Goal: Information Seeking & Learning: Check status

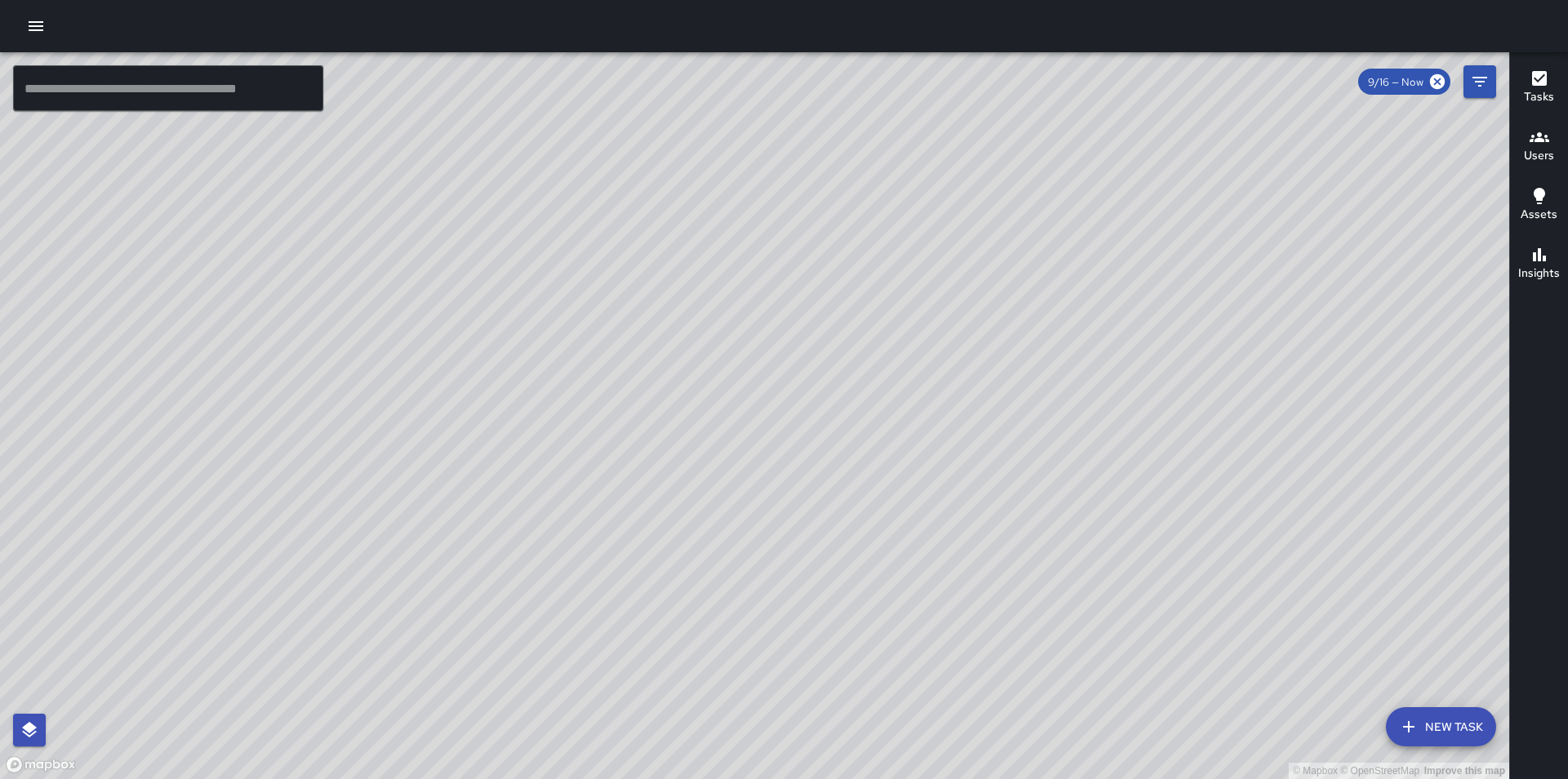
click at [38, 4] on div at bounding box center [784, 26] width 1568 height 52
click at [28, 18] on icon "button" at bounding box center [36, 26] width 19 height 19
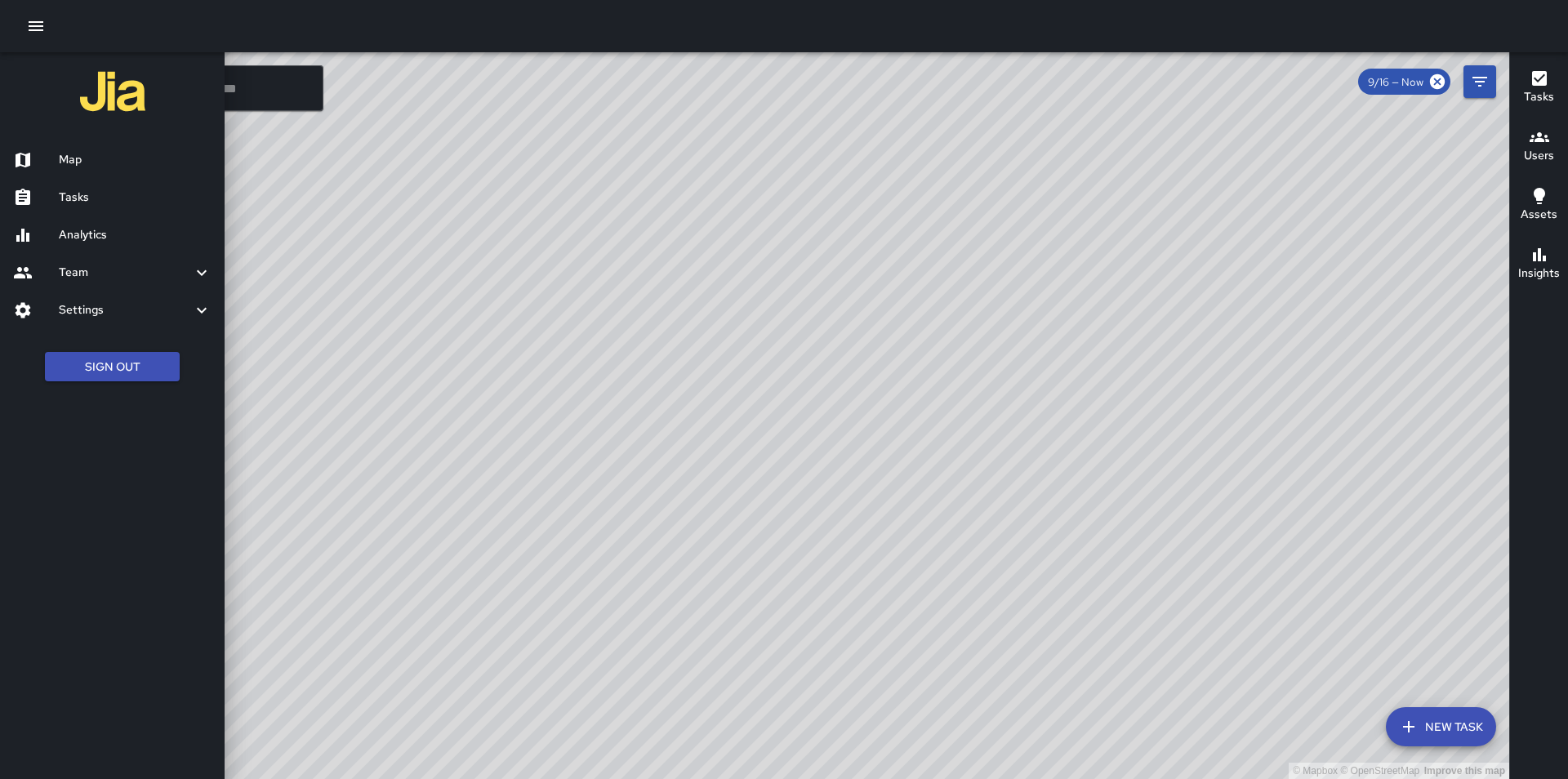
click at [105, 231] on h6 "Analytics" at bounding box center [135, 235] width 152 height 18
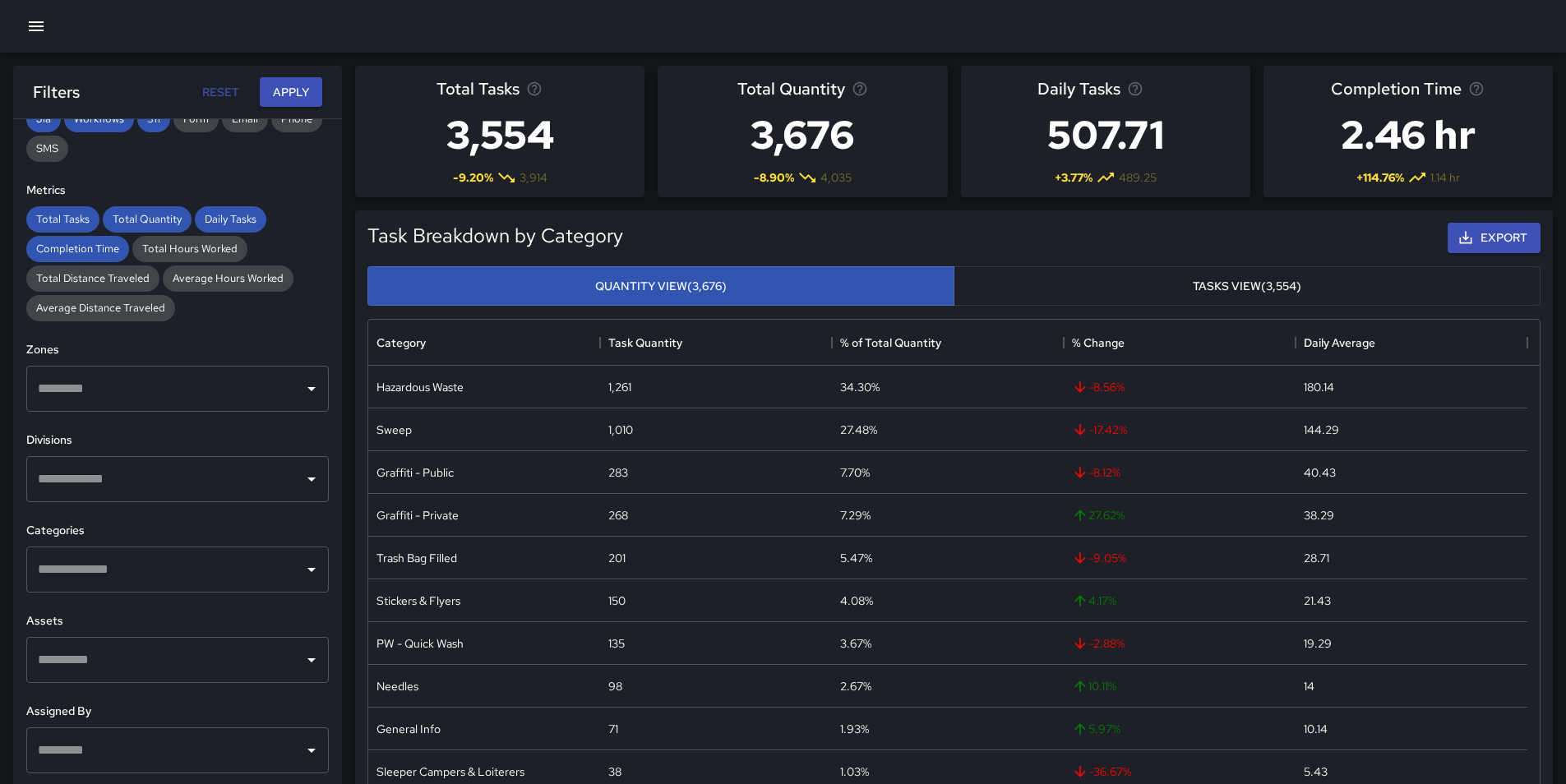
scroll to position [330, 0]
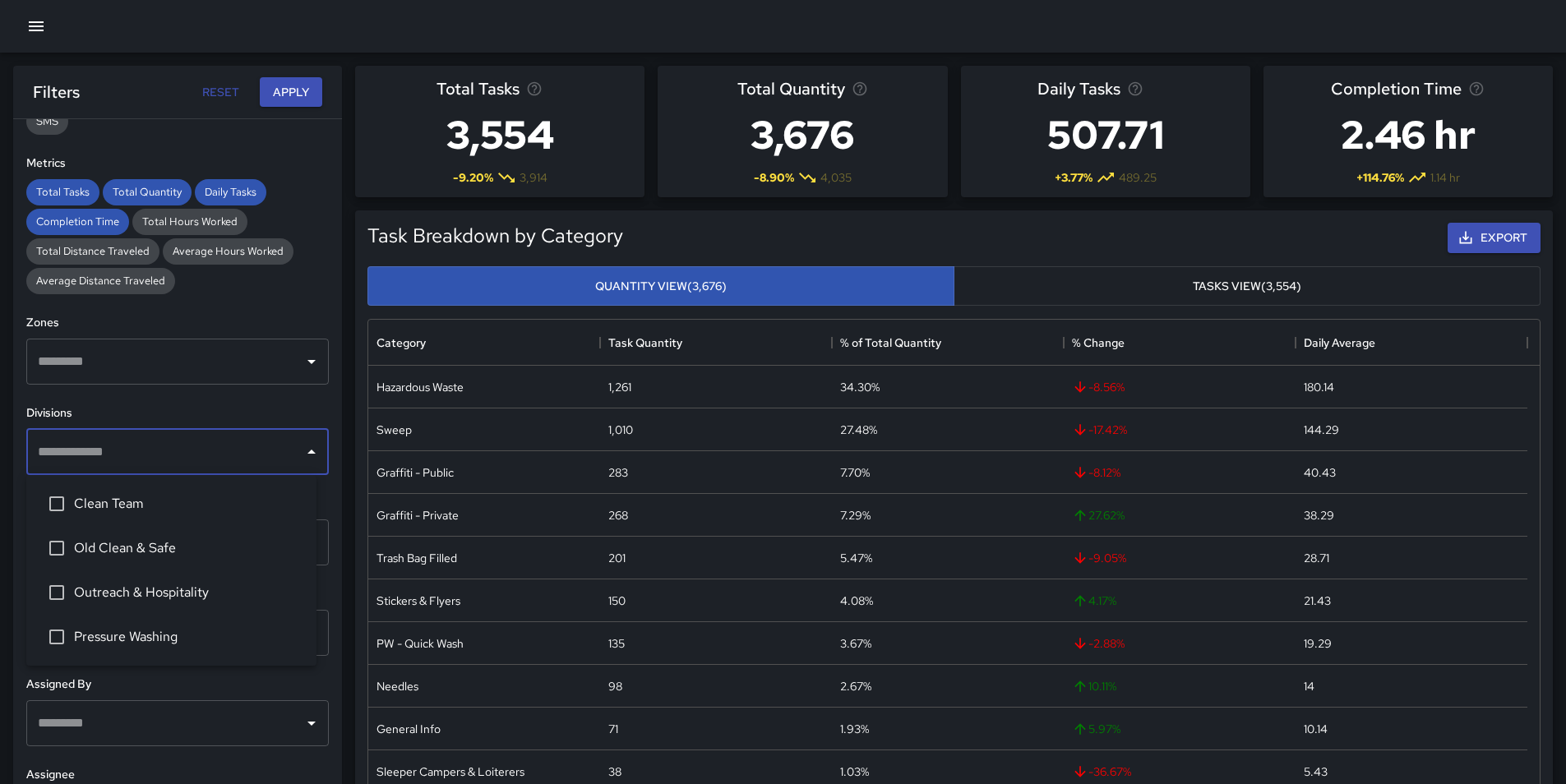
click at [146, 449] on input "text" at bounding box center [165, 452] width 263 height 31
click at [97, 498] on span "Clean Team" at bounding box center [188, 504] width 230 height 19
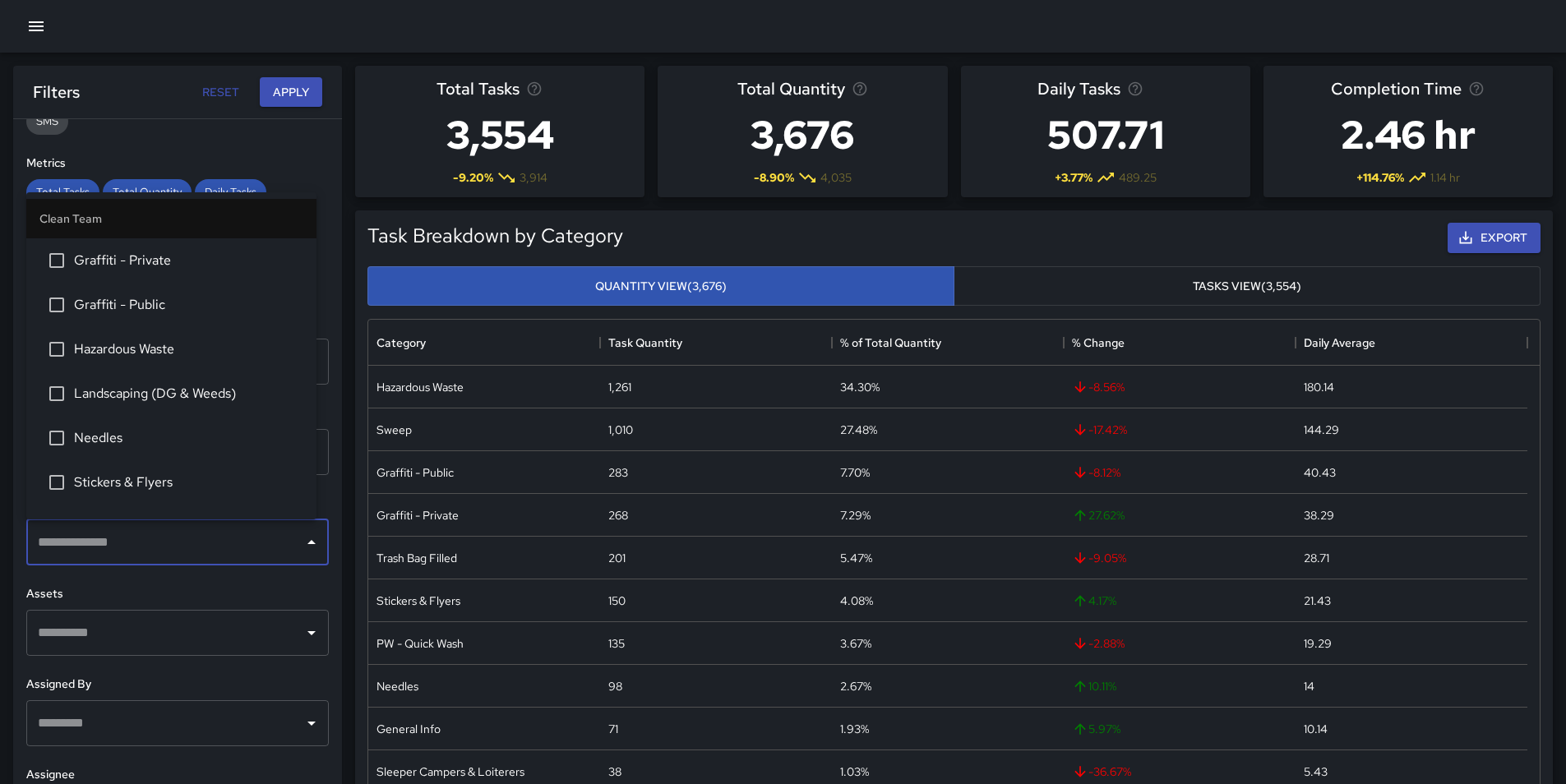
click at [86, 534] on input "text" at bounding box center [165, 542] width 263 height 31
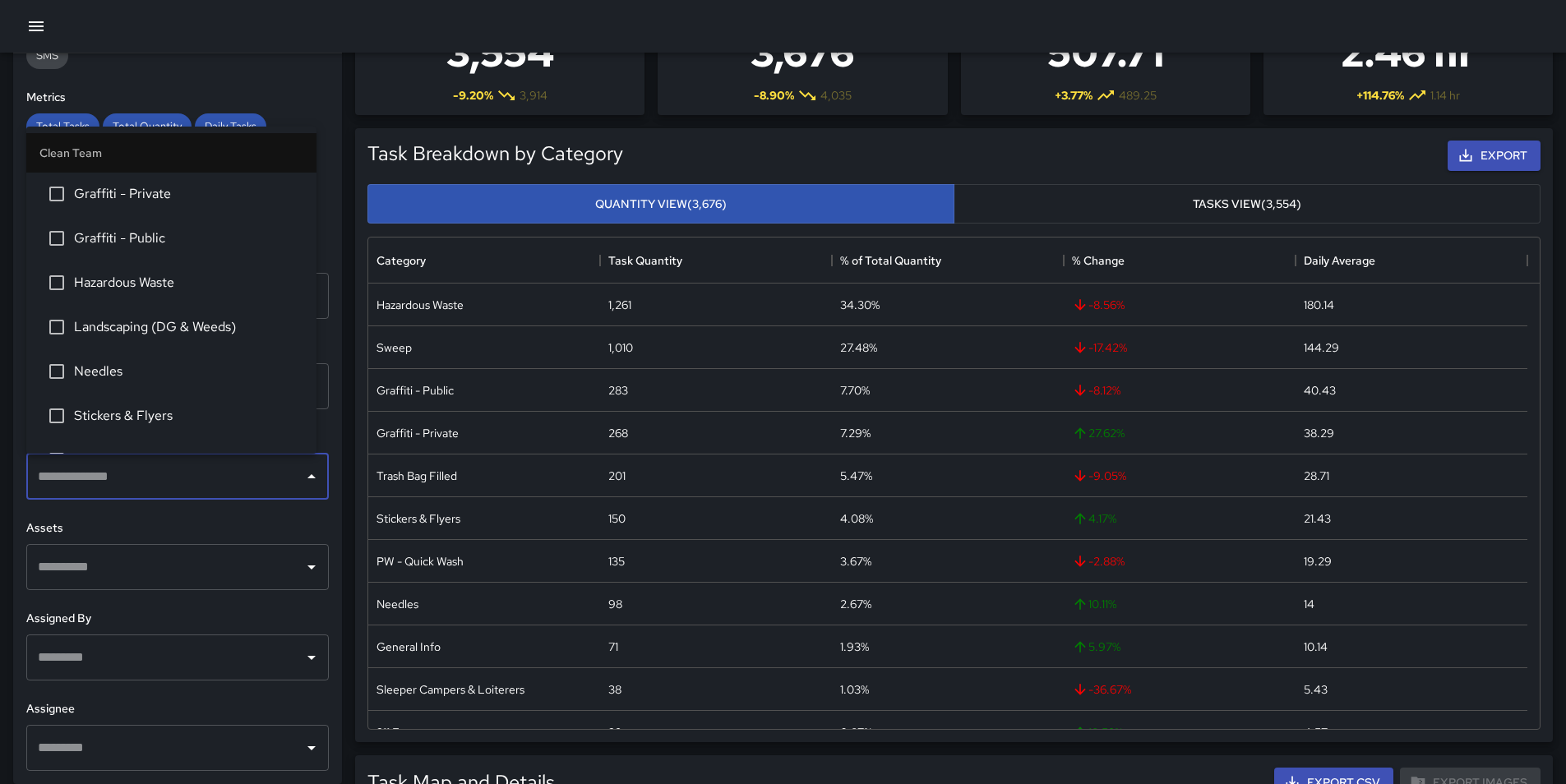
scroll to position [0, 0]
click at [22, 470] on div "**********" at bounding box center [177, 418] width 329 height 731
click at [90, 491] on input "text" at bounding box center [165, 476] width 263 height 31
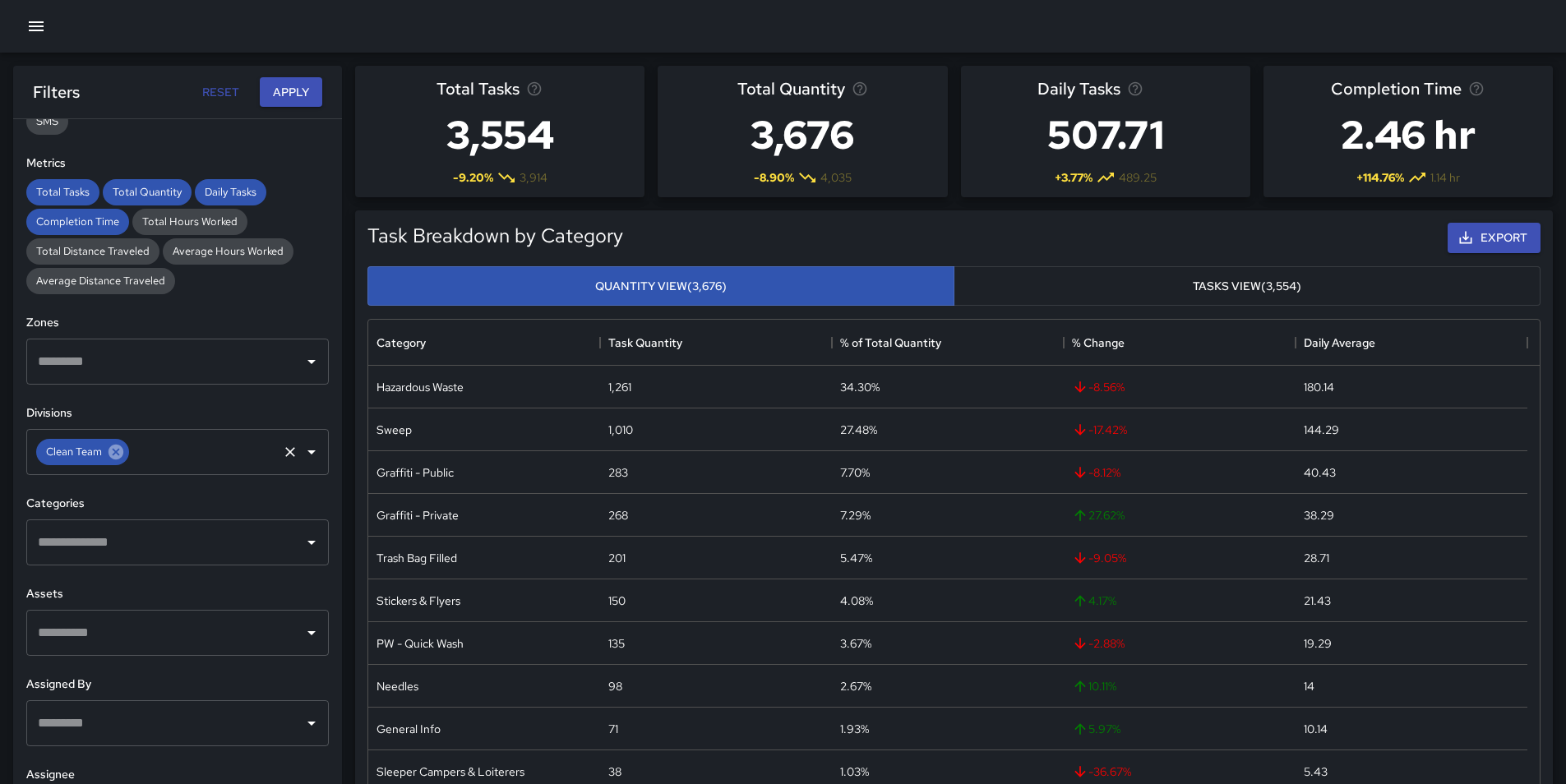
click at [117, 455] on icon at bounding box center [115, 452] width 15 height 15
click at [122, 460] on input "text" at bounding box center [165, 452] width 263 height 31
drag, startPoint x: 131, startPoint y: 592, endPoint x: 132, endPoint y: 521, distance: 71.0
click at [131, 583] on span "Outreach & Hospitality" at bounding box center [188, 593] width 230 height 19
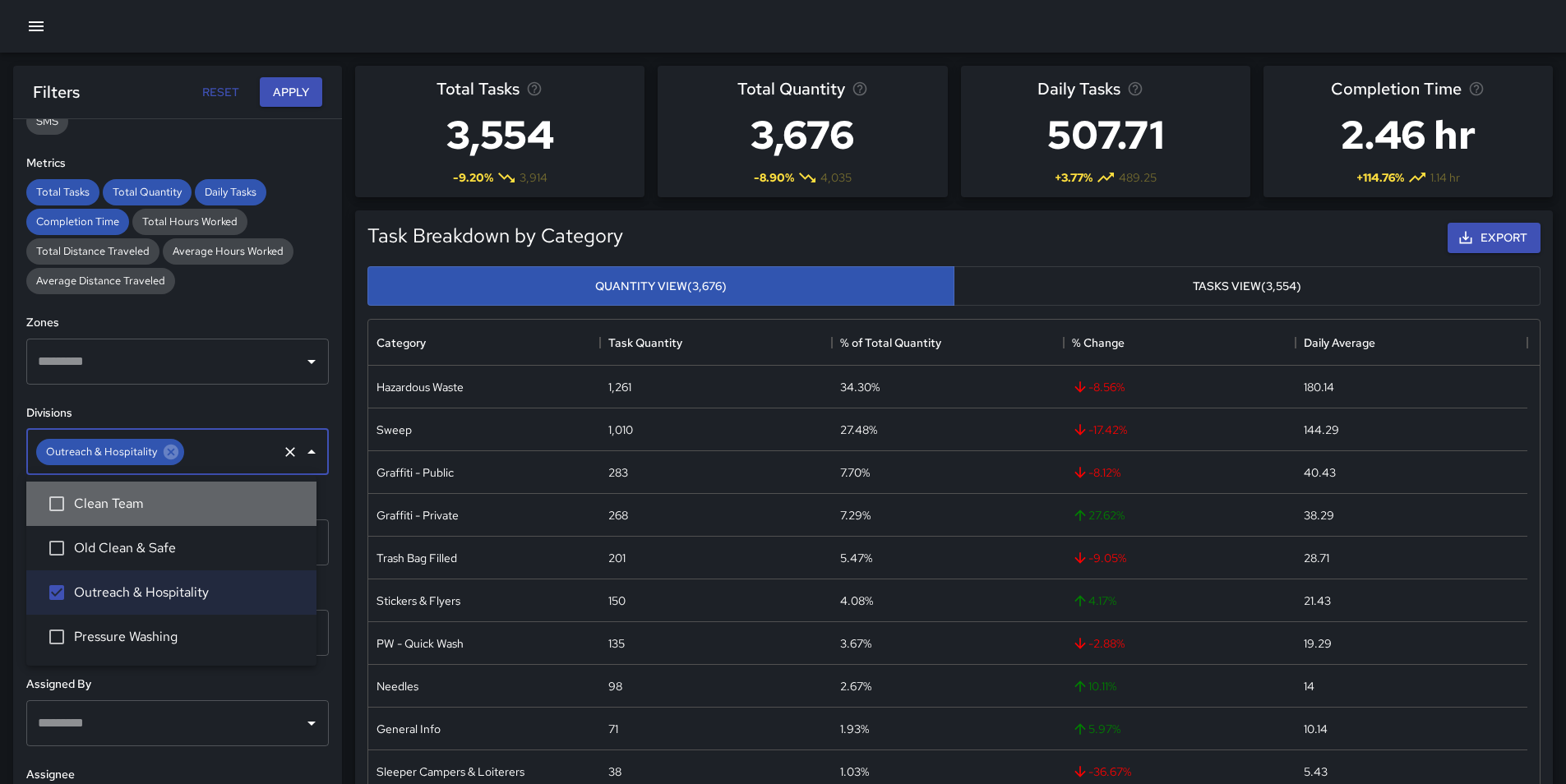
click at [132, 497] on span "Clean Team" at bounding box center [188, 504] width 230 height 19
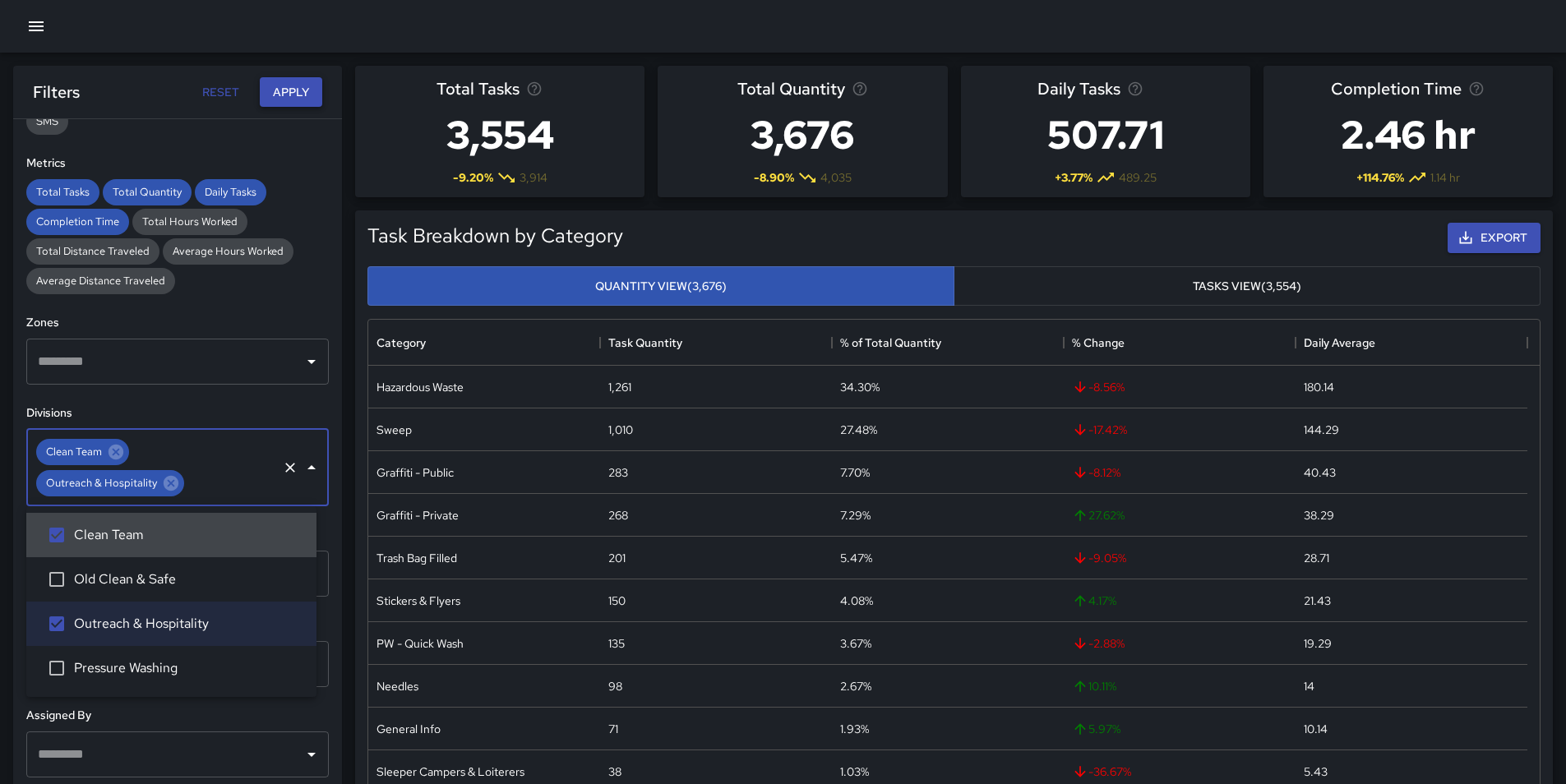
drag, startPoint x: 304, startPoint y: 83, endPoint x: 298, endPoint y: 96, distance: 14.3
click at [304, 84] on button "Apply" at bounding box center [291, 92] width 63 height 30
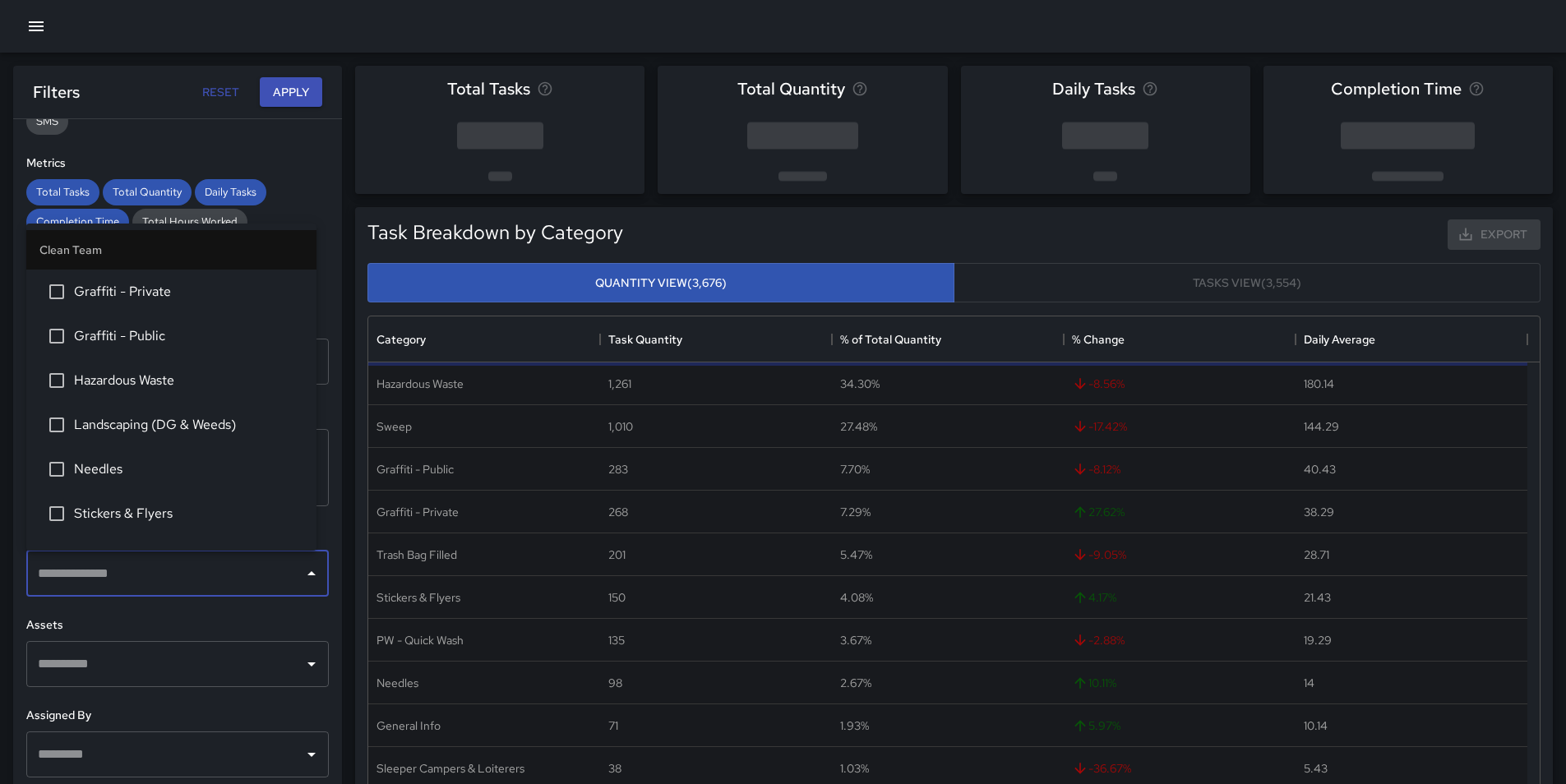
drag, startPoint x: 153, startPoint y: 577, endPoint x: 160, endPoint y: 571, distance: 9.2
click at [155, 577] on input "text" at bounding box center [165, 573] width 263 height 31
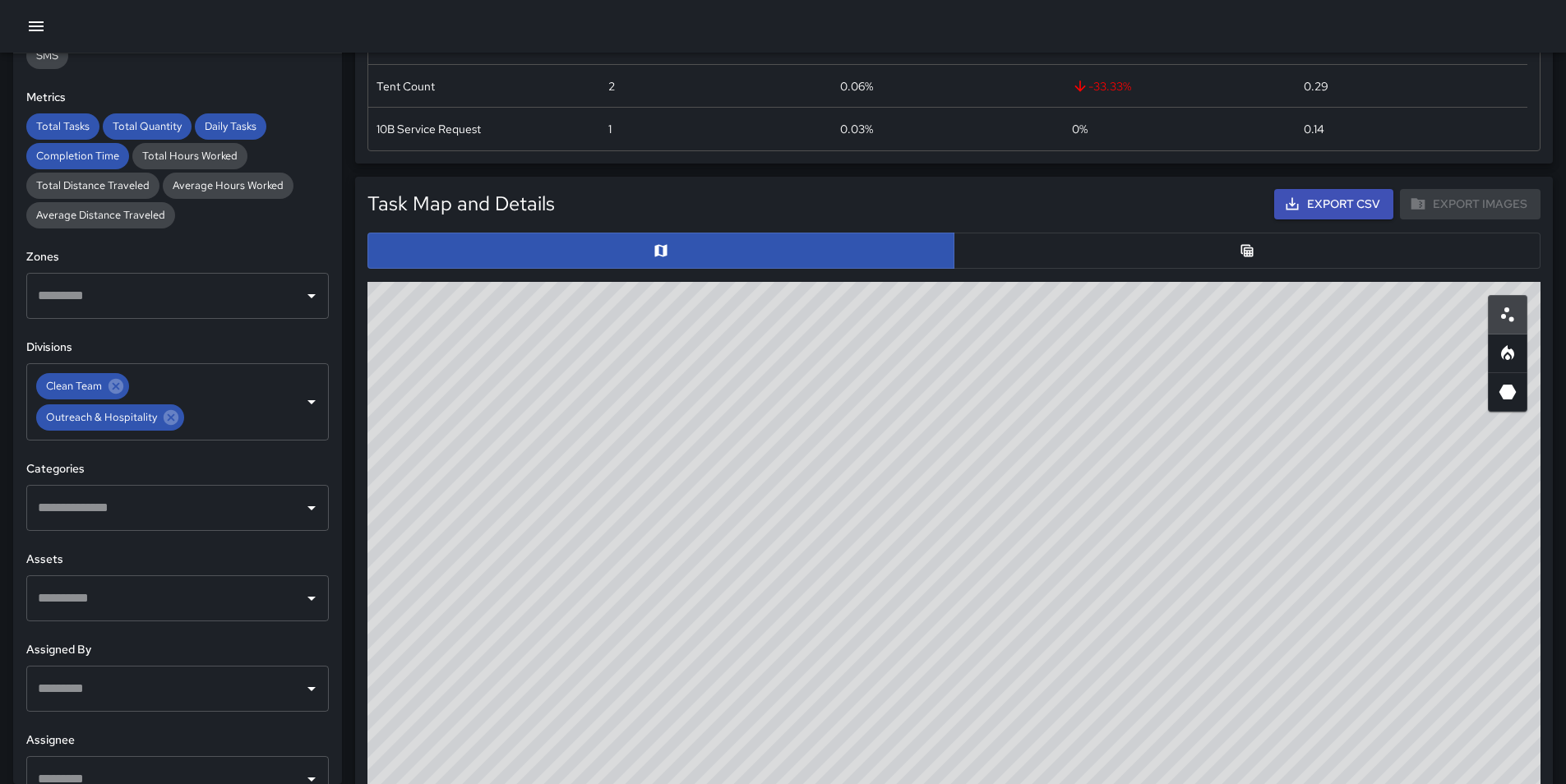
scroll to position [740, 0]
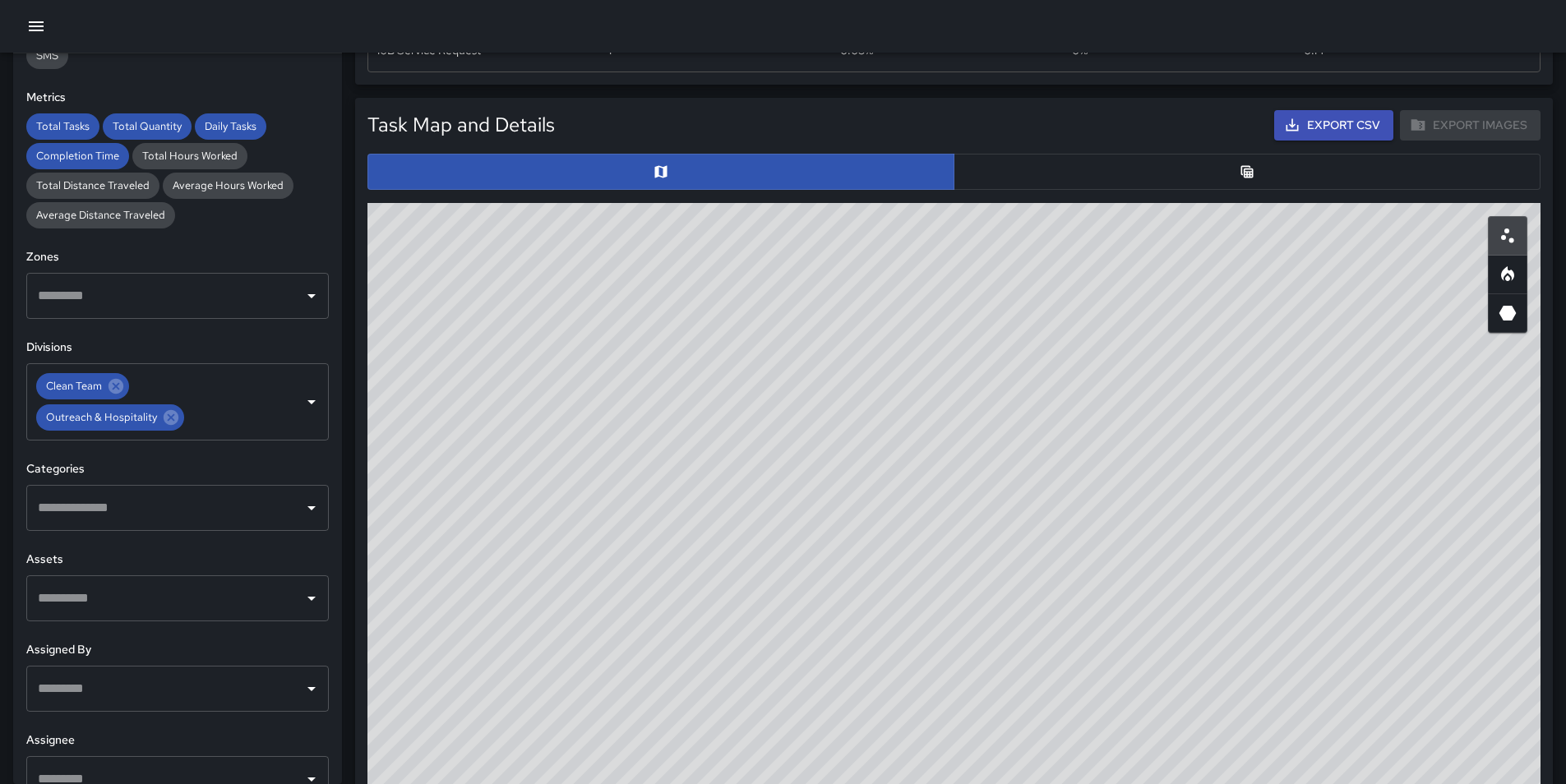
click at [329, 549] on div "**********" at bounding box center [177, 418] width 329 height 731
click at [1508, 272] on icon "Heatmap" at bounding box center [1508, 274] width 13 height 15
type button "heatmap"
drag, startPoint x: 836, startPoint y: 655, endPoint x: 802, endPoint y: 725, distance: 77.8
click at [802, 725] on div "© Mapbox © OpenStreetMap Improve this map" at bounding box center [954, 532] width 1173 height 657
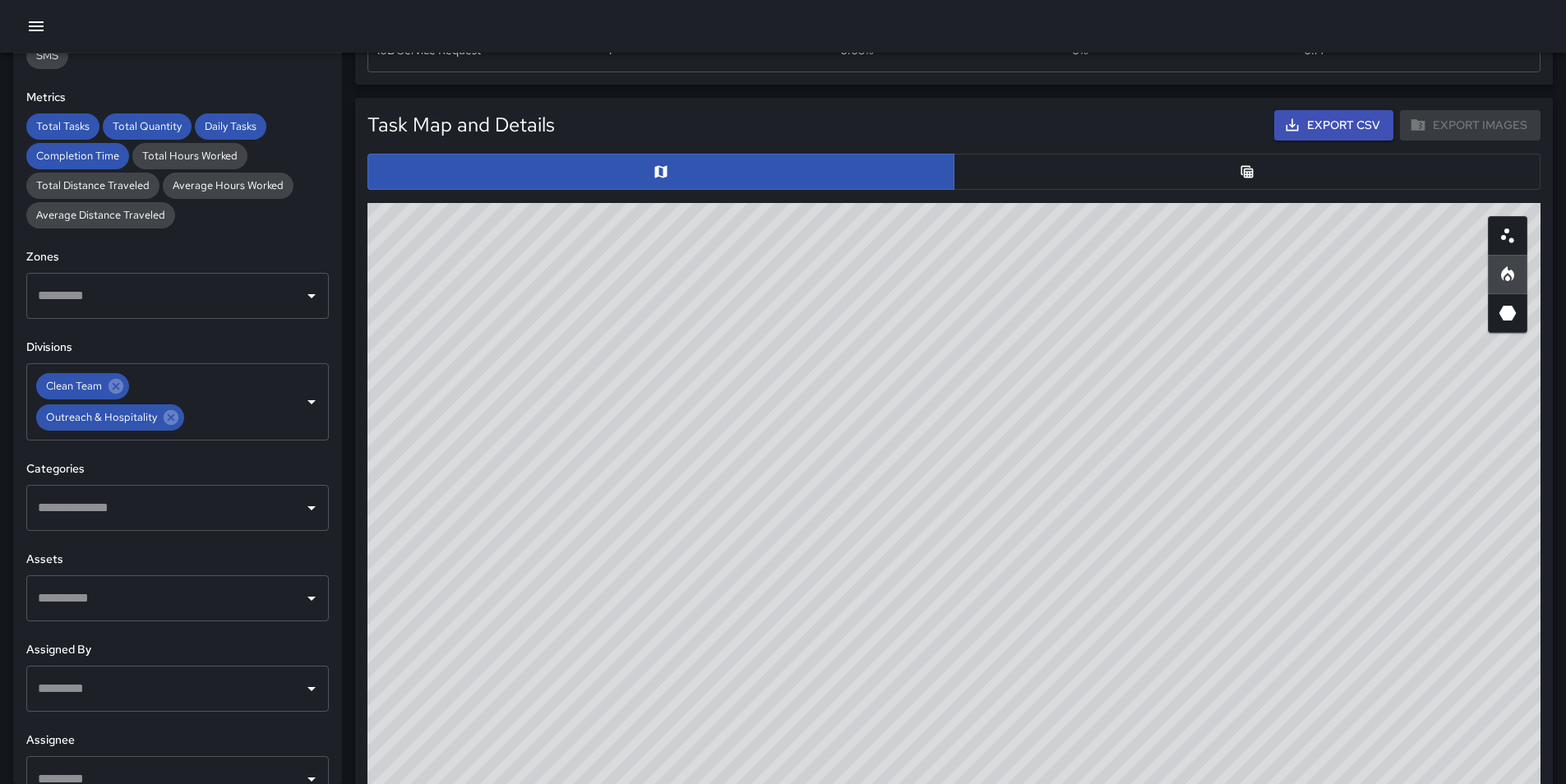
click at [183, 708] on div "​" at bounding box center [177, 688] width 302 height 46
click at [83, 726] on div "**********" at bounding box center [177, 418] width 329 height 731
click at [137, 519] on input "text" at bounding box center [165, 508] width 263 height 31
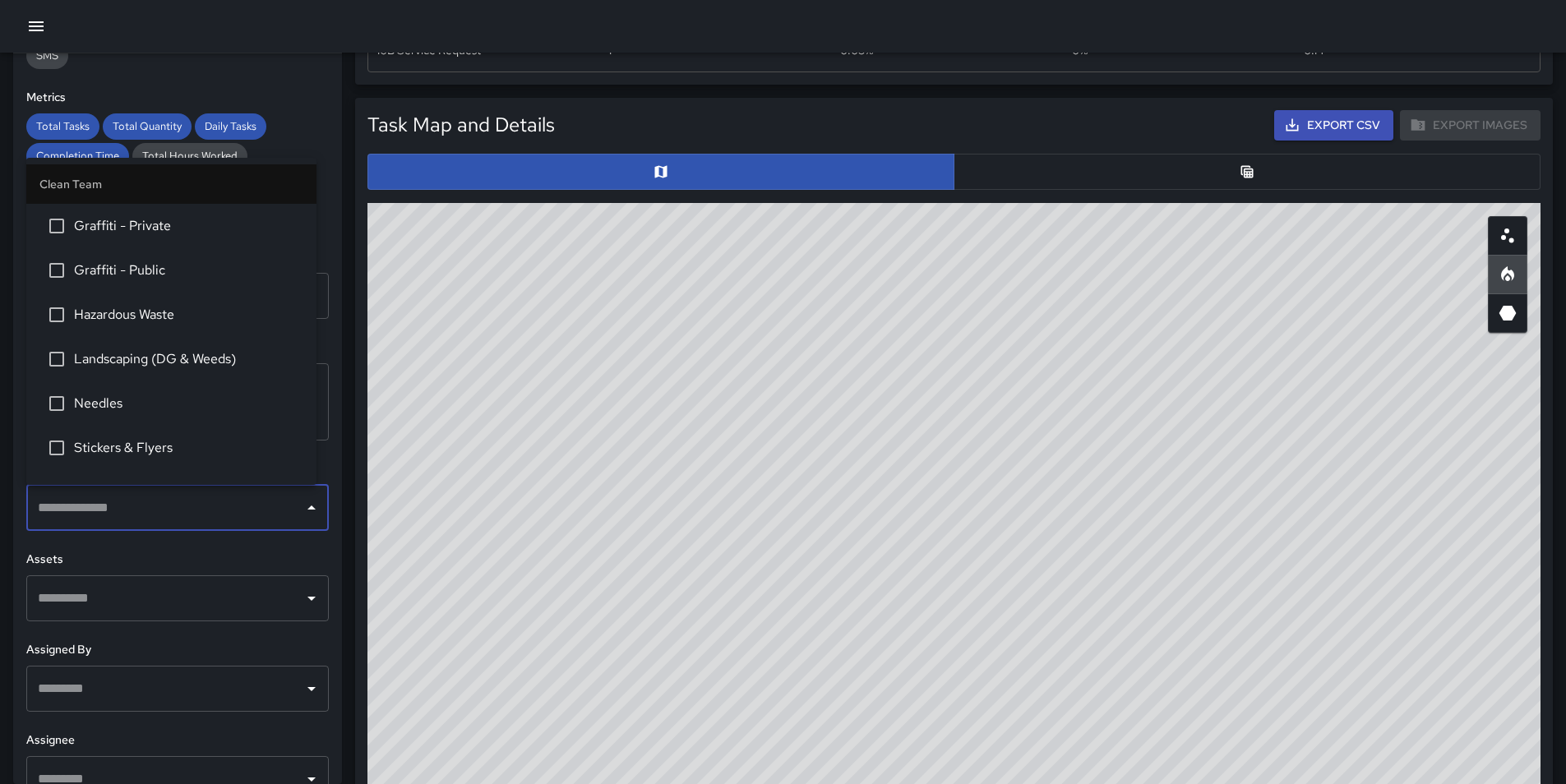
click at [136, 618] on div "​" at bounding box center [177, 598] width 302 height 46
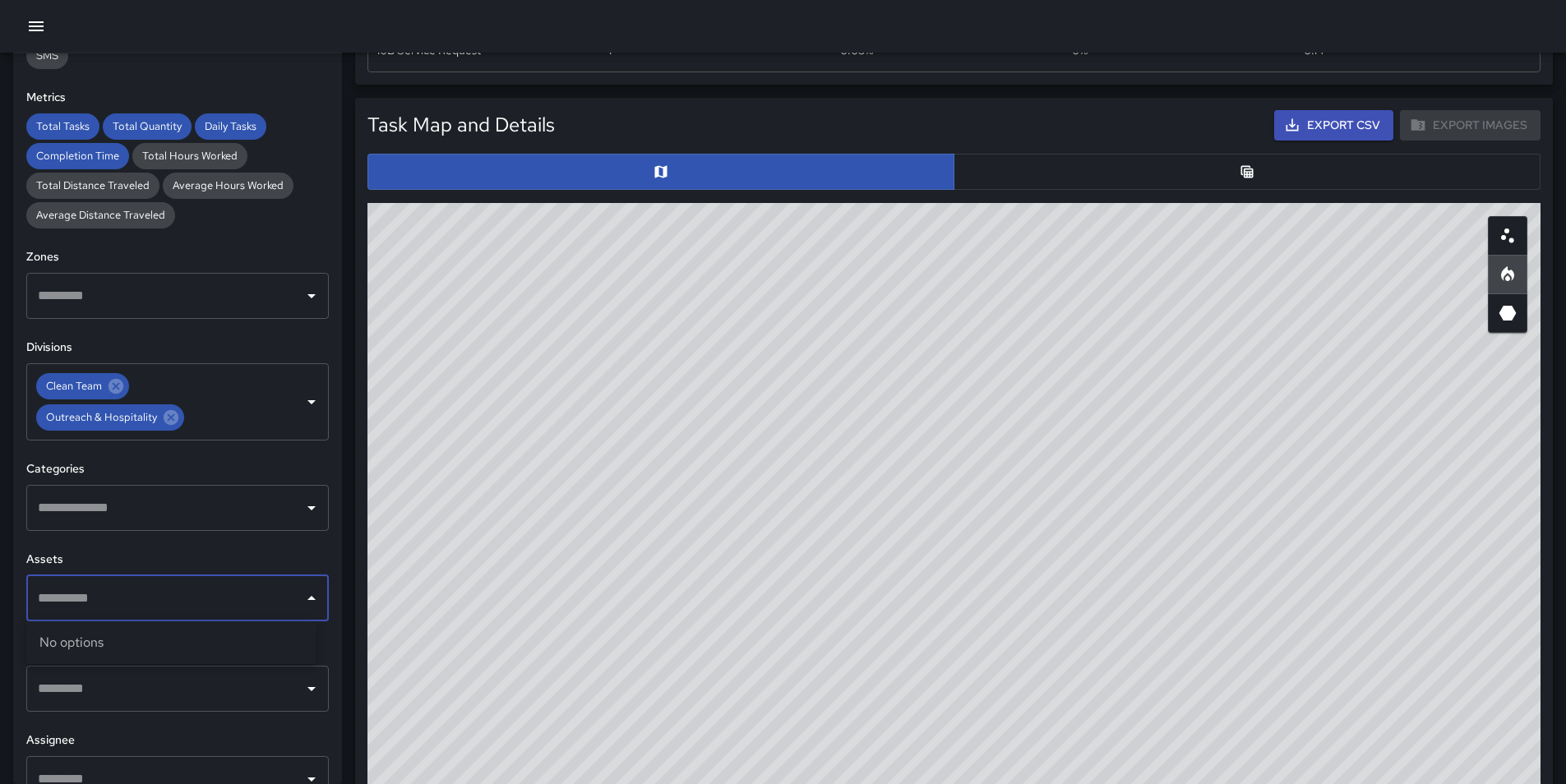
click at [118, 617] on div "​" at bounding box center [177, 598] width 302 height 46
click at [146, 496] on input "text" at bounding box center [165, 508] width 263 height 31
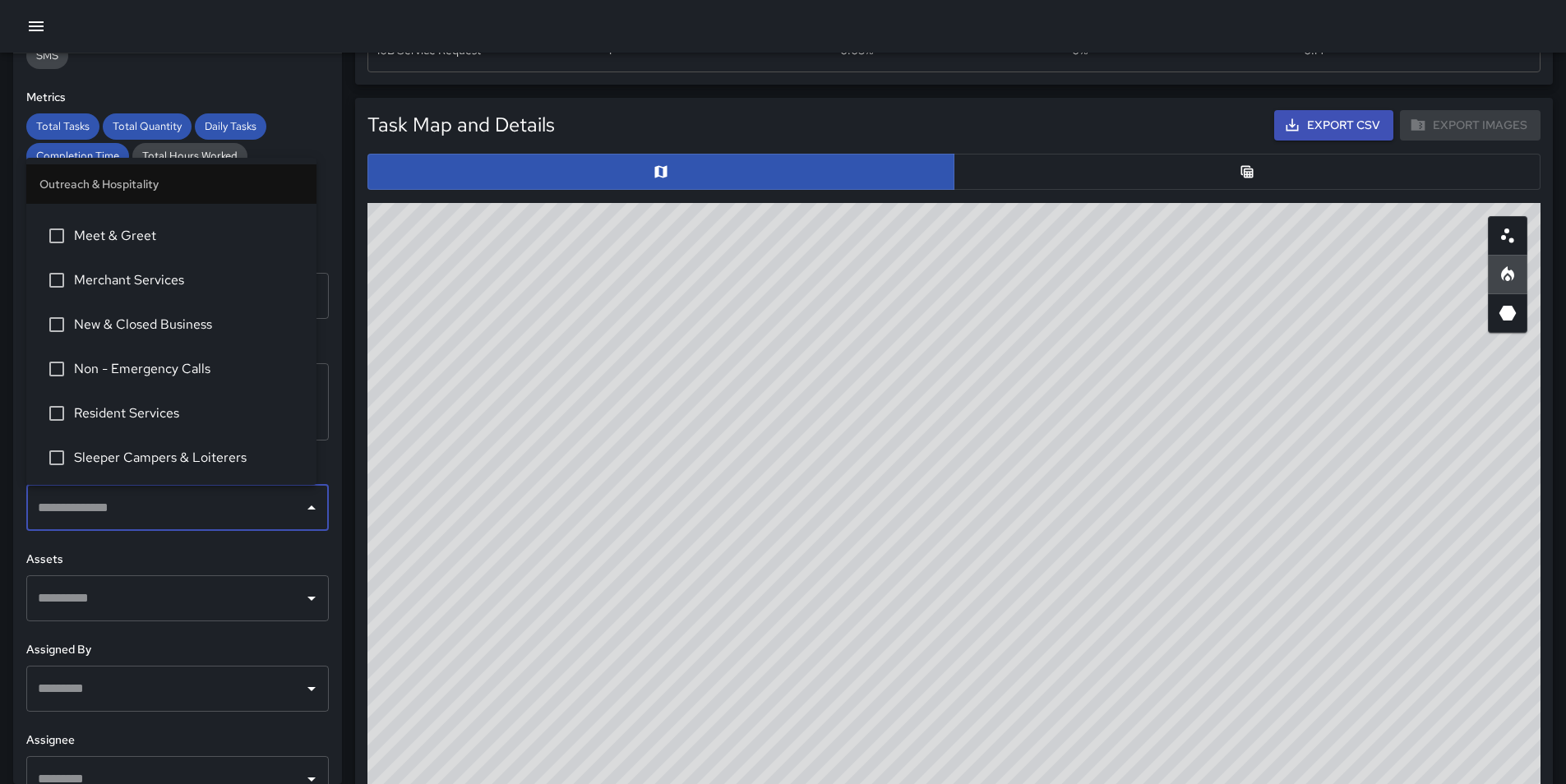
scroll to position [822, 0]
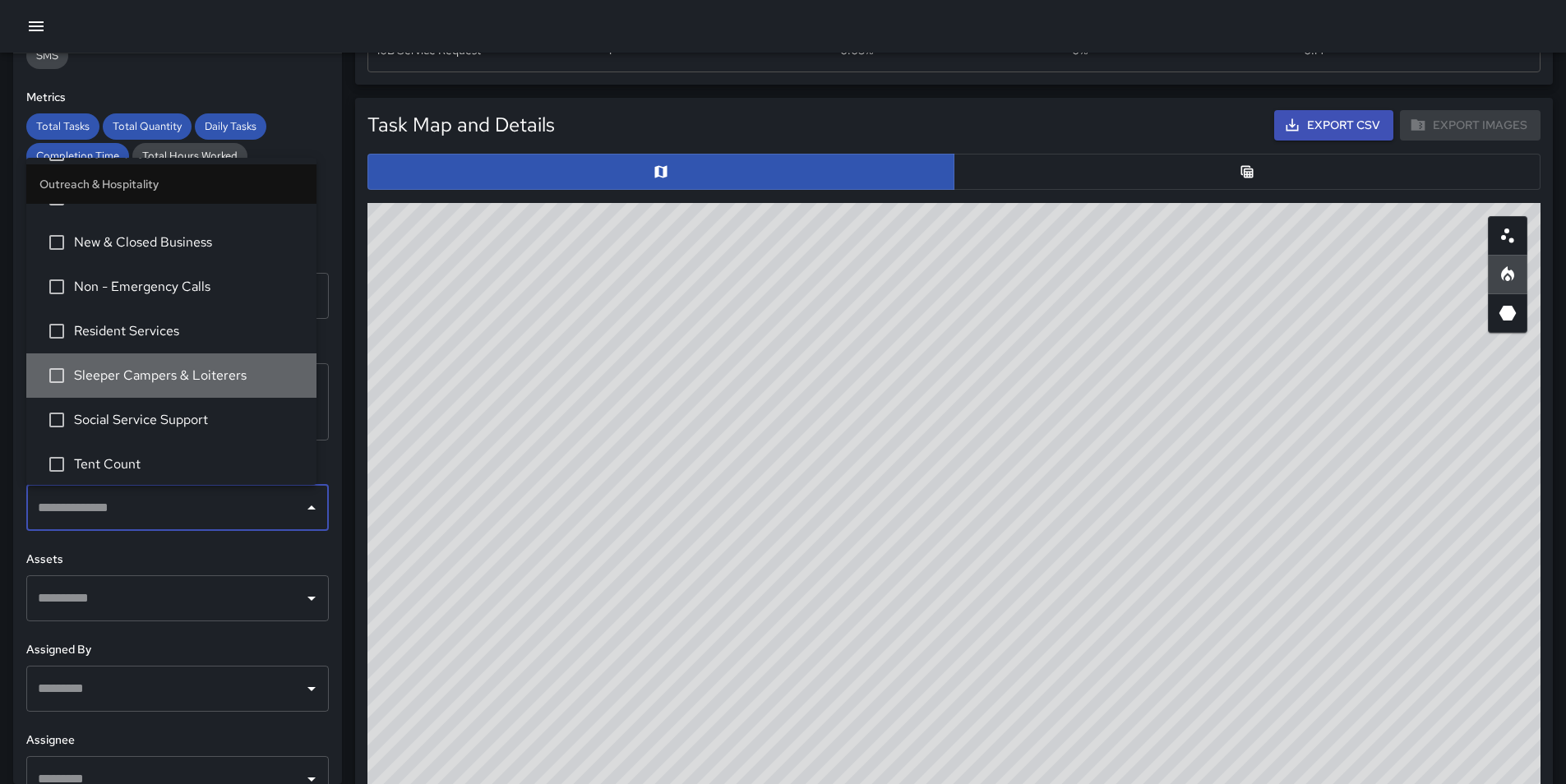
click at [183, 376] on span "Sleeper Campers & Loiterers" at bounding box center [188, 376] width 230 height 19
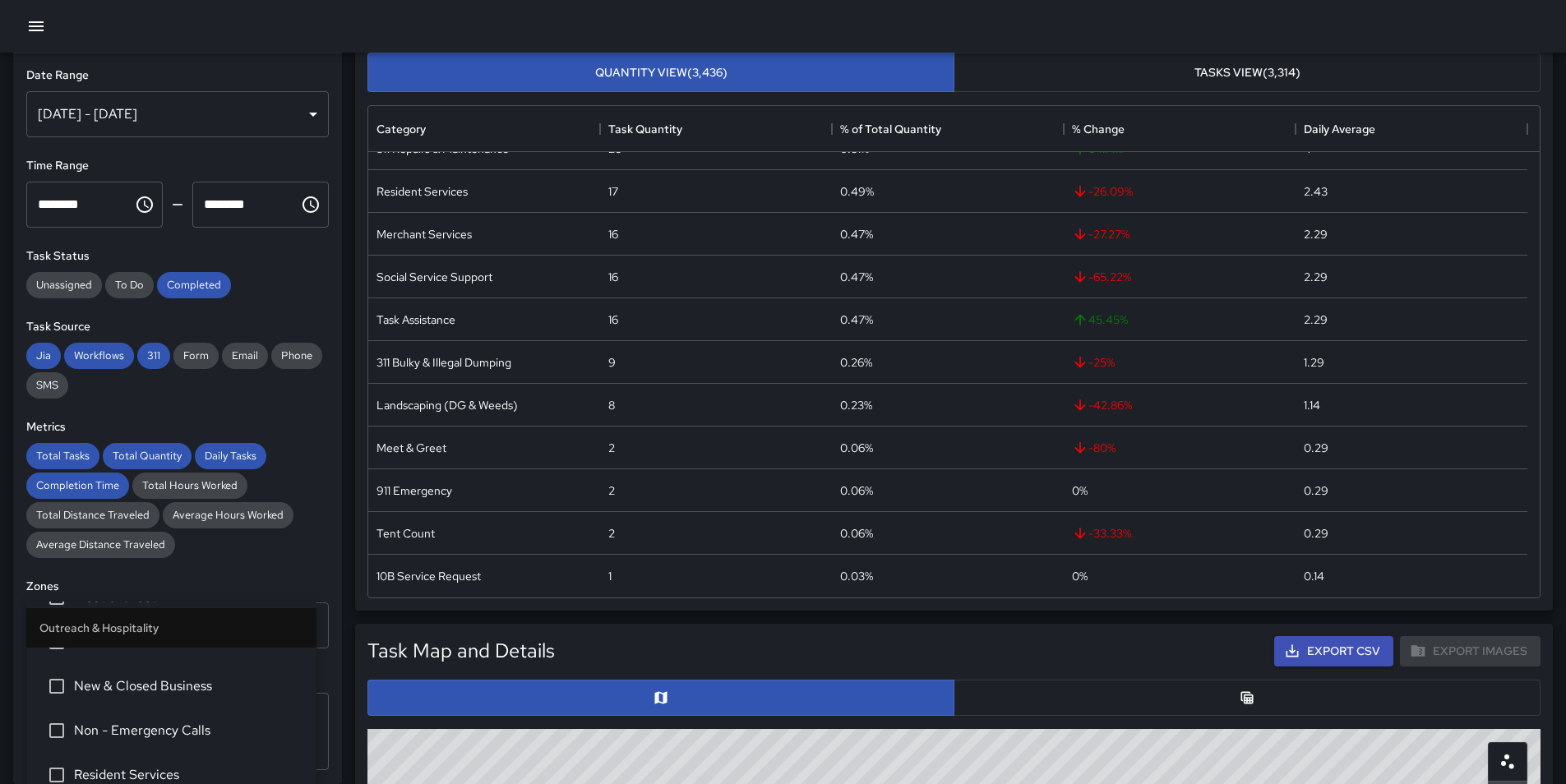
scroll to position [0, 0]
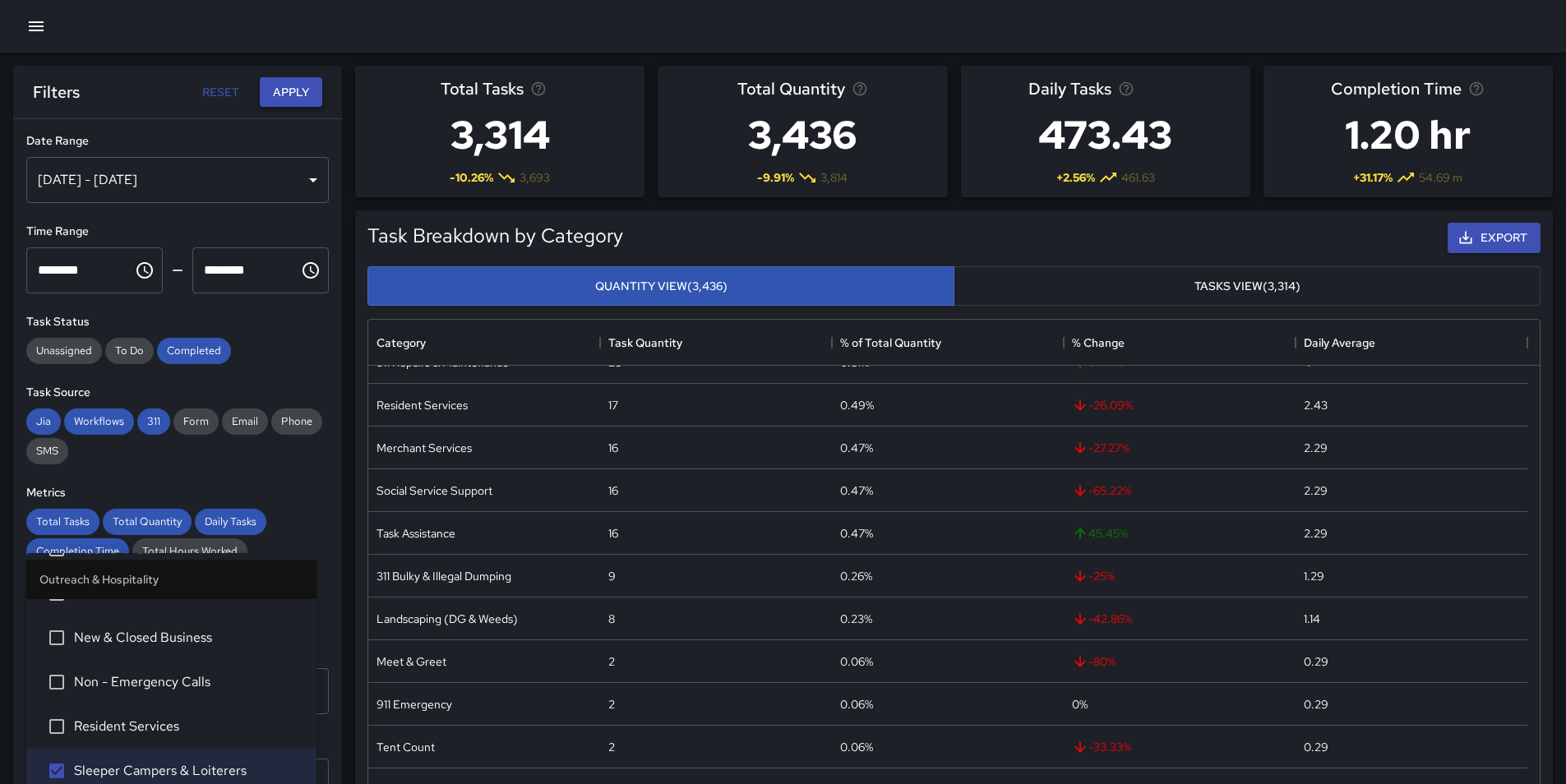
click at [292, 89] on button "Apply" at bounding box center [291, 92] width 63 height 30
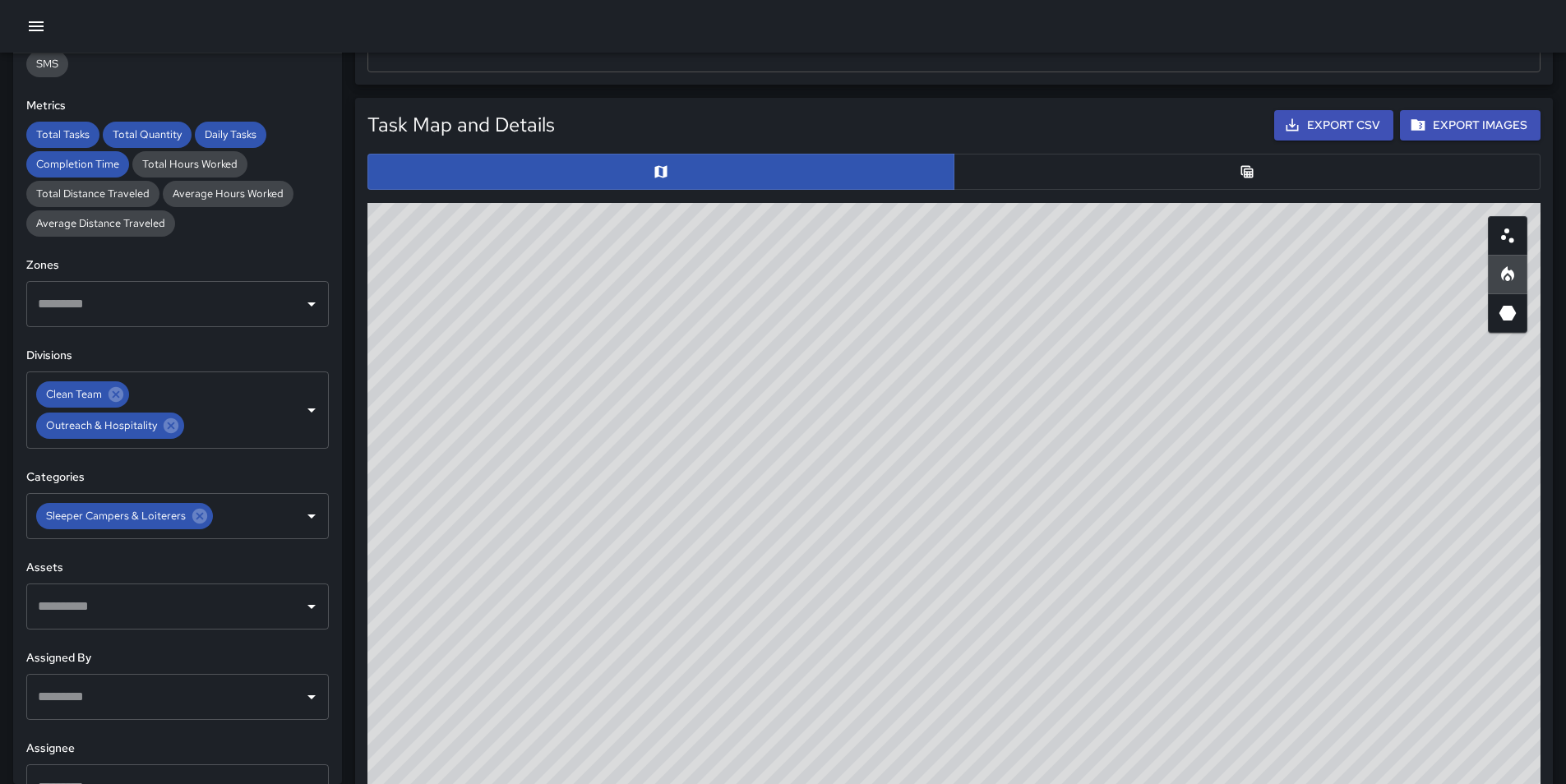
scroll to position [317, 0]
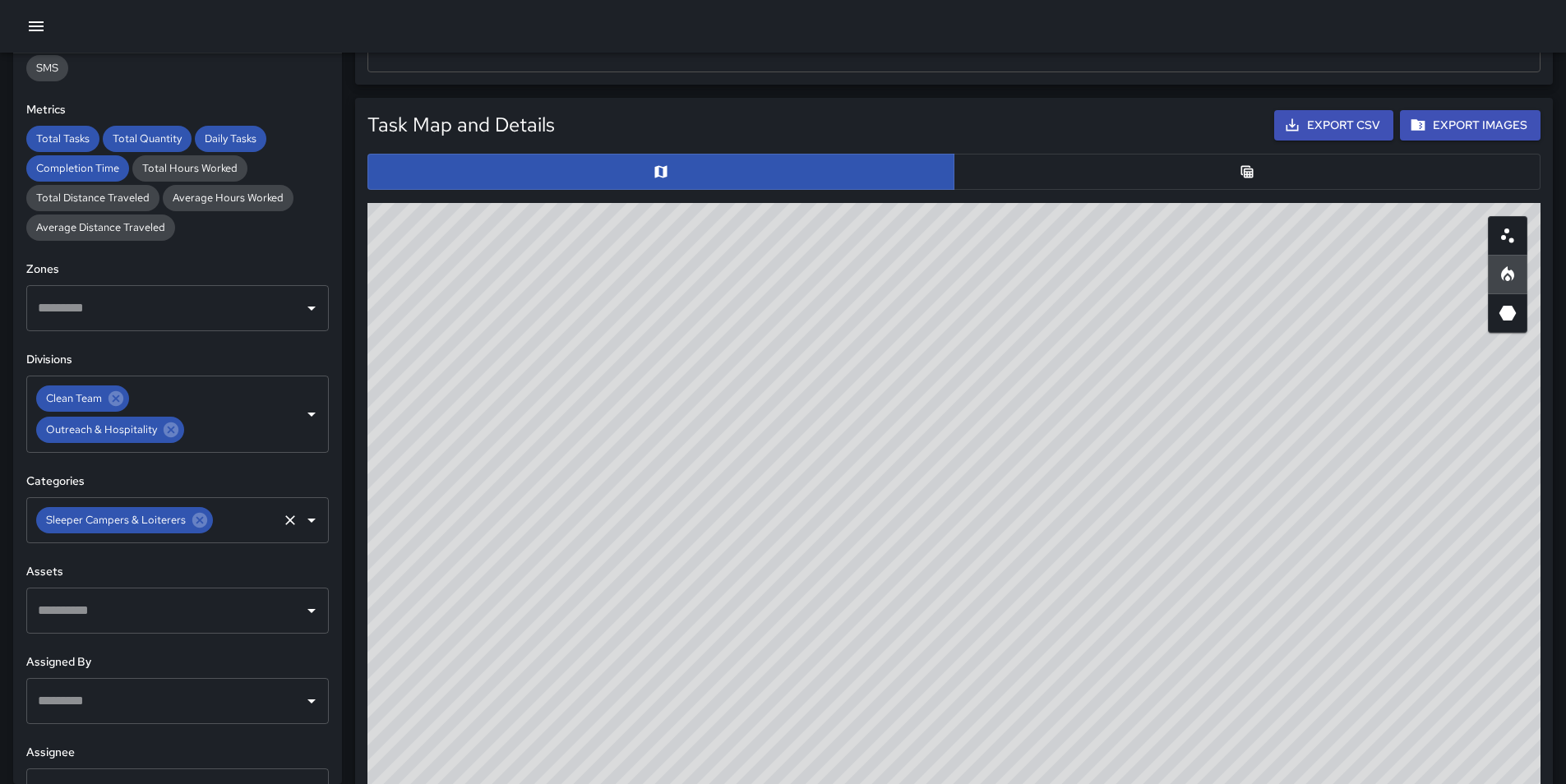
click at [200, 520] on icon at bounding box center [199, 520] width 15 height 15
click at [193, 522] on input "text" at bounding box center [165, 520] width 263 height 31
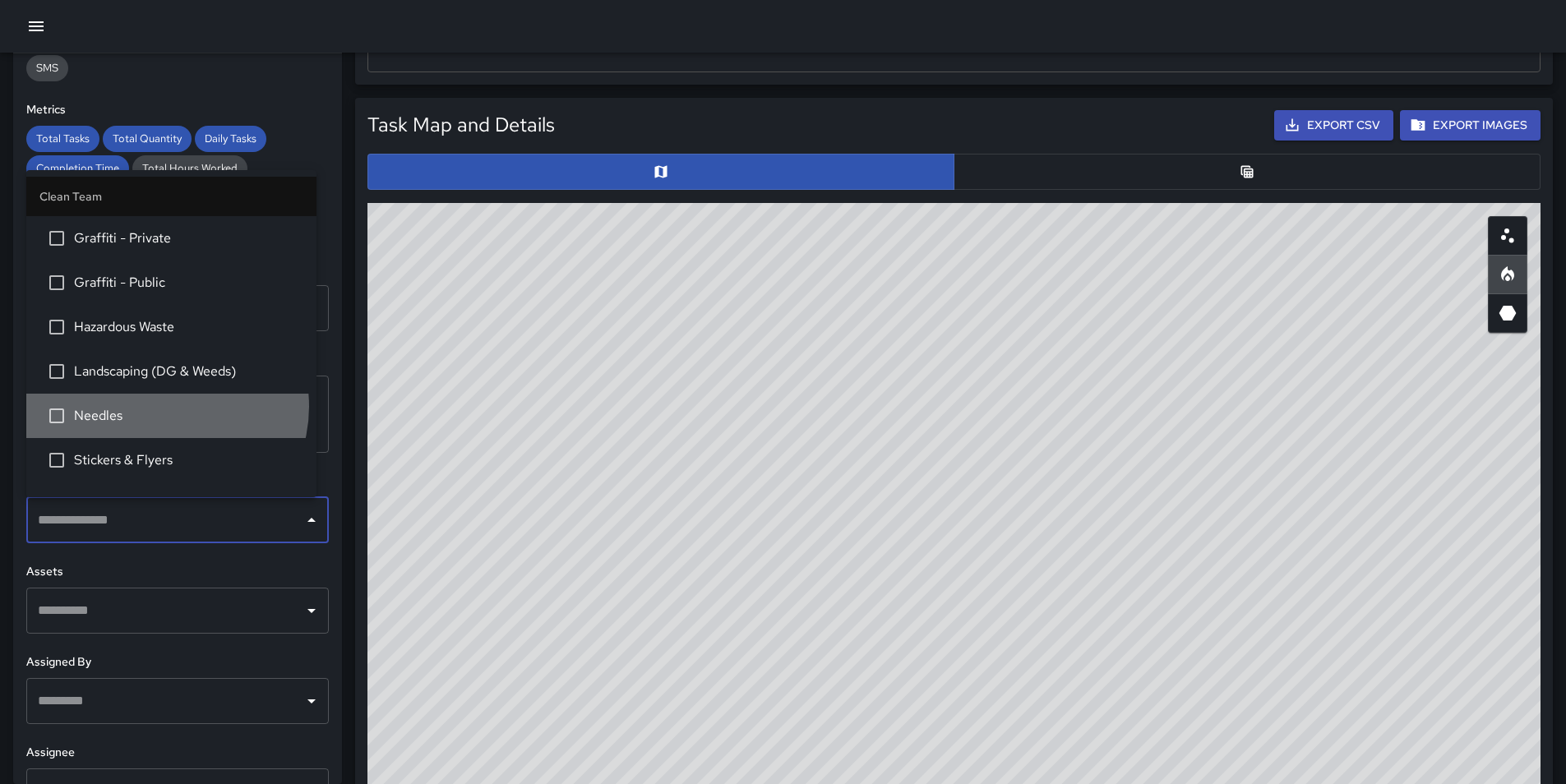
click at [163, 406] on span "Needles" at bounding box center [188, 415] width 230 height 19
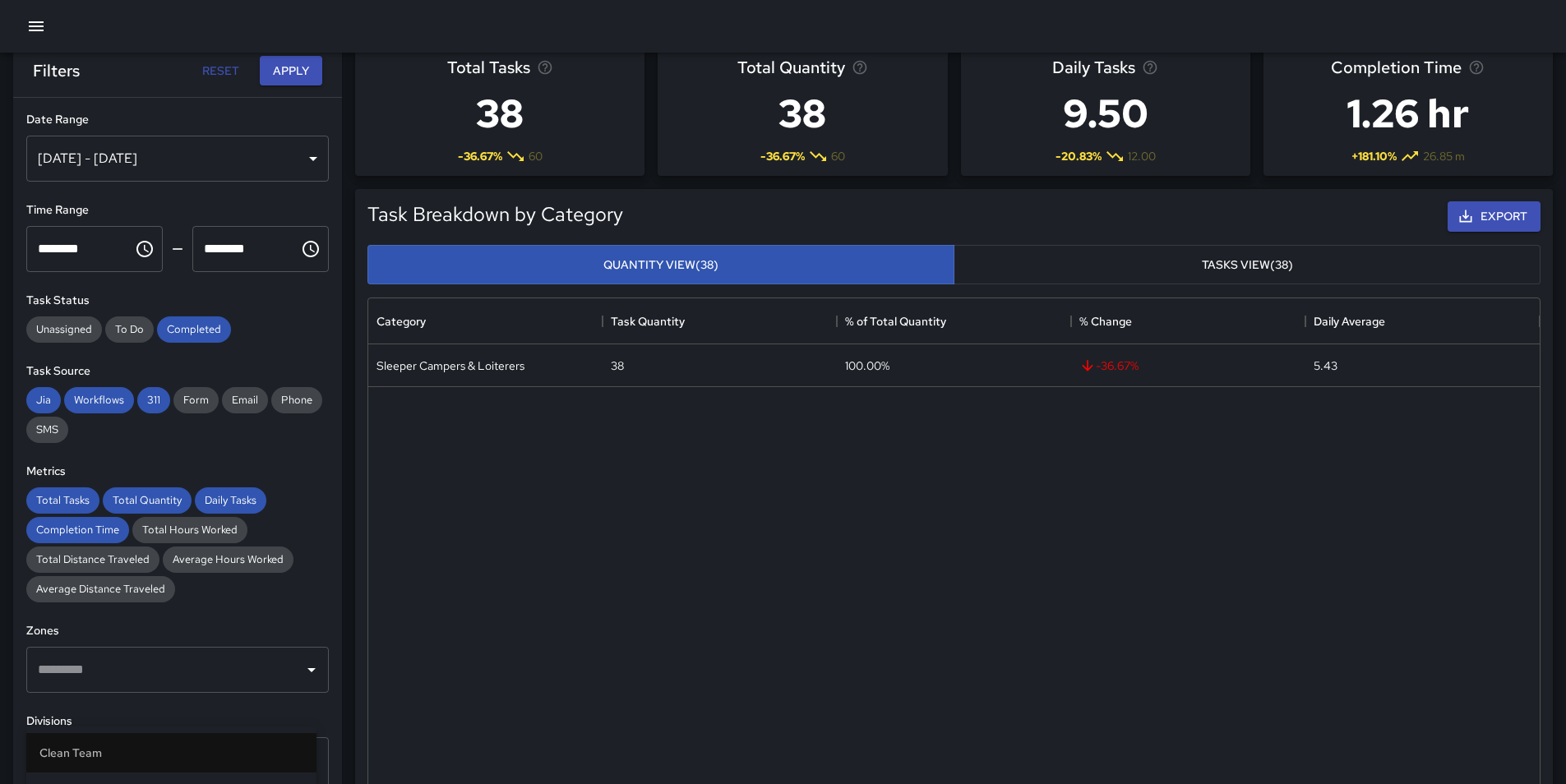
scroll to position [0, 0]
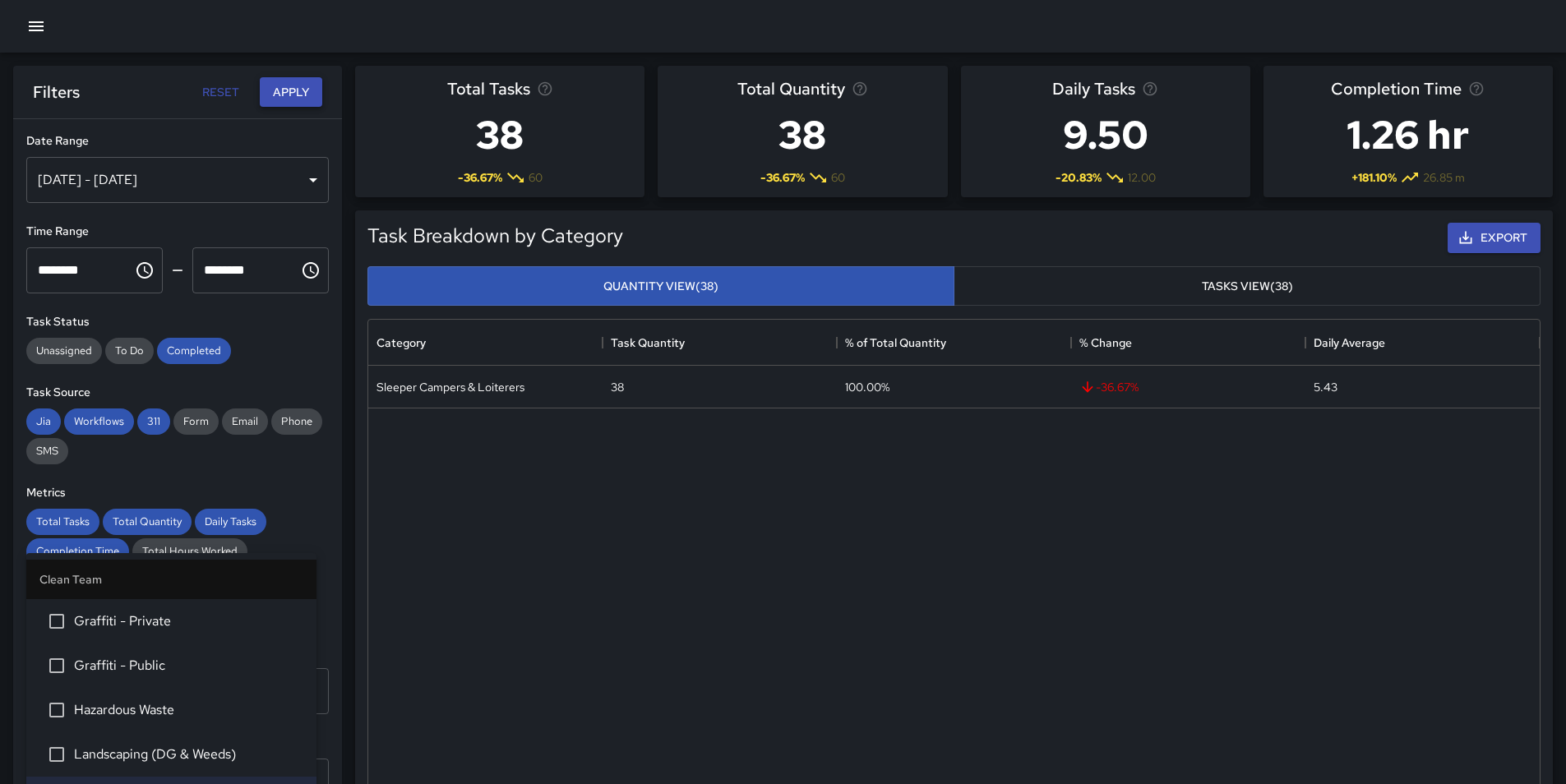
click at [311, 87] on button "Apply" at bounding box center [291, 92] width 63 height 30
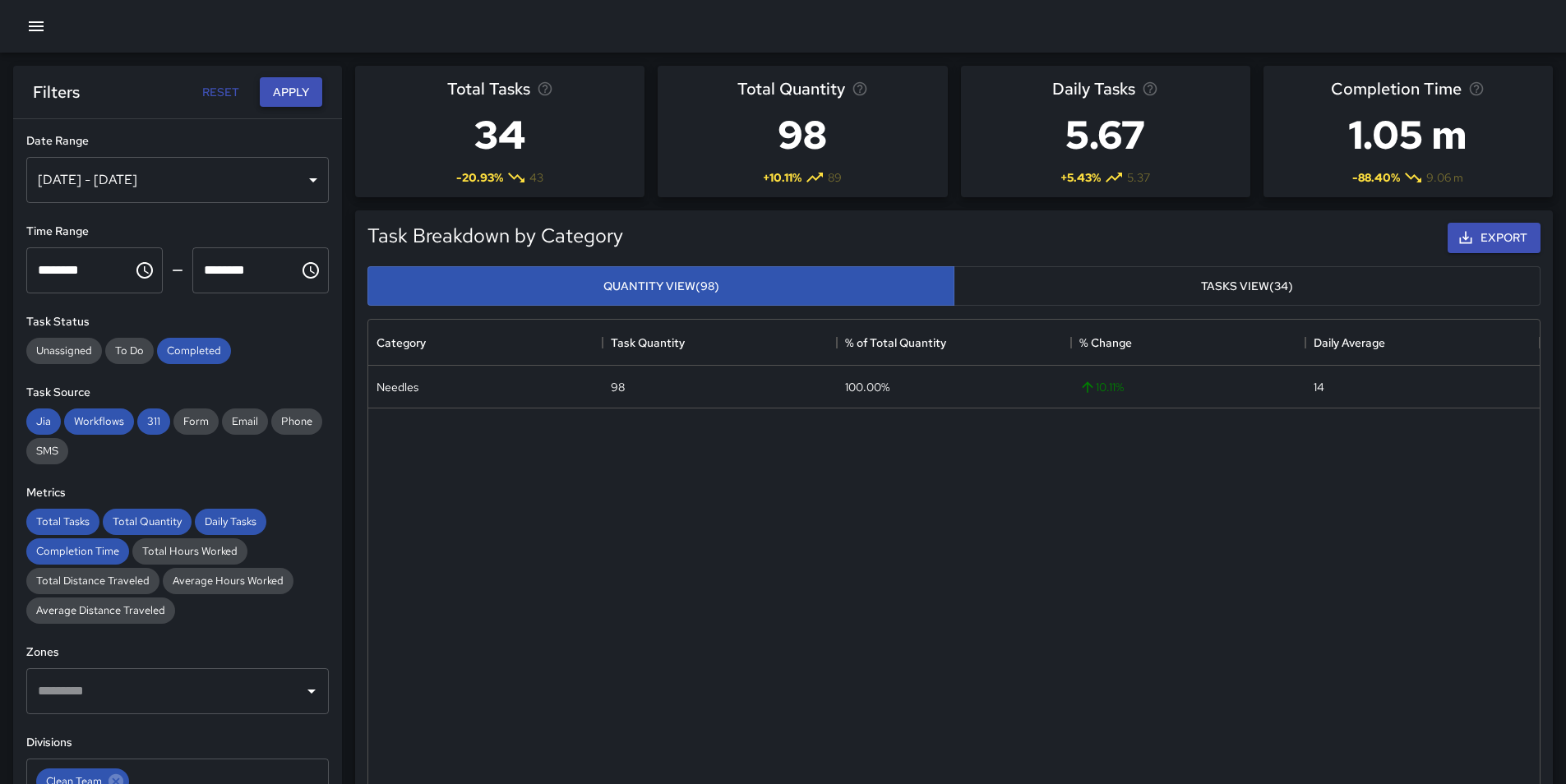
click at [289, 90] on button "Apply" at bounding box center [291, 92] width 63 height 30
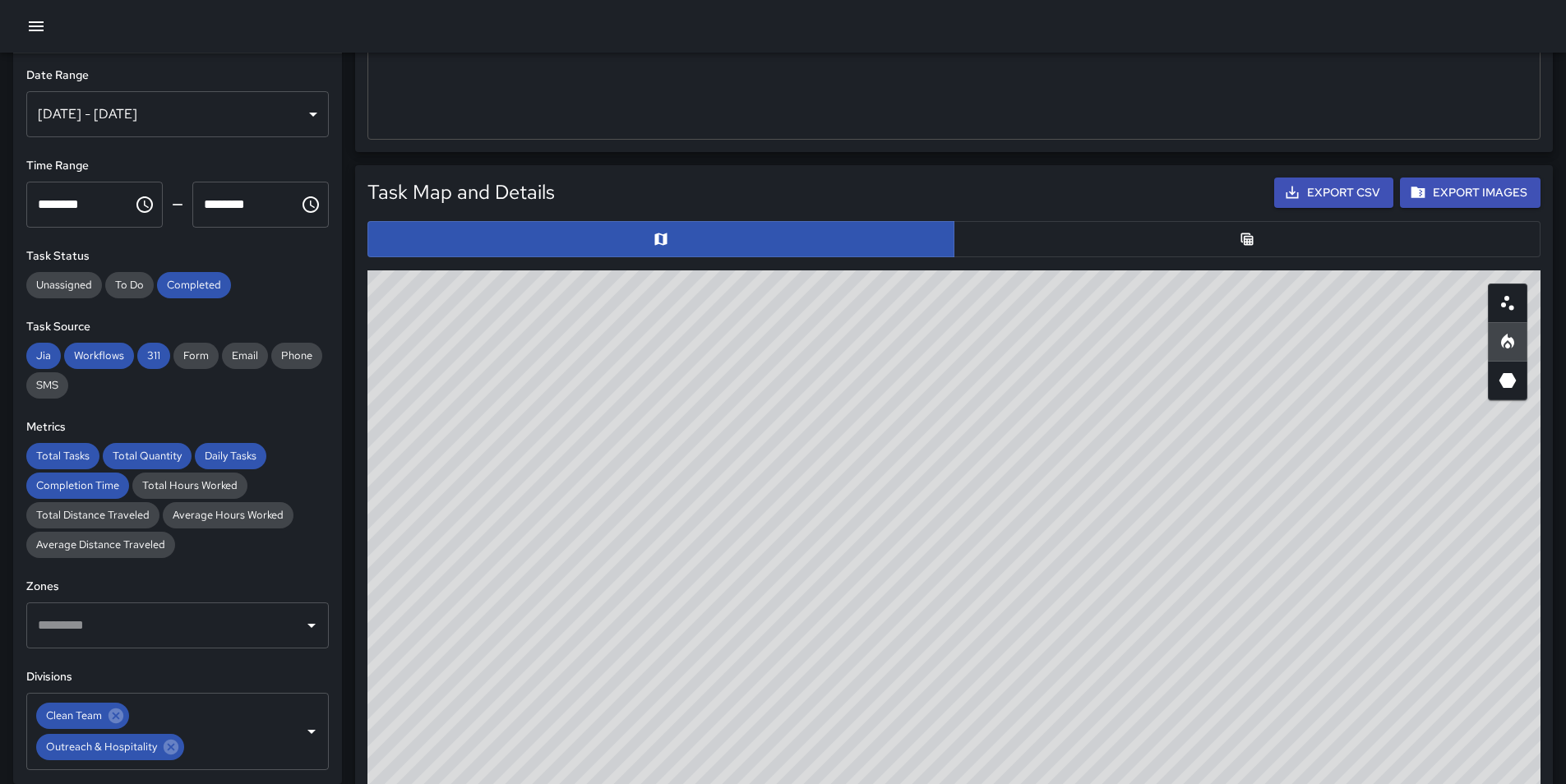
scroll to position [657, 0]
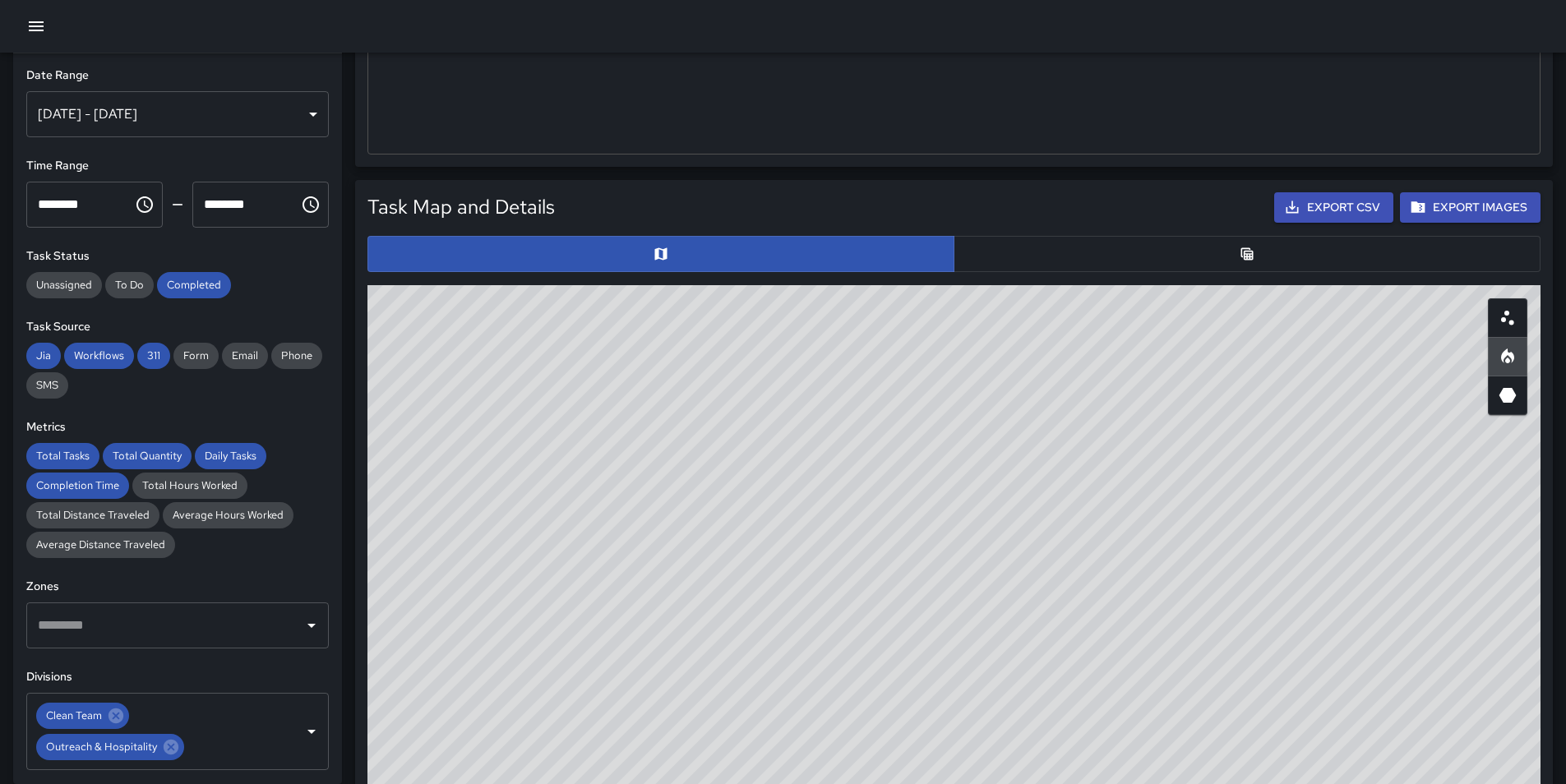
click at [1517, 334] on button "button" at bounding box center [1508, 318] width 40 height 40
click at [1508, 352] on icon "Heatmap" at bounding box center [1508, 355] width 13 height 15
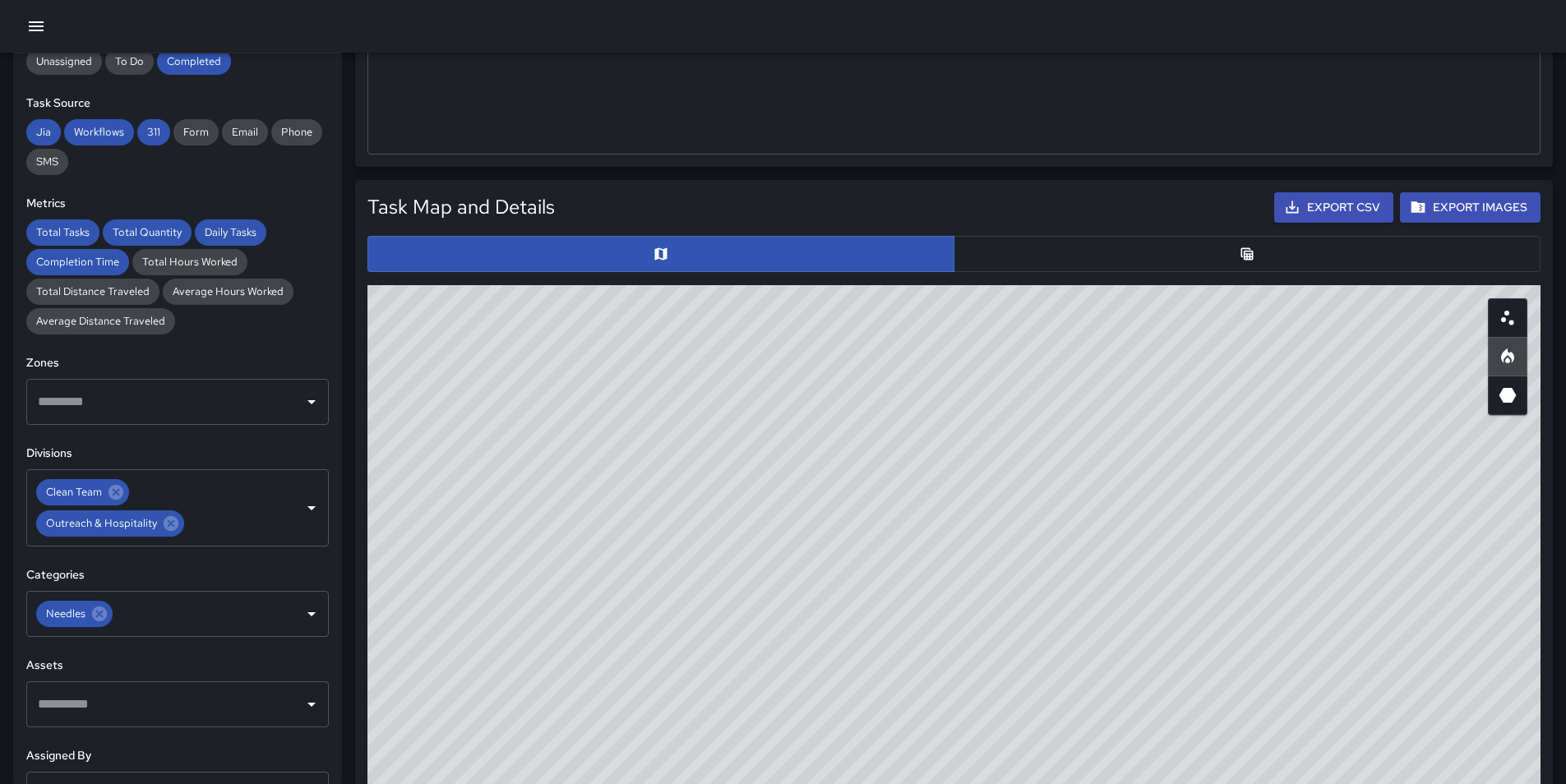
scroll to position [246, 0]
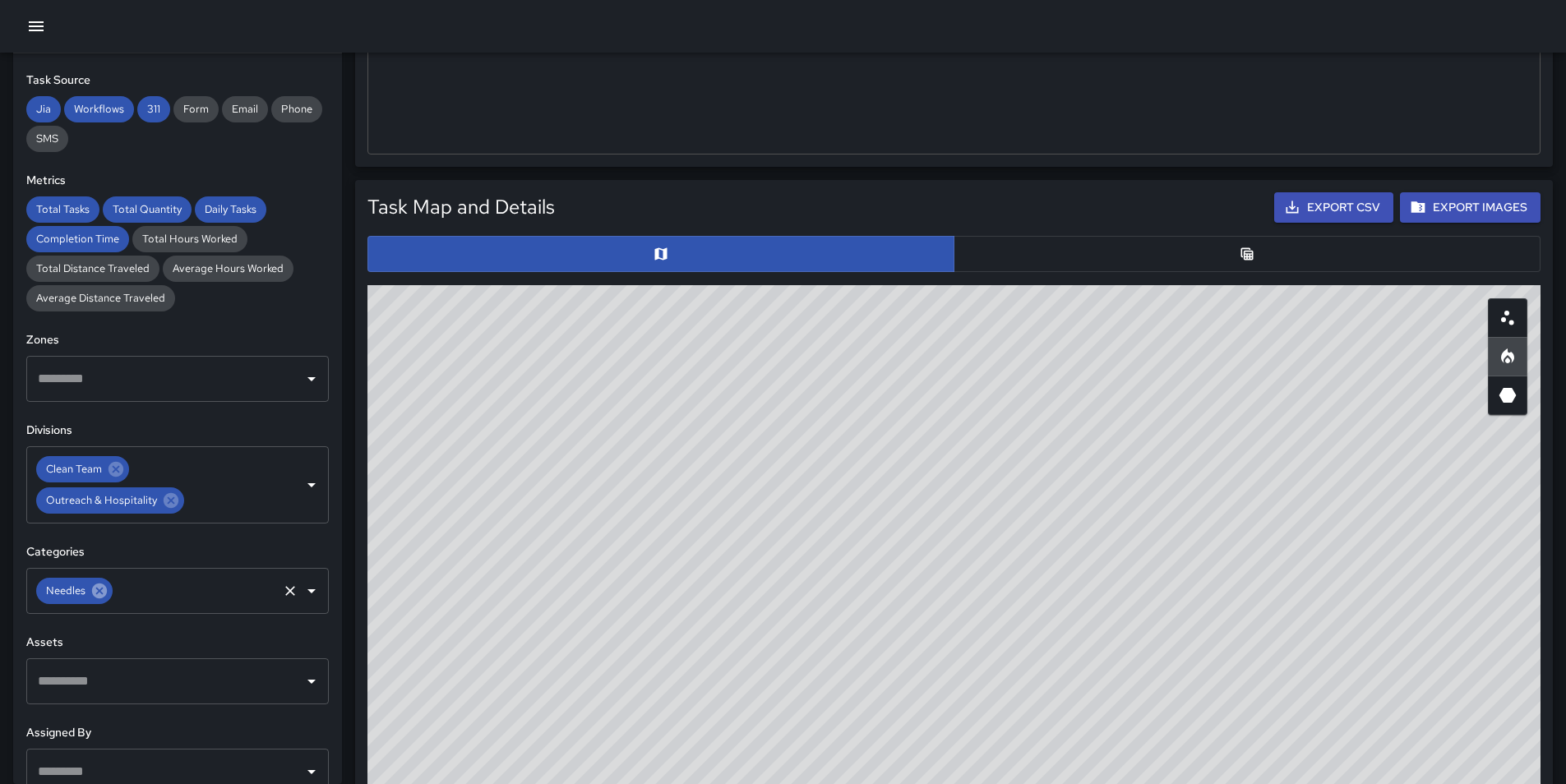
click at [96, 589] on icon at bounding box center [99, 591] width 15 height 15
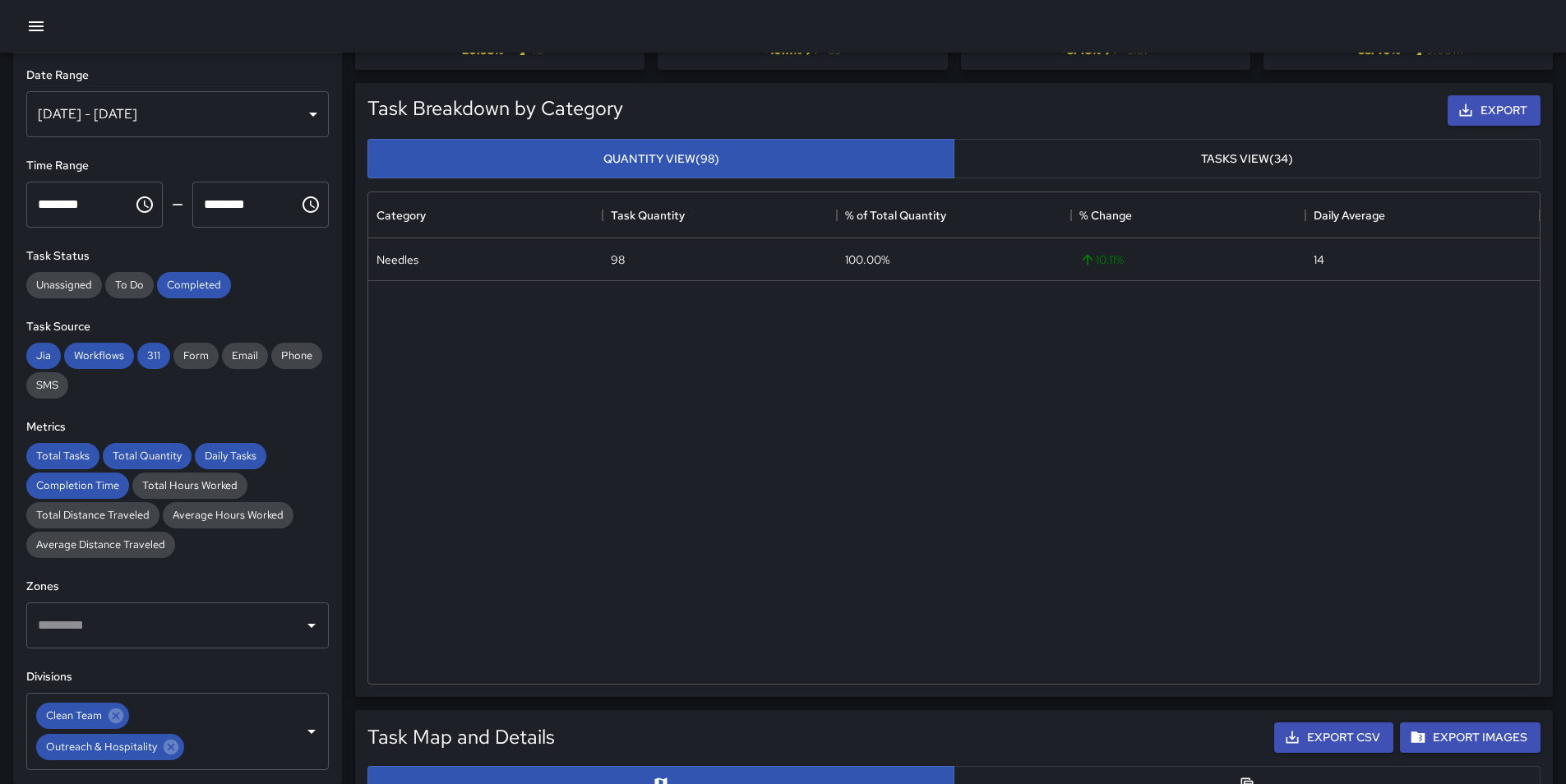
scroll to position [0, 0]
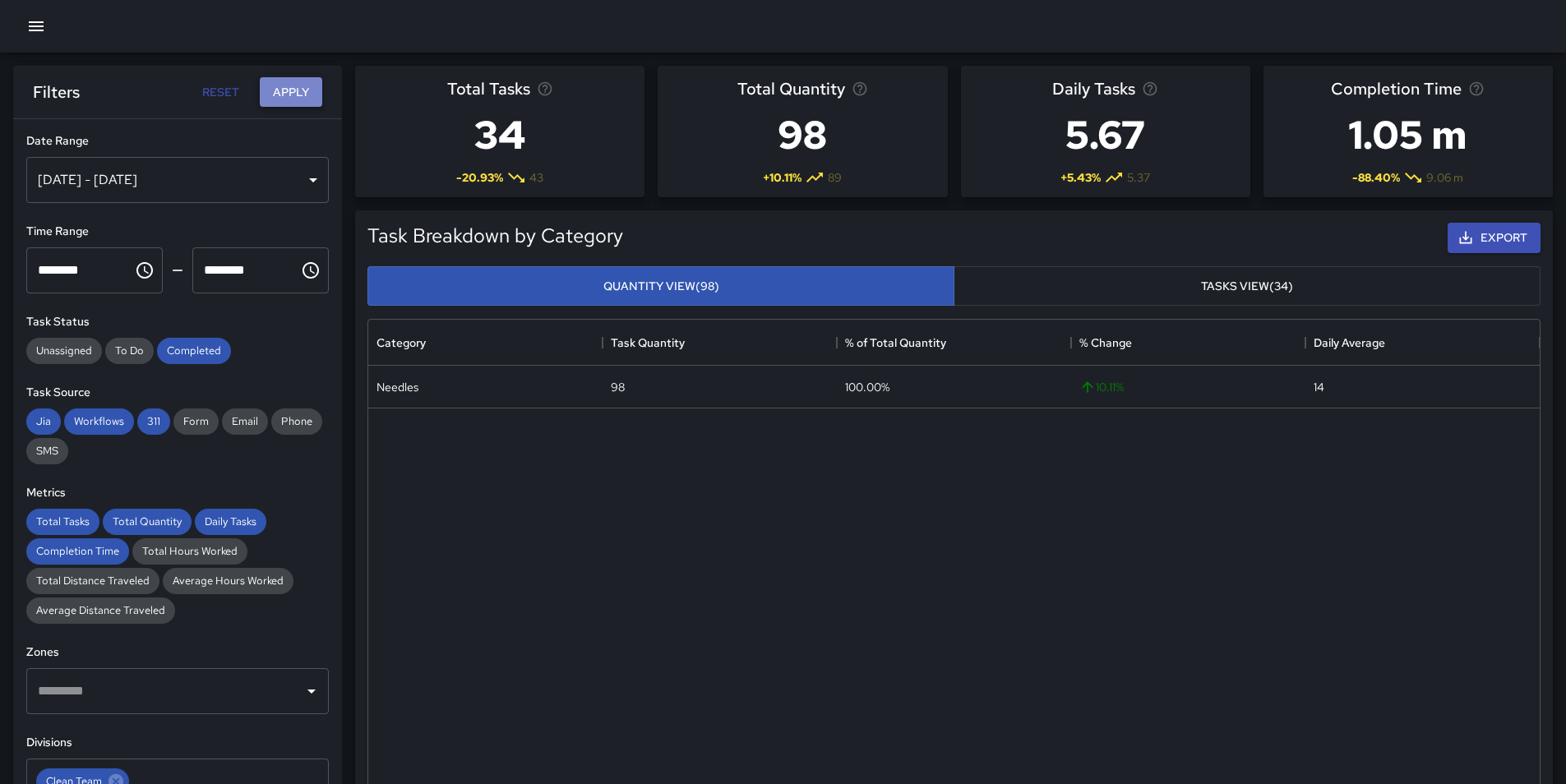
click at [292, 88] on button "Apply" at bounding box center [291, 92] width 63 height 30
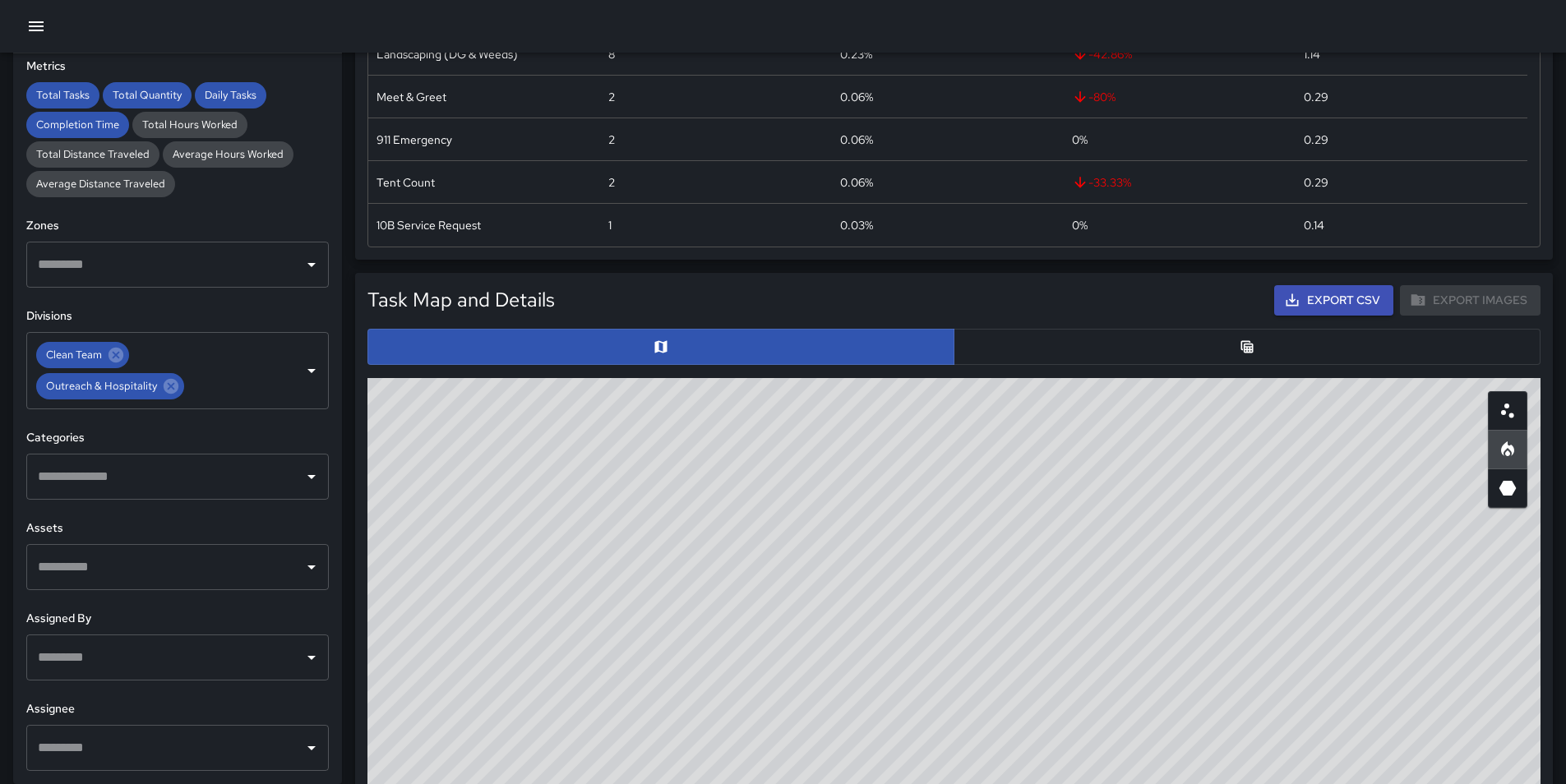
scroll to position [657, 0]
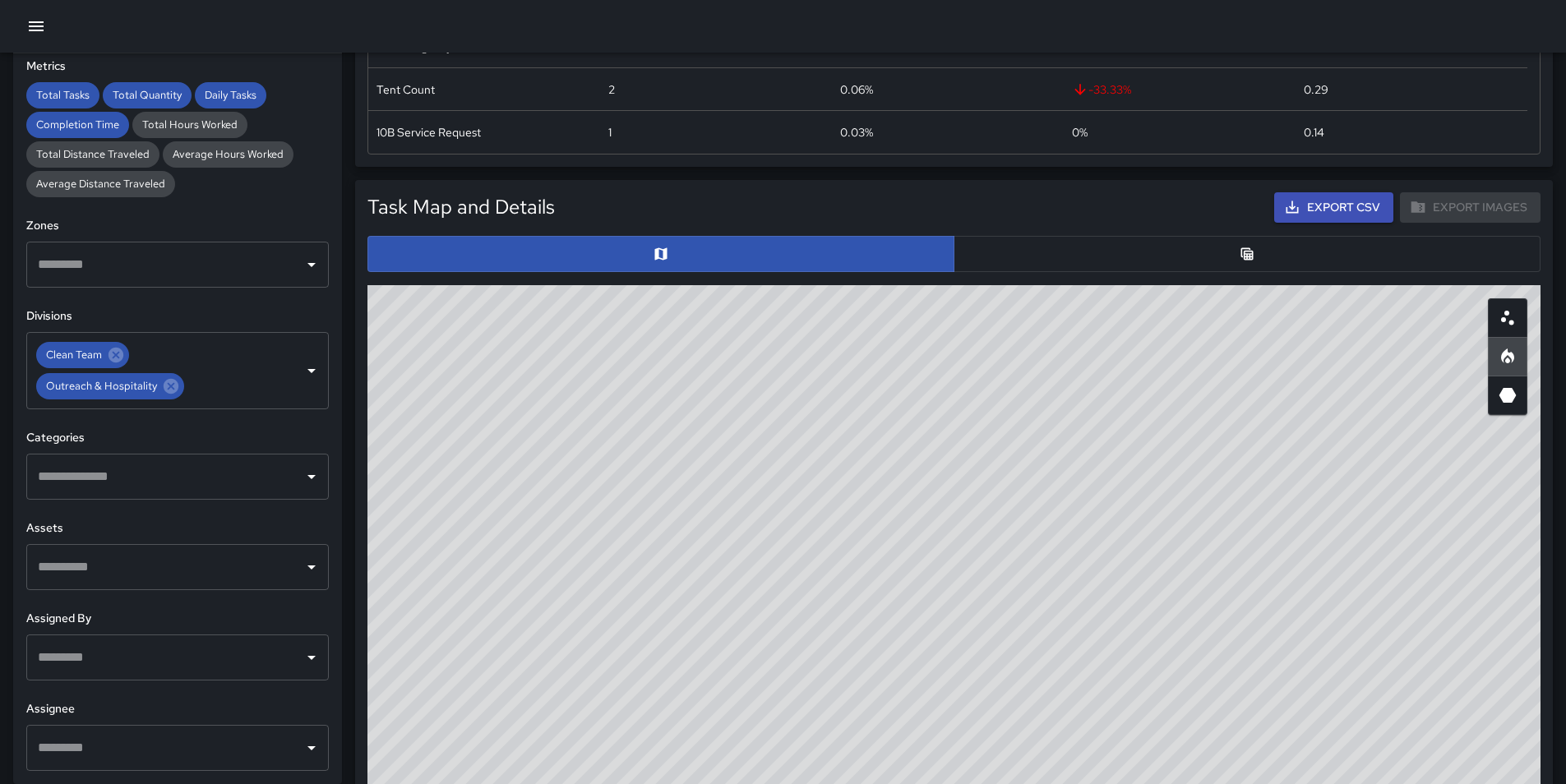
click at [159, 665] on input "text" at bounding box center [165, 657] width 263 height 31
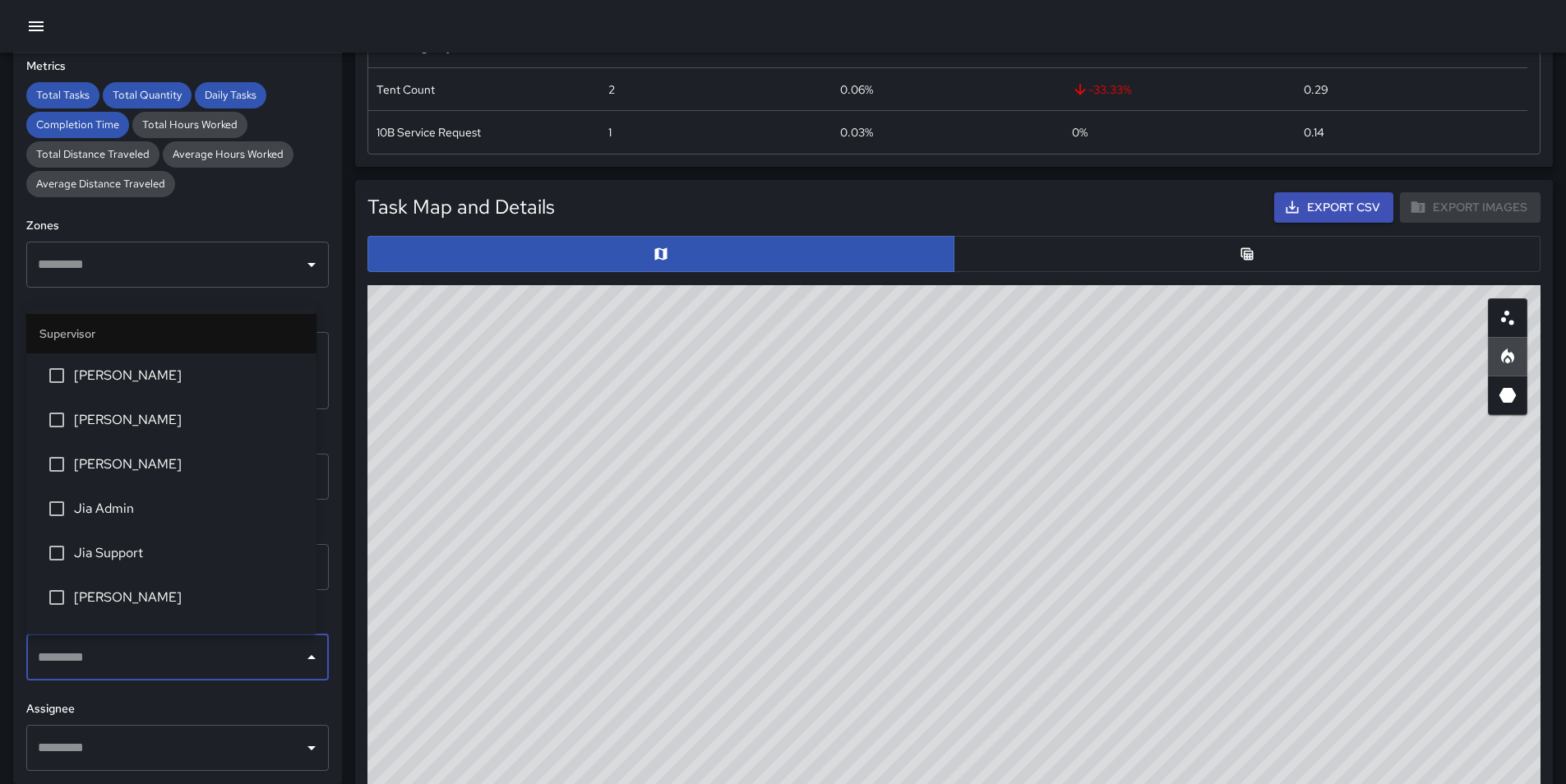
click at [157, 664] on input "text" at bounding box center [165, 657] width 263 height 31
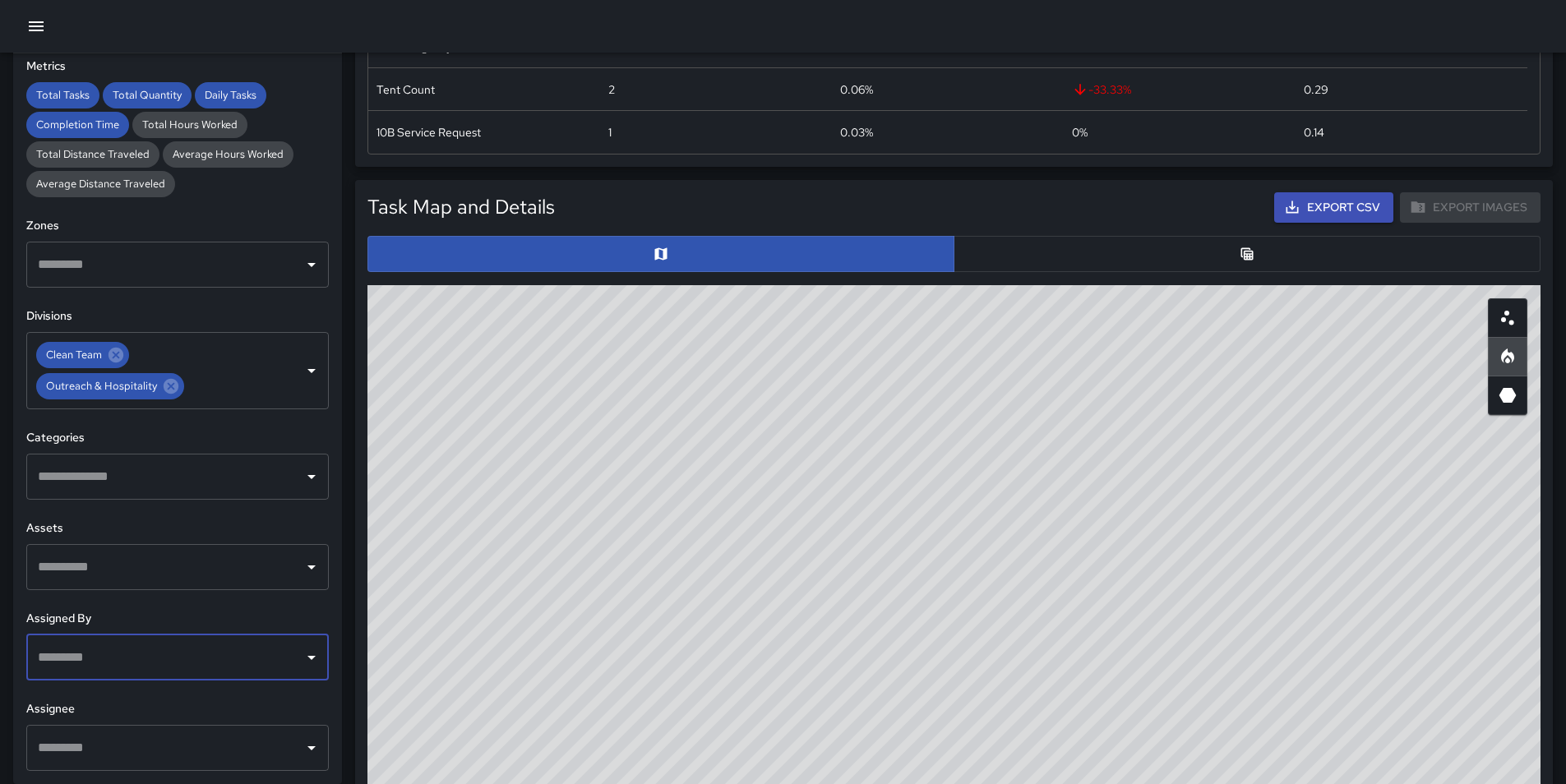
click at [181, 485] on input "text" at bounding box center [165, 476] width 263 height 31
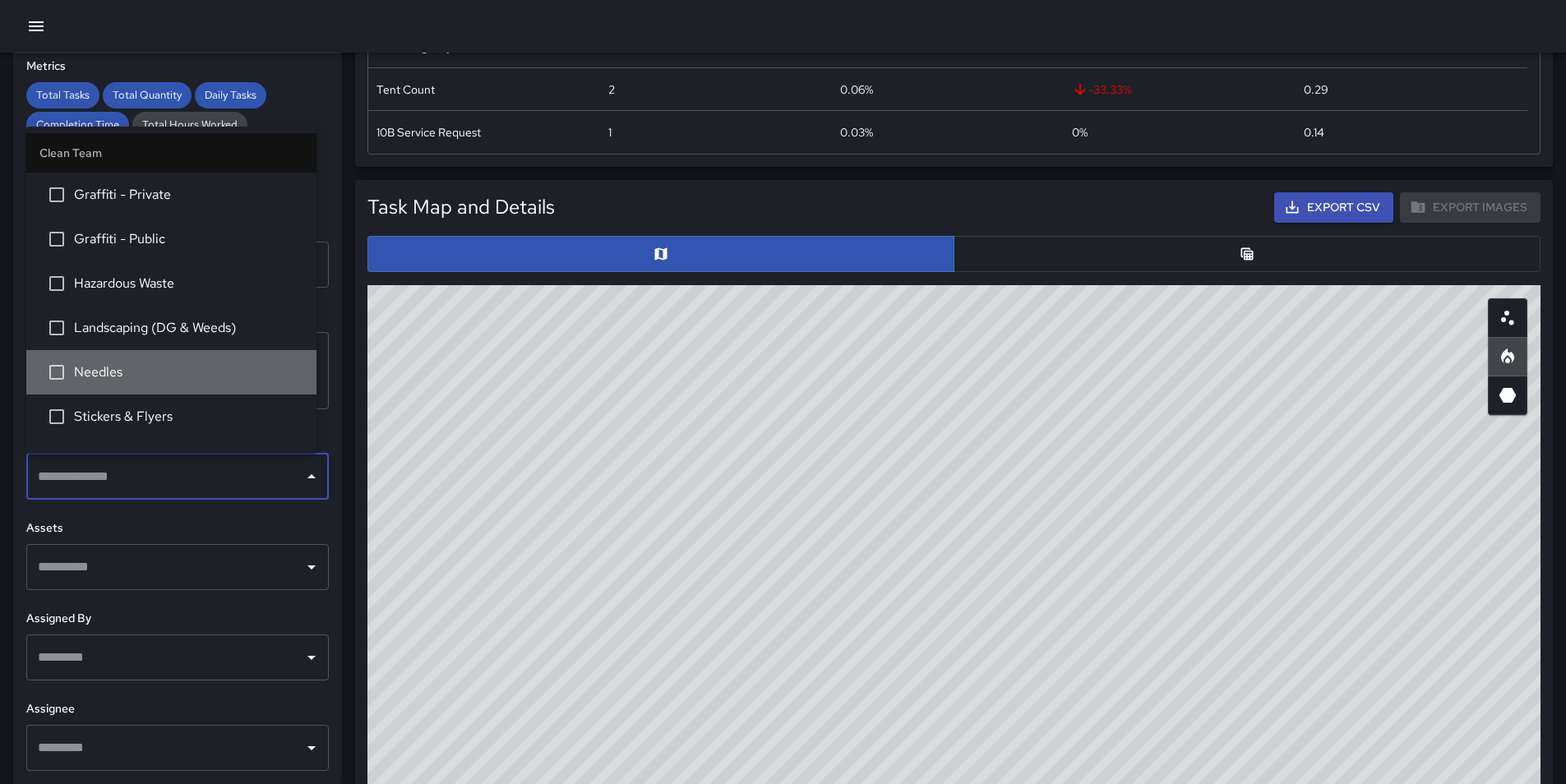
click at [206, 369] on span "Needles" at bounding box center [188, 372] width 230 height 19
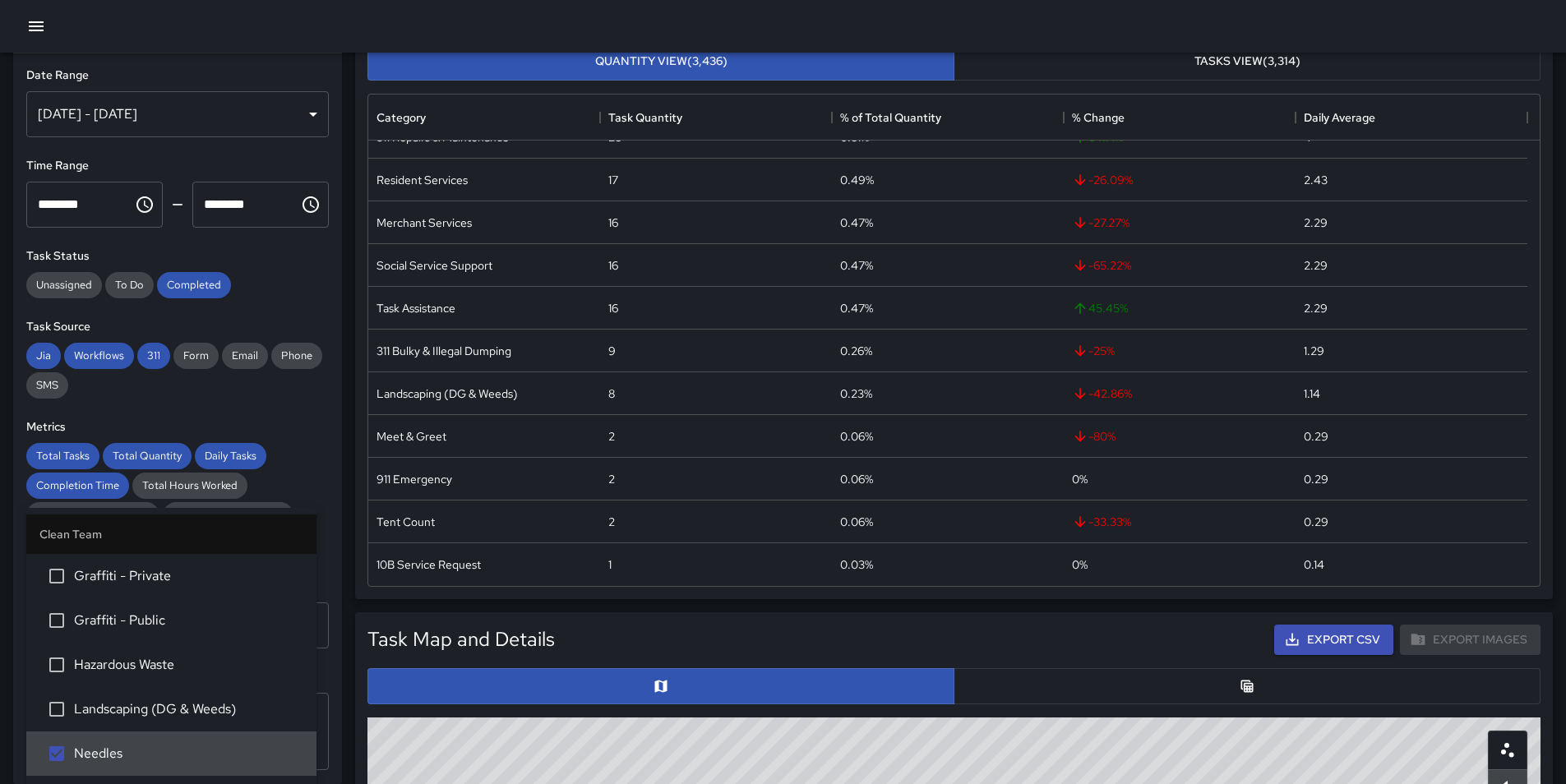
scroll to position [0, 0]
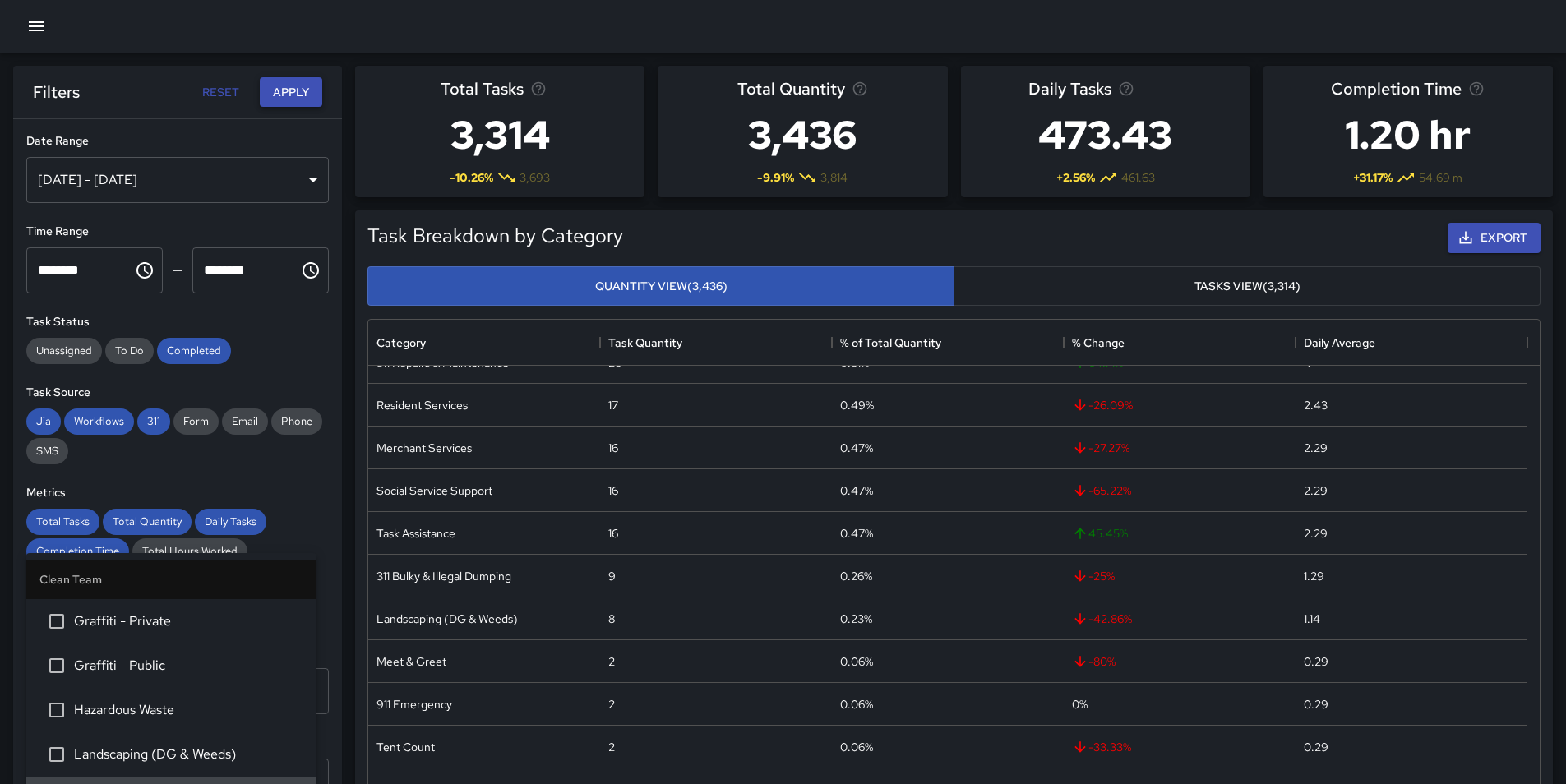
click at [298, 81] on button "Apply" at bounding box center [291, 92] width 63 height 30
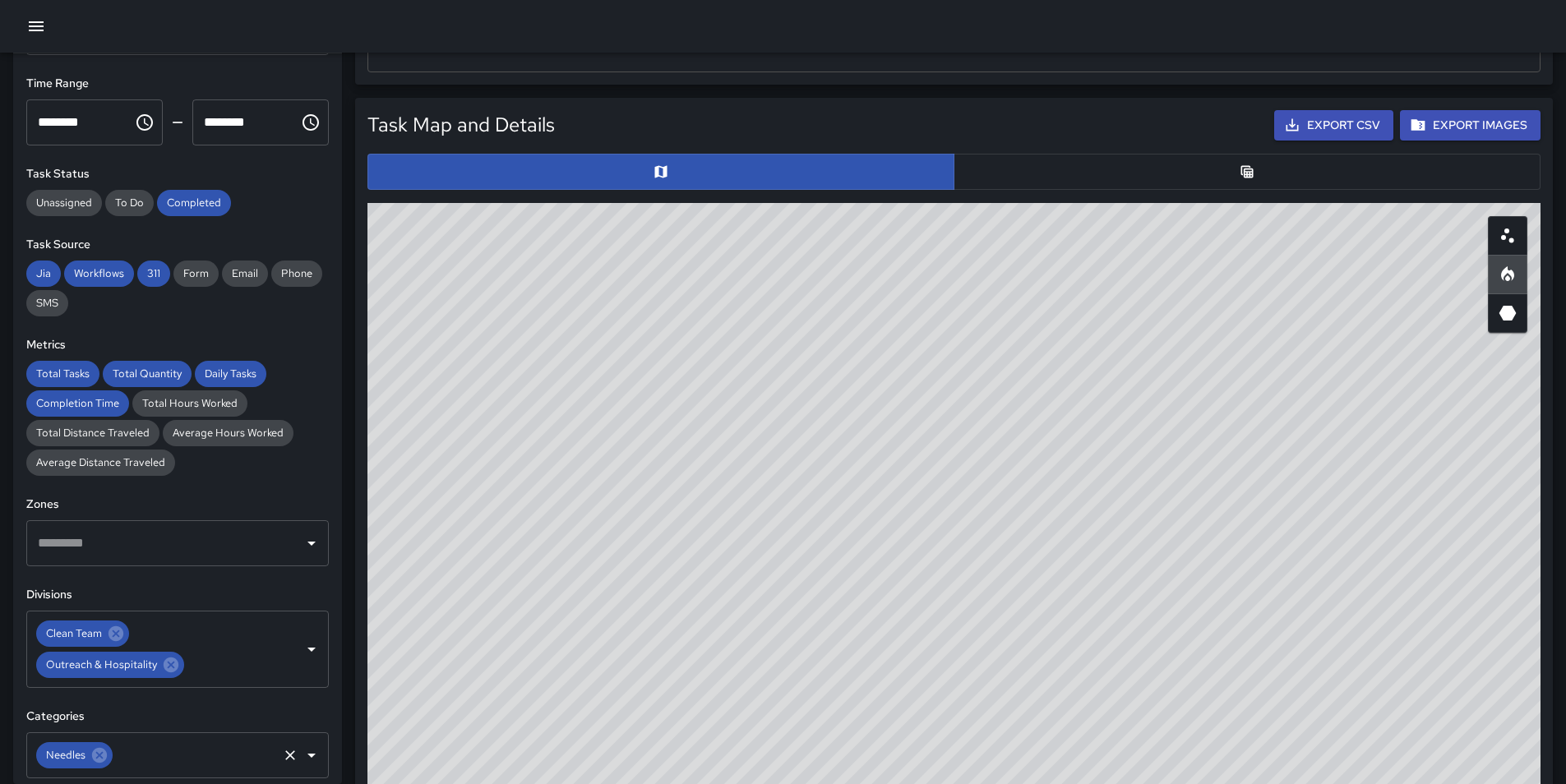
click at [285, 756] on icon "Clear" at bounding box center [290, 755] width 10 height 10
click at [207, 763] on input "text" at bounding box center [165, 755] width 263 height 31
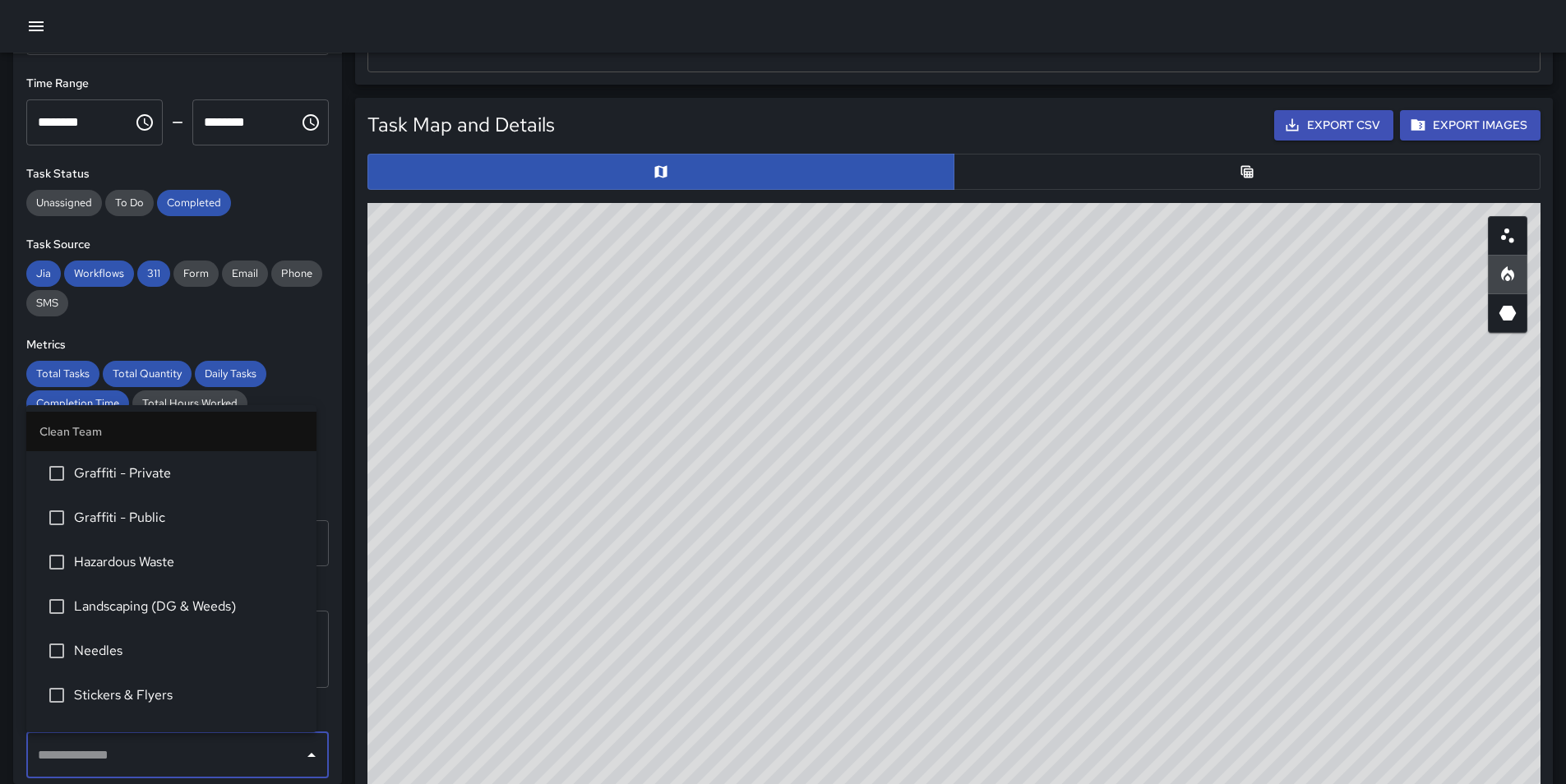
click at [203, 566] on span "Hazardous Waste" at bounding box center [188, 562] width 230 height 19
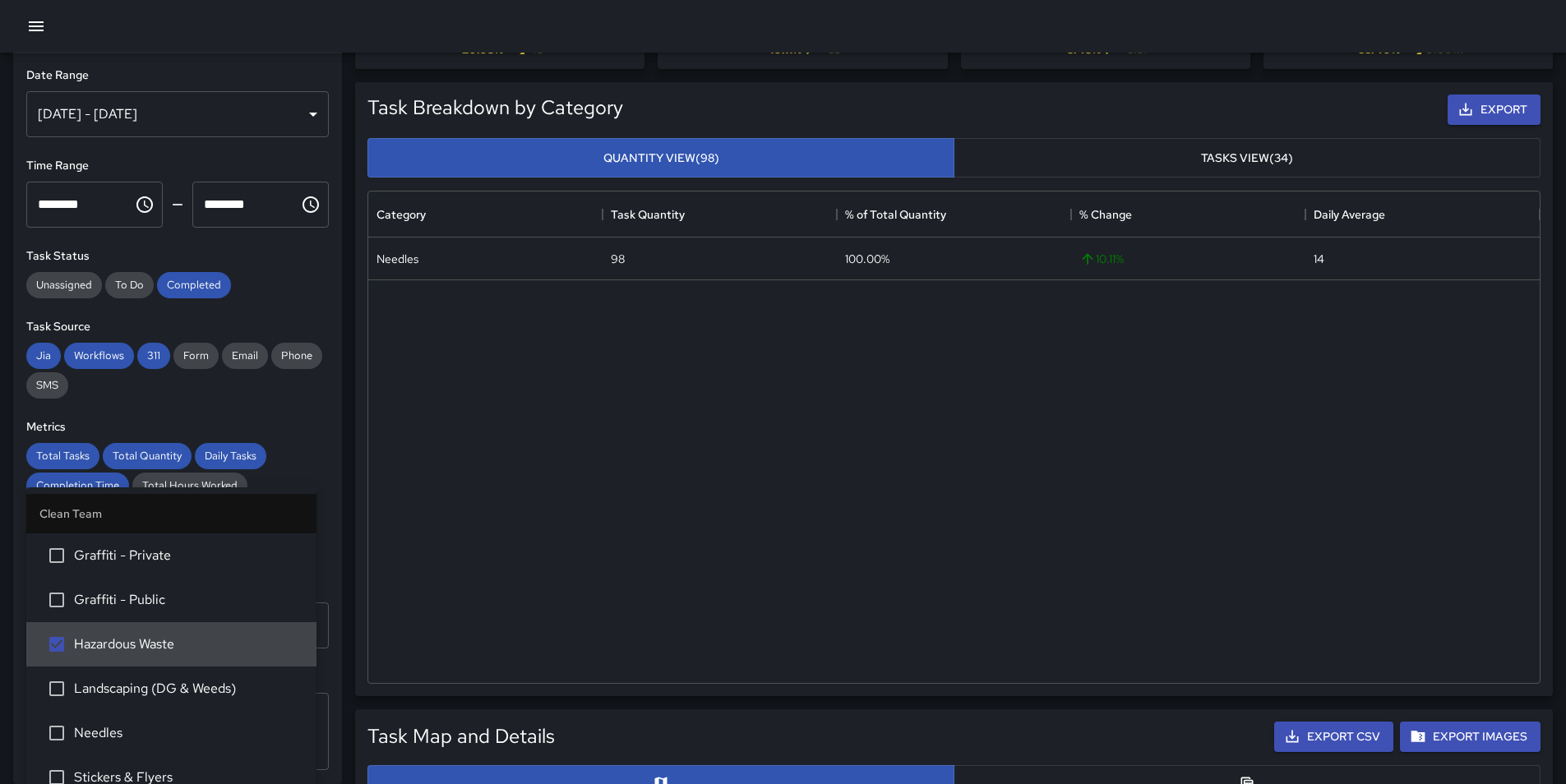
scroll to position [24, 0]
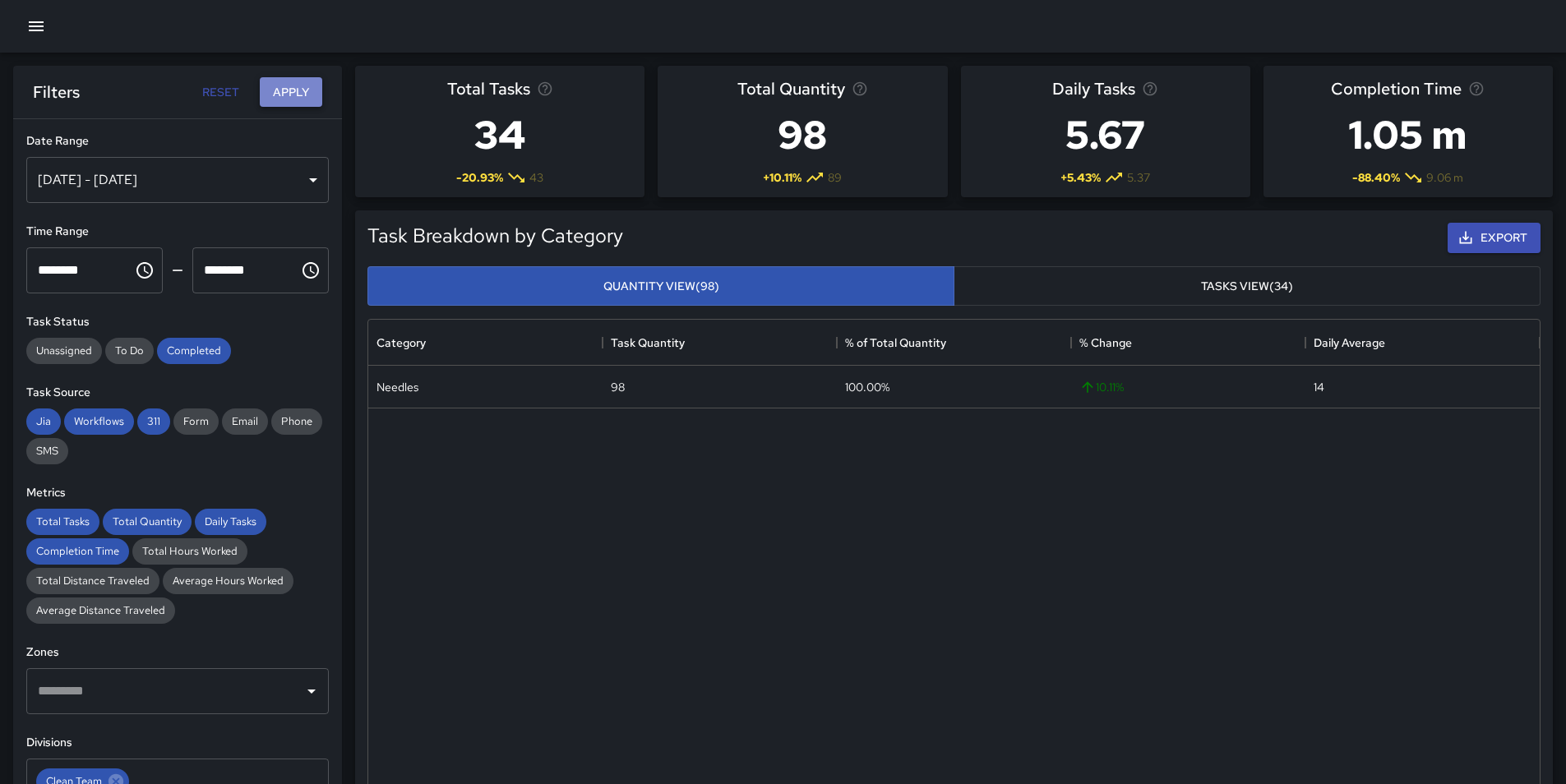
click at [307, 84] on button "Apply" at bounding box center [291, 92] width 63 height 30
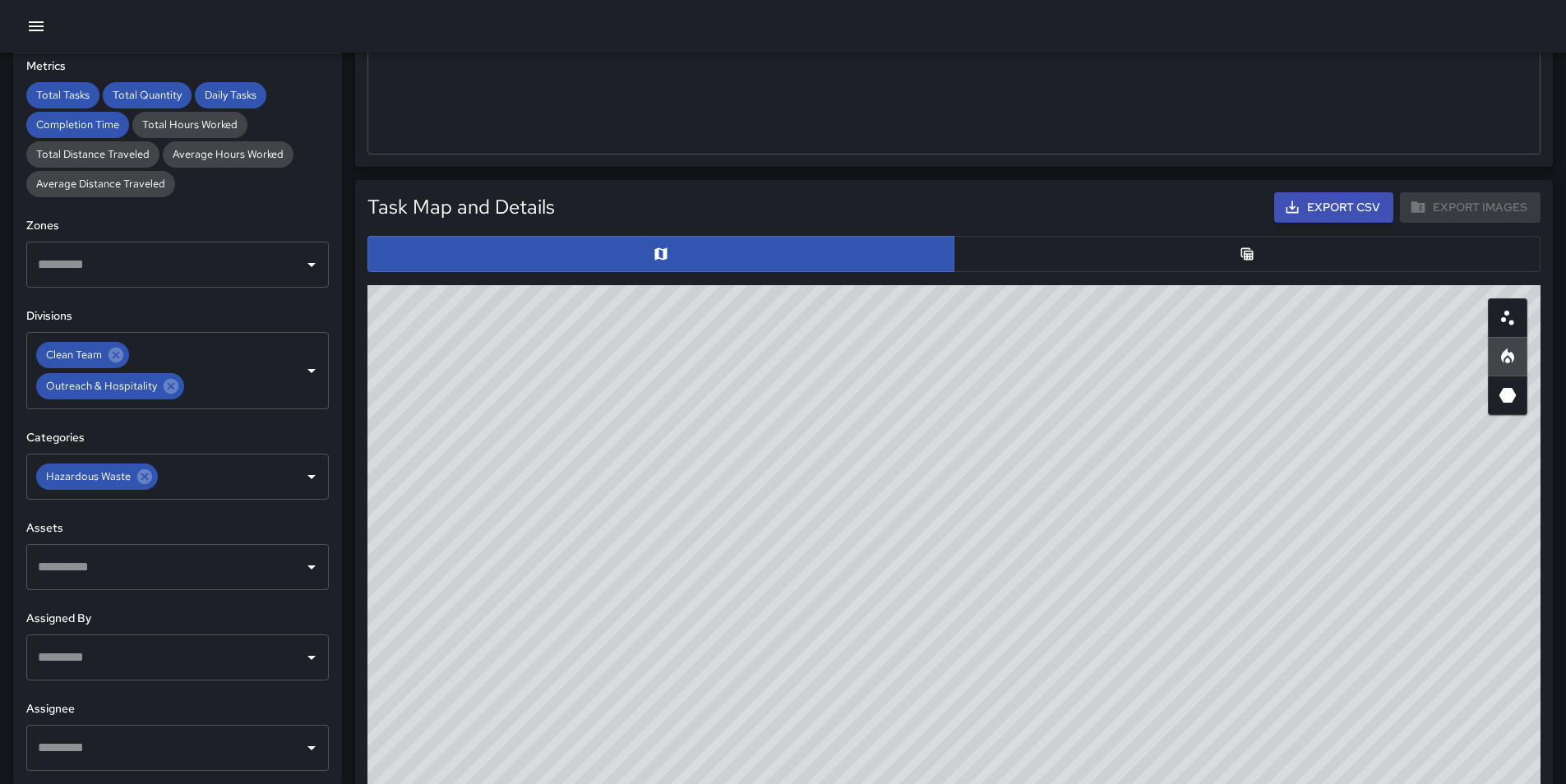
click at [1087, 247] on button "button" at bounding box center [1247, 253] width 587 height 36
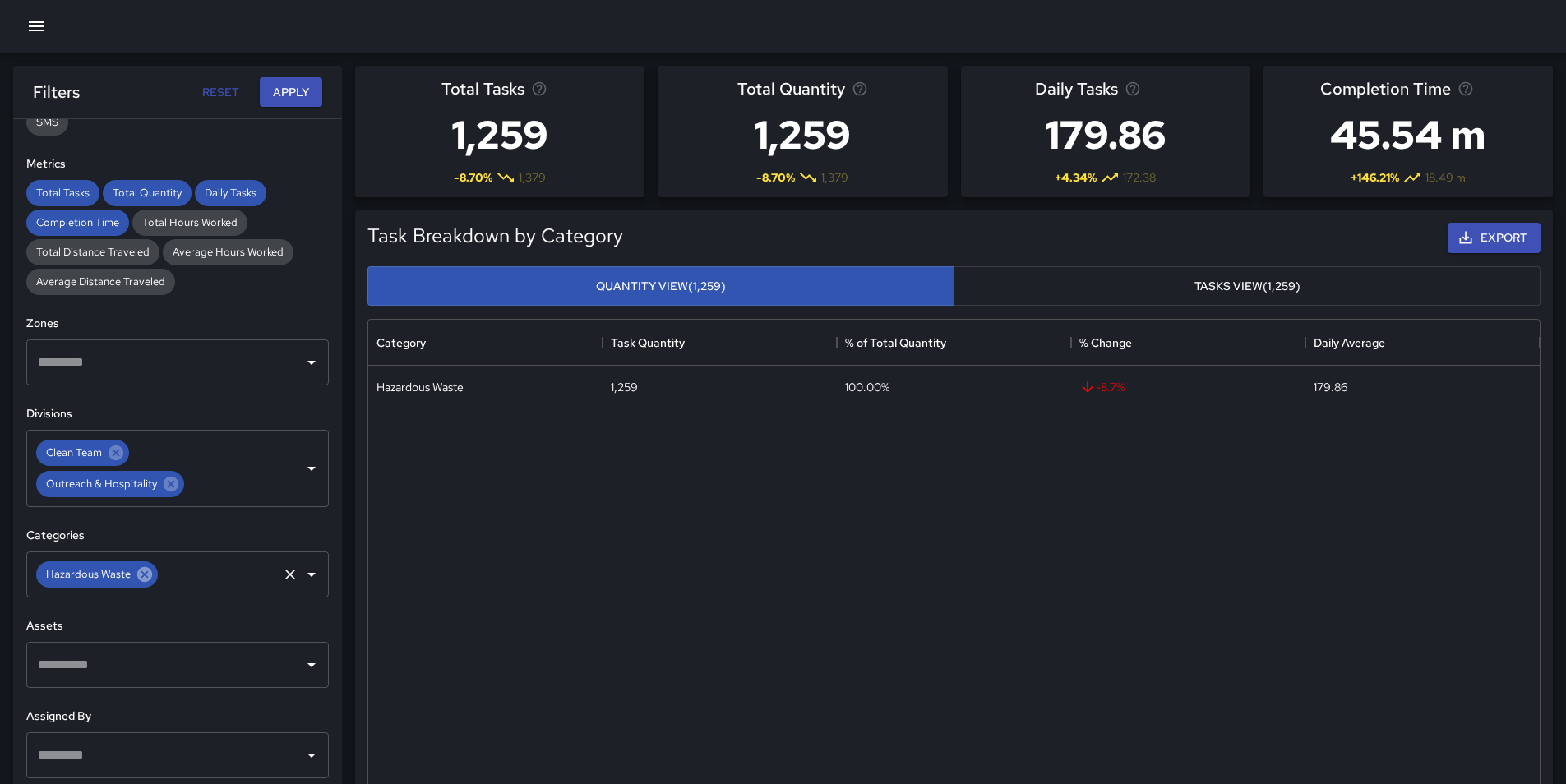
click at [145, 575] on icon at bounding box center [144, 574] width 15 height 15
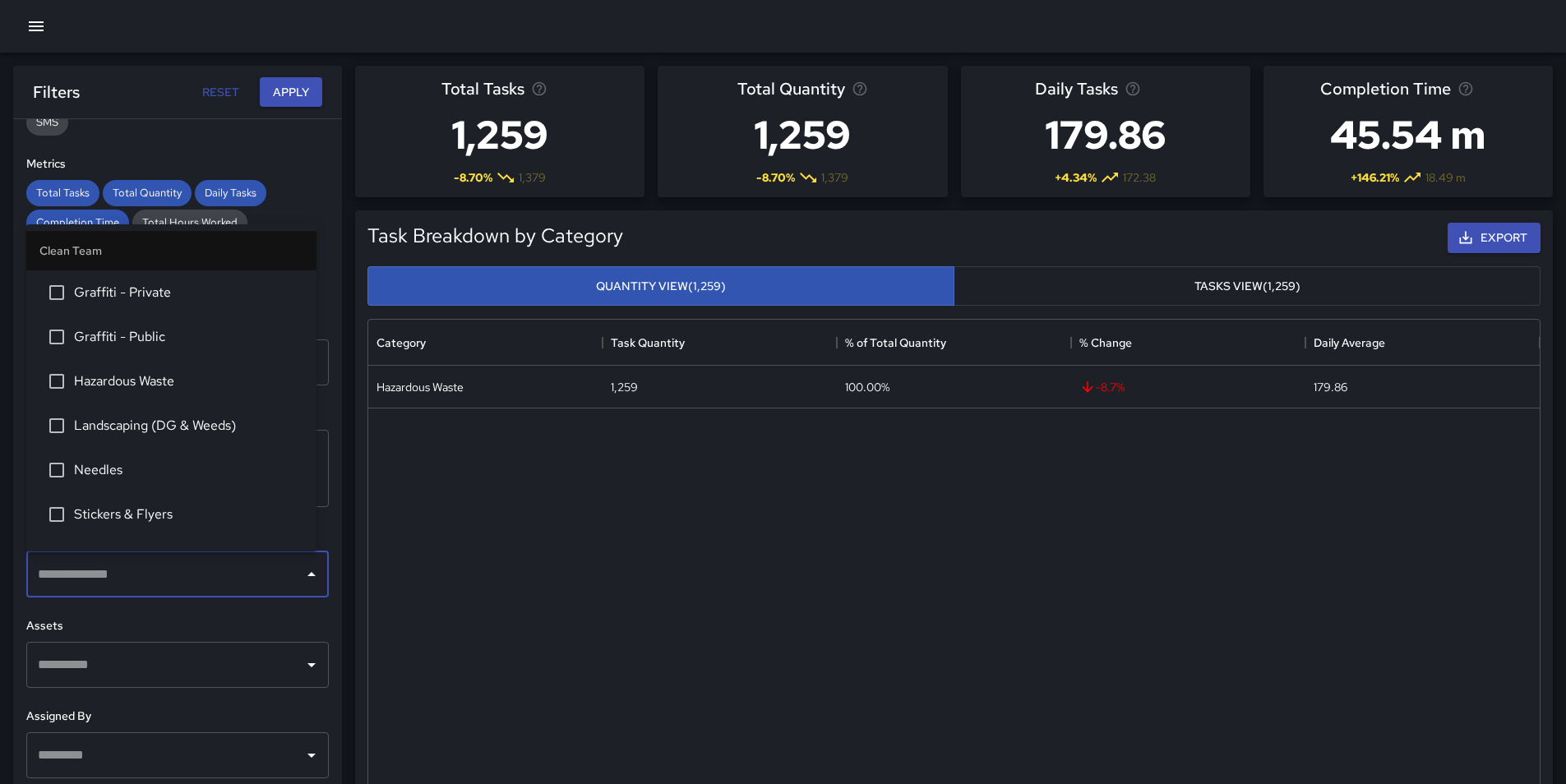
click at [160, 568] on input "text" at bounding box center [165, 574] width 263 height 31
click at [181, 462] on span "Needles" at bounding box center [188, 470] width 230 height 19
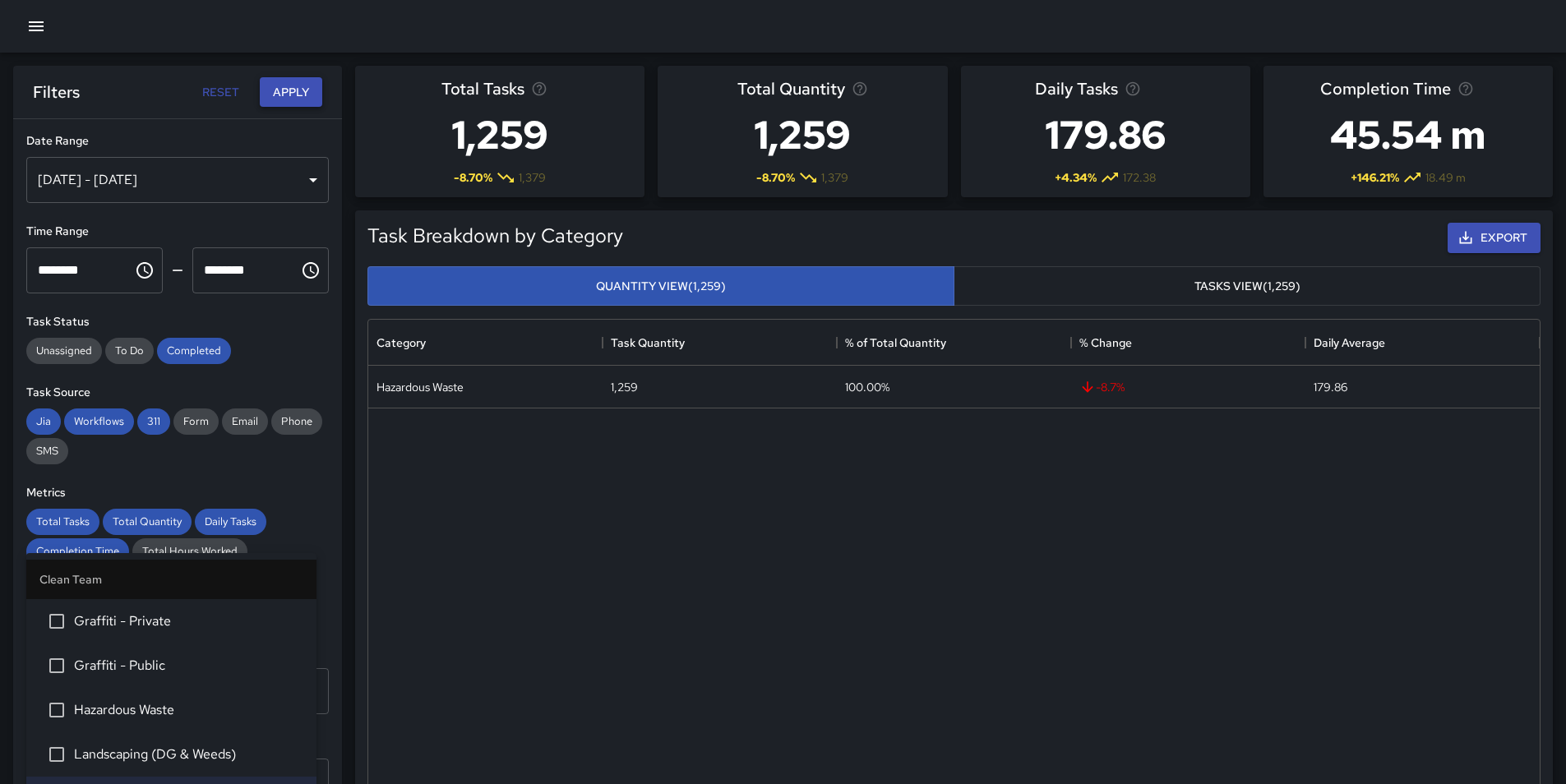
click at [312, 97] on button "Apply" at bounding box center [291, 92] width 63 height 30
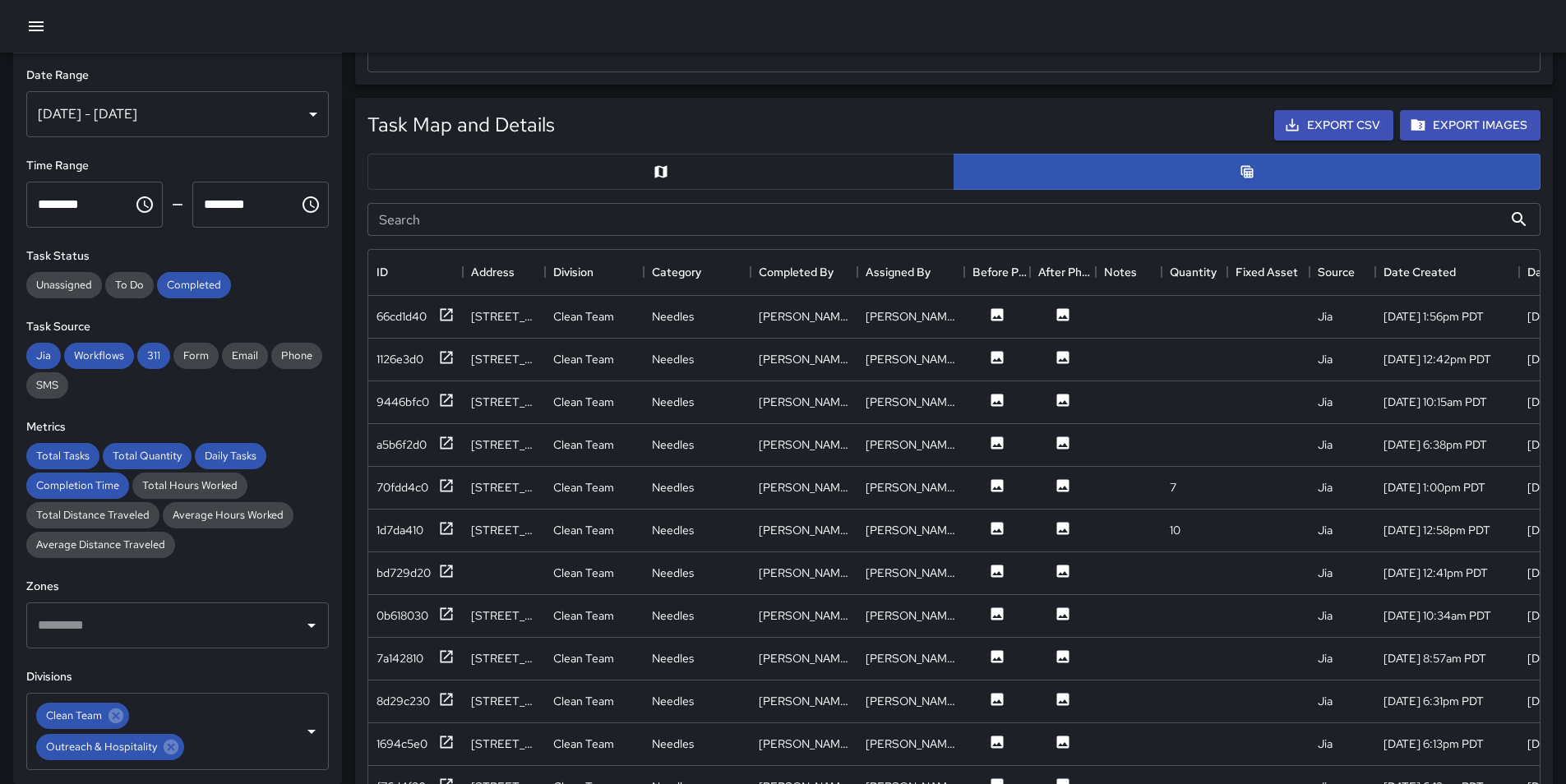
click at [835, 164] on button "button" at bounding box center [661, 171] width 587 height 36
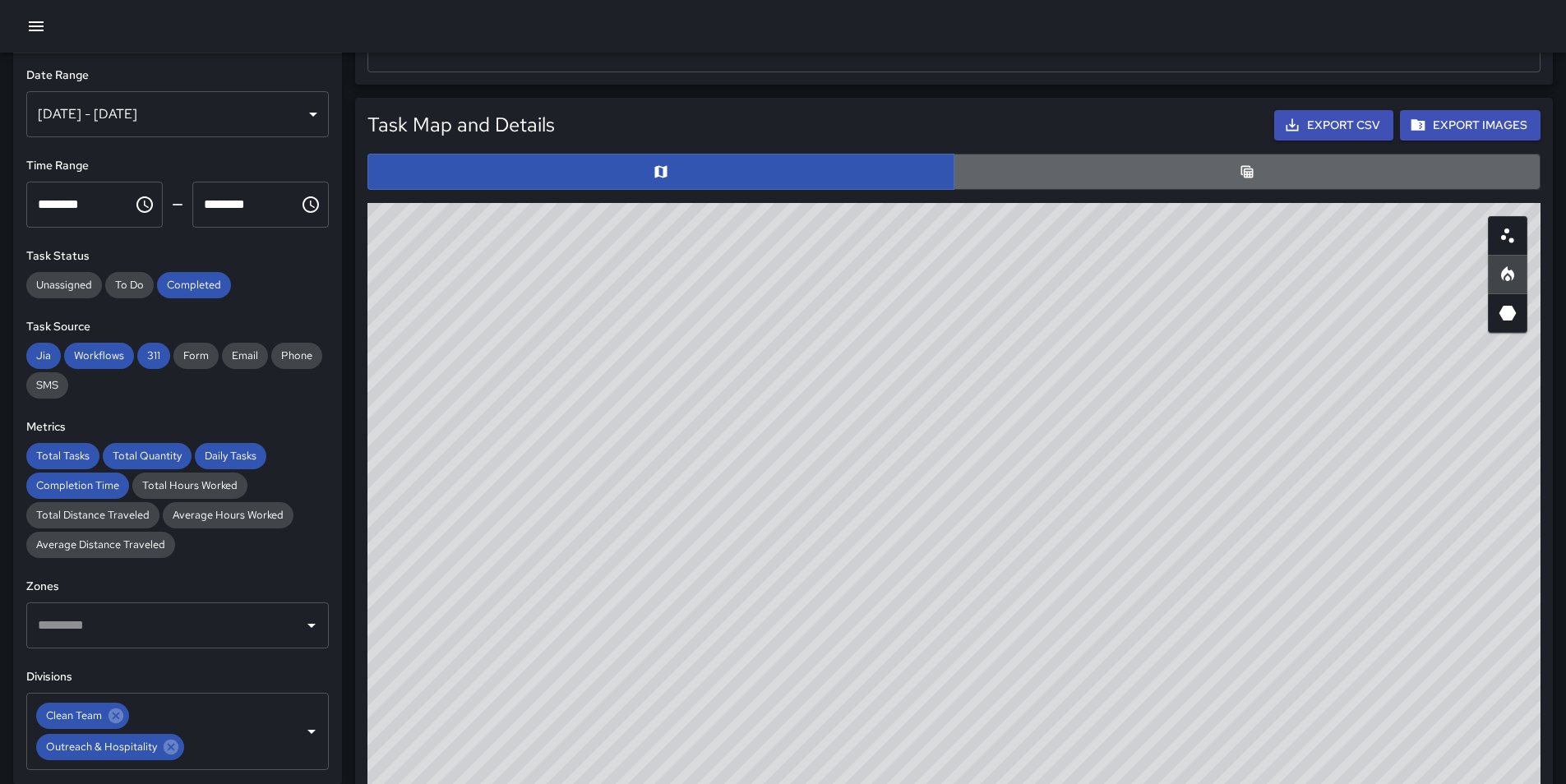
click at [1073, 176] on button "button" at bounding box center [1247, 171] width 587 height 36
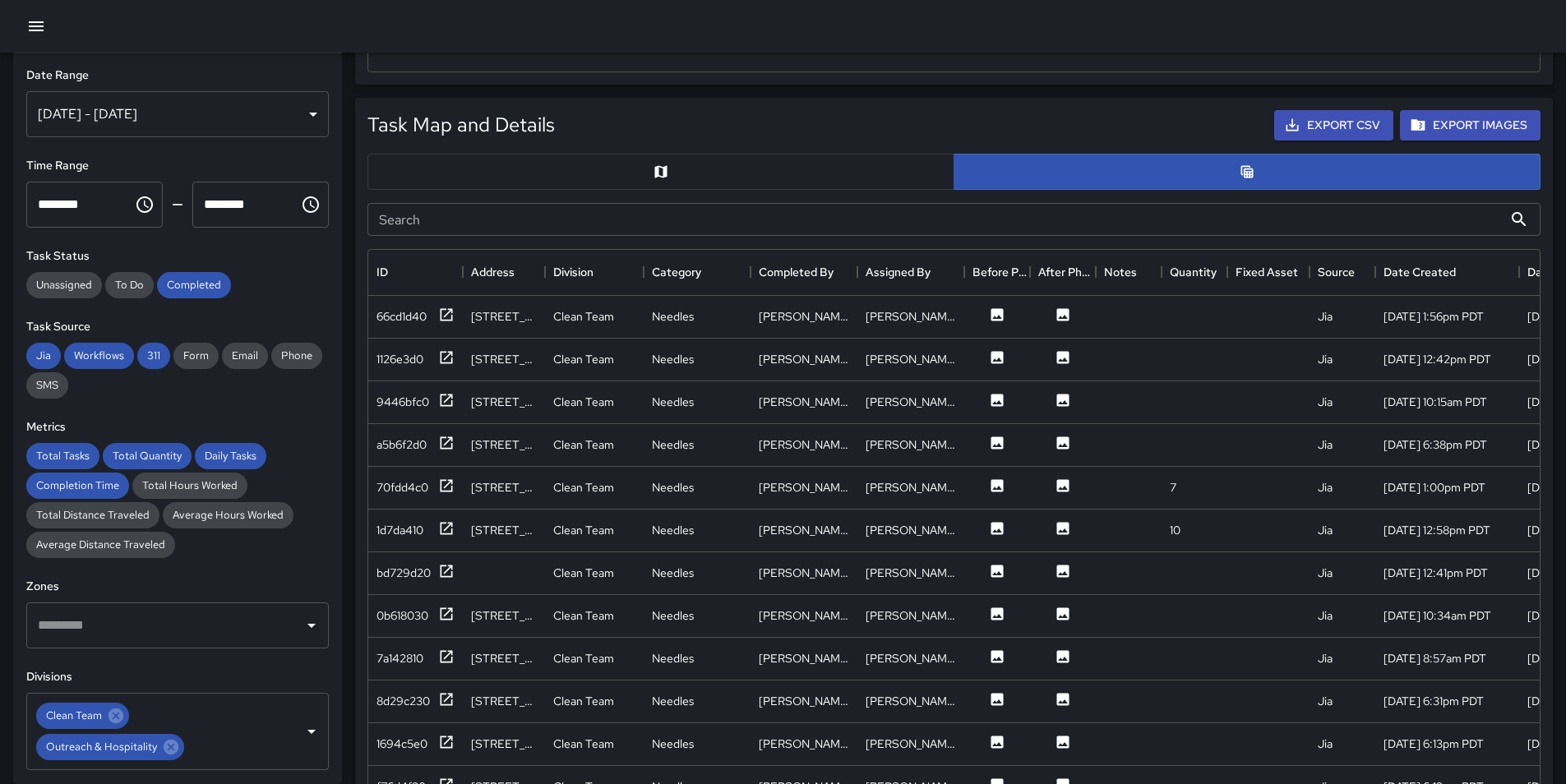
click at [849, 174] on button "button" at bounding box center [661, 171] width 587 height 36
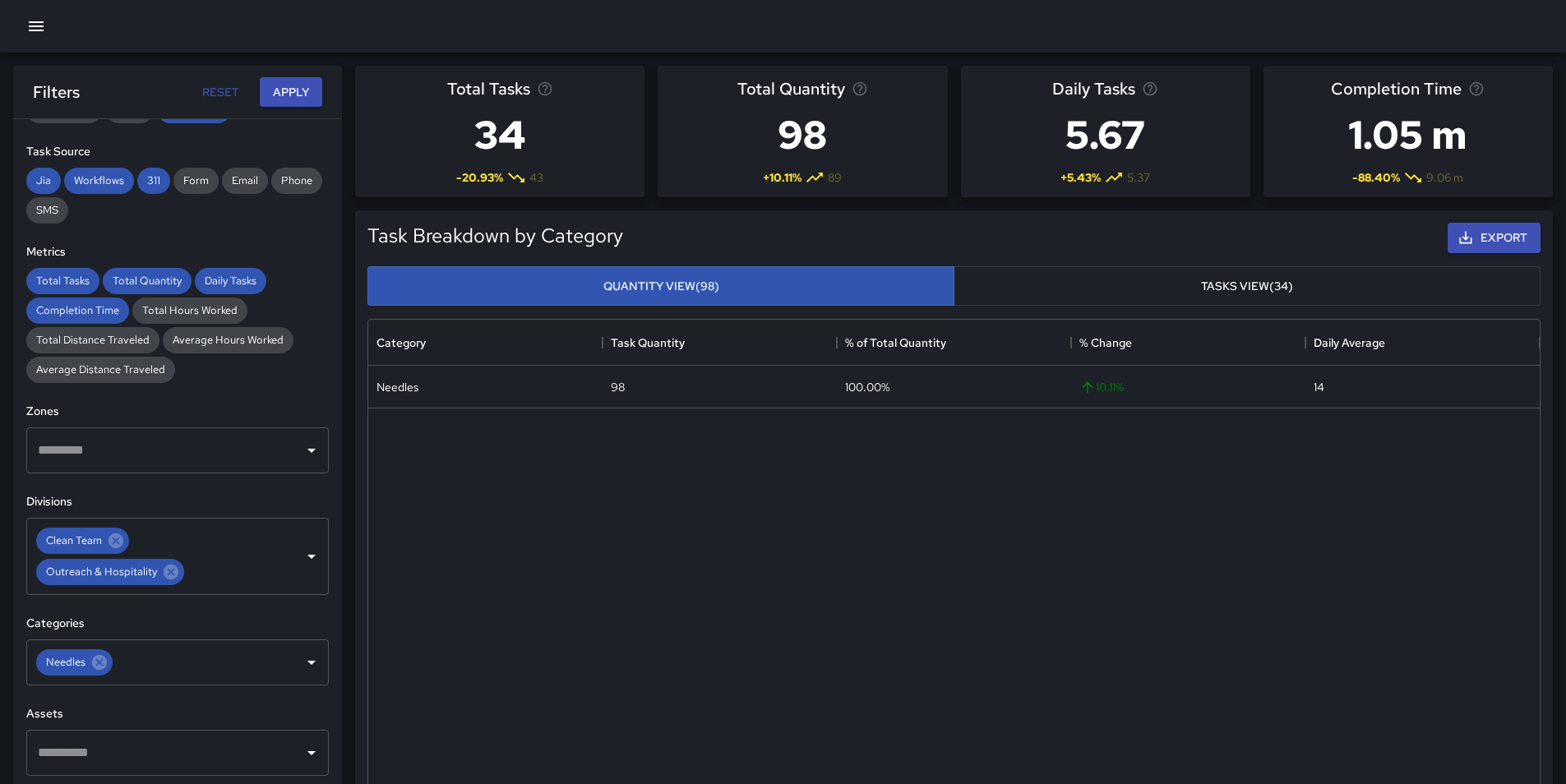
scroll to position [361, 0]
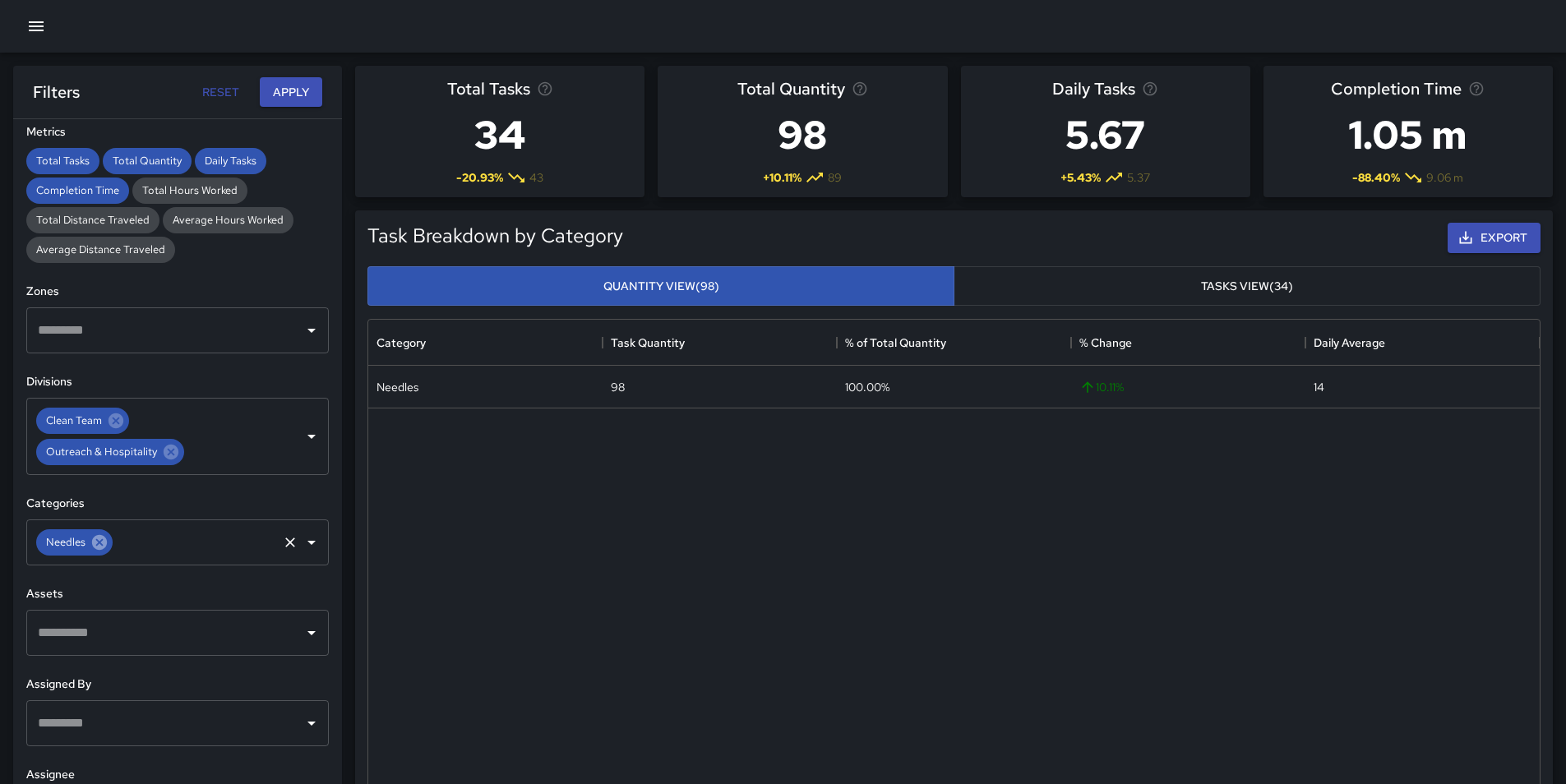
click at [95, 547] on icon at bounding box center [99, 542] width 15 height 15
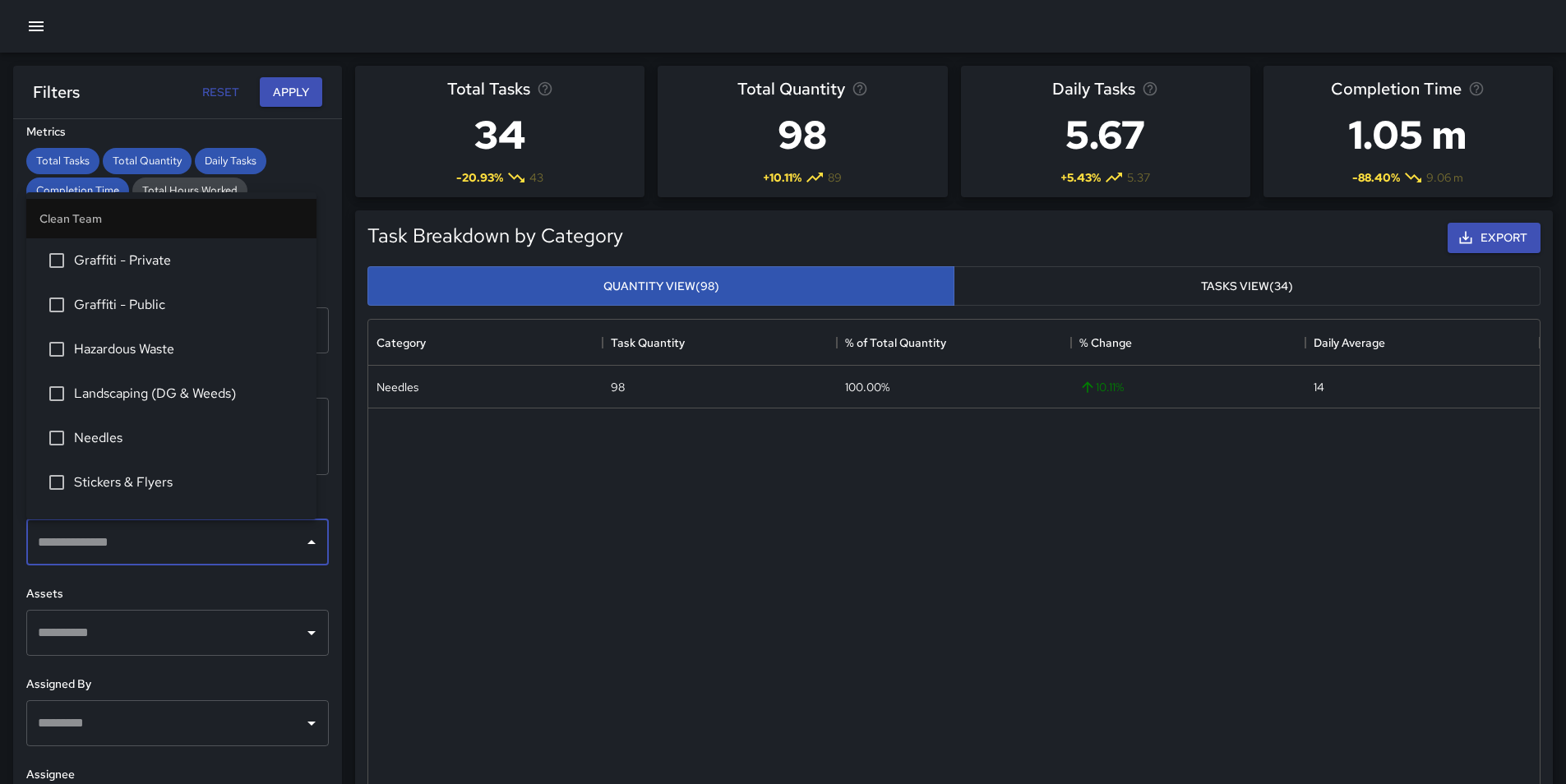
click at [128, 554] on input "text" at bounding box center [165, 542] width 263 height 31
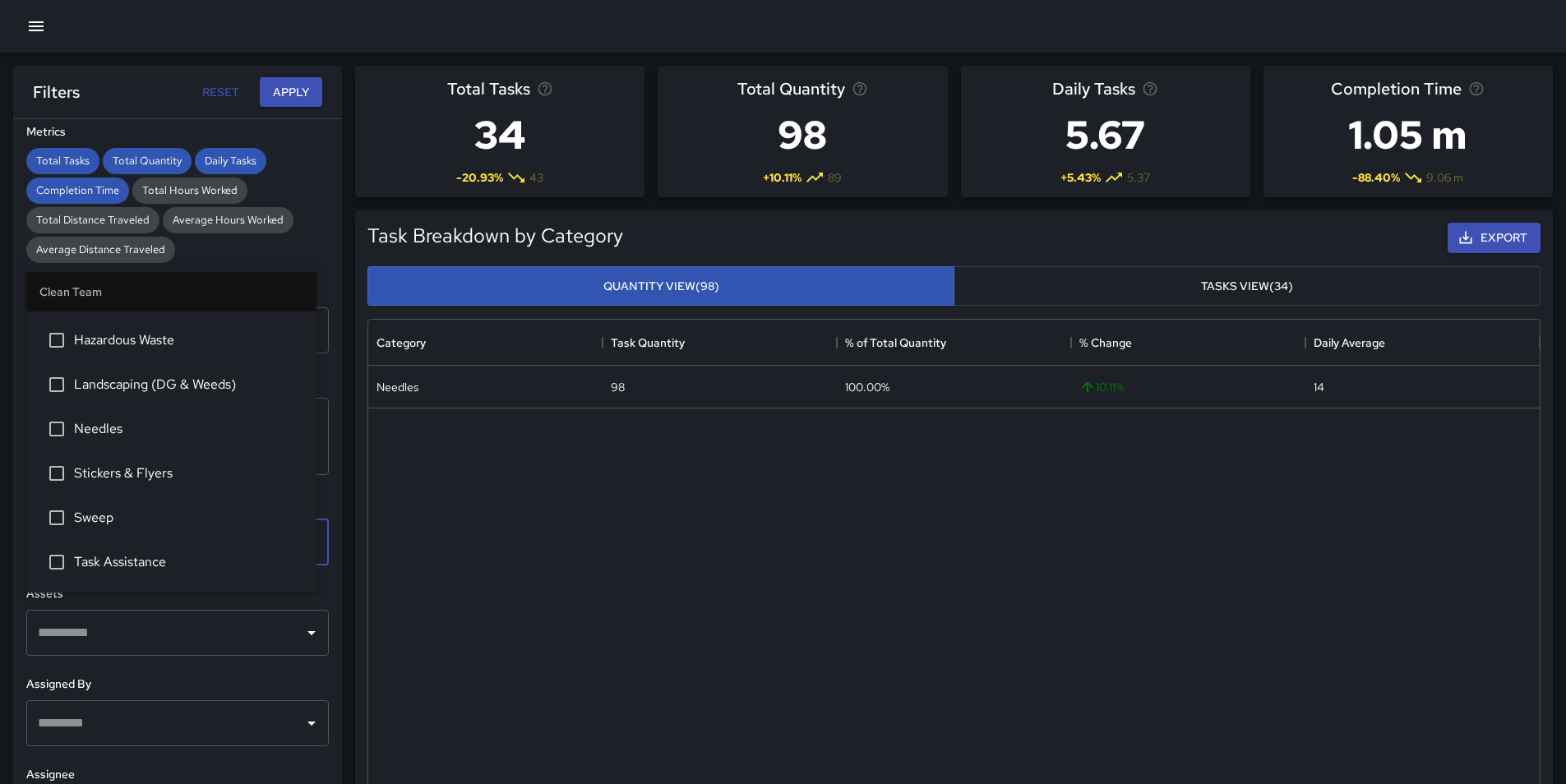
scroll to position [0, 0]
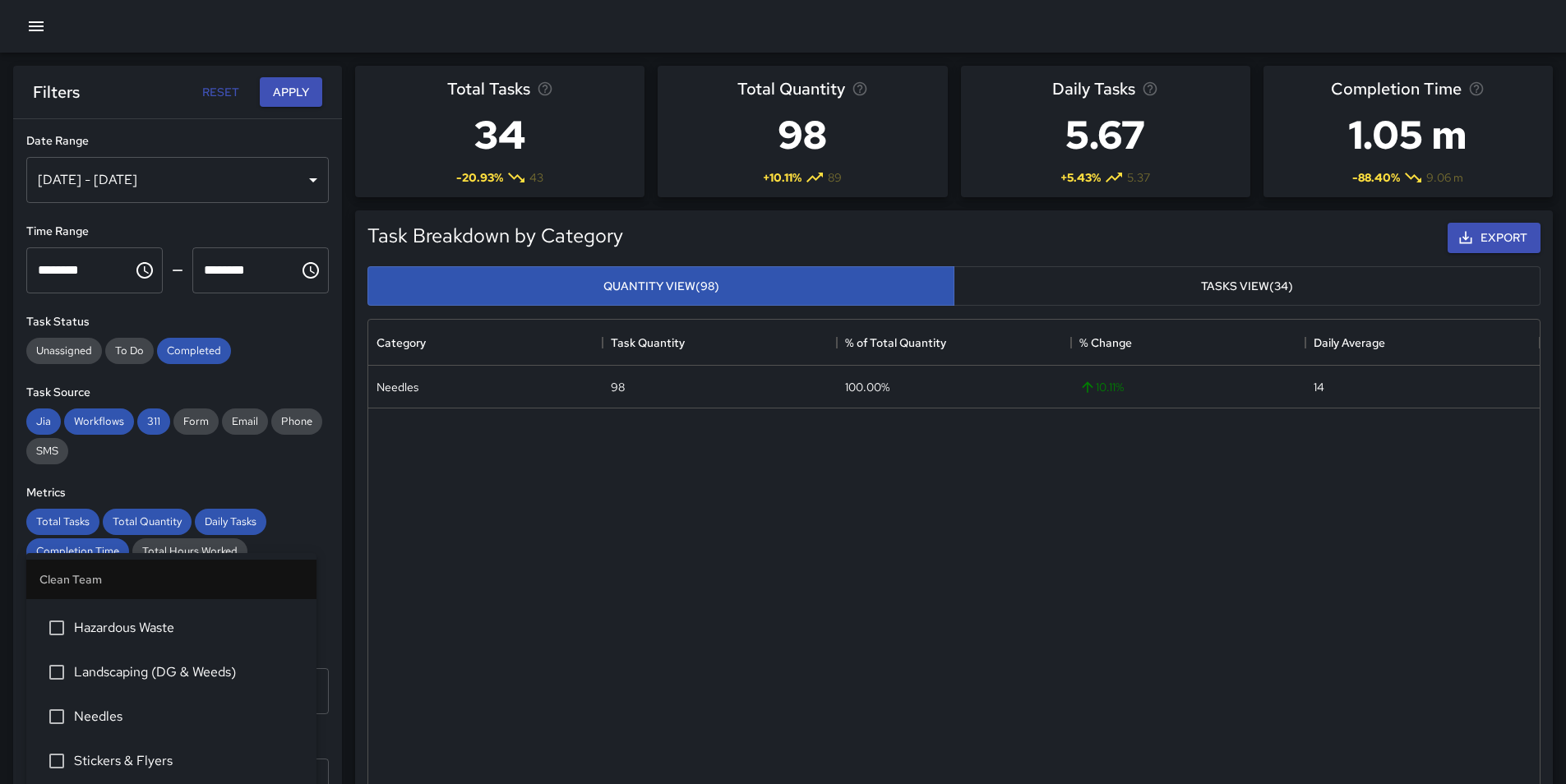
click at [154, 172] on div "Sep 10, 2025 - Sep 16, 2025" at bounding box center [177, 180] width 302 height 46
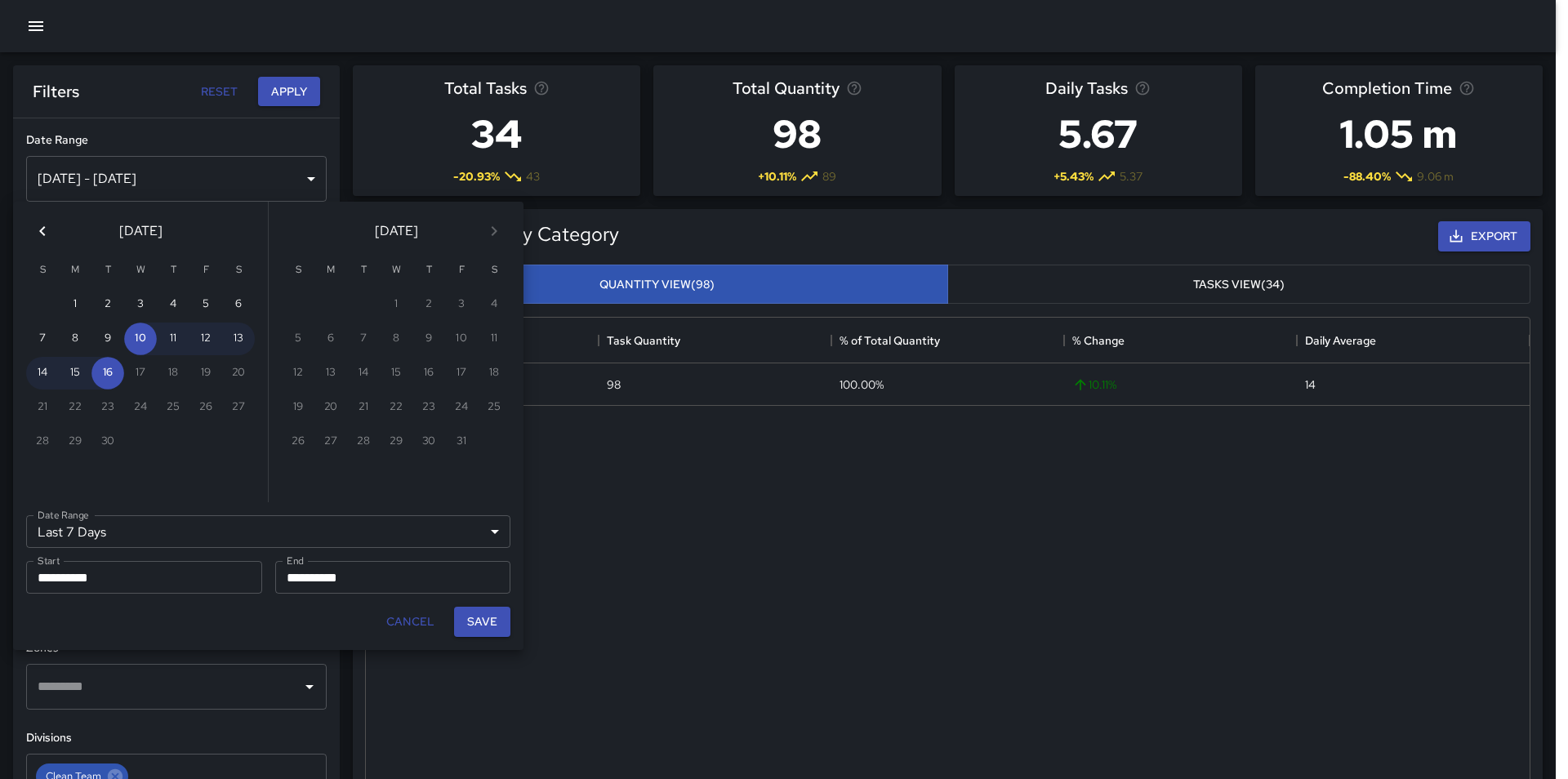
click at [41, 243] on button "Previous month" at bounding box center [42, 231] width 33 height 33
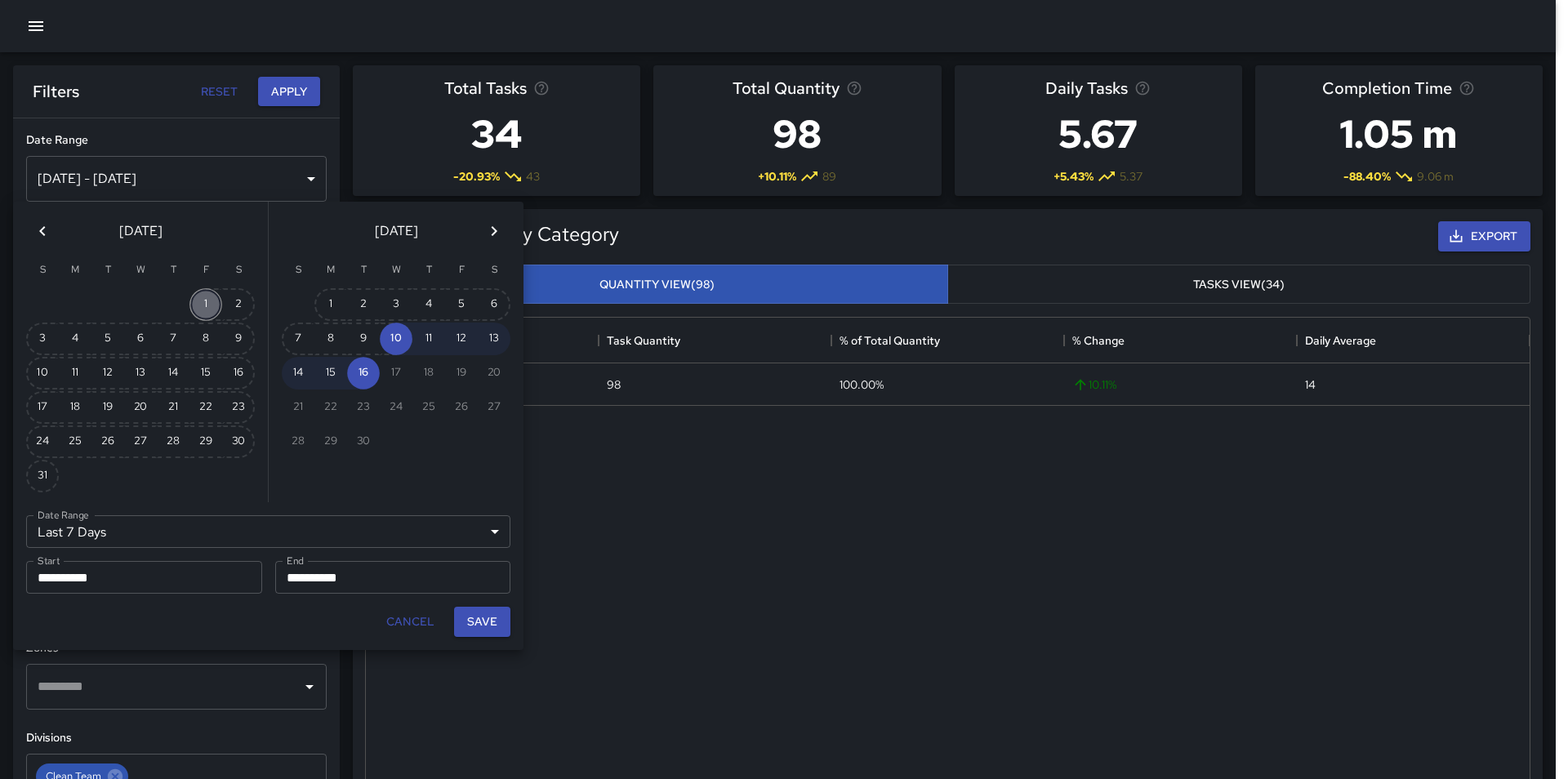
click at [196, 303] on button "1" at bounding box center [205, 304] width 33 height 33
type input "******"
type input "**********"
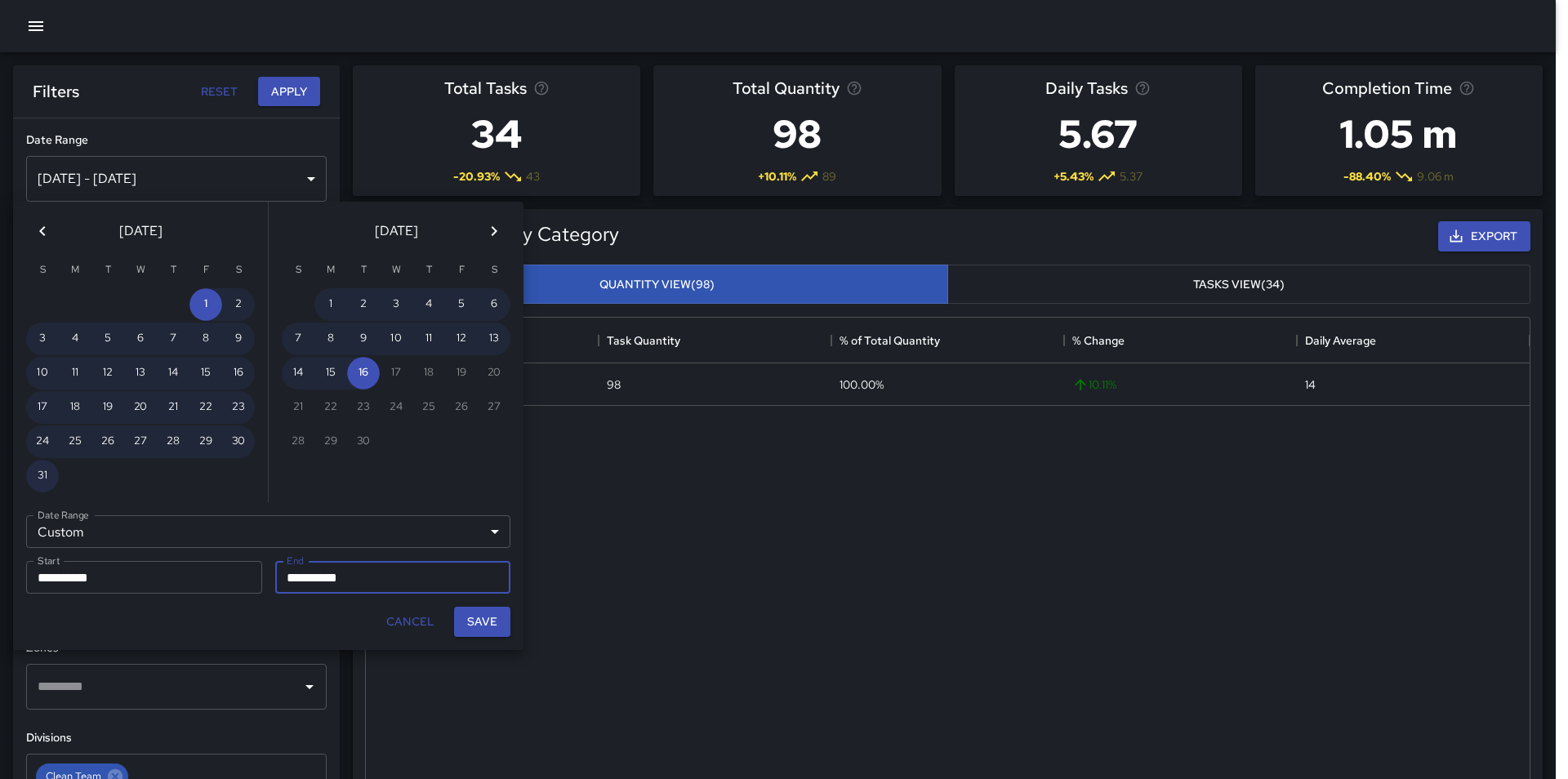
click at [44, 473] on button "31" at bounding box center [42, 475] width 33 height 33
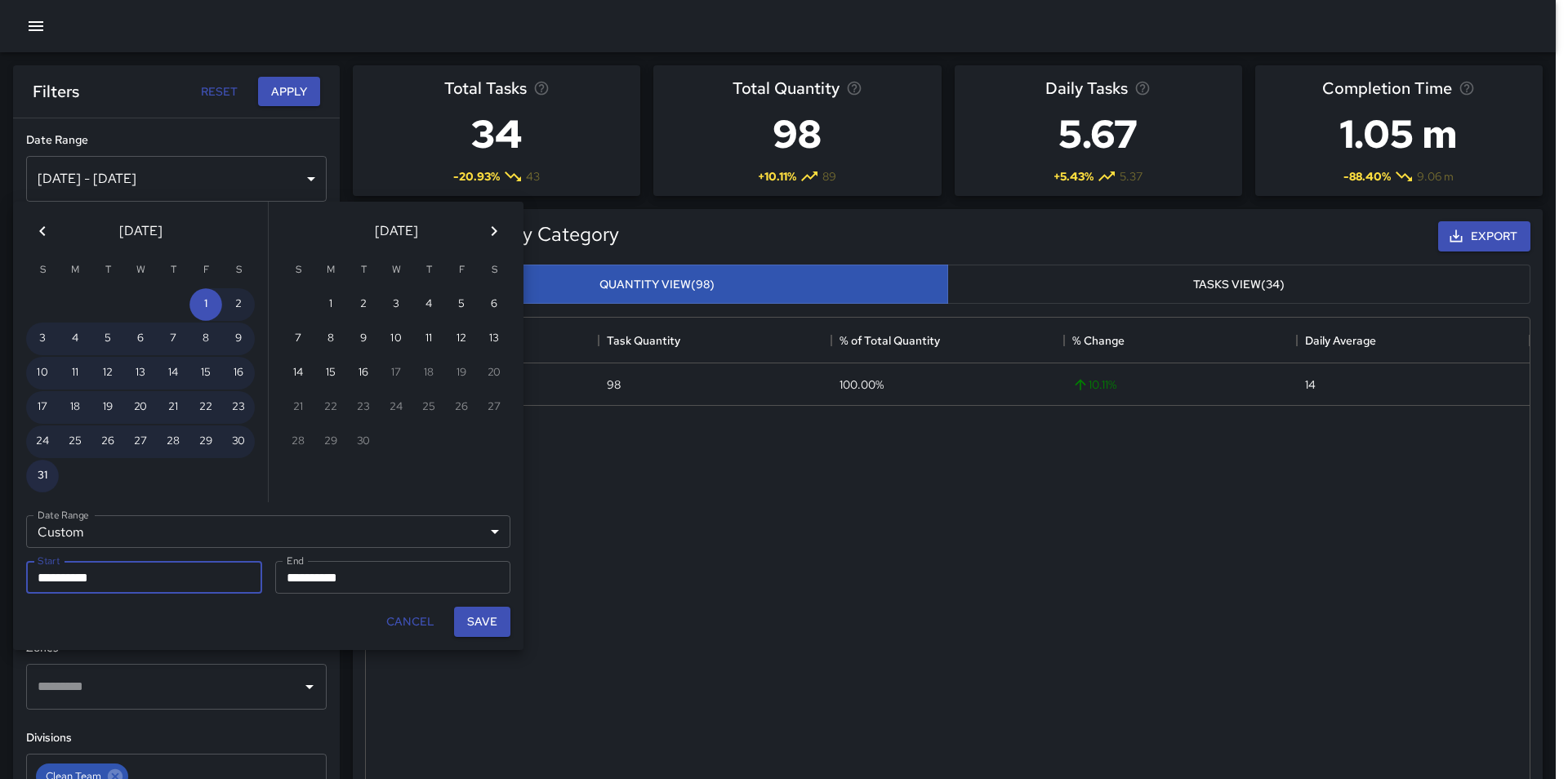
type input "**********"
click at [480, 621] on button "Save" at bounding box center [482, 621] width 56 height 30
type input "**********"
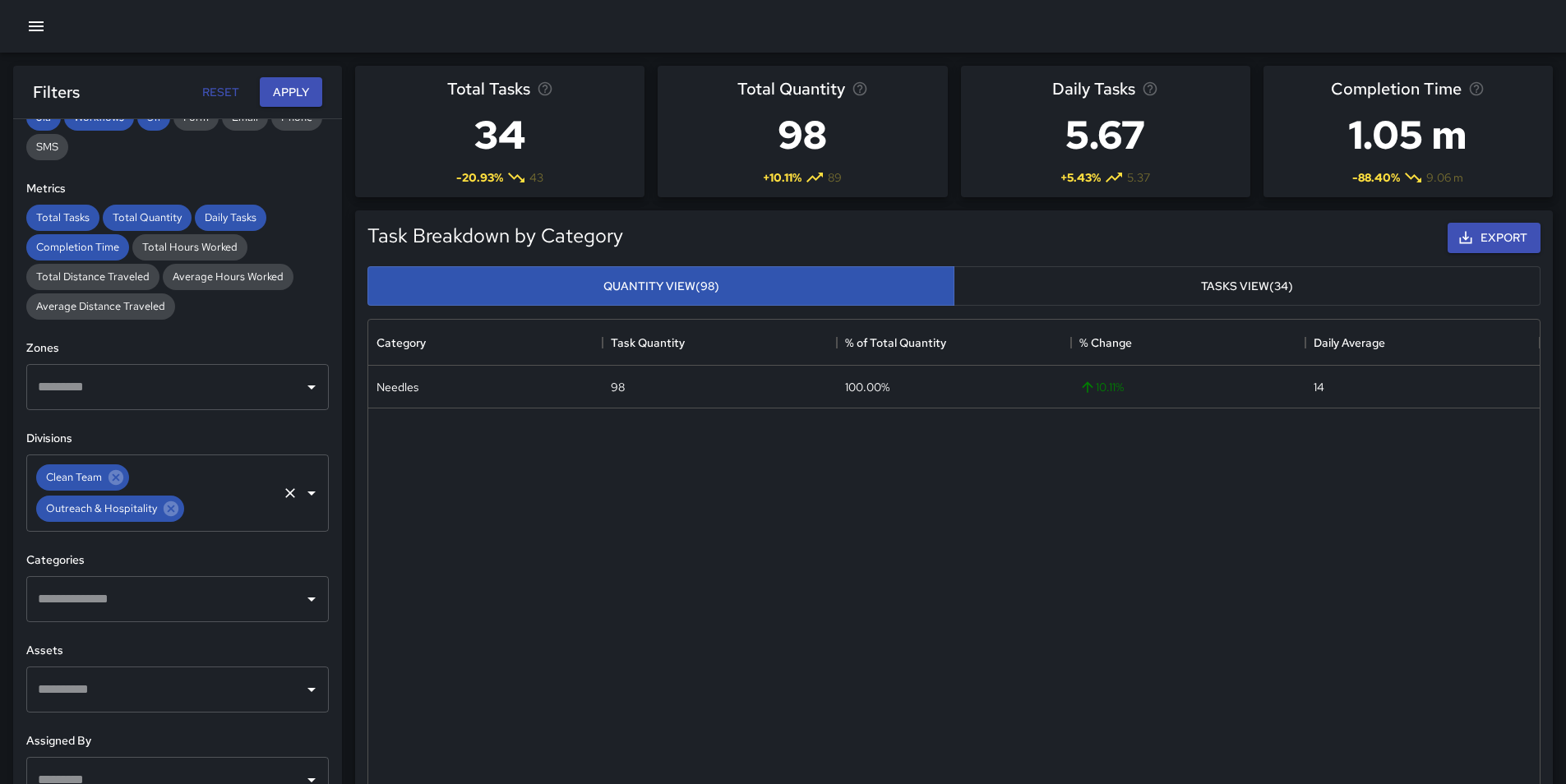
scroll to position [278, 0]
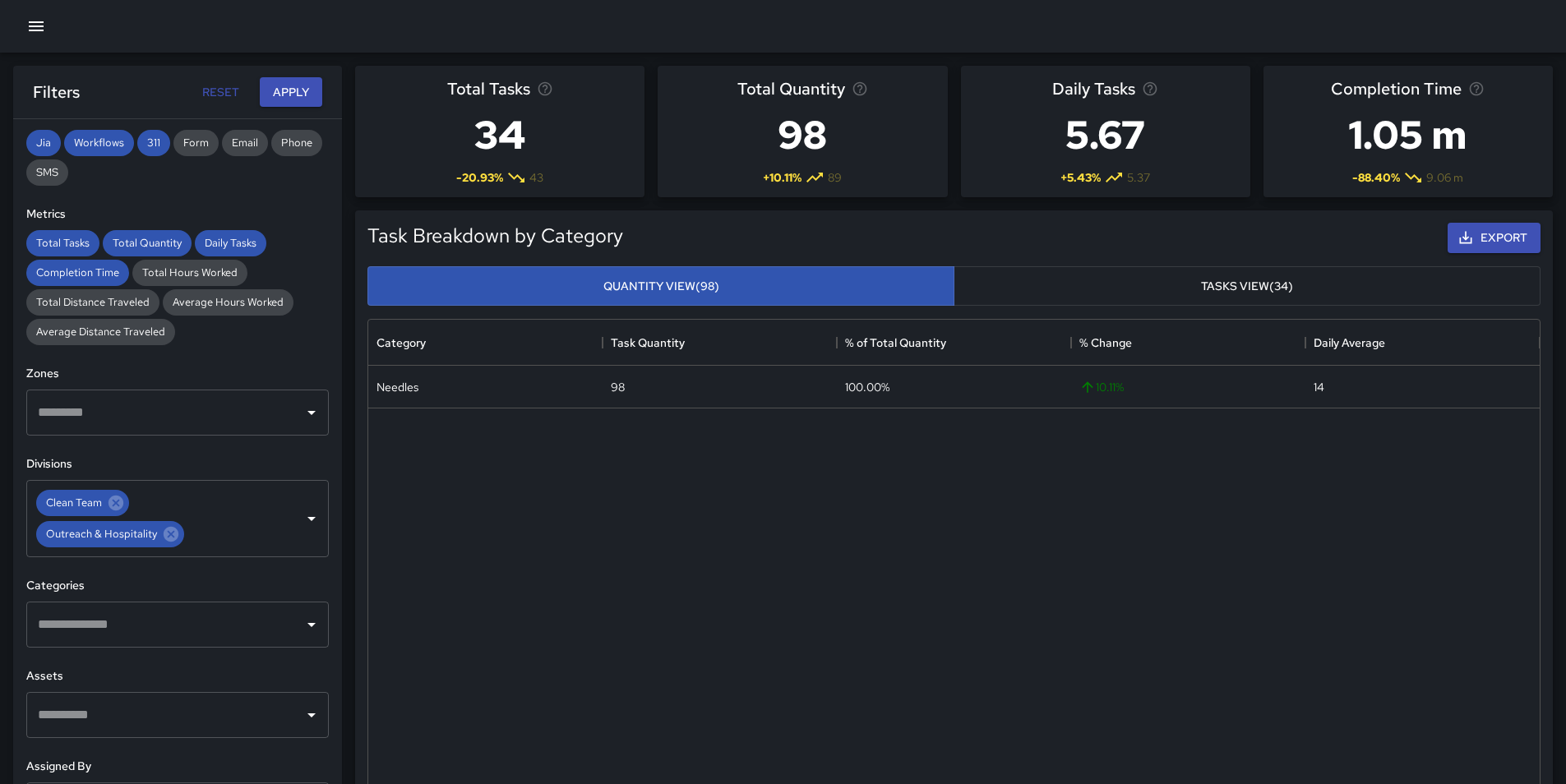
click at [224, 630] on input "text" at bounding box center [165, 624] width 263 height 31
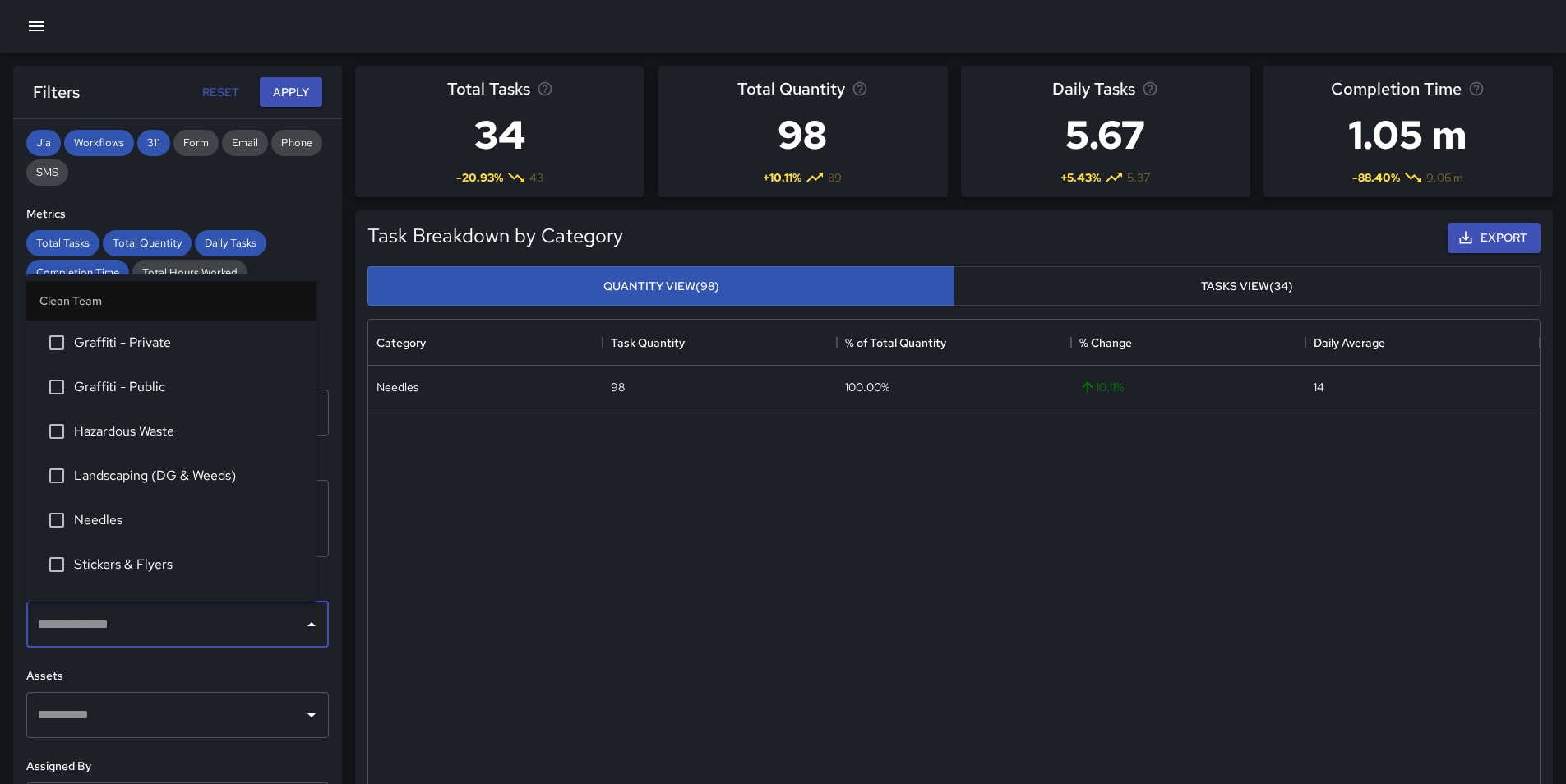
click at [199, 520] on span "Needles" at bounding box center [188, 520] width 230 height 19
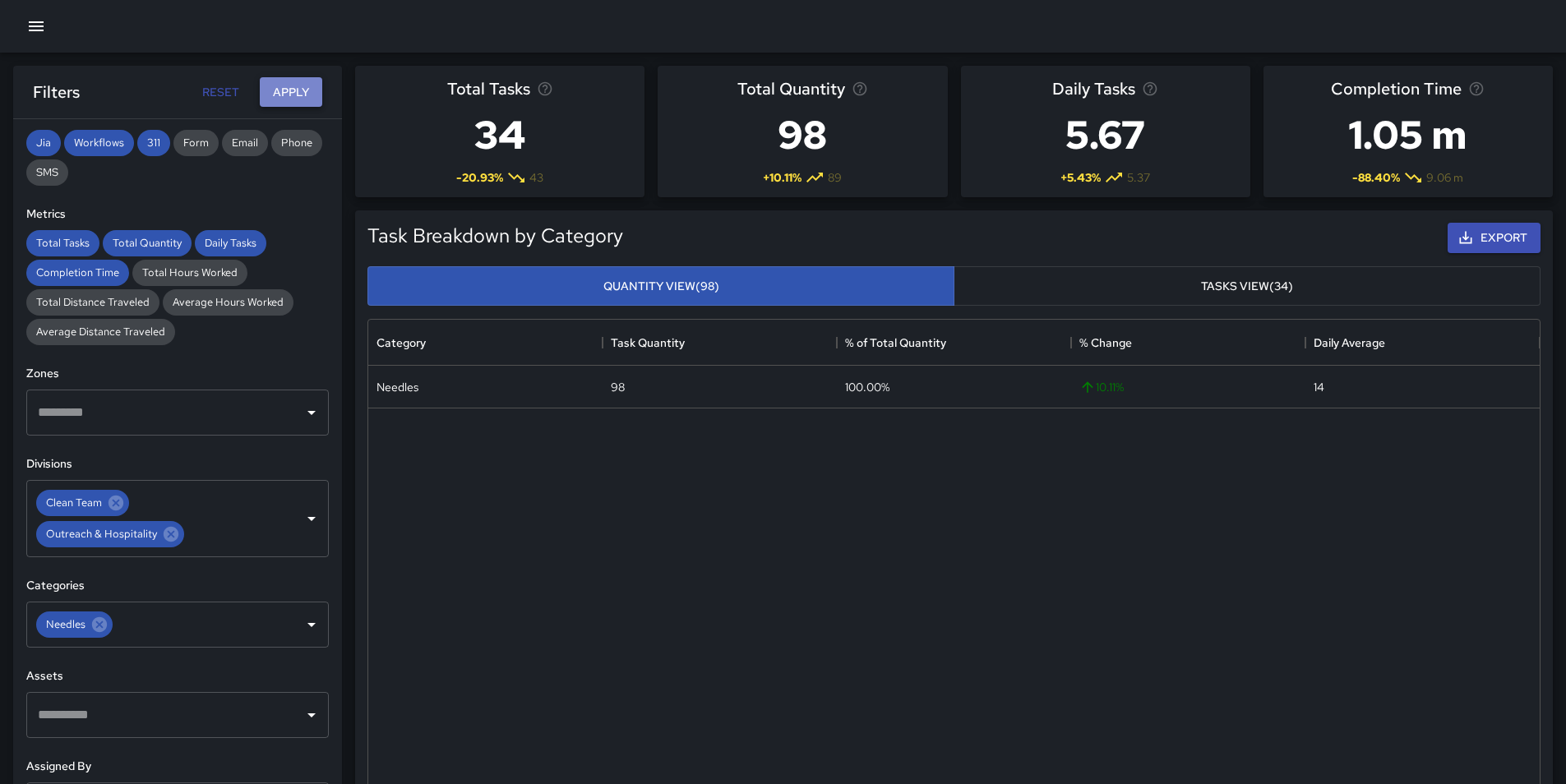
click at [299, 87] on button "Apply" at bounding box center [291, 92] width 63 height 30
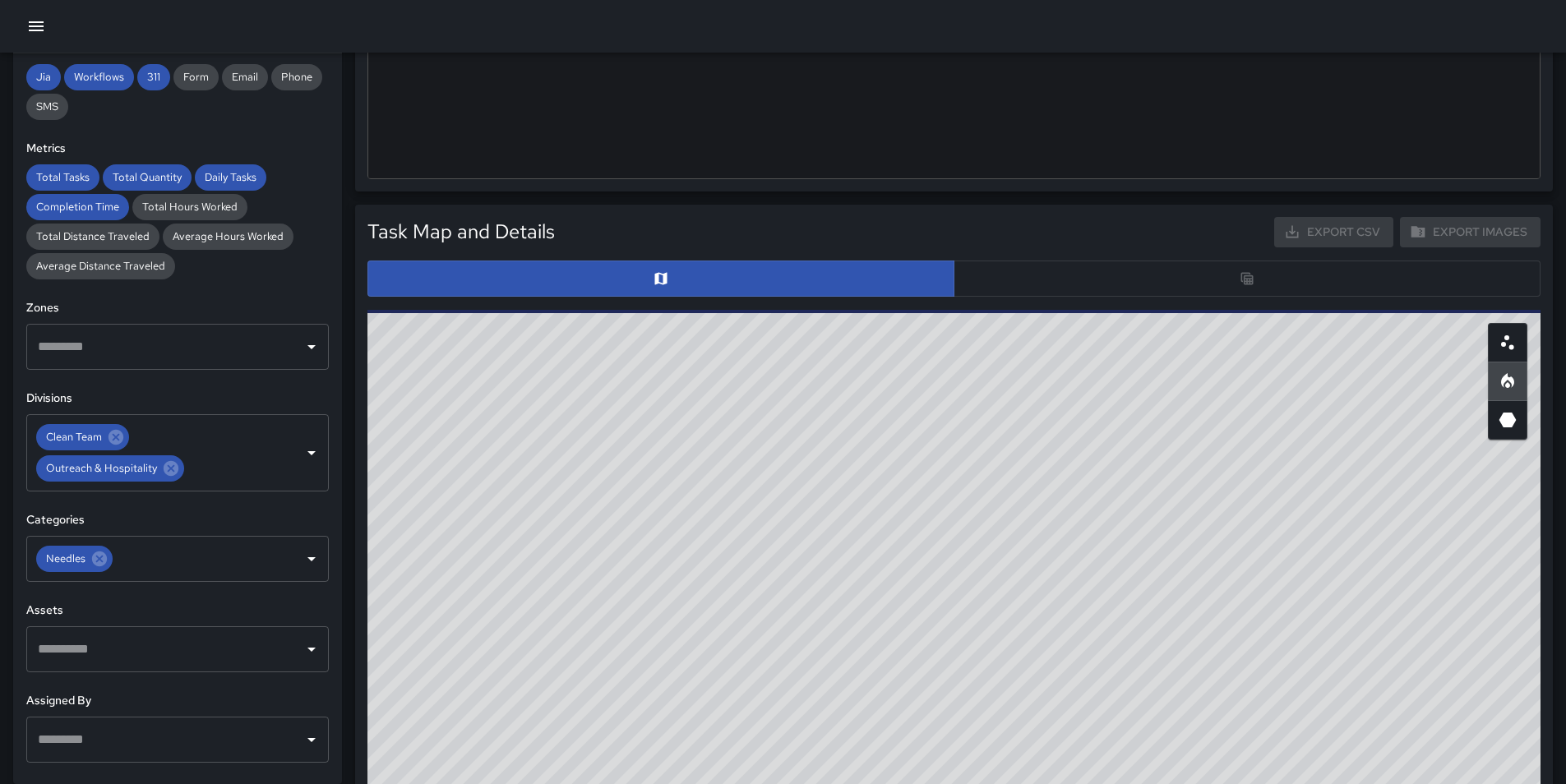
scroll to position [822, 0]
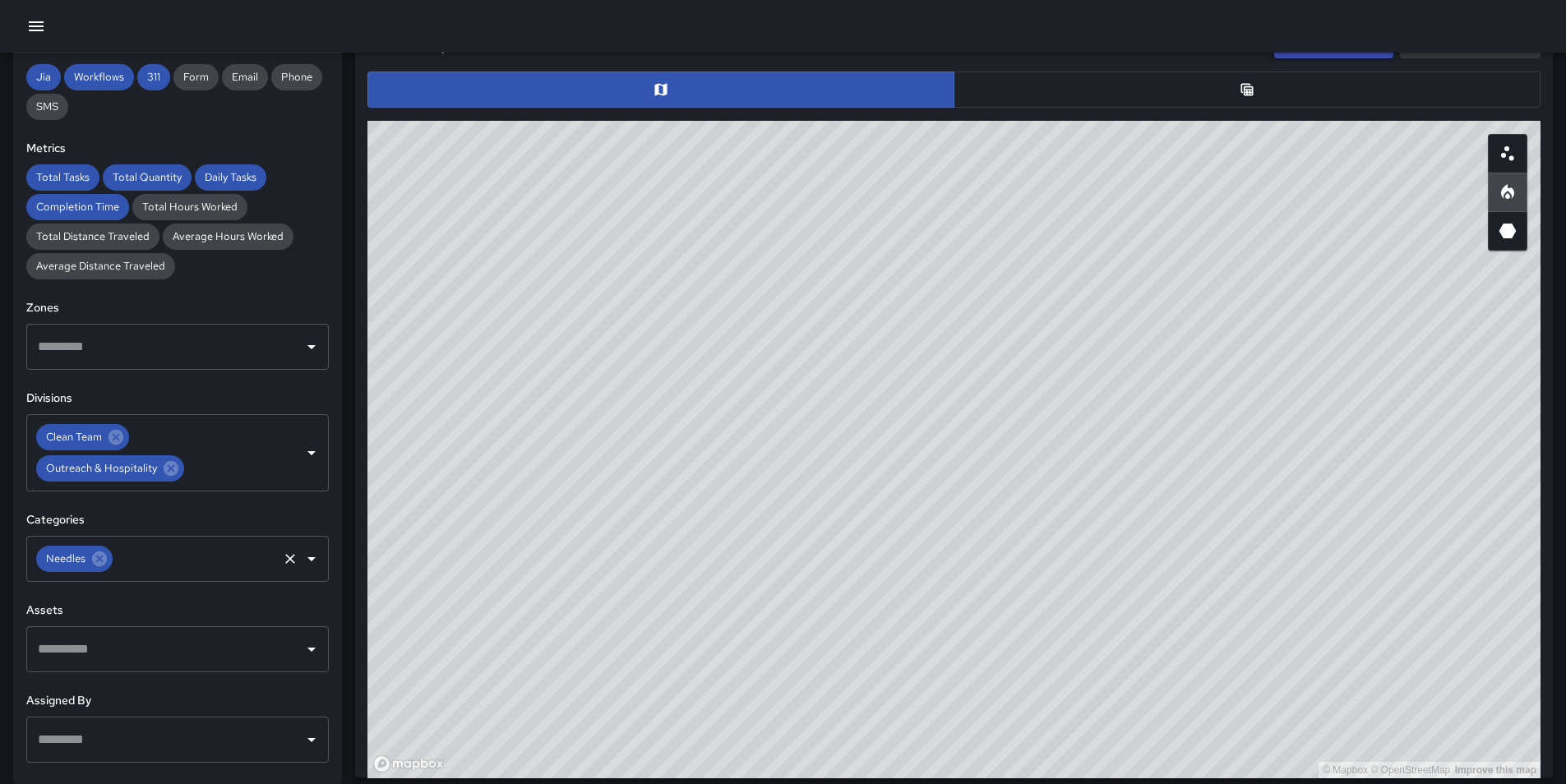
click at [97, 559] on icon at bounding box center [99, 559] width 15 height 15
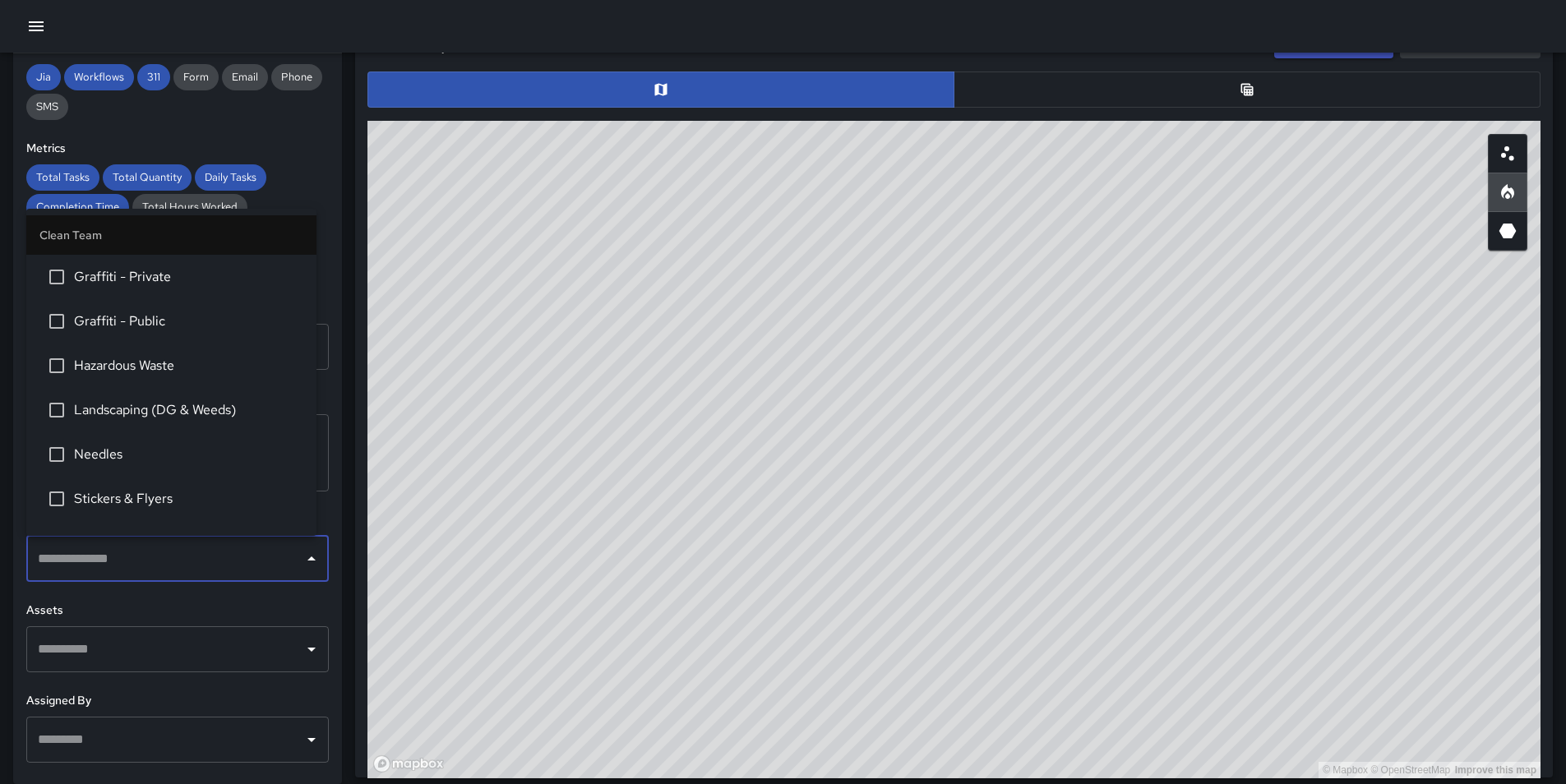
click at [109, 558] on input "text" at bounding box center [165, 558] width 263 height 31
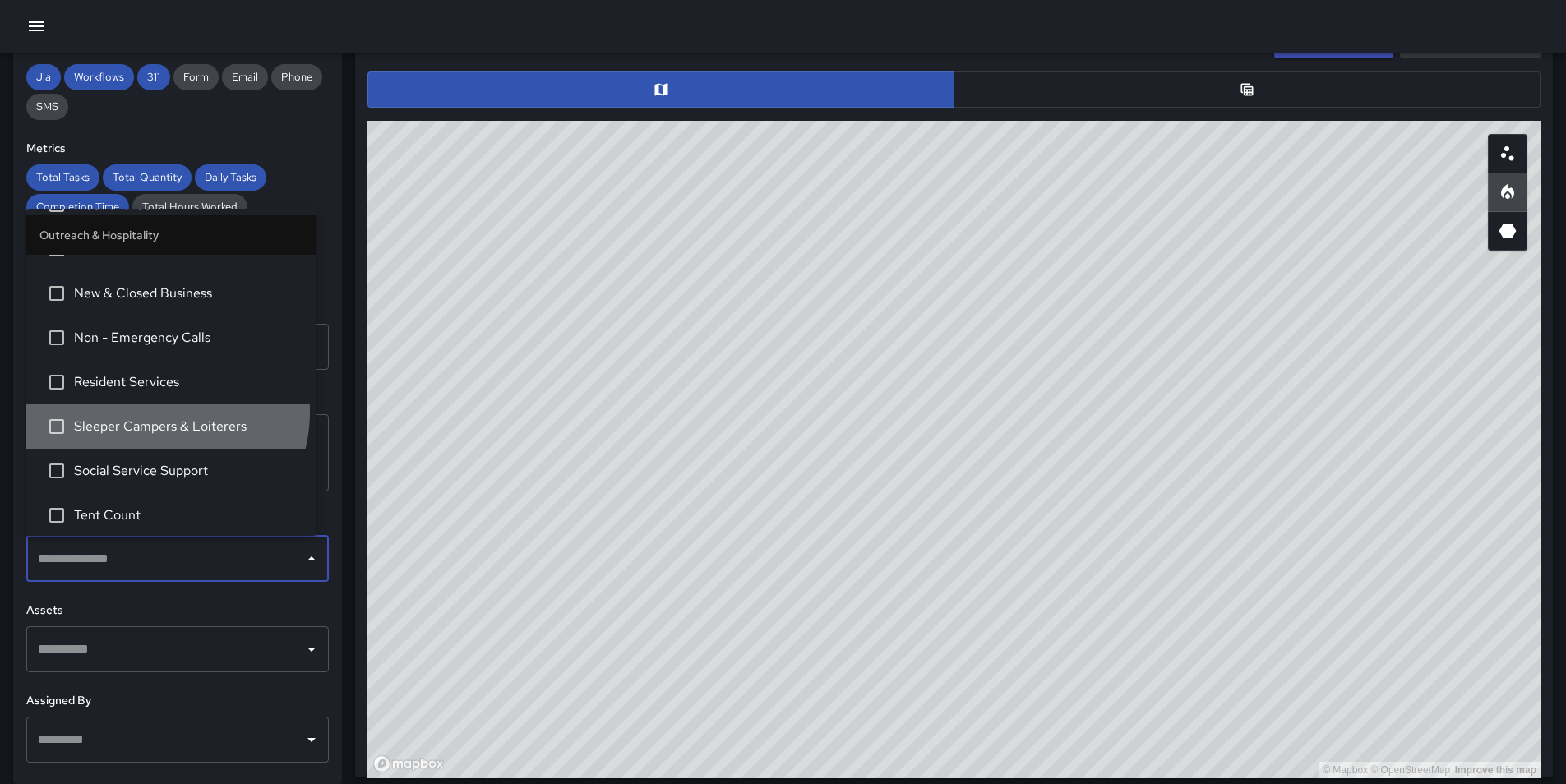
click at [154, 412] on li "Sleeper Campers & Loiterers" at bounding box center [171, 426] width 290 height 44
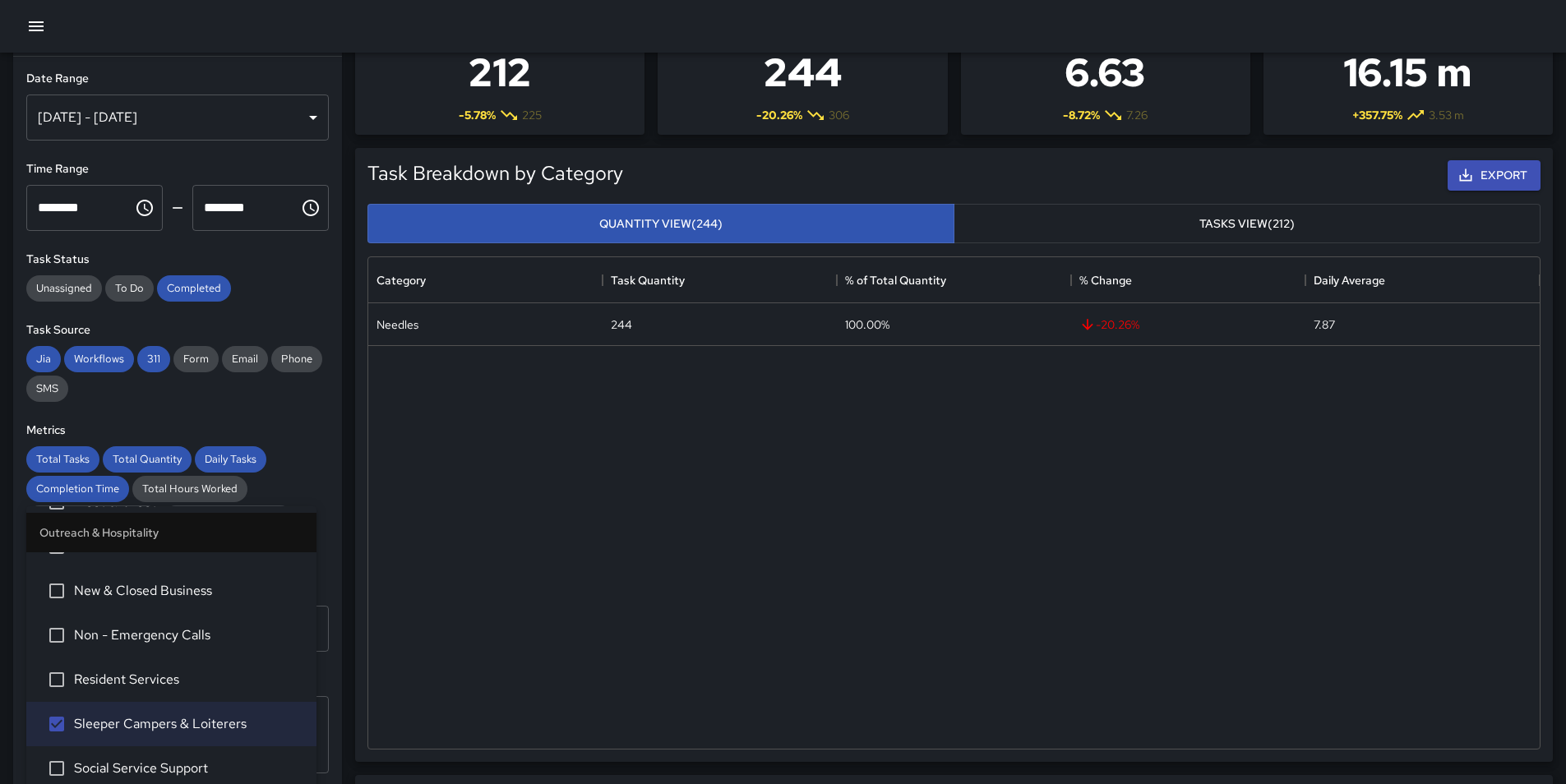
scroll to position [0, 0]
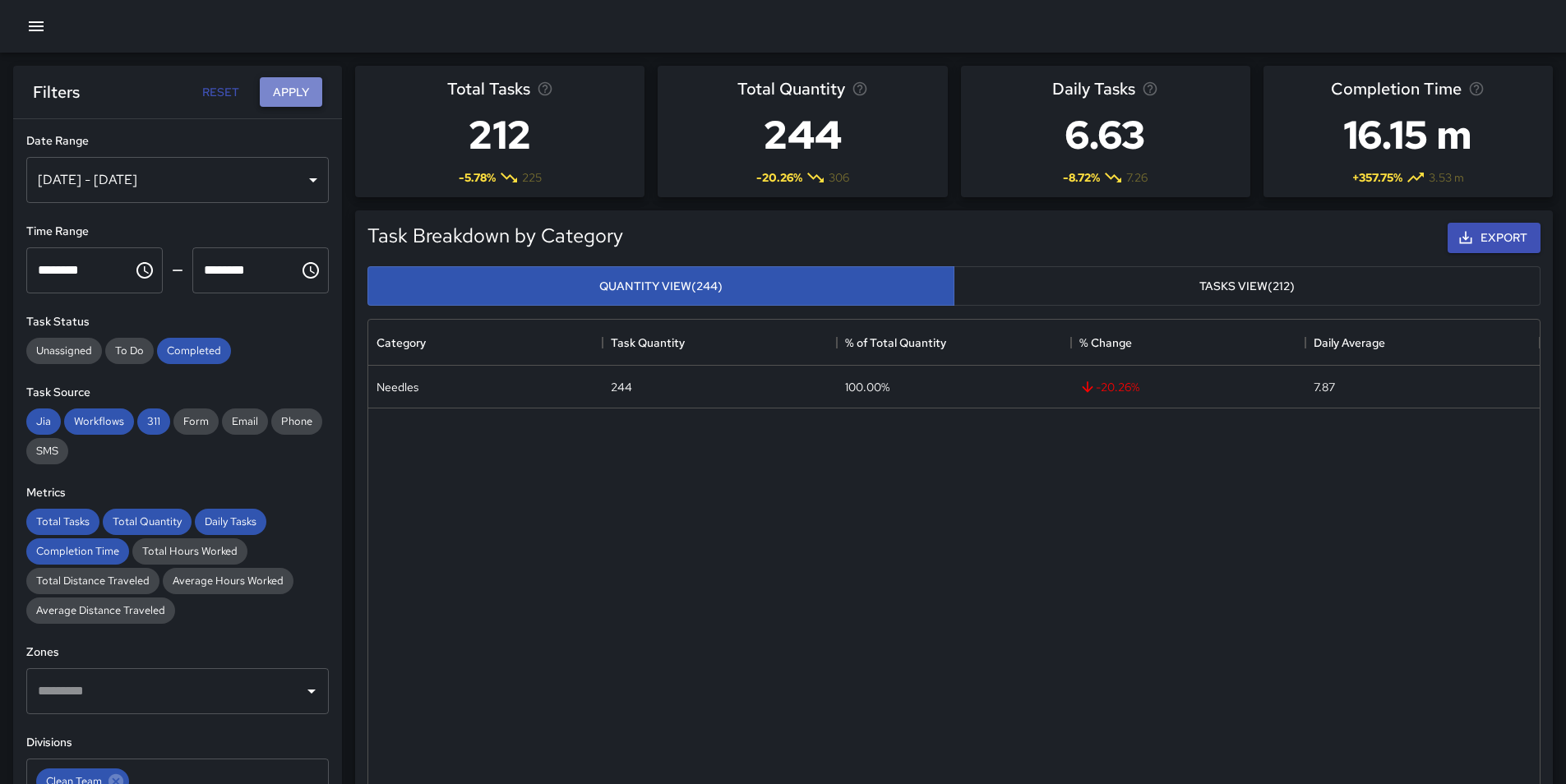
click at [307, 87] on button "Apply" at bounding box center [291, 92] width 63 height 30
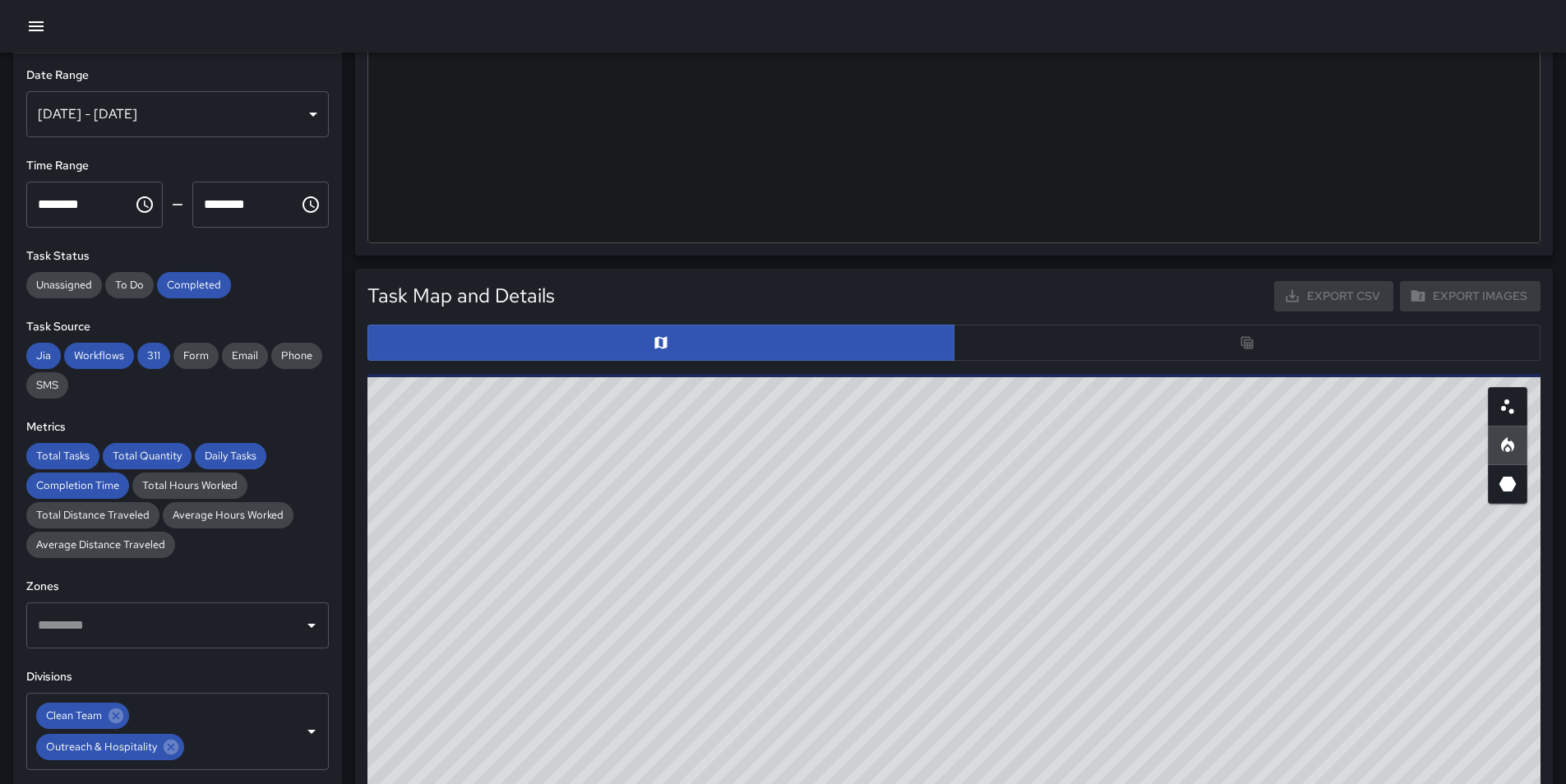
scroll to position [740, 0]
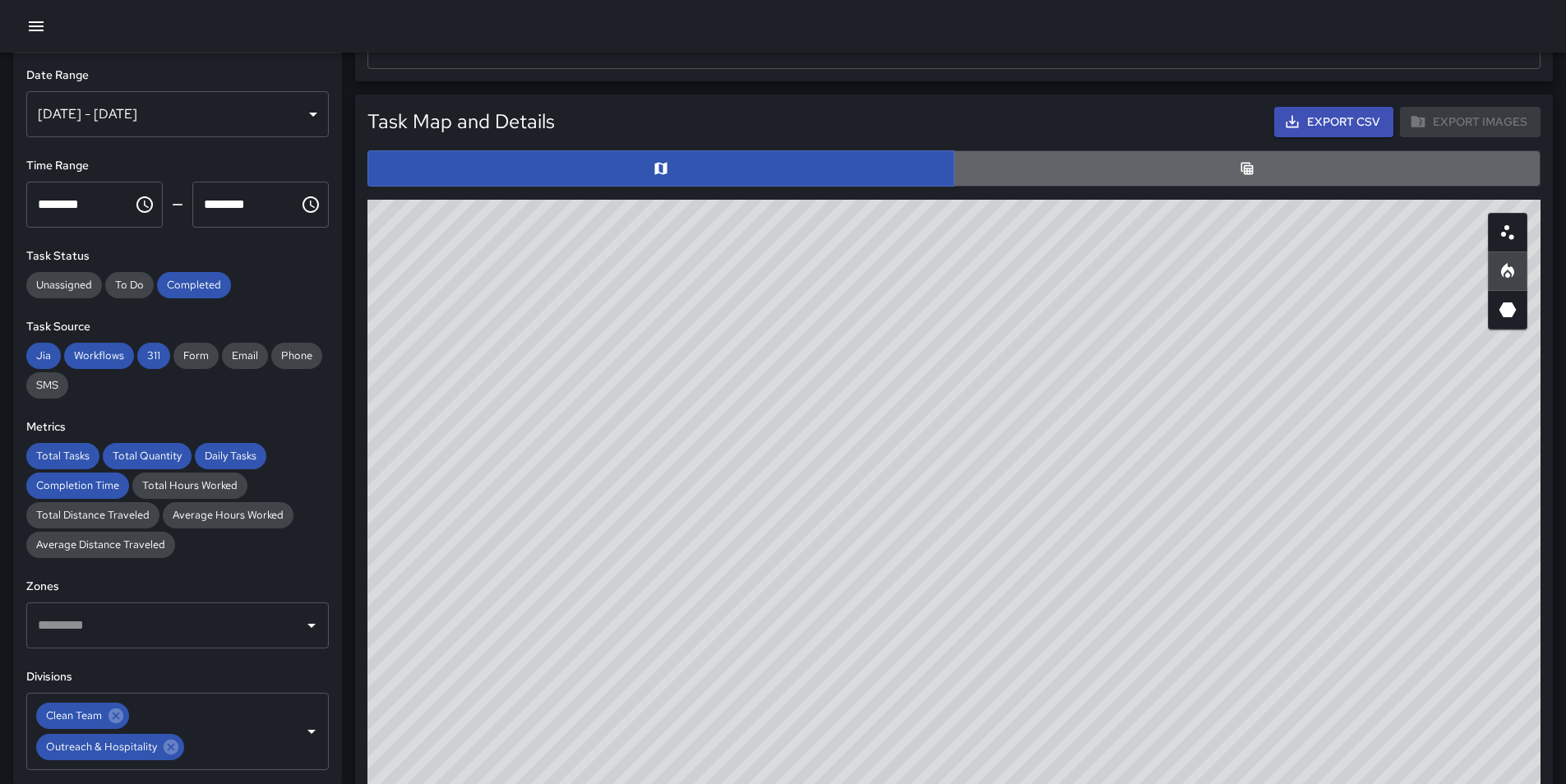
click at [1038, 159] on button "button" at bounding box center [1247, 168] width 587 height 36
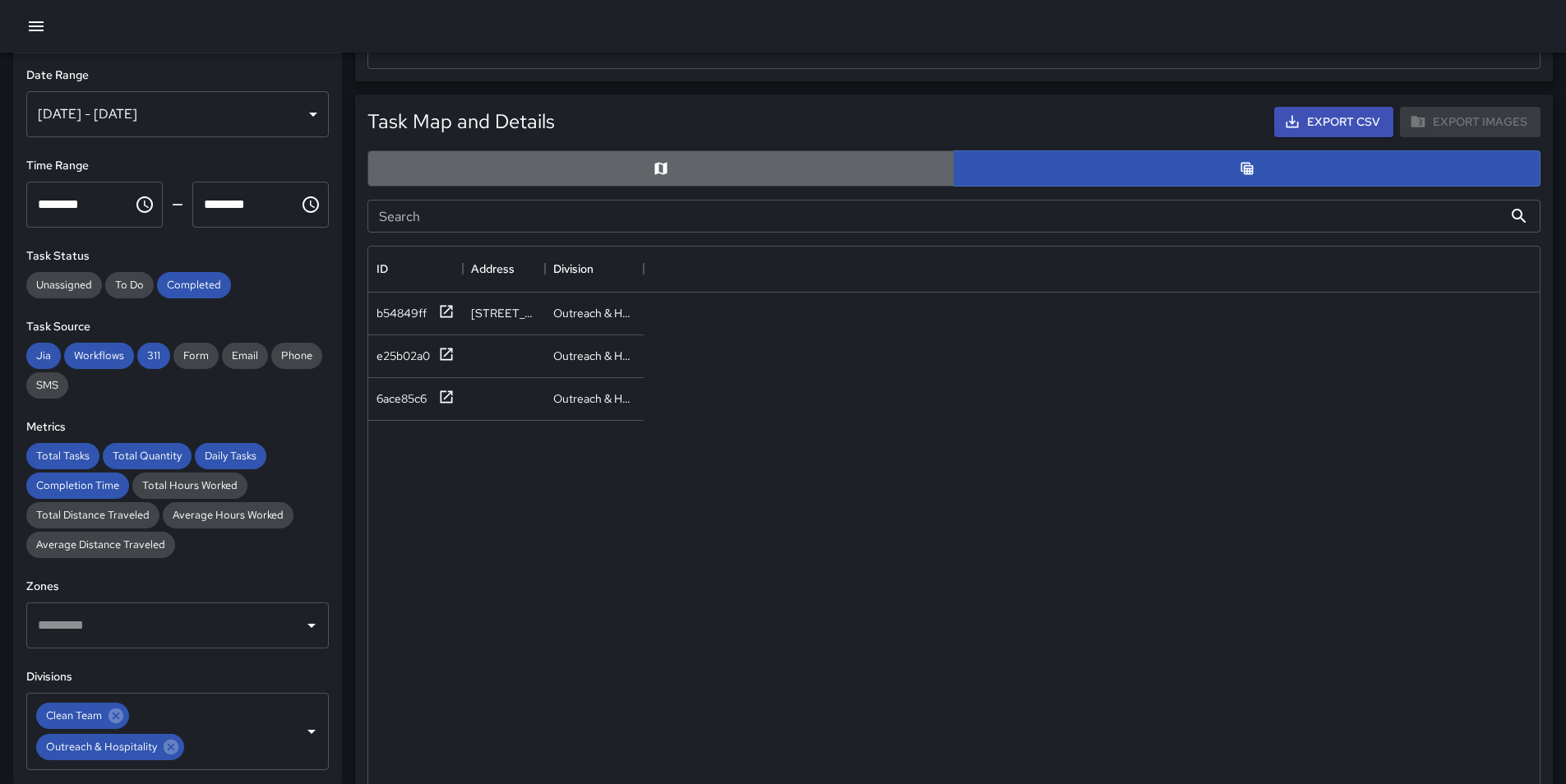
click at [867, 152] on button "button" at bounding box center [661, 168] width 587 height 36
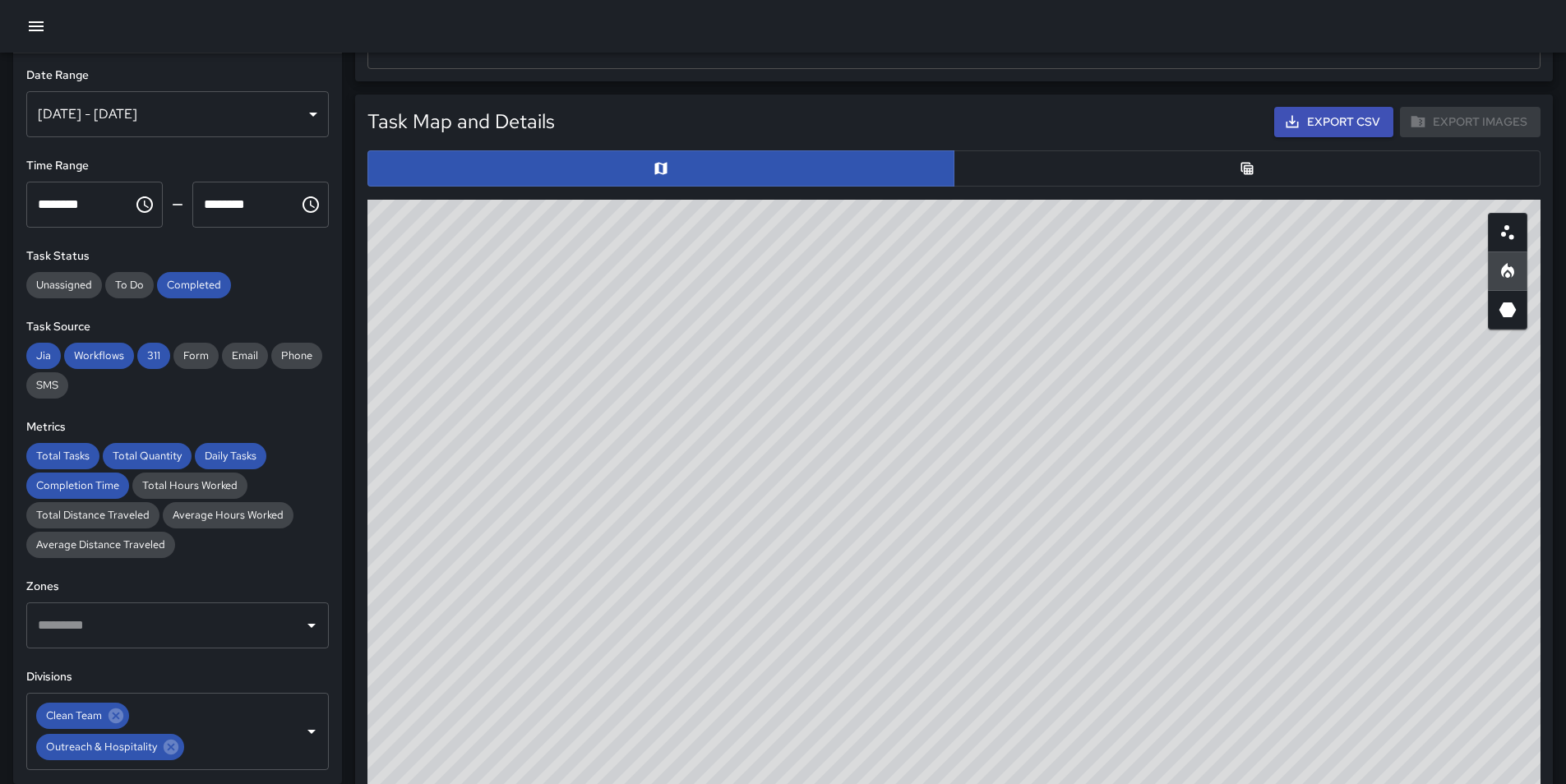
click at [978, 152] on button "button" at bounding box center [1247, 168] width 587 height 36
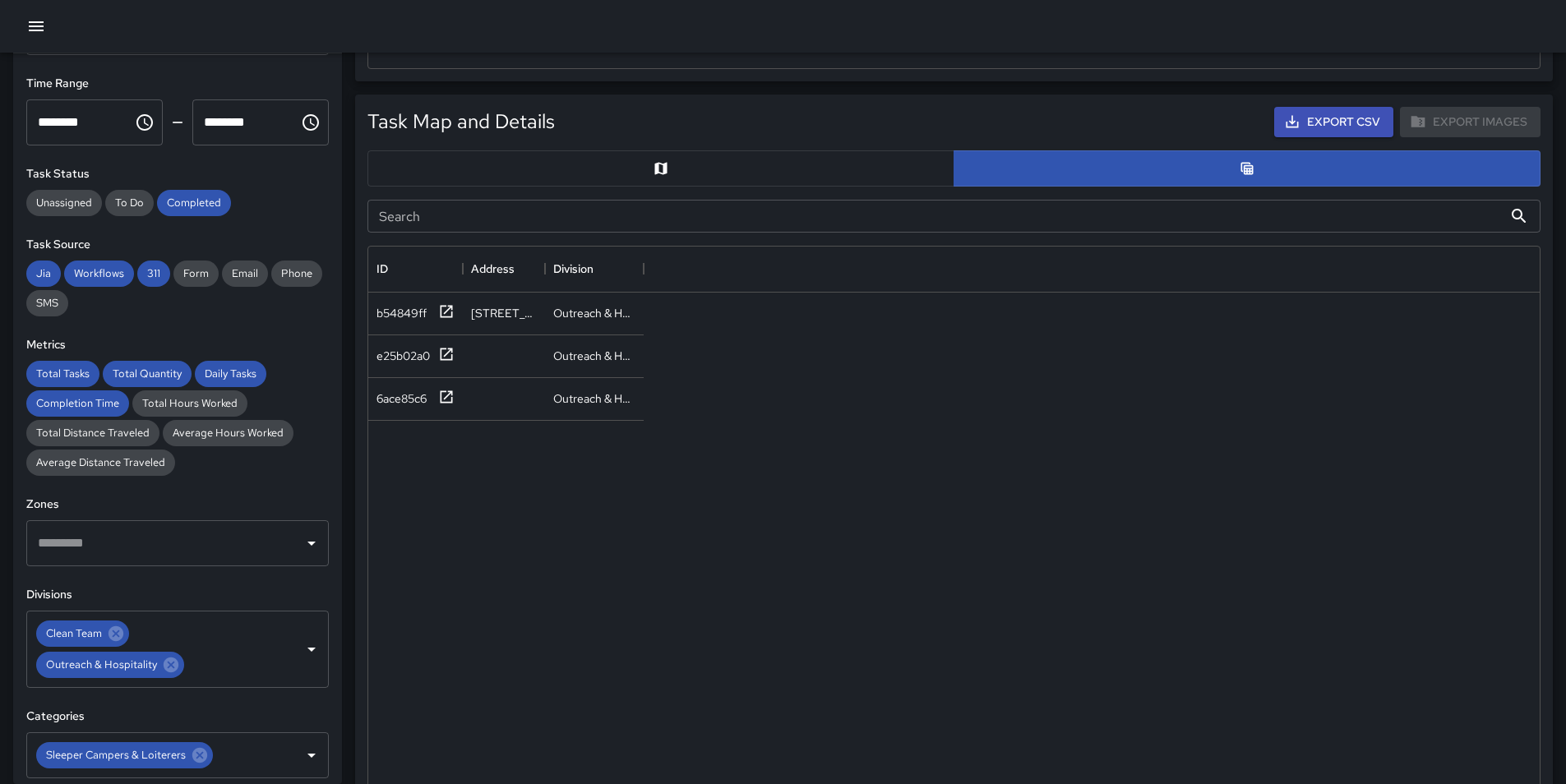
scroll to position [246, 0]
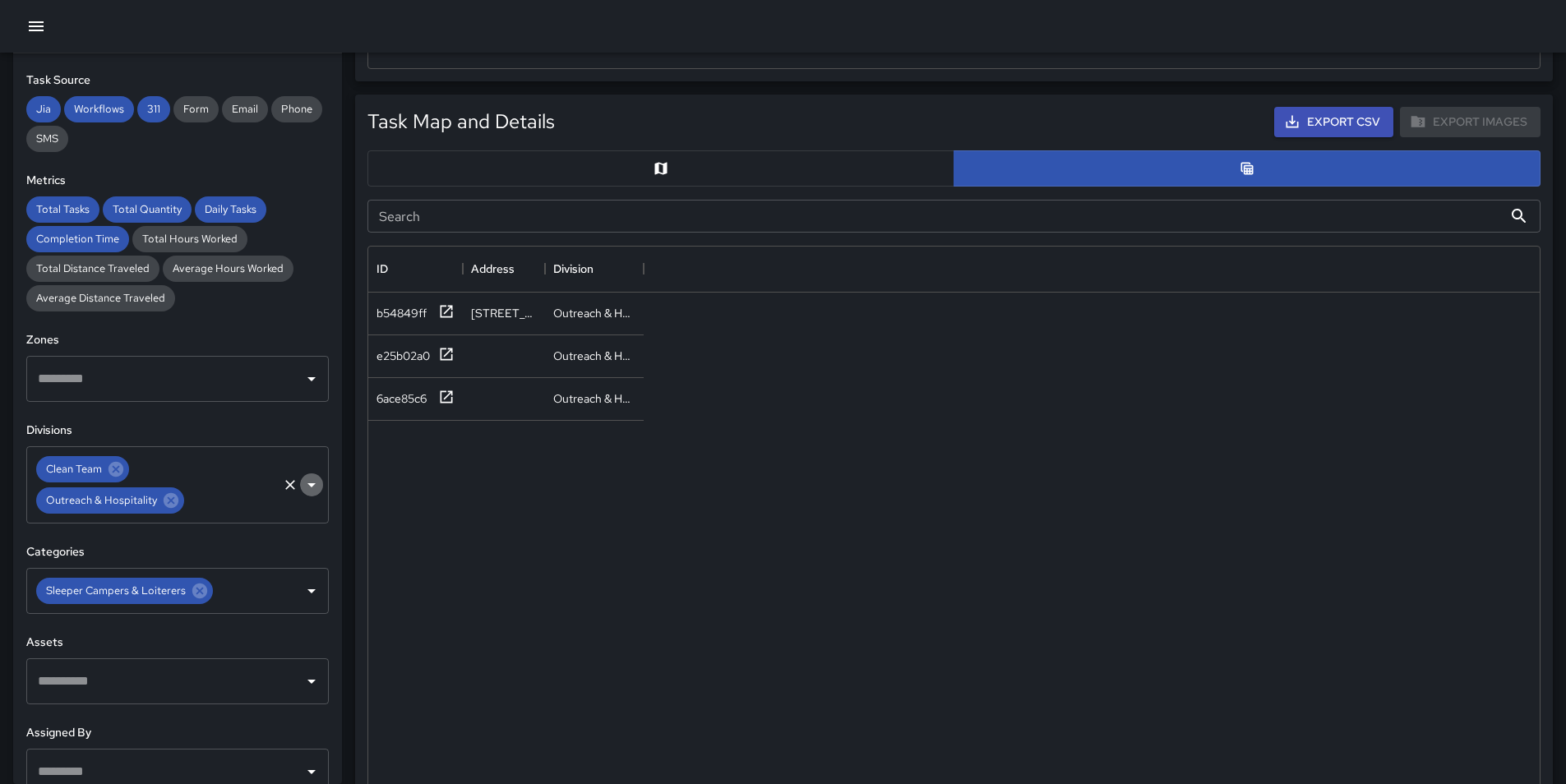
click at [301, 490] on icon "Open" at bounding box center [311, 485] width 19 height 19
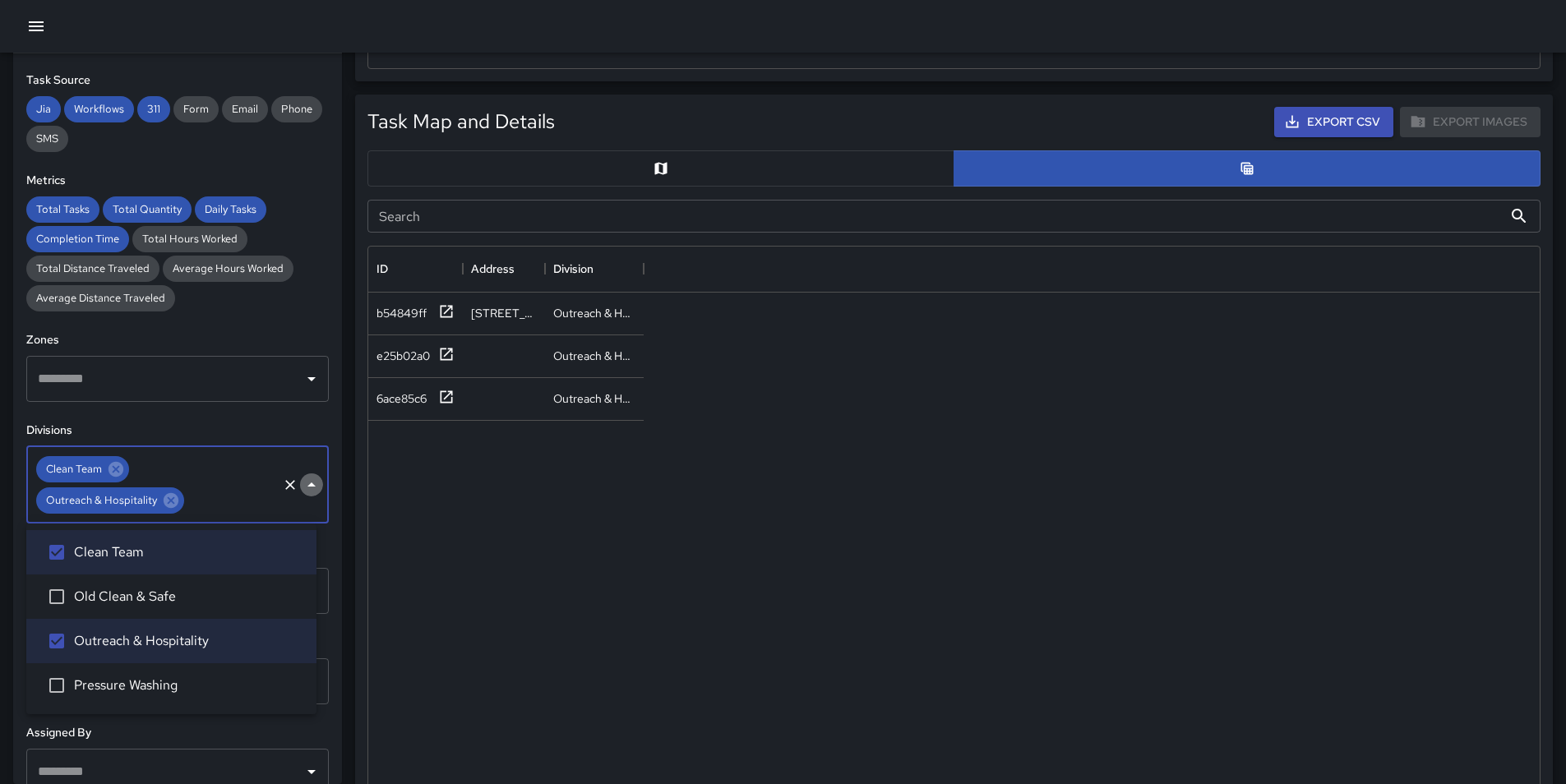
click at [301, 490] on icon "Close" at bounding box center [311, 485] width 19 height 19
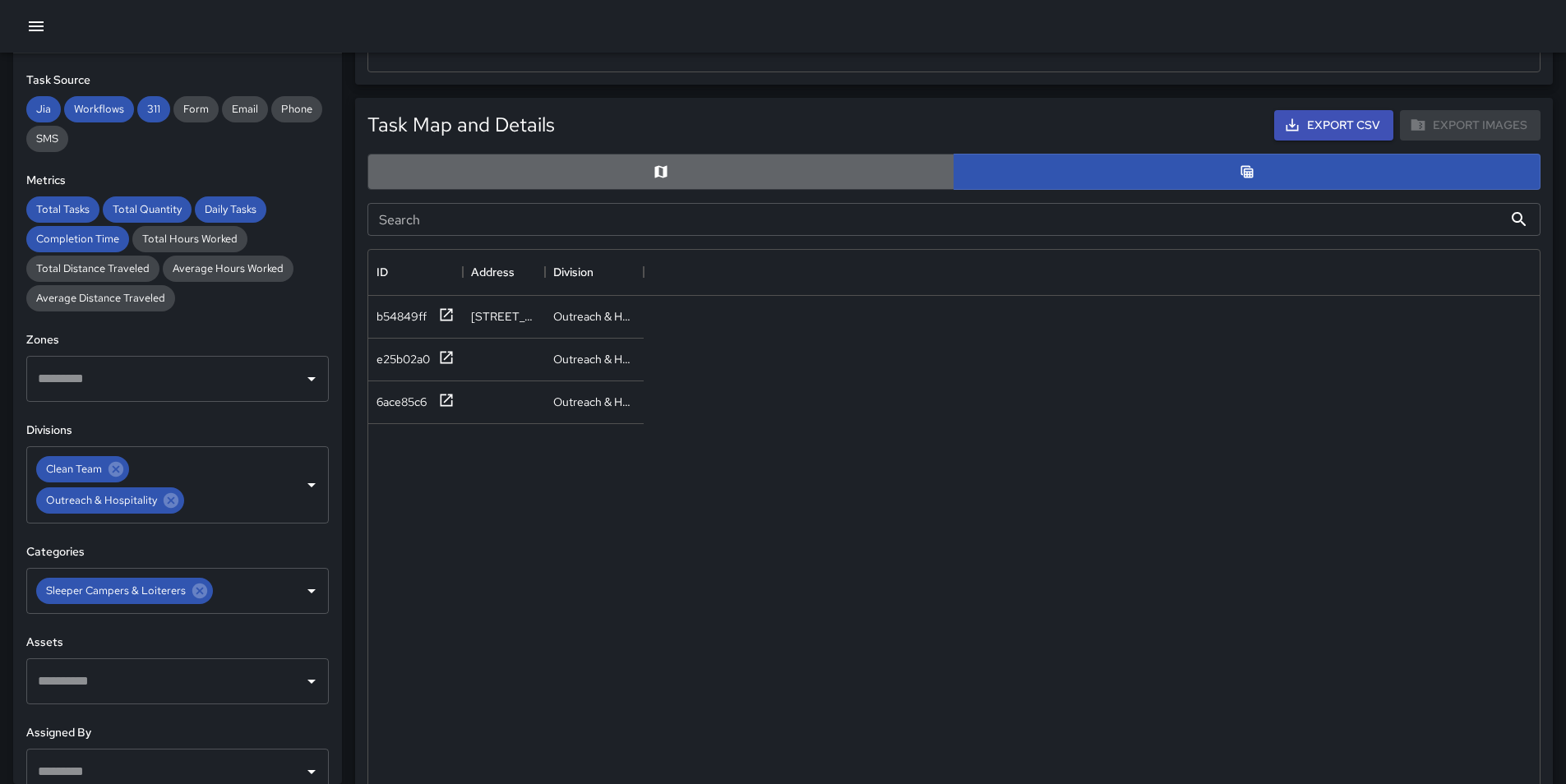
click at [745, 165] on button "button" at bounding box center [661, 171] width 587 height 36
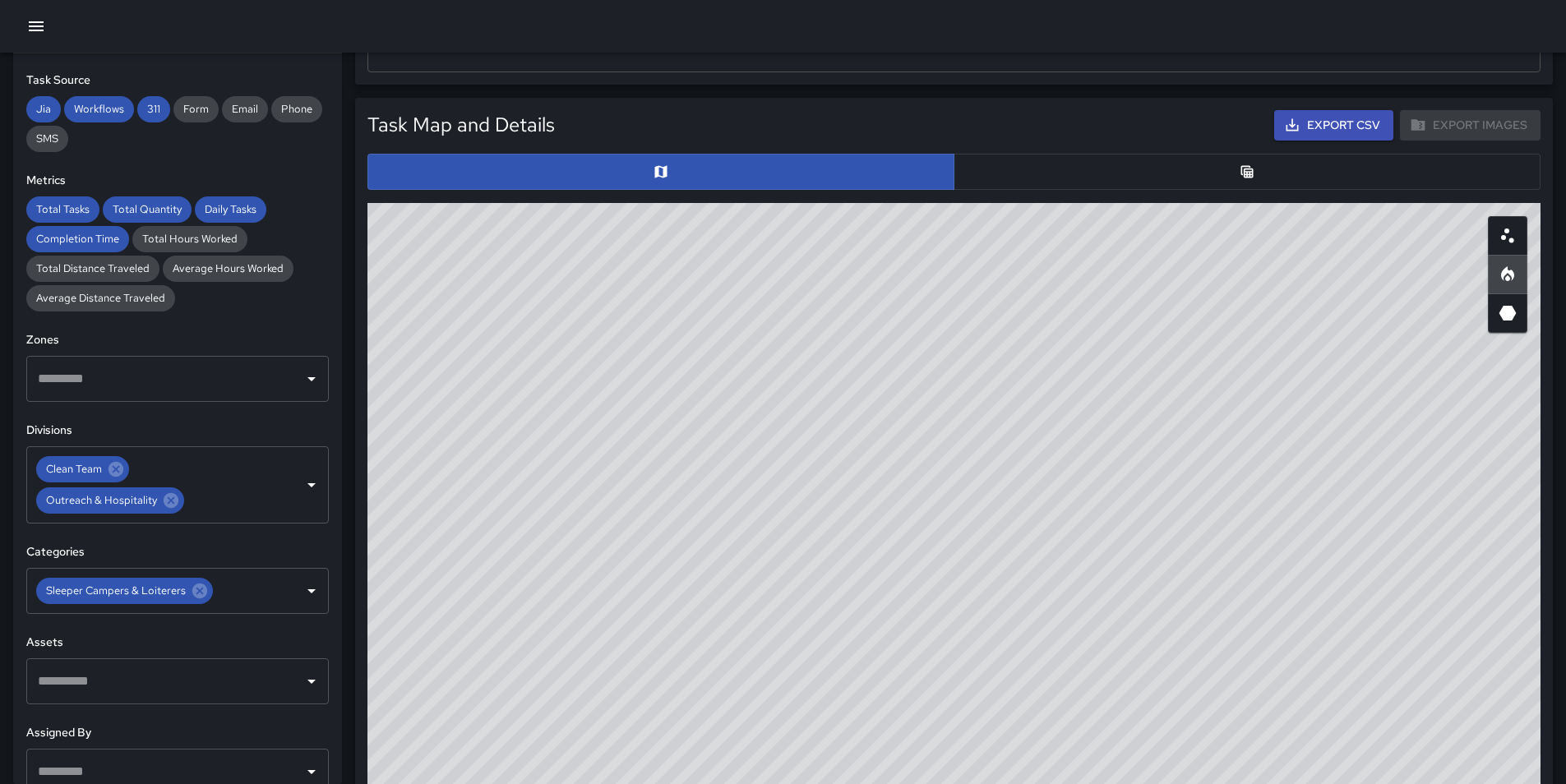
click at [1050, 175] on button "button" at bounding box center [1247, 171] width 587 height 36
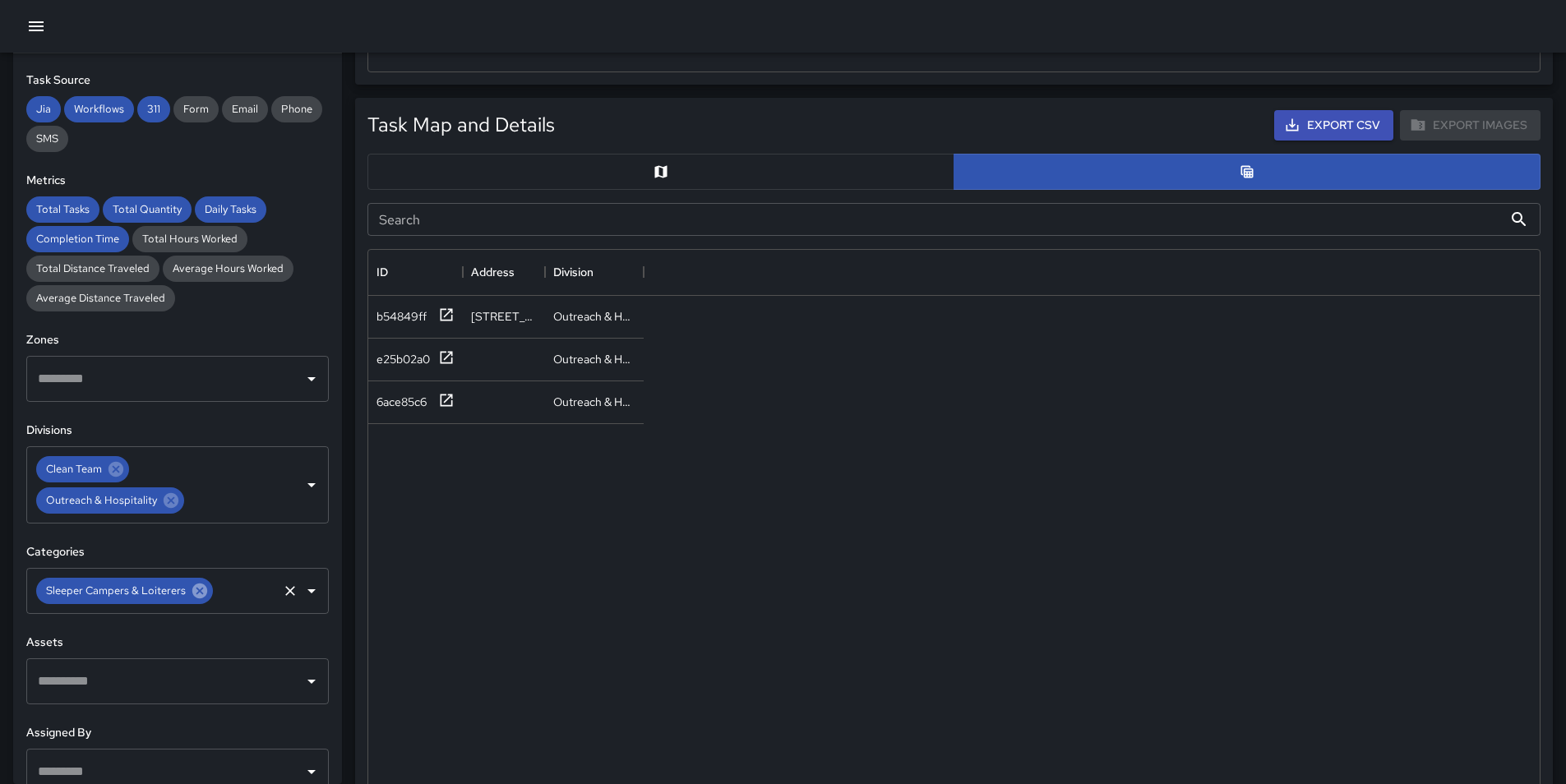
click at [196, 592] on icon at bounding box center [199, 591] width 18 height 18
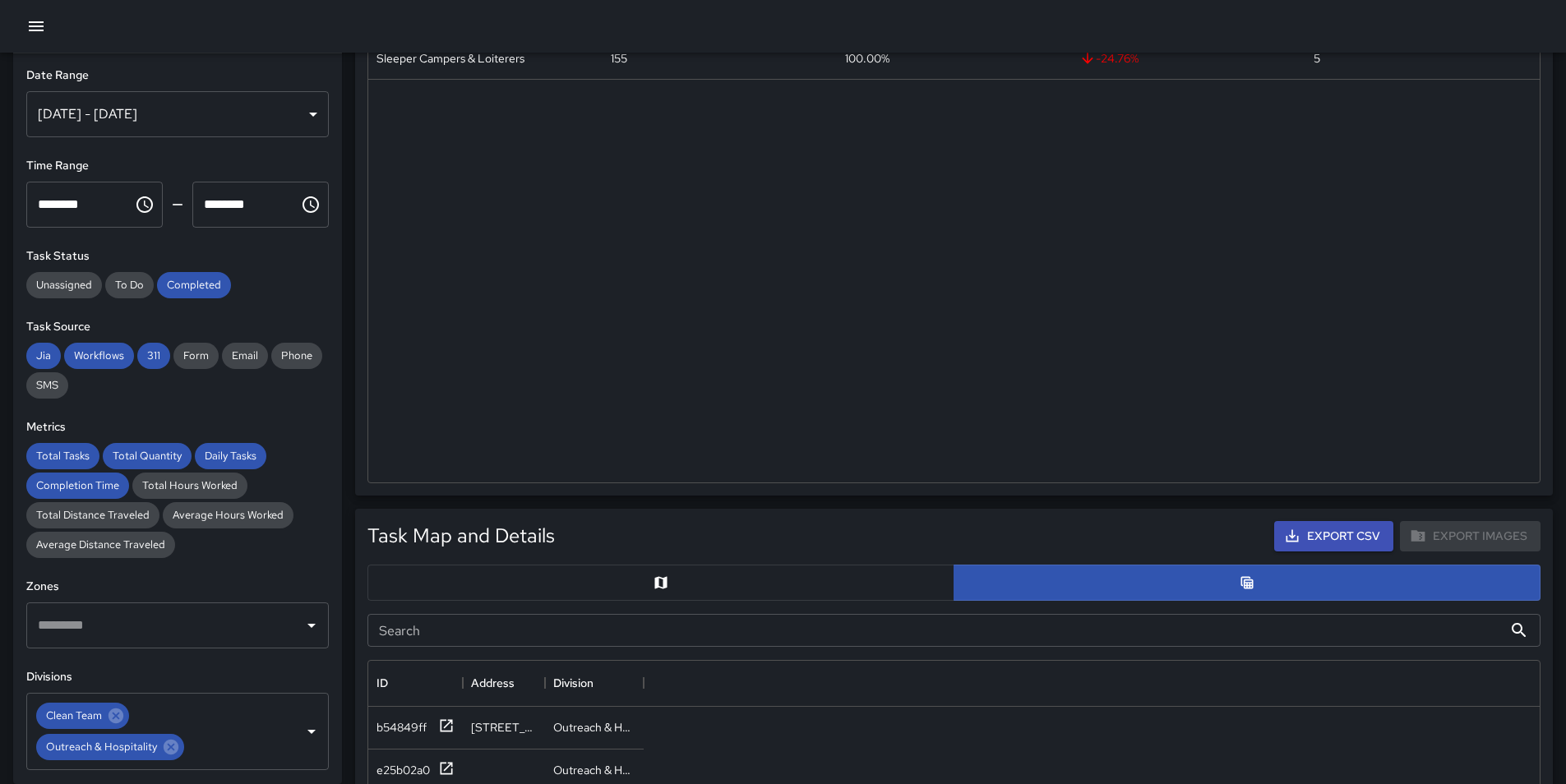
scroll to position [0, 0]
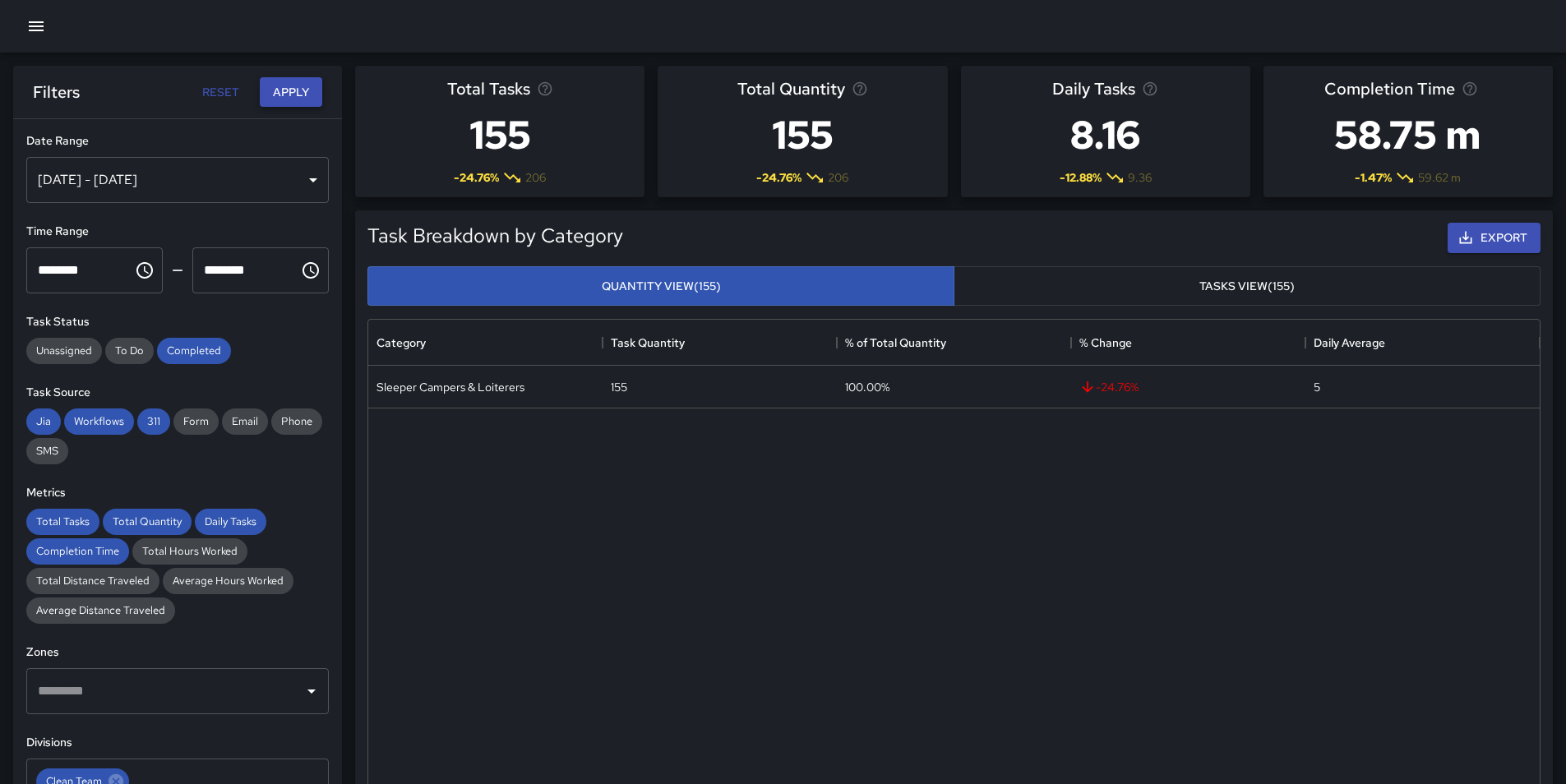
click at [295, 84] on button "Apply" at bounding box center [291, 92] width 63 height 30
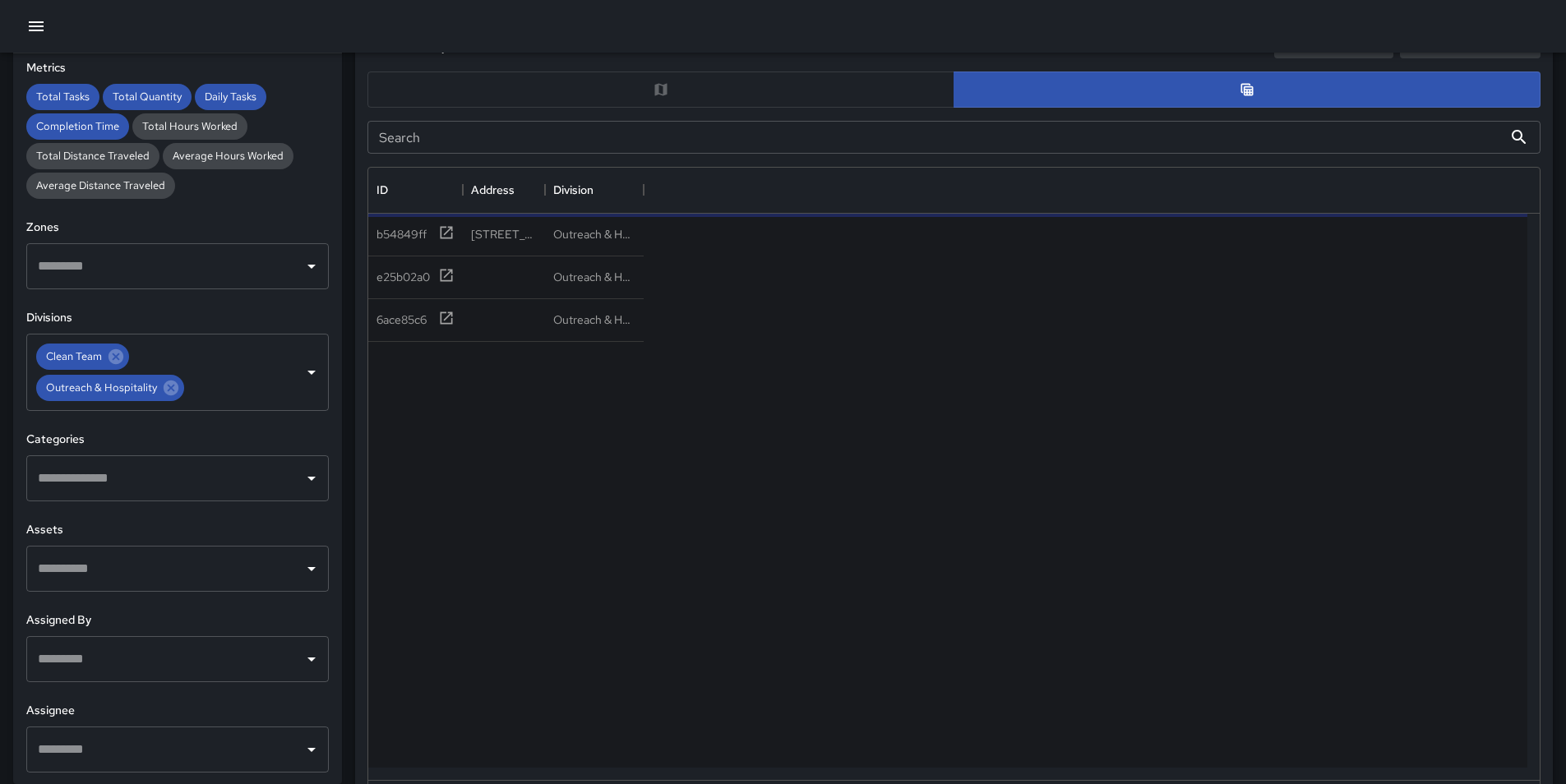
scroll to position [361, 0]
click at [277, 656] on input "text" at bounding box center [165, 657] width 263 height 31
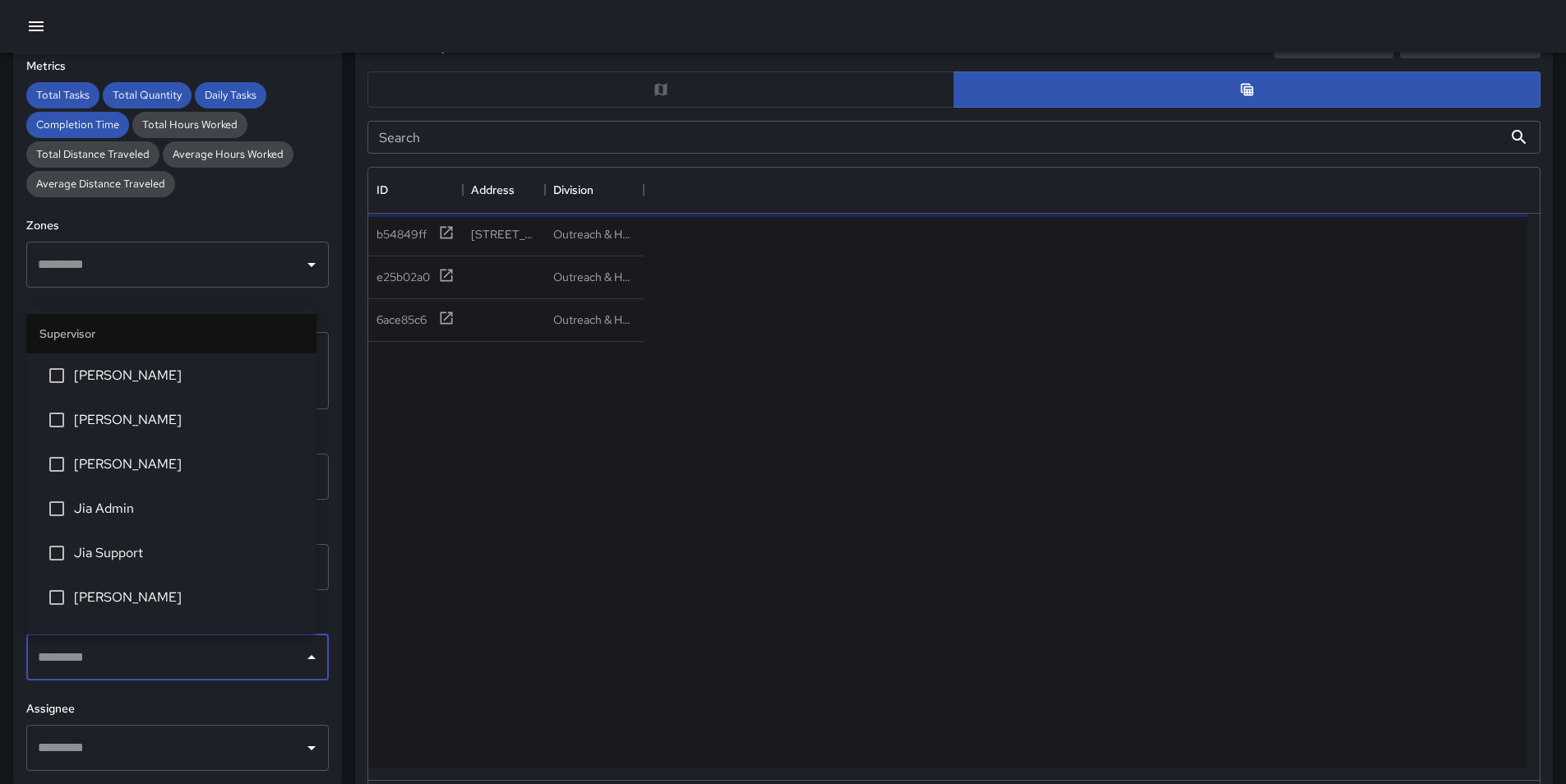
click at [280, 662] on input "text" at bounding box center [165, 657] width 263 height 31
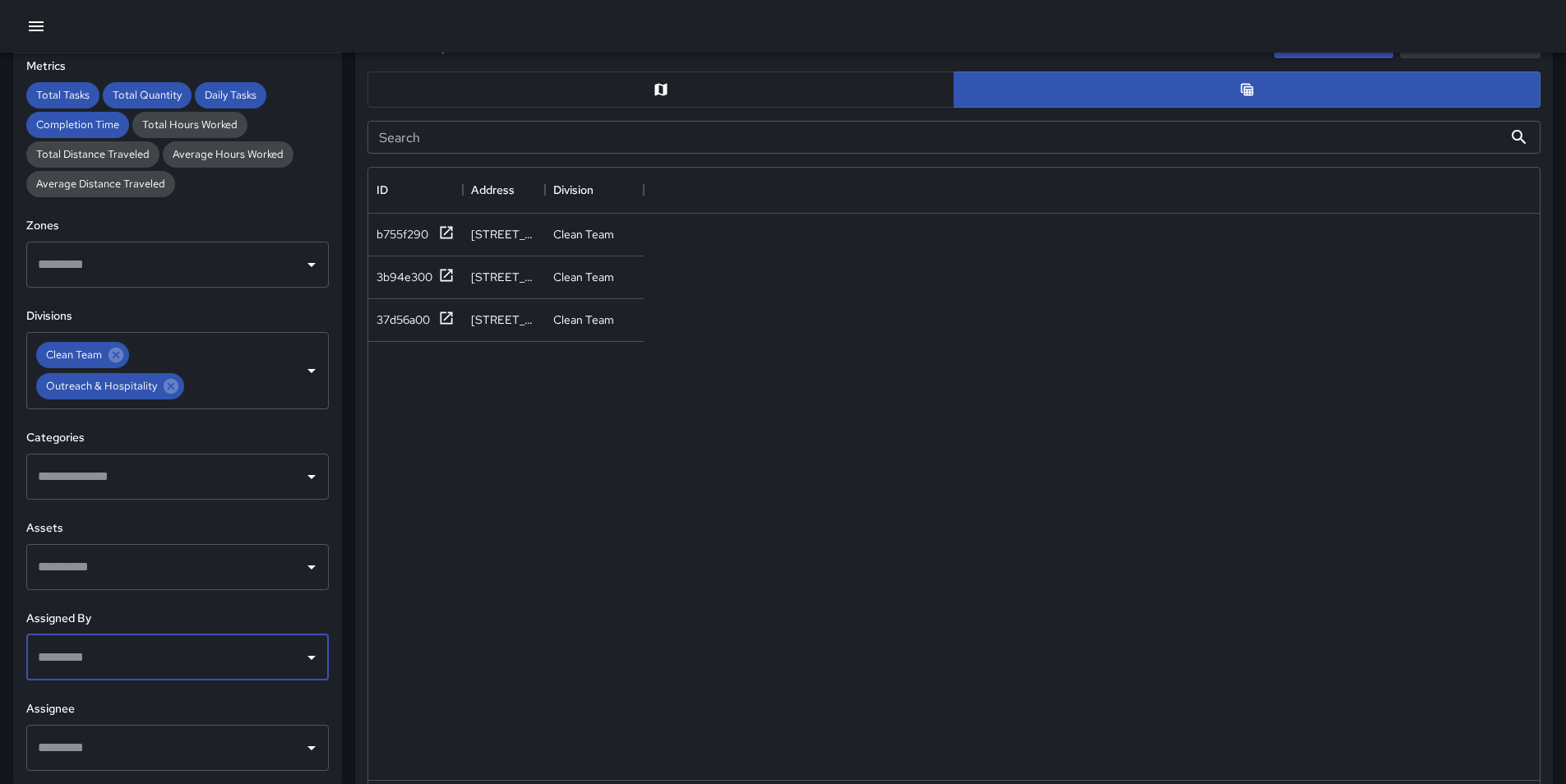
click at [276, 568] on input "text" at bounding box center [165, 567] width 263 height 31
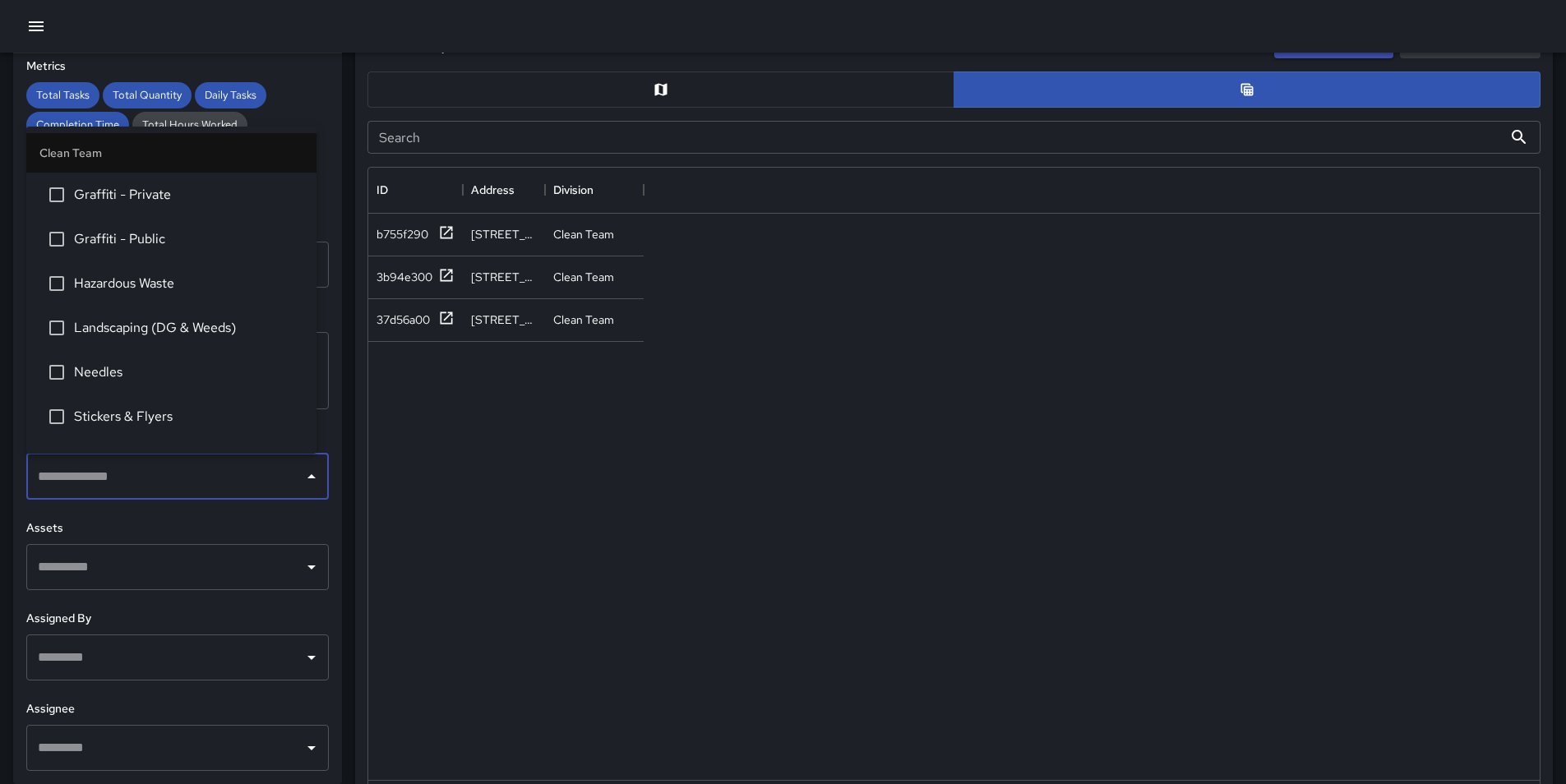
click at [276, 489] on input "text" at bounding box center [165, 476] width 263 height 31
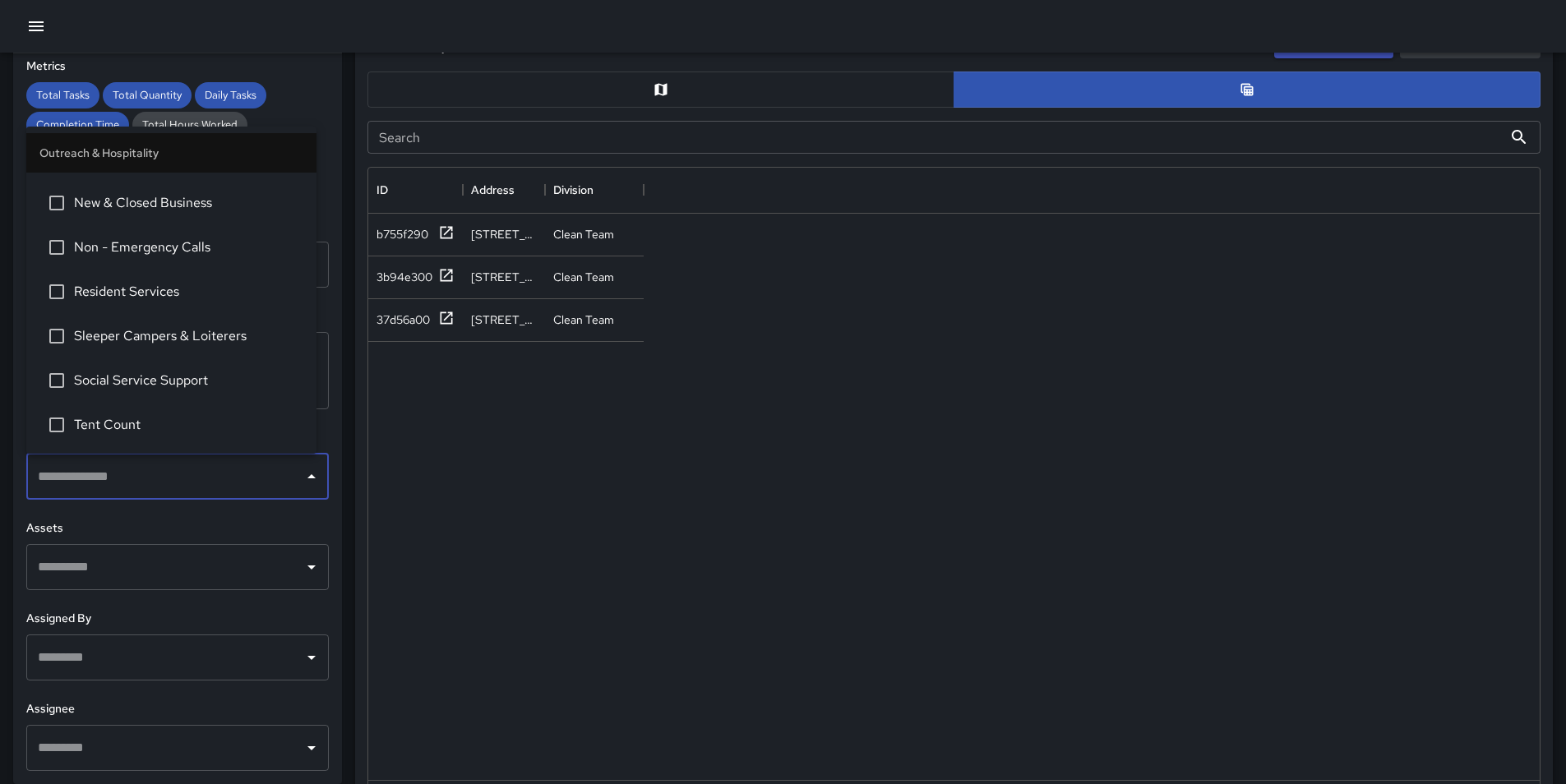
click at [245, 338] on span "Sleeper Campers & Loiterers" at bounding box center [188, 336] width 230 height 19
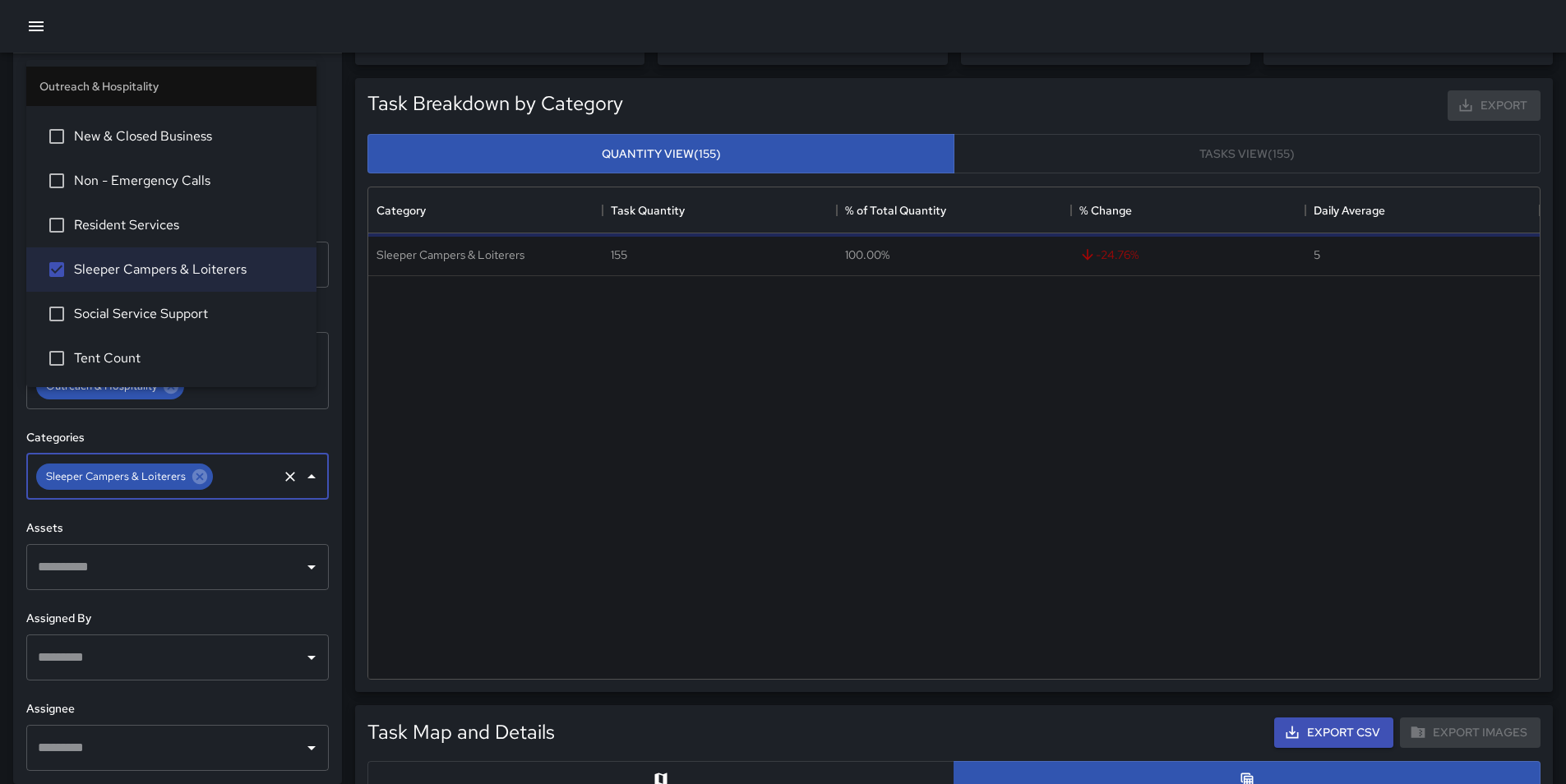
scroll to position [0, 0]
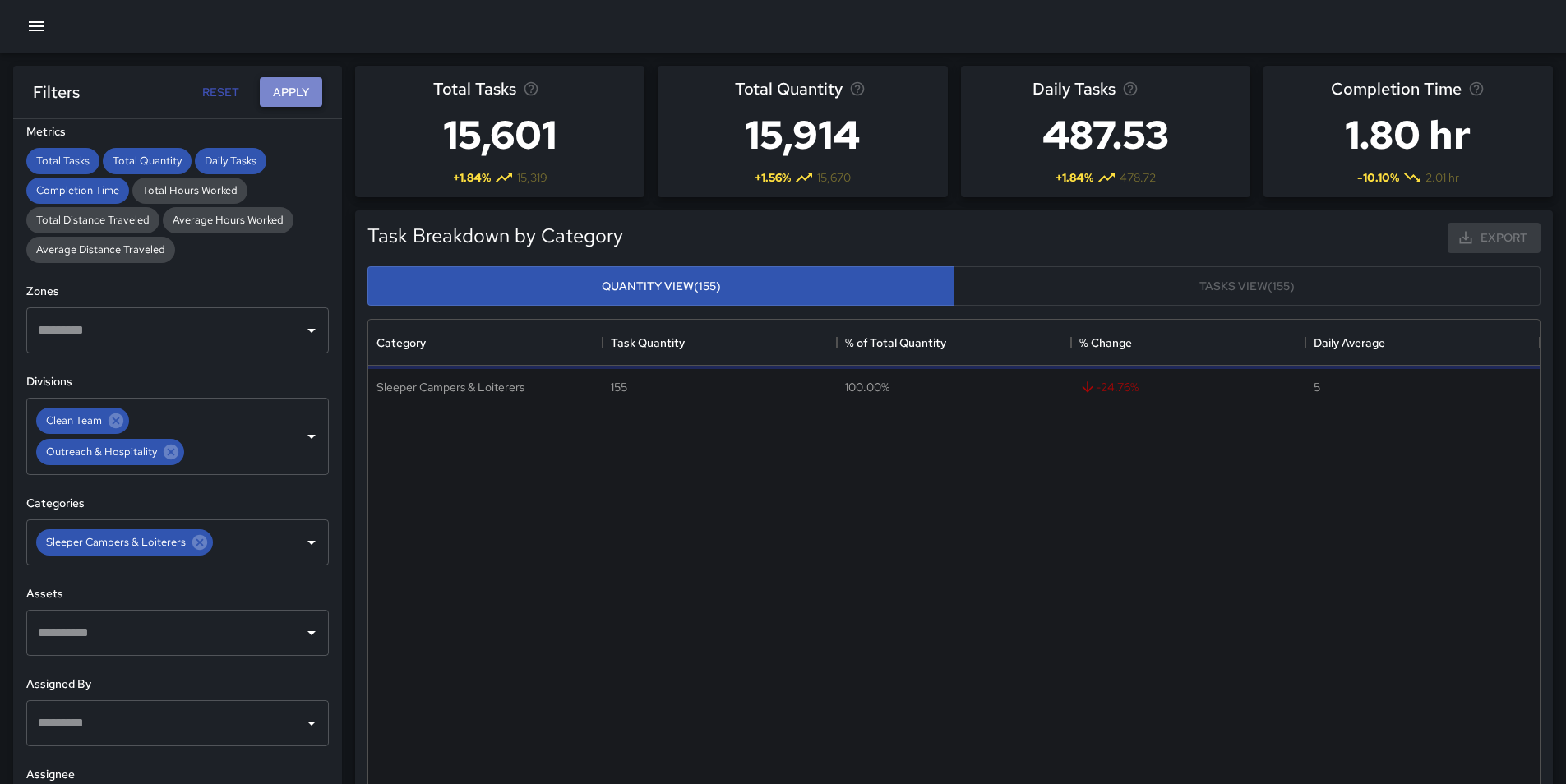
click at [290, 92] on button "Apply" at bounding box center [291, 92] width 63 height 30
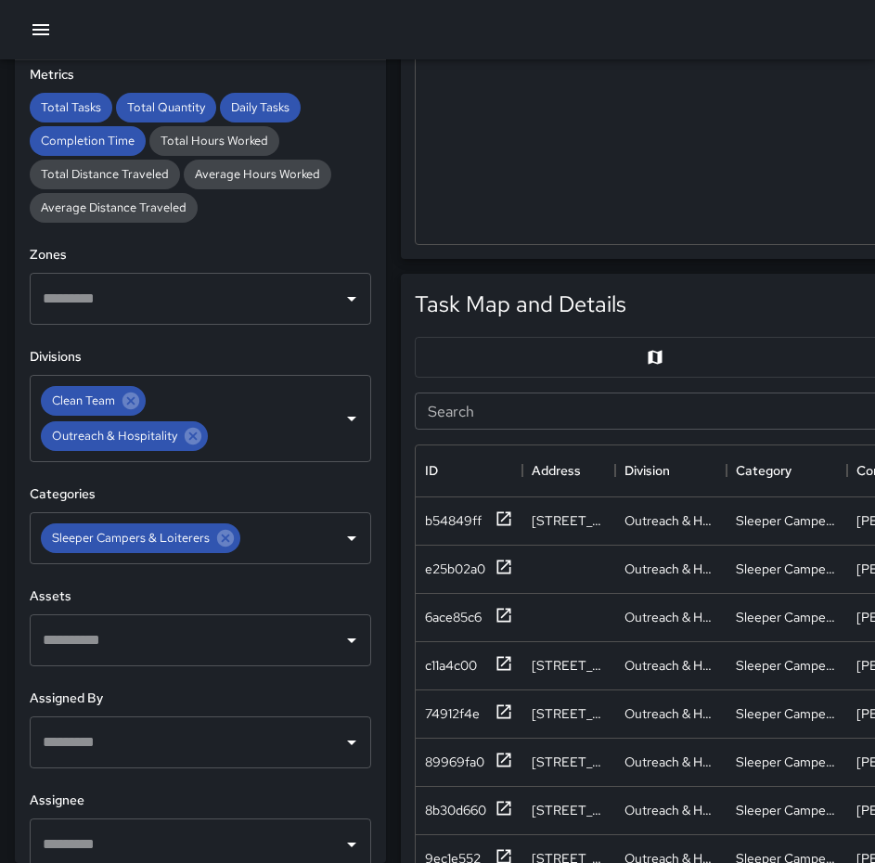
scroll to position [541, 912]
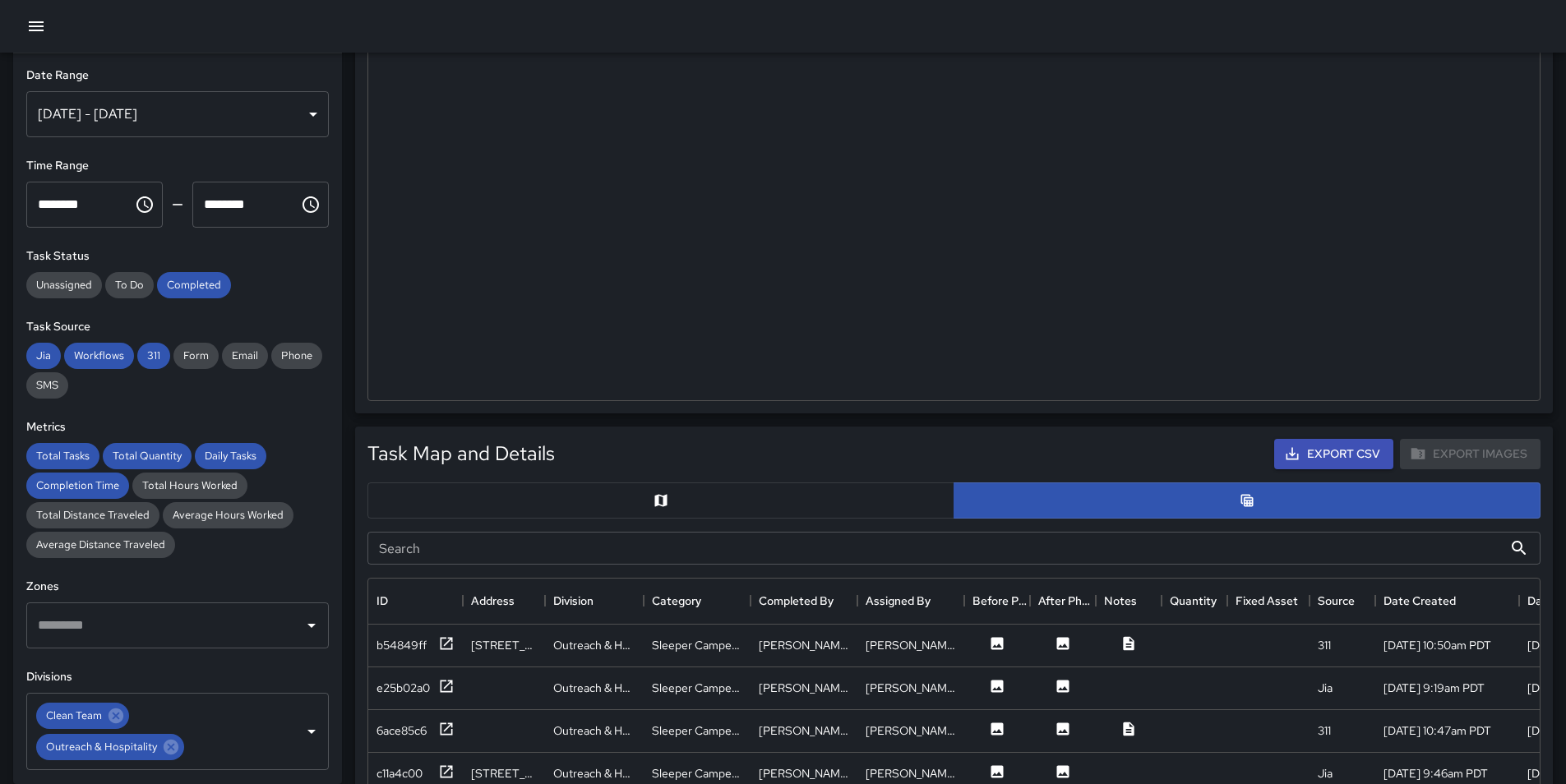
click at [881, 503] on button "button" at bounding box center [661, 501] width 587 height 36
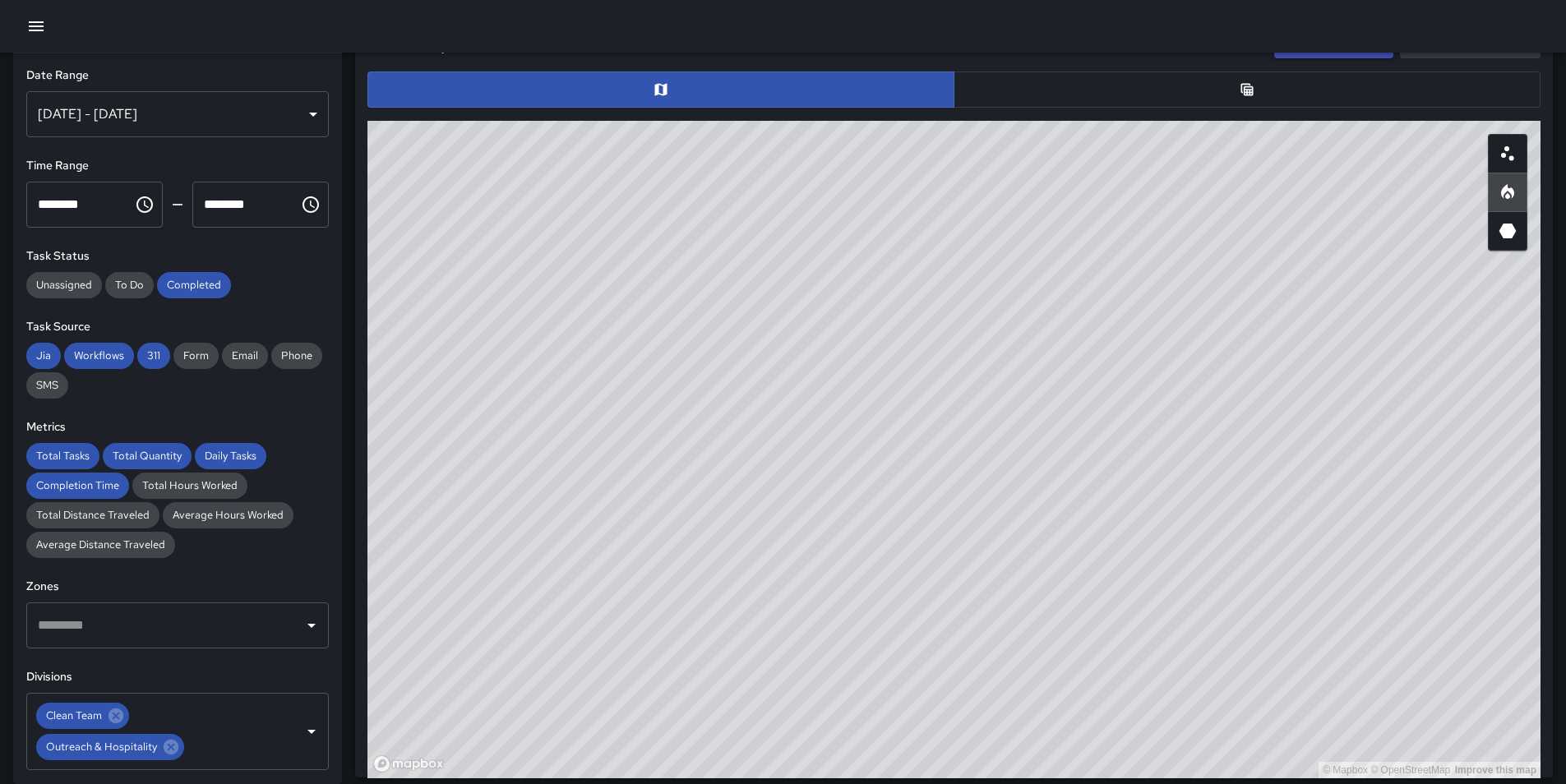
click at [1090, 89] on button "button" at bounding box center [1247, 89] width 587 height 36
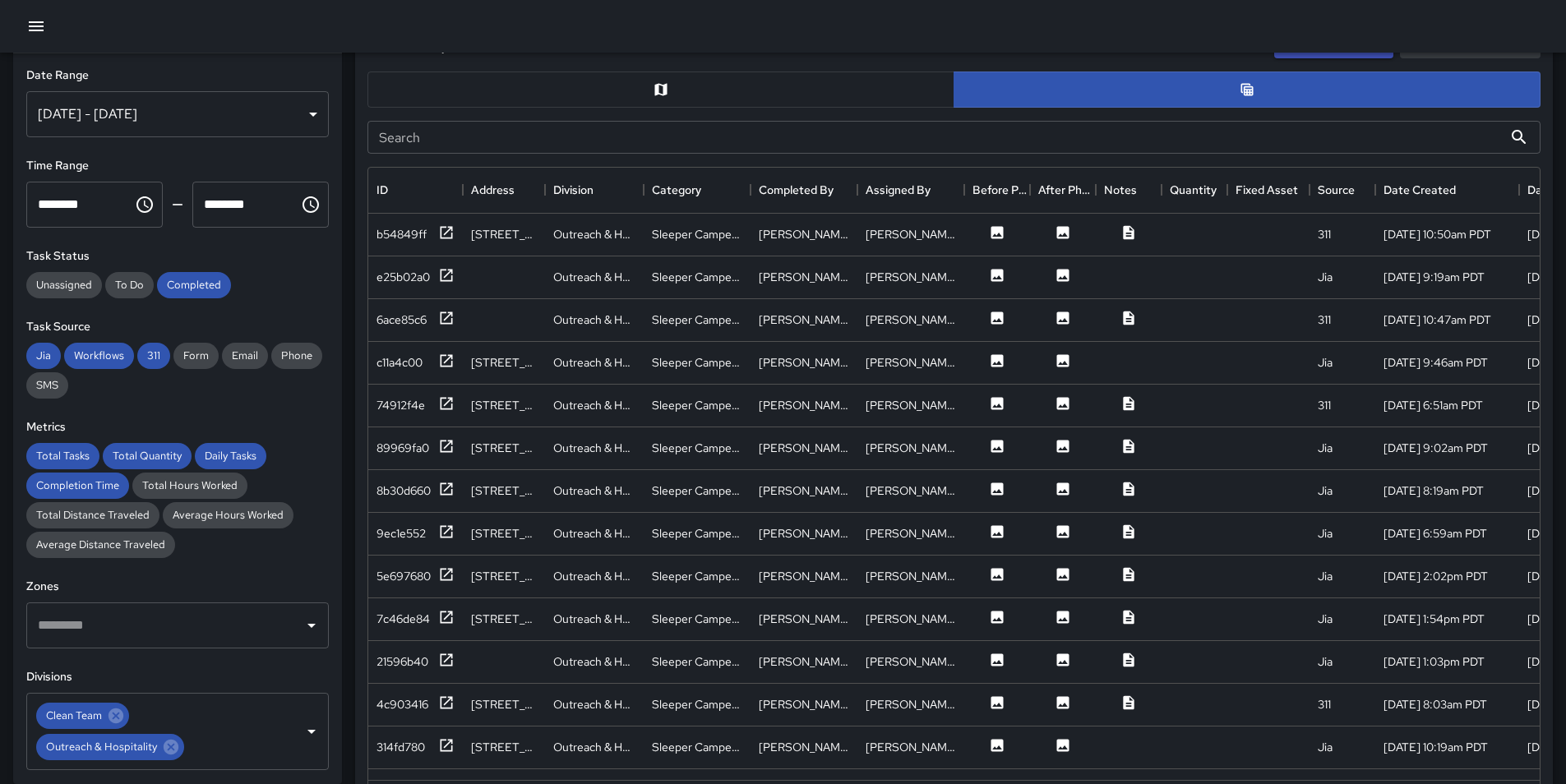
click at [842, 87] on button "button" at bounding box center [661, 89] width 587 height 36
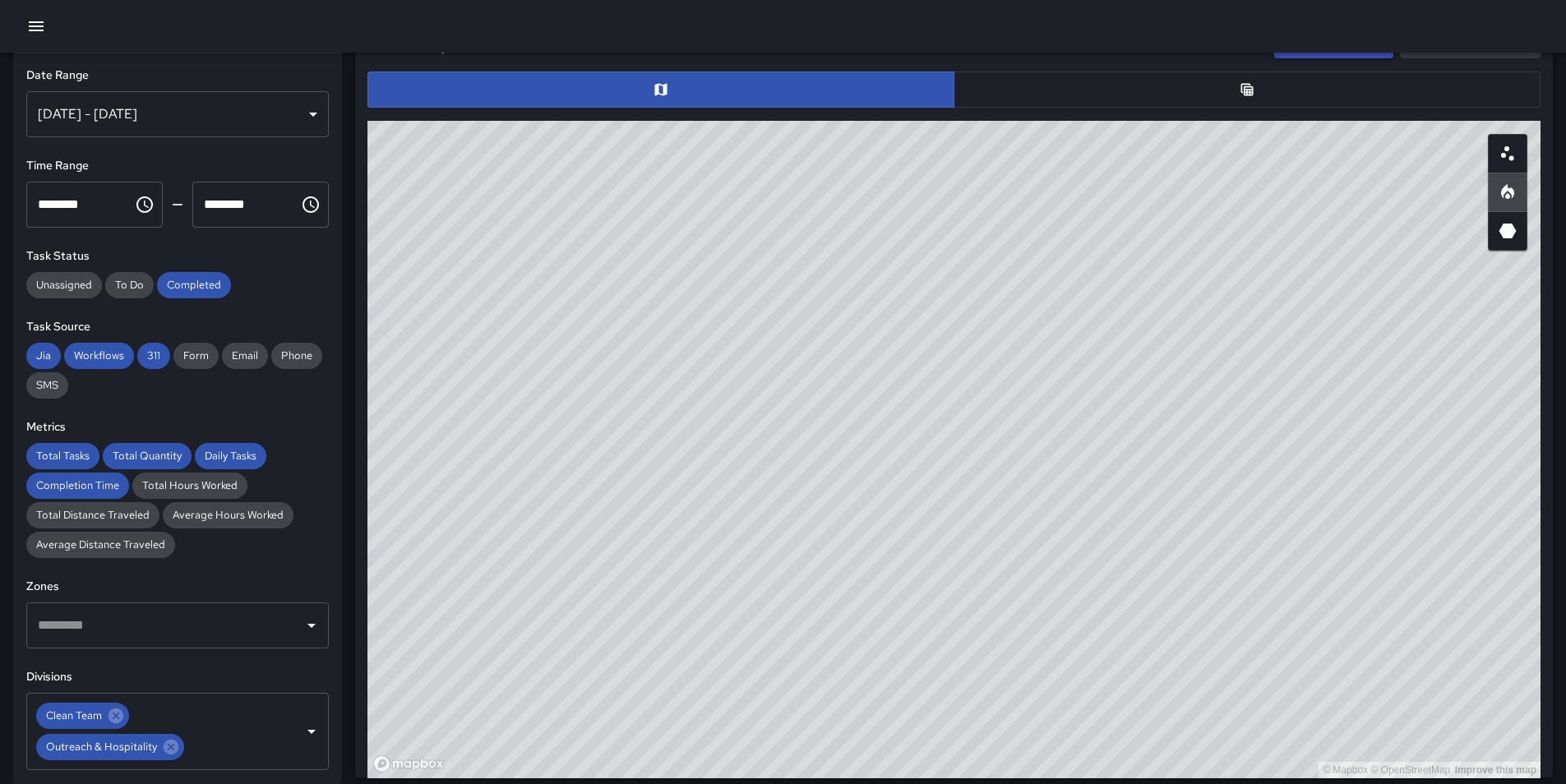
click at [1499, 165] on button "button" at bounding box center [1508, 153] width 40 height 40
click at [282, 733] on icon "Clear" at bounding box center [290, 731] width 17 height 17
click at [262, 717] on input "text" at bounding box center [165, 715] width 263 height 31
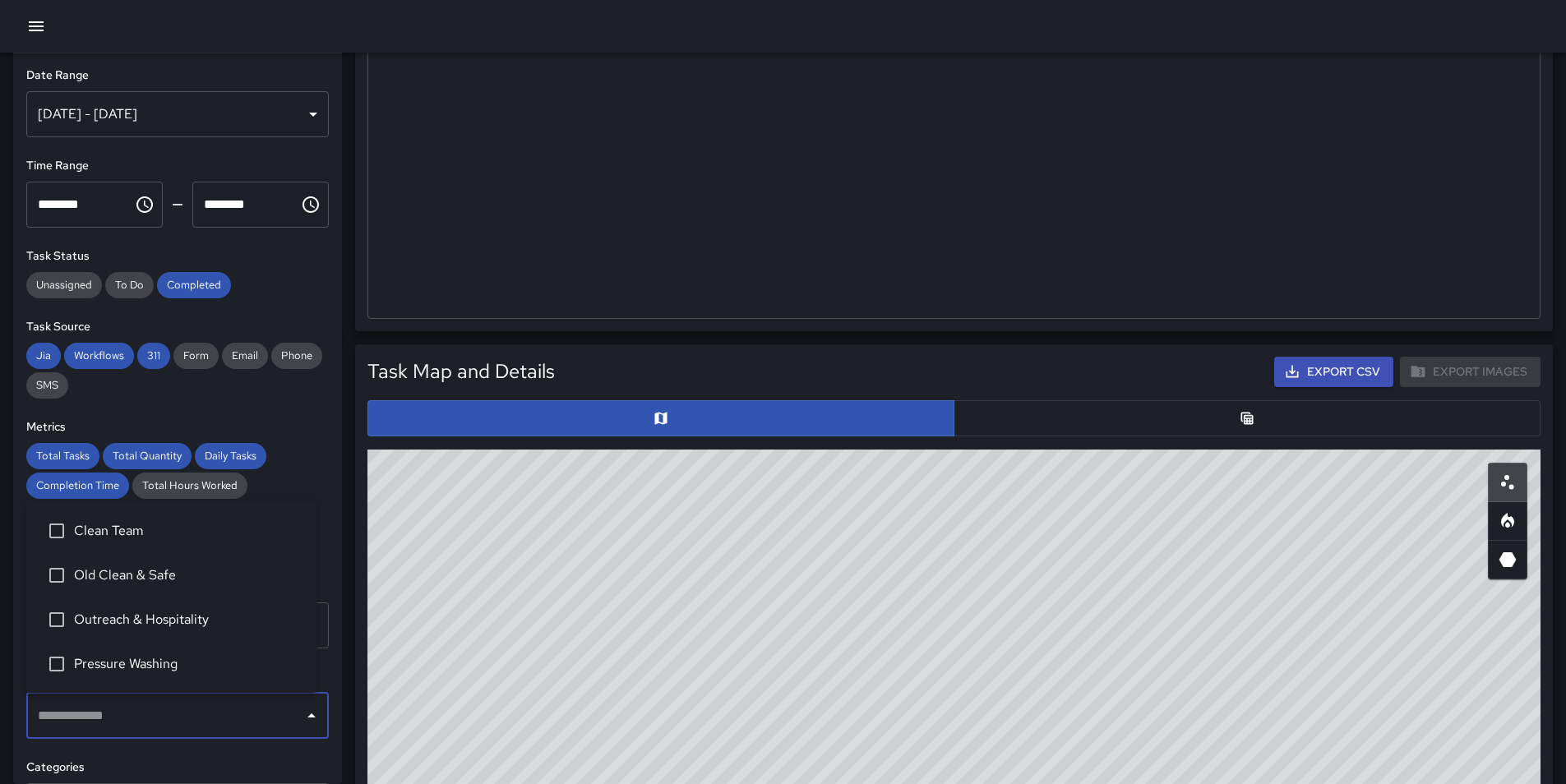
click at [253, 123] on div "Aug 01, 2025 - Aug 31, 2025" at bounding box center [177, 114] width 302 height 46
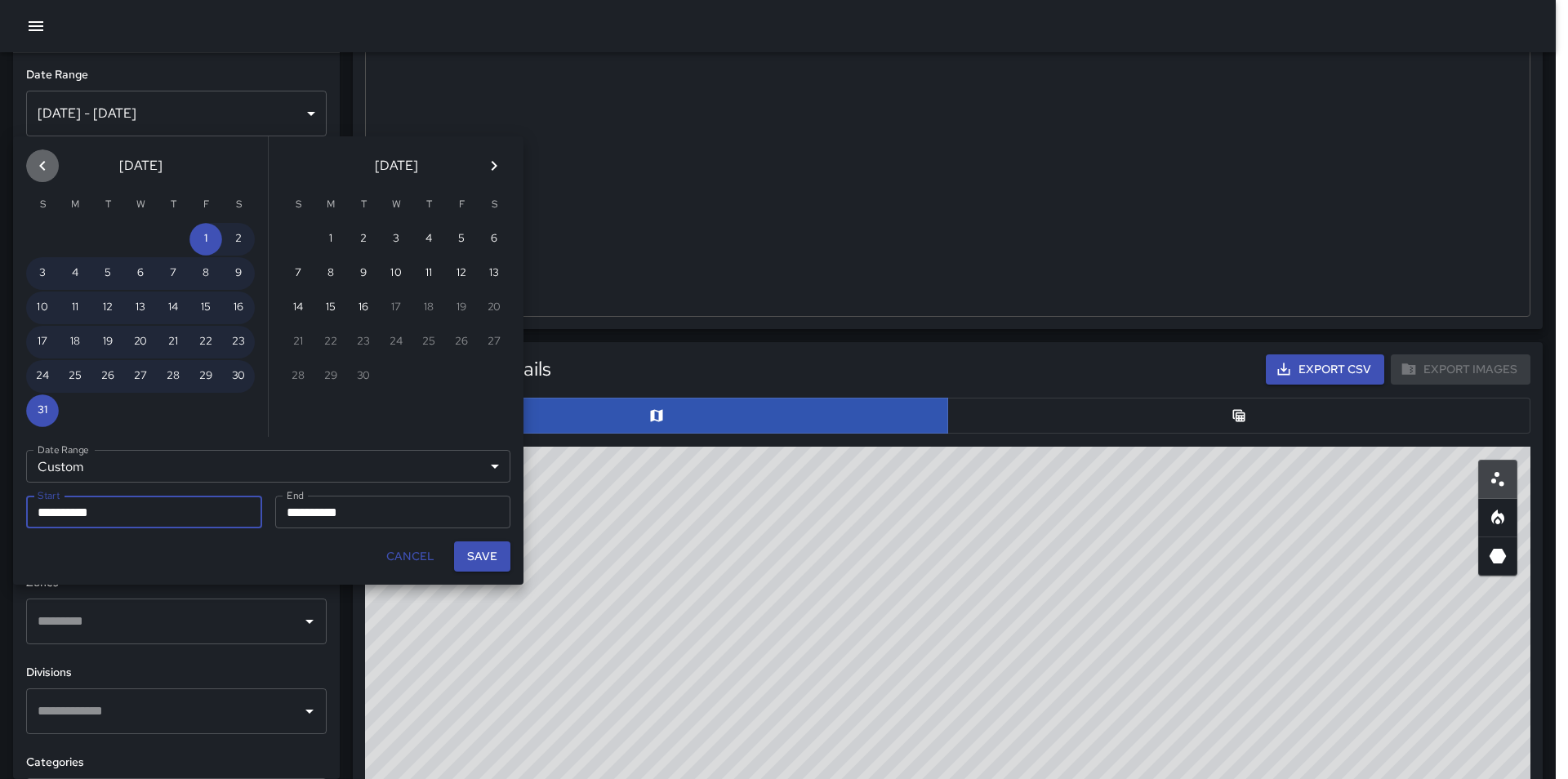
click at [47, 163] on icon "Previous month" at bounding box center [42, 165] width 19 height 19
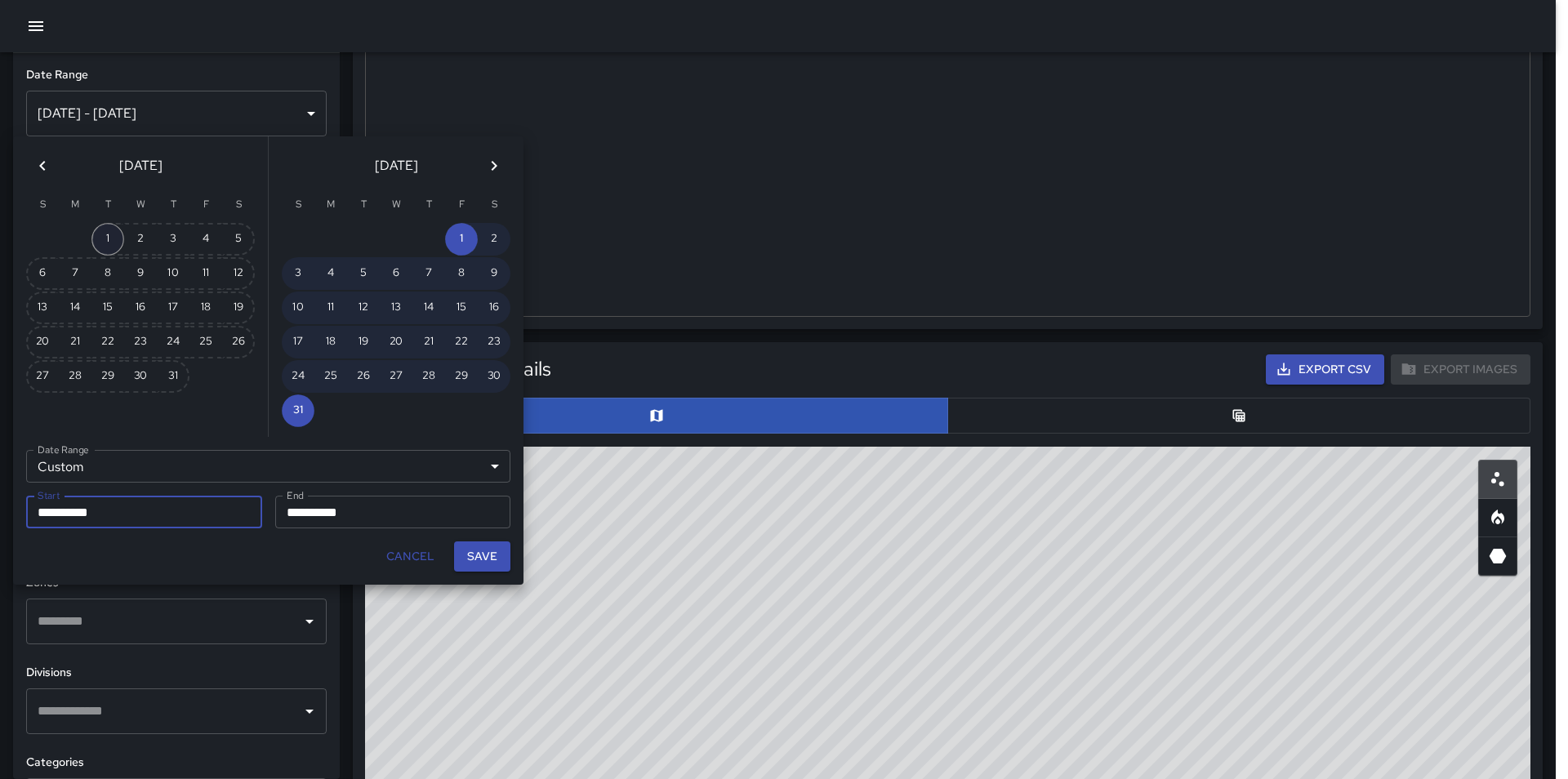
click at [114, 243] on button "1" at bounding box center [107, 239] width 33 height 33
type input "**********"
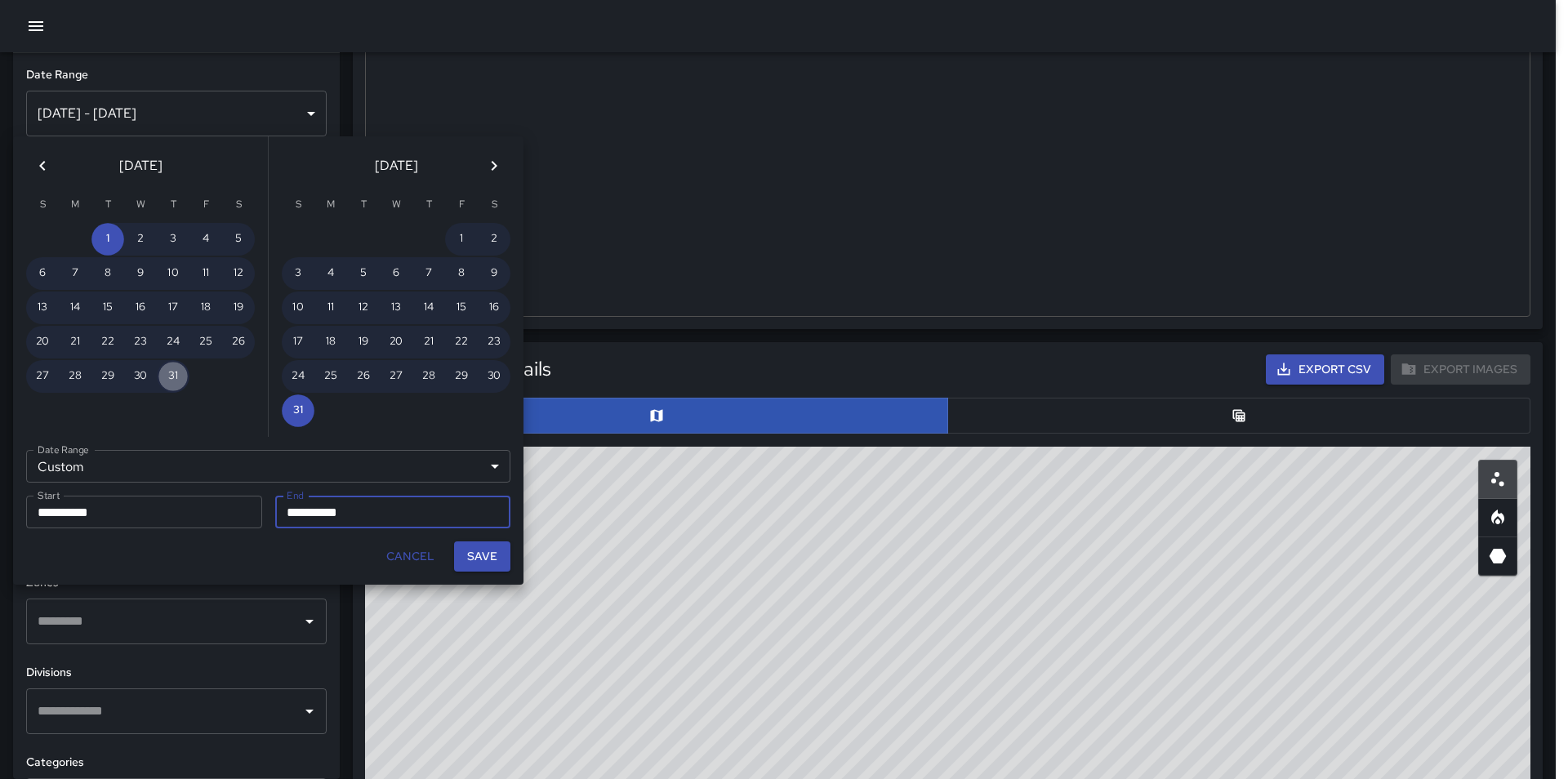
click at [174, 376] on button "31" at bounding box center [173, 376] width 33 height 33
type input "**********"
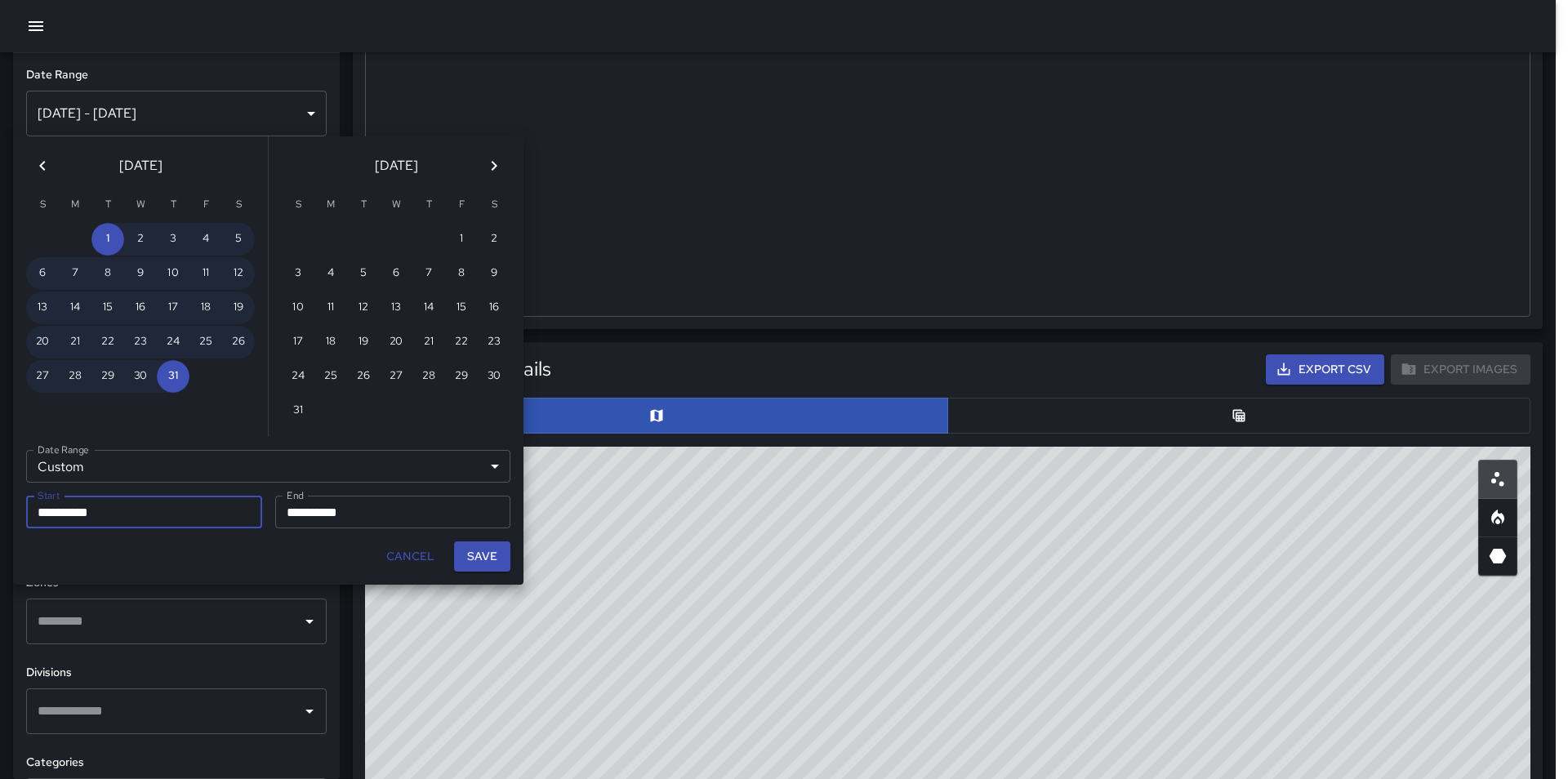
click at [268, 459] on div "**********" at bounding box center [268, 511] width 524 height 161
click at [426, 560] on button "Cancel" at bounding box center [410, 556] width 62 height 30
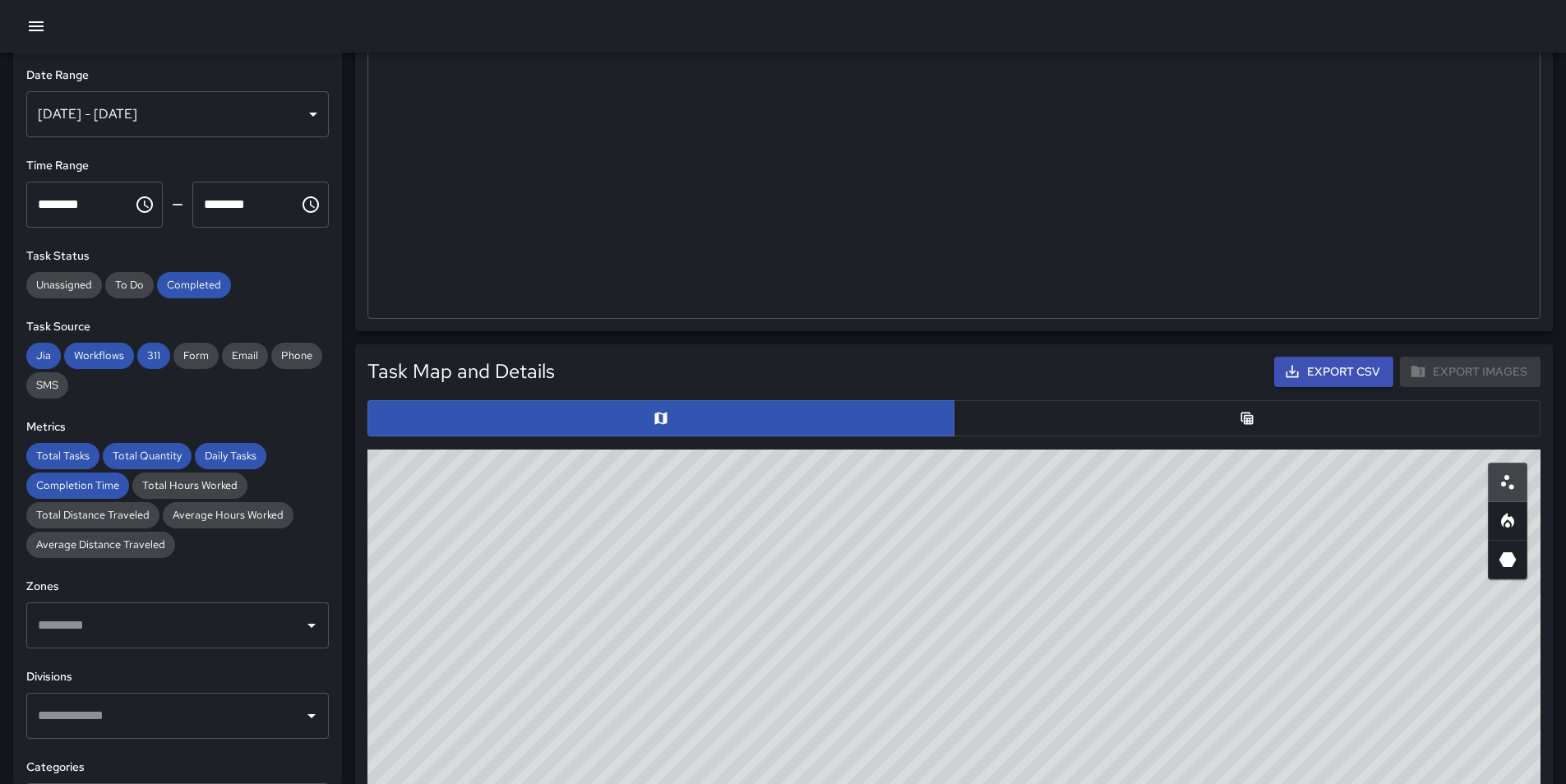
click at [350, 381] on div "Task Map and Details Export CSV Export Images ID Address Division Category Comp…" at bounding box center [947, 718] width 1212 height 775
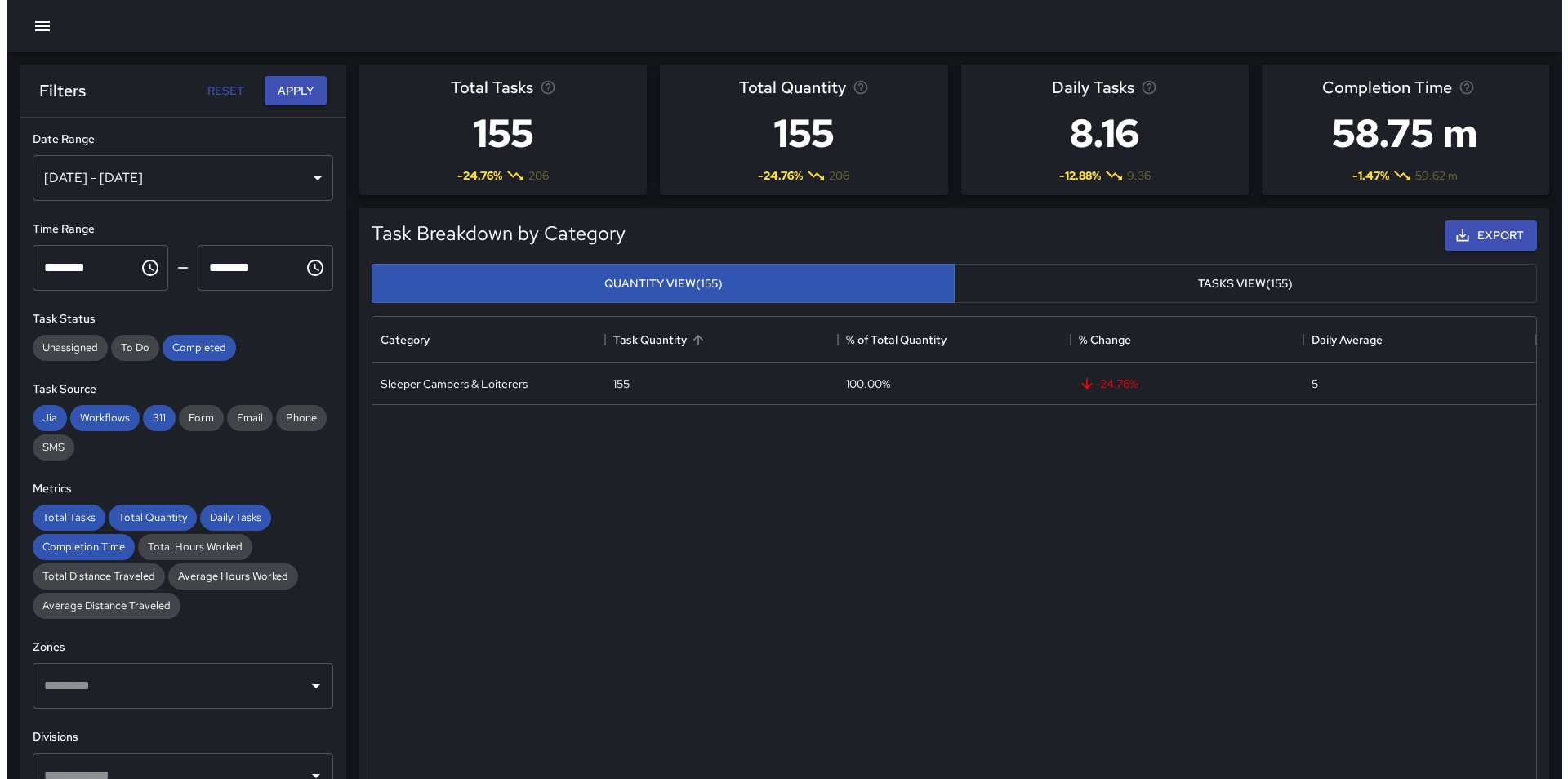
scroll to position [0, 0]
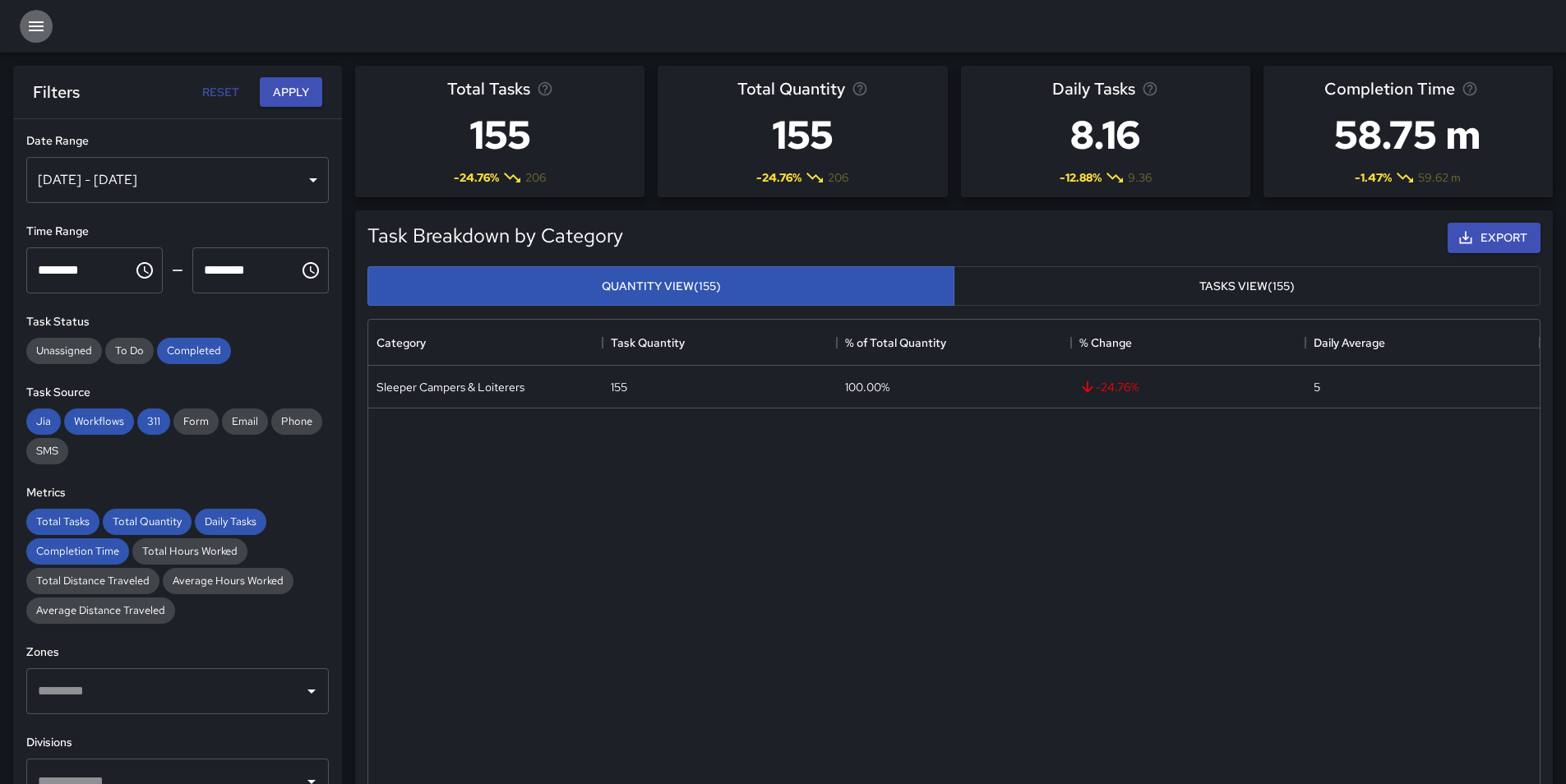
click at [24, 24] on button "button" at bounding box center [35, 26] width 33 height 33
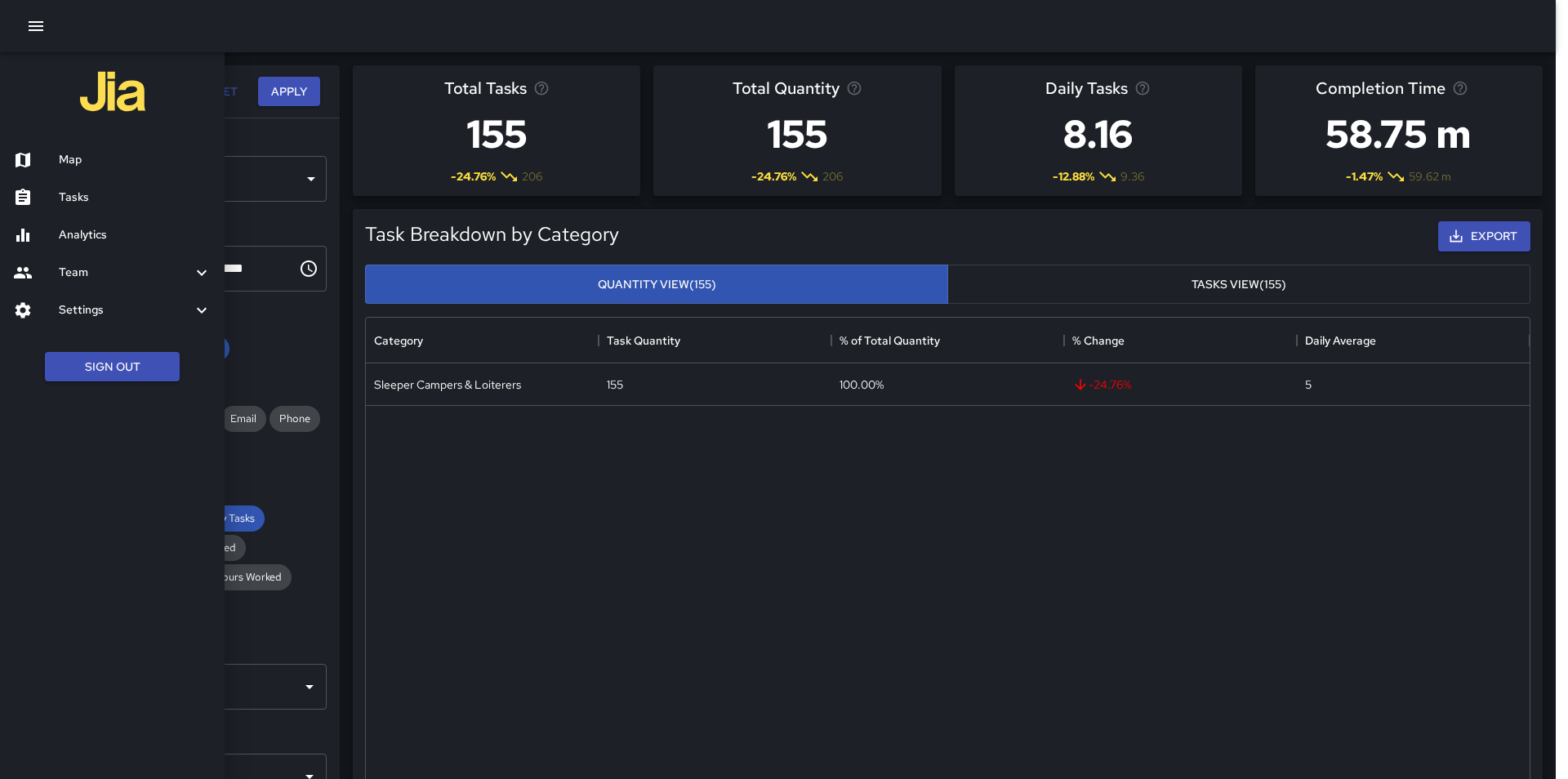
click at [75, 156] on h6 "Map" at bounding box center [135, 160] width 152 height 18
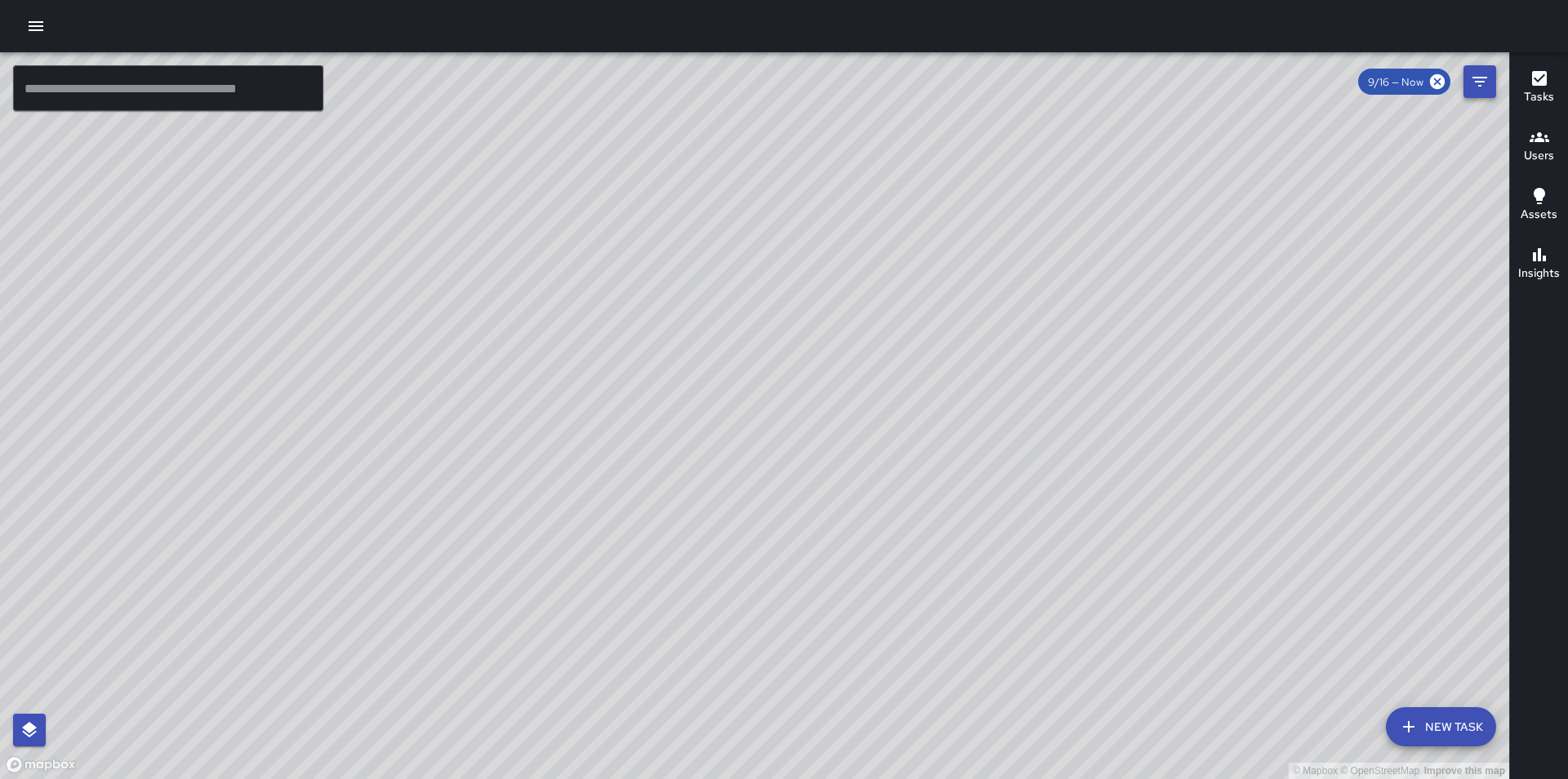
click at [1484, 85] on icon "Filters" at bounding box center [1480, 82] width 19 height 19
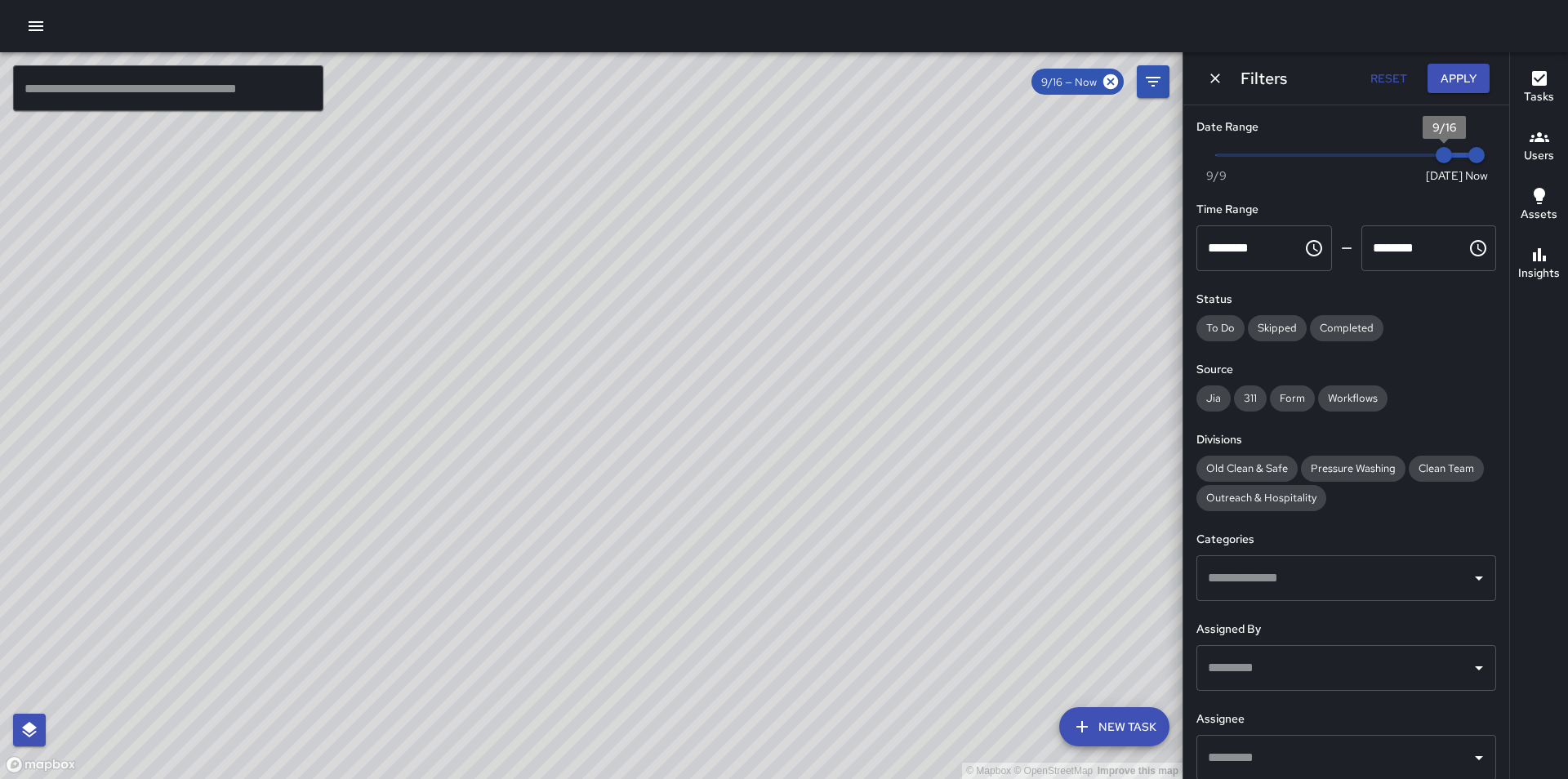
type input "*"
drag, startPoint x: 1425, startPoint y: 152, endPoint x: 1386, endPoint y: 154, distance: 39.1
click at [1386, 154] on span "9/14" at bounding box center [1379, 155] width 17 height 17
type input "*"
drag, startPoint x: 1455, startPoint y: 156, endPoint x: 1435, endPoint y: 156, distance: 20.0
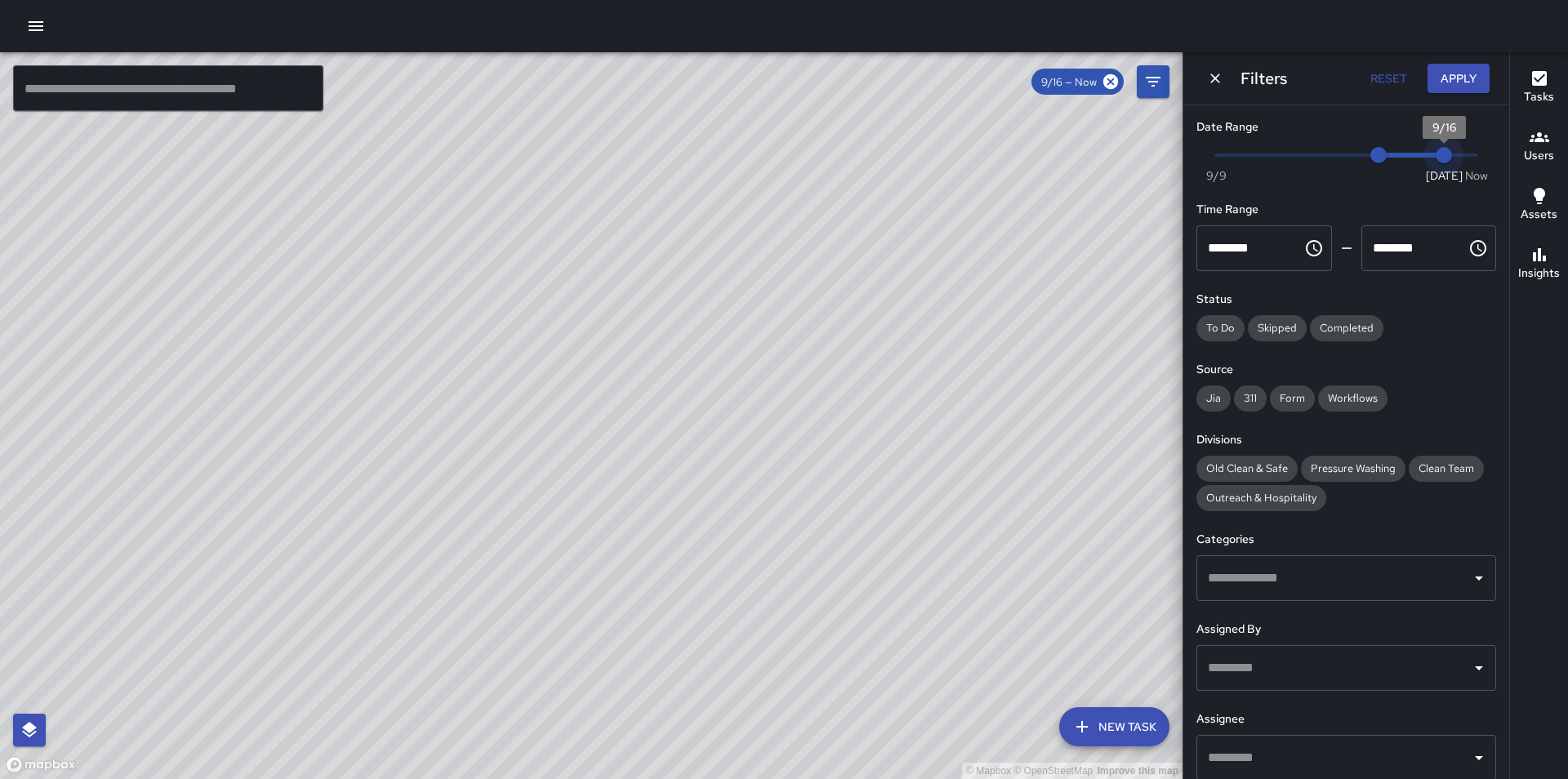
click at [1436, 156] on span "9/16" at bounding box center [1444, 155] width 17 height 17
type input "*"
drag, startPoint x: 1382, startPoint y: 162, endPoint x: 1399, endPoint y: 164, distance: 17.1
click at [1403, 164] on span "9/15" at bounding box center [1411, 155] width 17 height 17
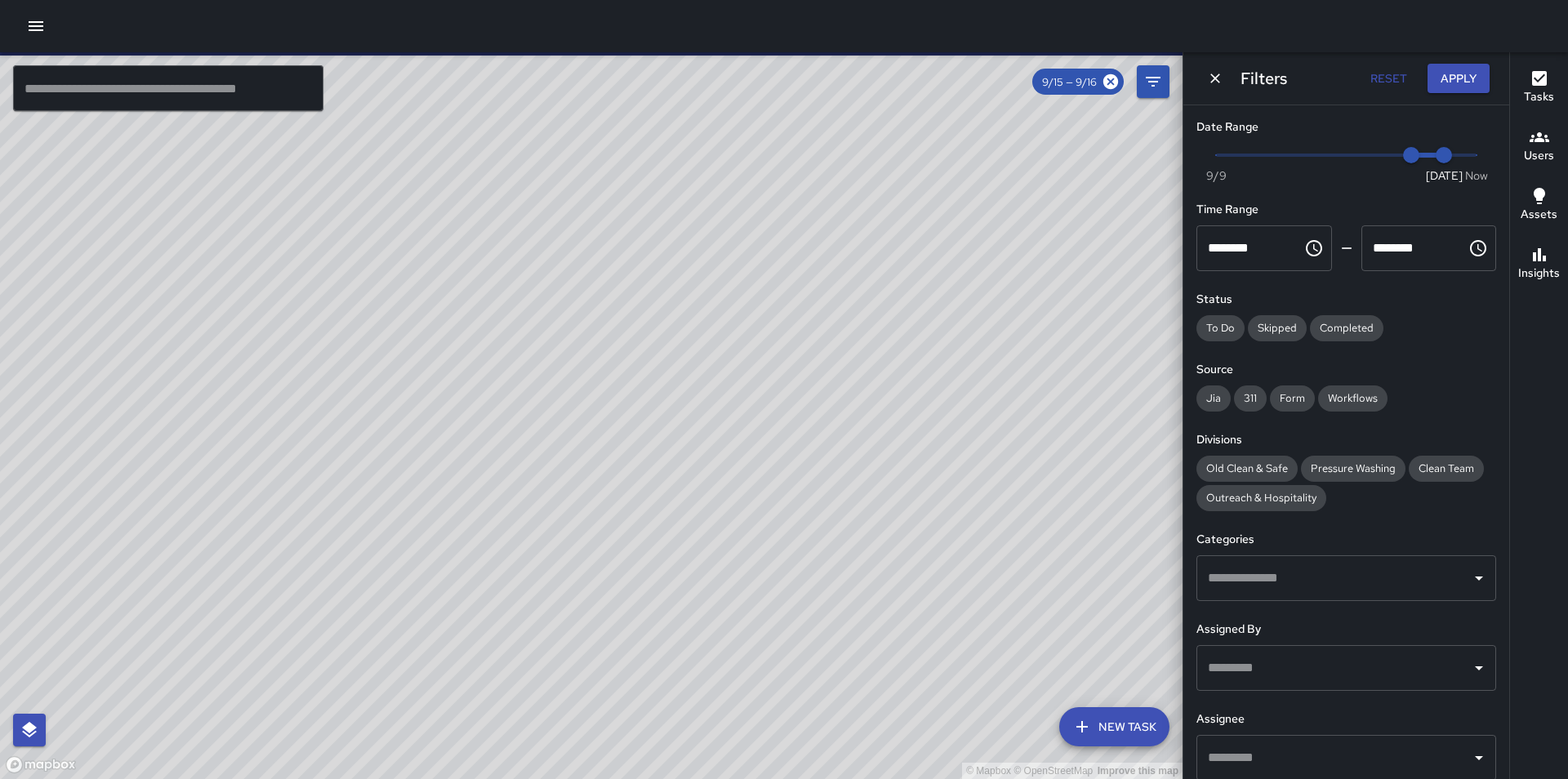
click at [1356, 664] on input "text" at bounding box center [1334, 667] width 261 height 31
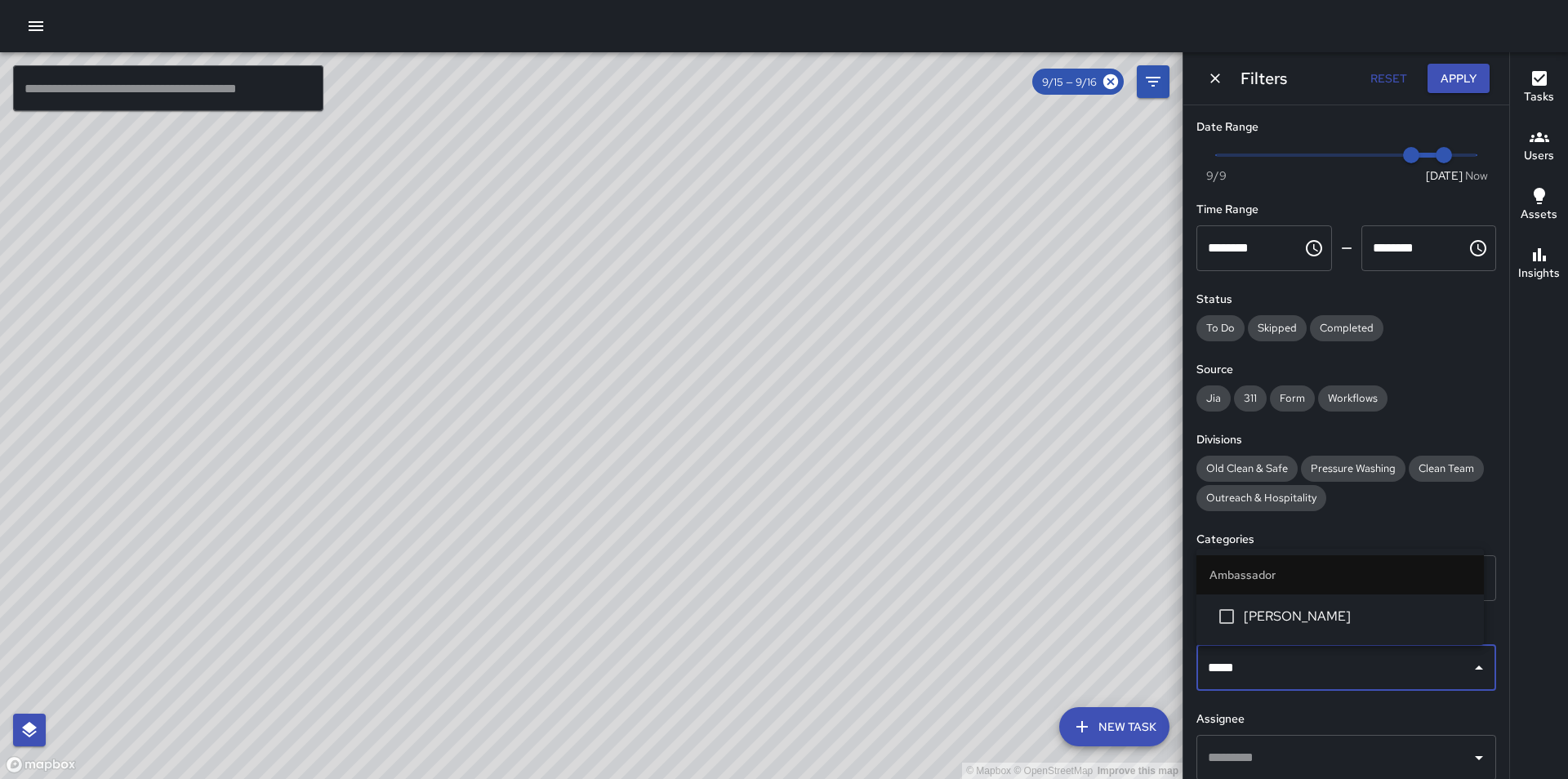
type input "******"
click at [1320, 595] on li "[PERSON_NAME]" at bounding box center [1340, 616] width 288 height 44
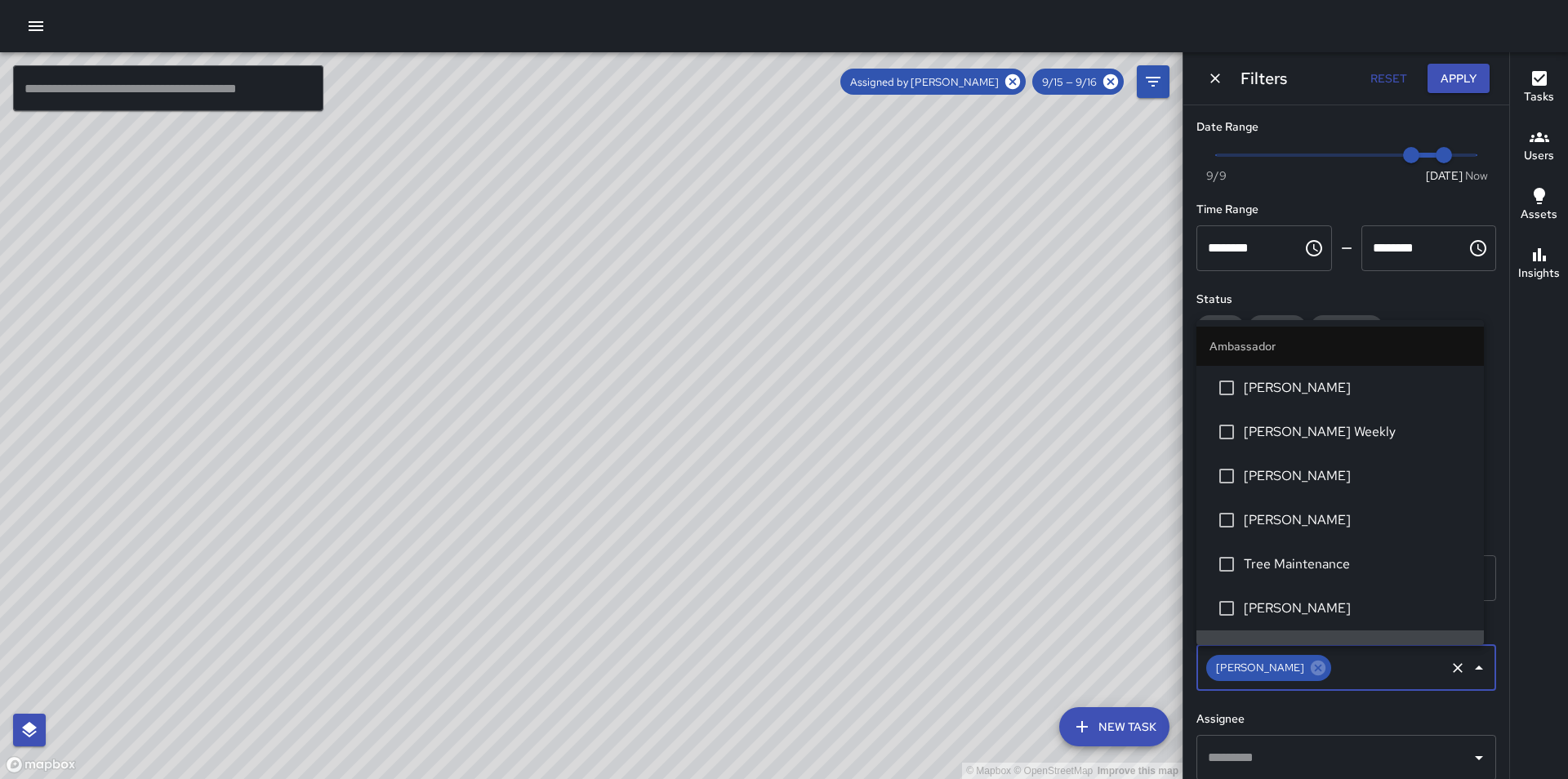
scroll to position [29, 0]
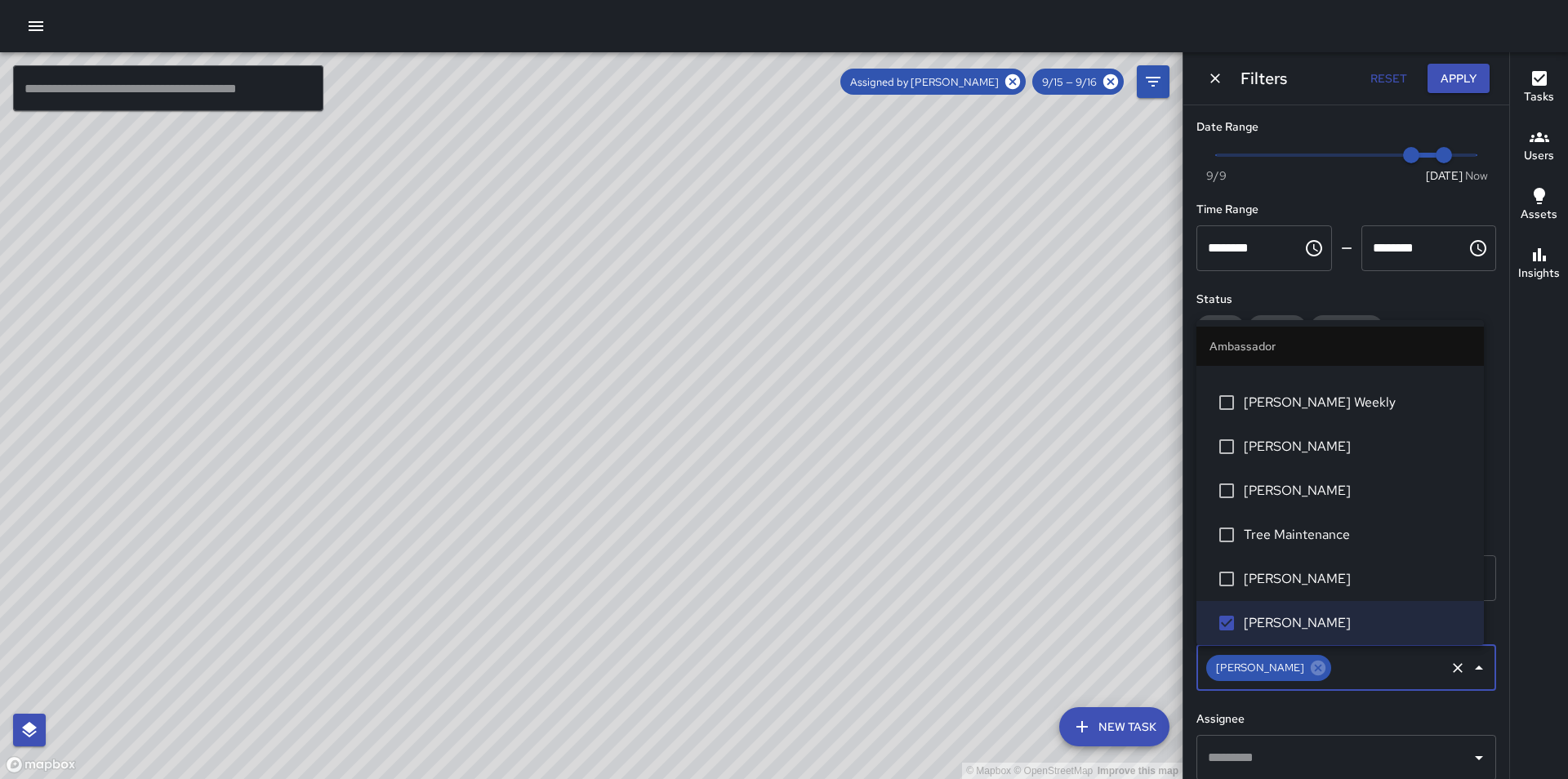
click at [1481, 306] on h6 "Status" at bounding box center [1346, 299] width 299 height 18
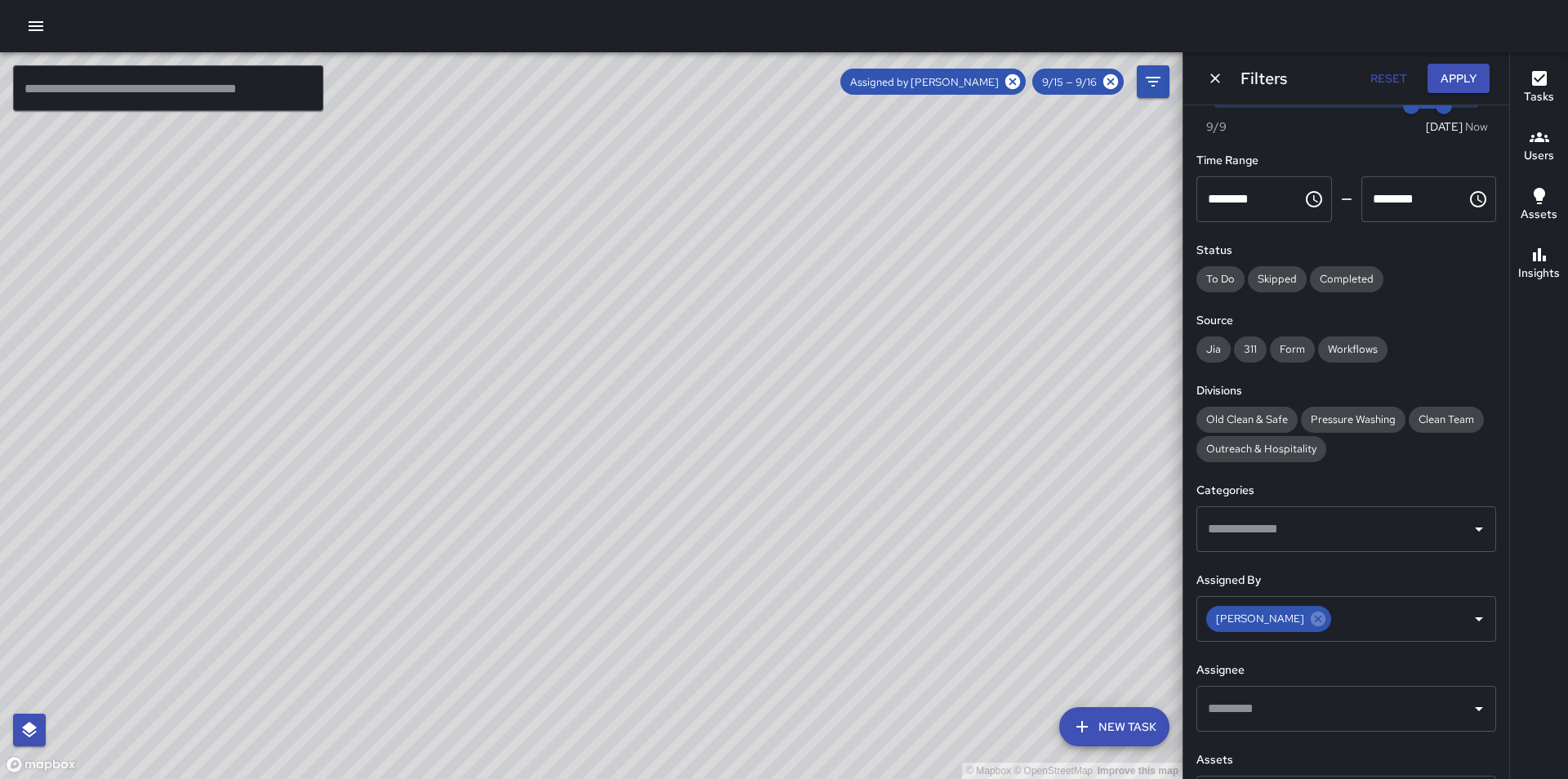
scroll to position [0, 0]
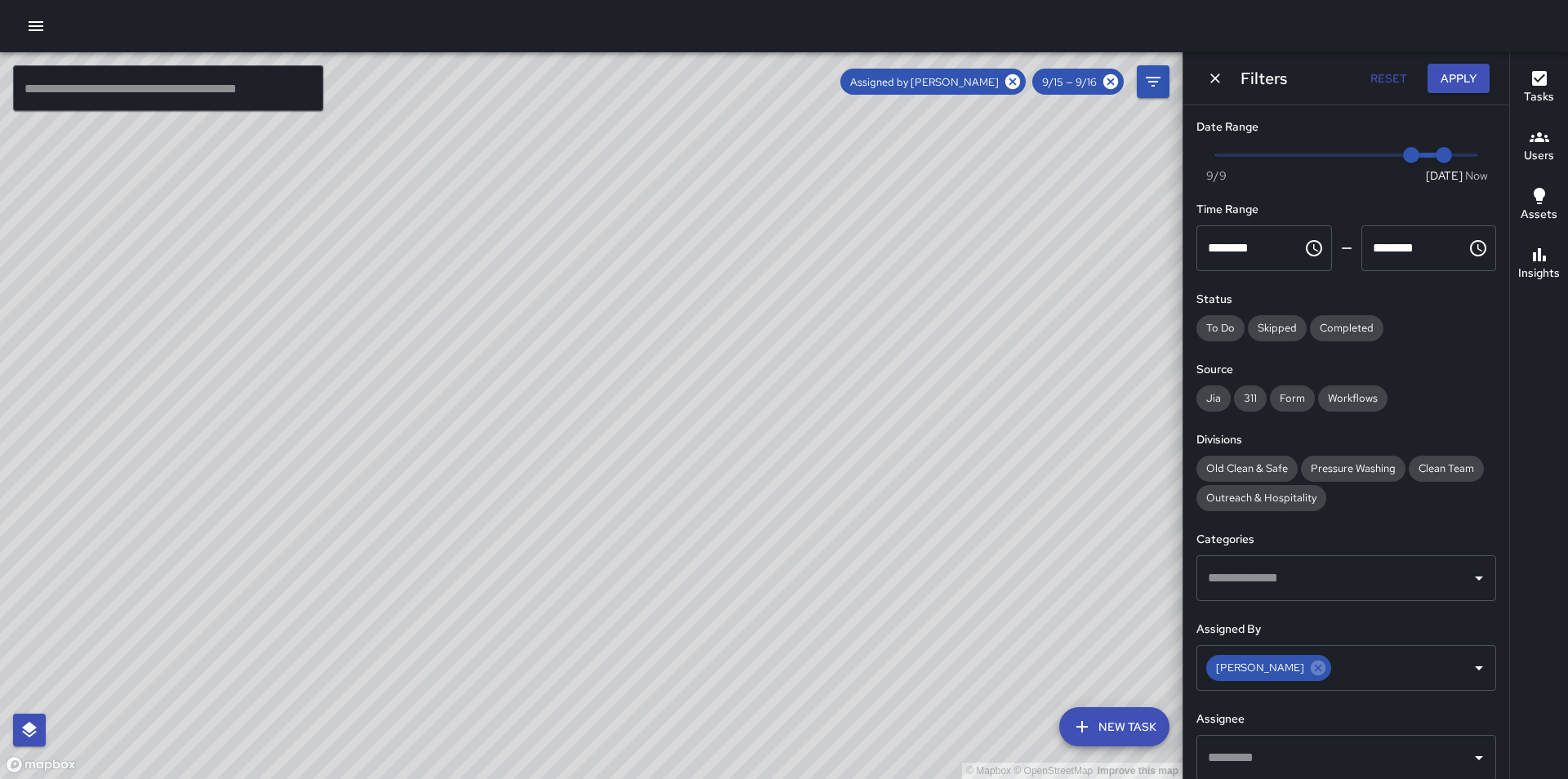
drag, startPoint x: 922, startPoint y: 594, endPoint x: 1501, endPoint y: 70, distance: 780.9
click at [894, 570] on div "© Mapbox © OpenStreetMap Improve this map" at bounding box center [591, 415] width 1182 height 727
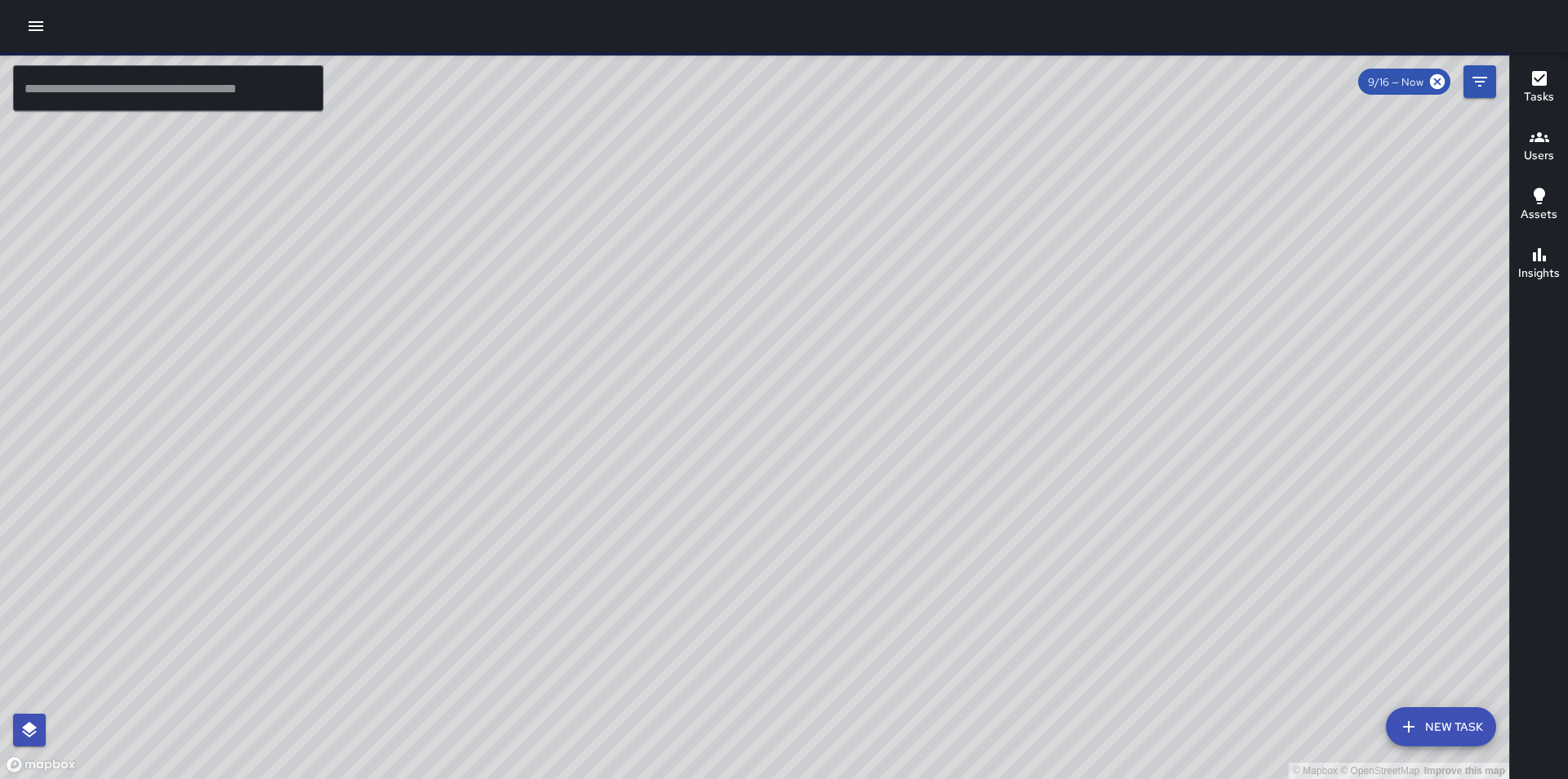
click at [1488, 81] on icon "Filters" at bounding box center [1480, 82] width 19 height 19
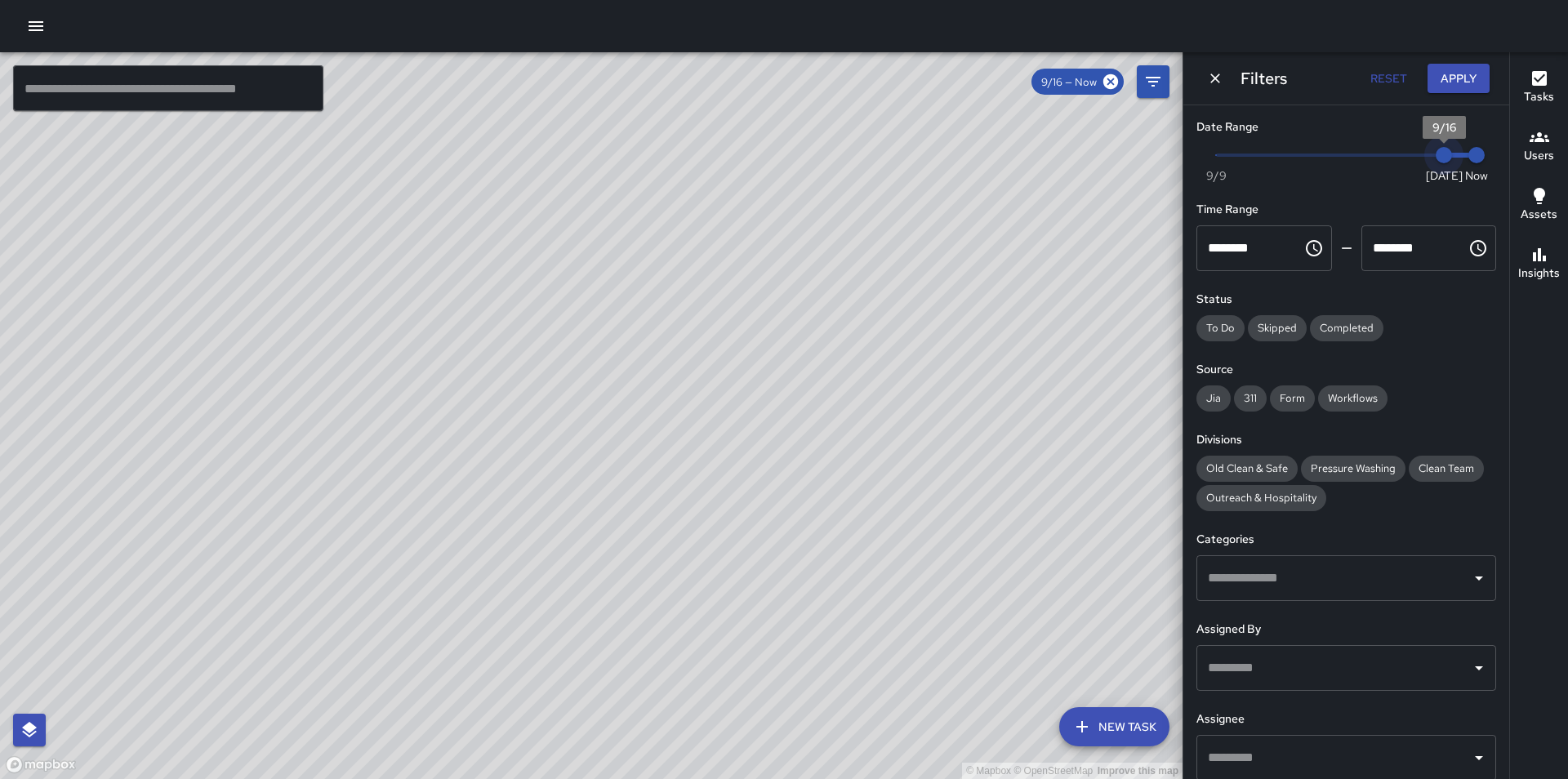
type input "*"
drag, startPoint x: 1431, startPoint y: 166, endPoint x: 1407, endPoint y: 166, distance: 24.0
click at [1407, 164] on span "9/15" at bounding box center [1411, 155] width 17 height 17
type input "*"
drag, startPoint x: 1463, startPoint y: 158, endPoint x: 1430, endPoint y: 161, distance: 33.1
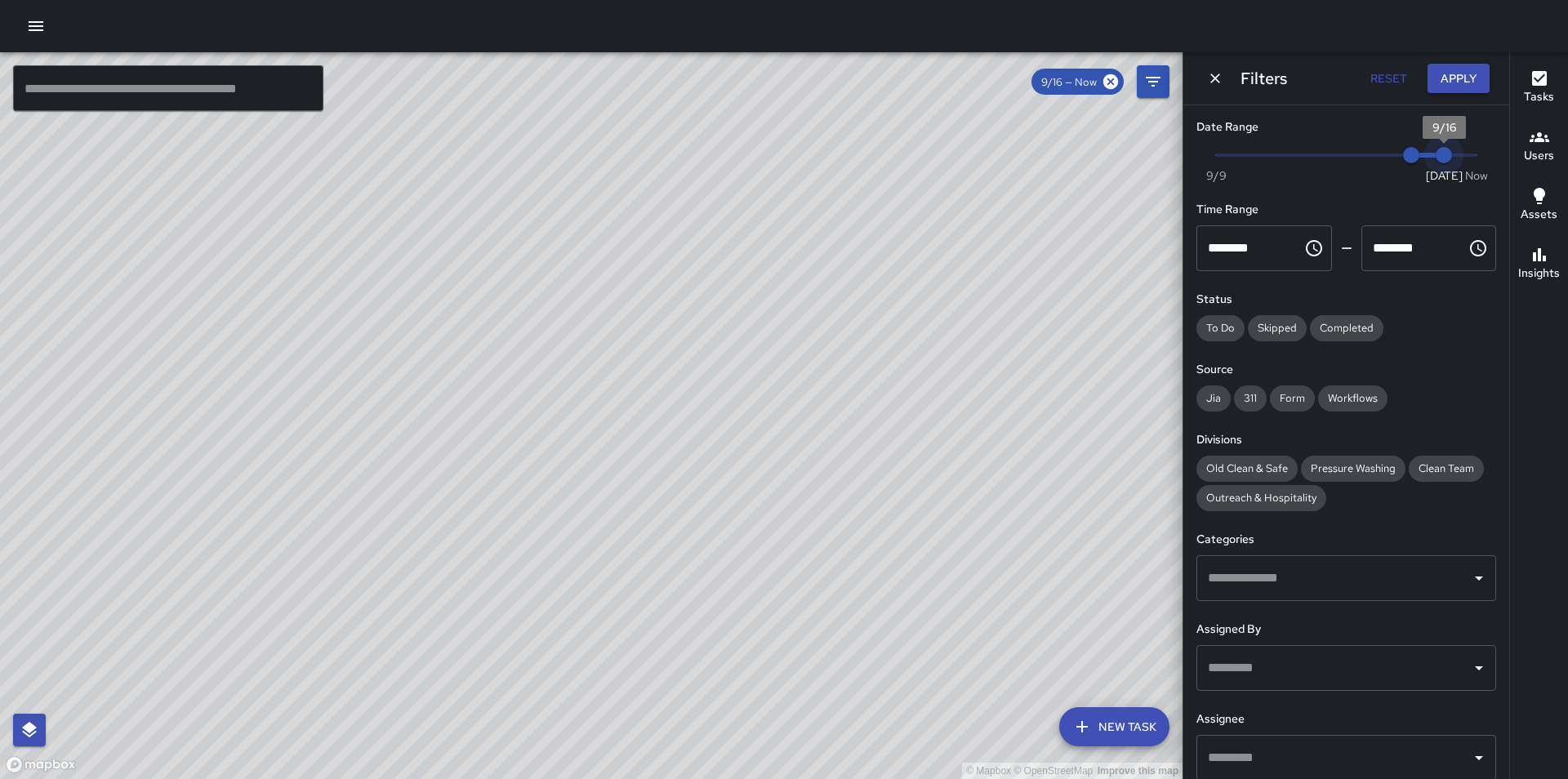
click at [1436, 161] on span "9/16" at bounding box center [1444, 155] width 17 height 17
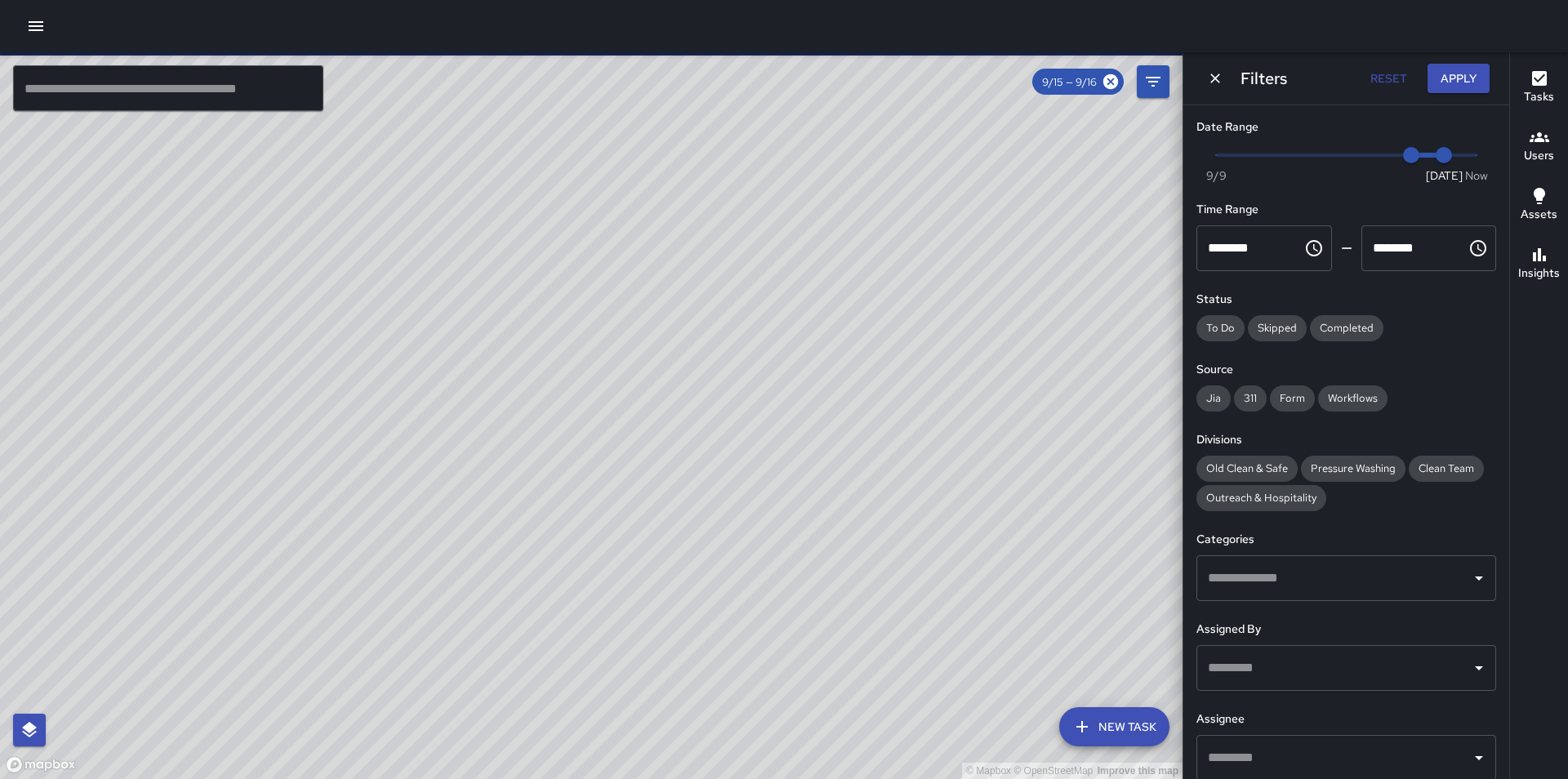
click at [1338, 683] on input "text" at bounding box center [1334, 667] width 261 height 31
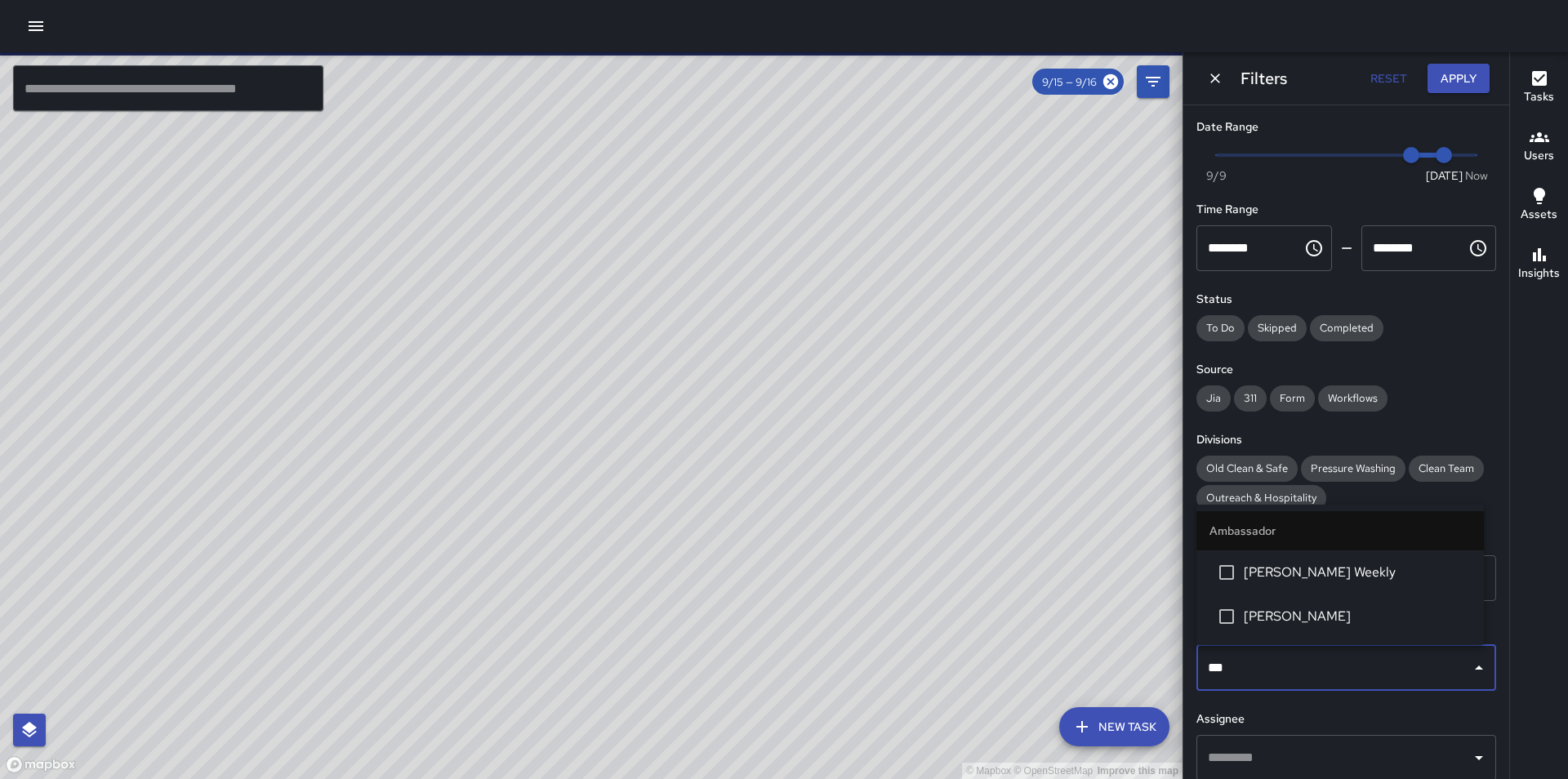
type input "****"
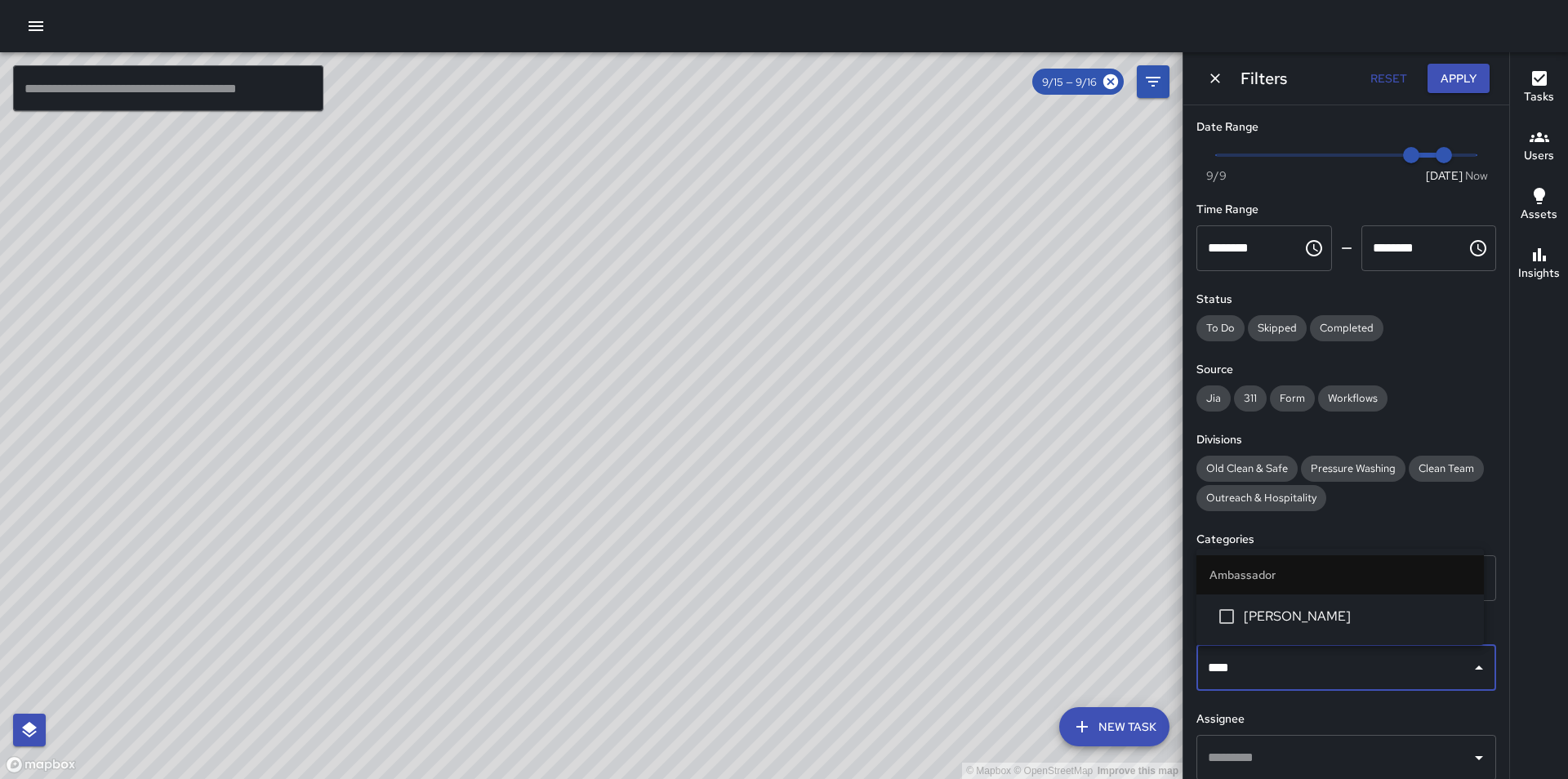
click at [1305, 643] on ul "Ambassador Steven Bruder" at bounding box center [1340, 596] width 288 height 96
click at [1305, 627] on li "[PERSON_NAME]" at bounding box center [1340, 616] width 288 height 44
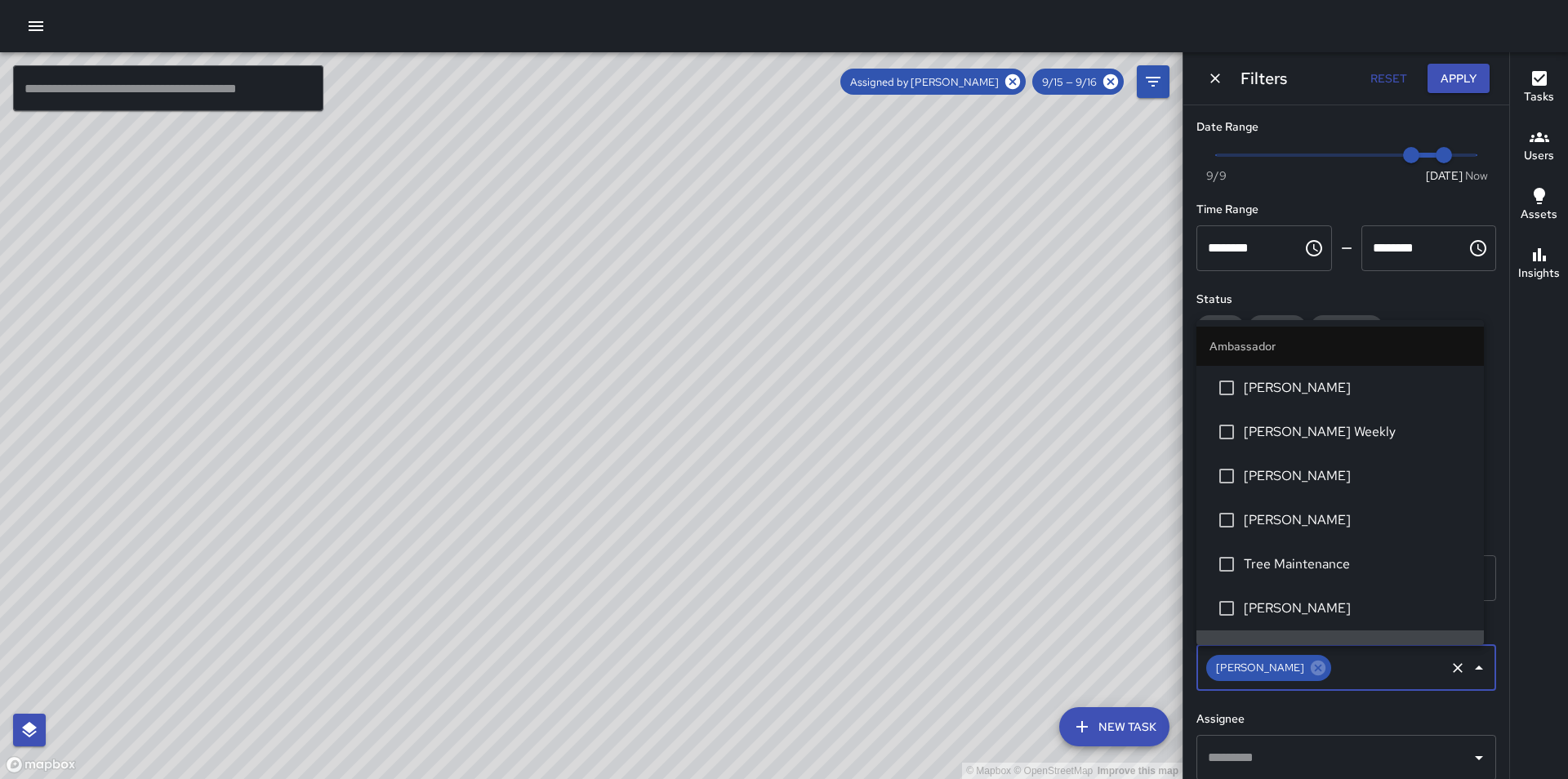
scroll to position [29, 0]
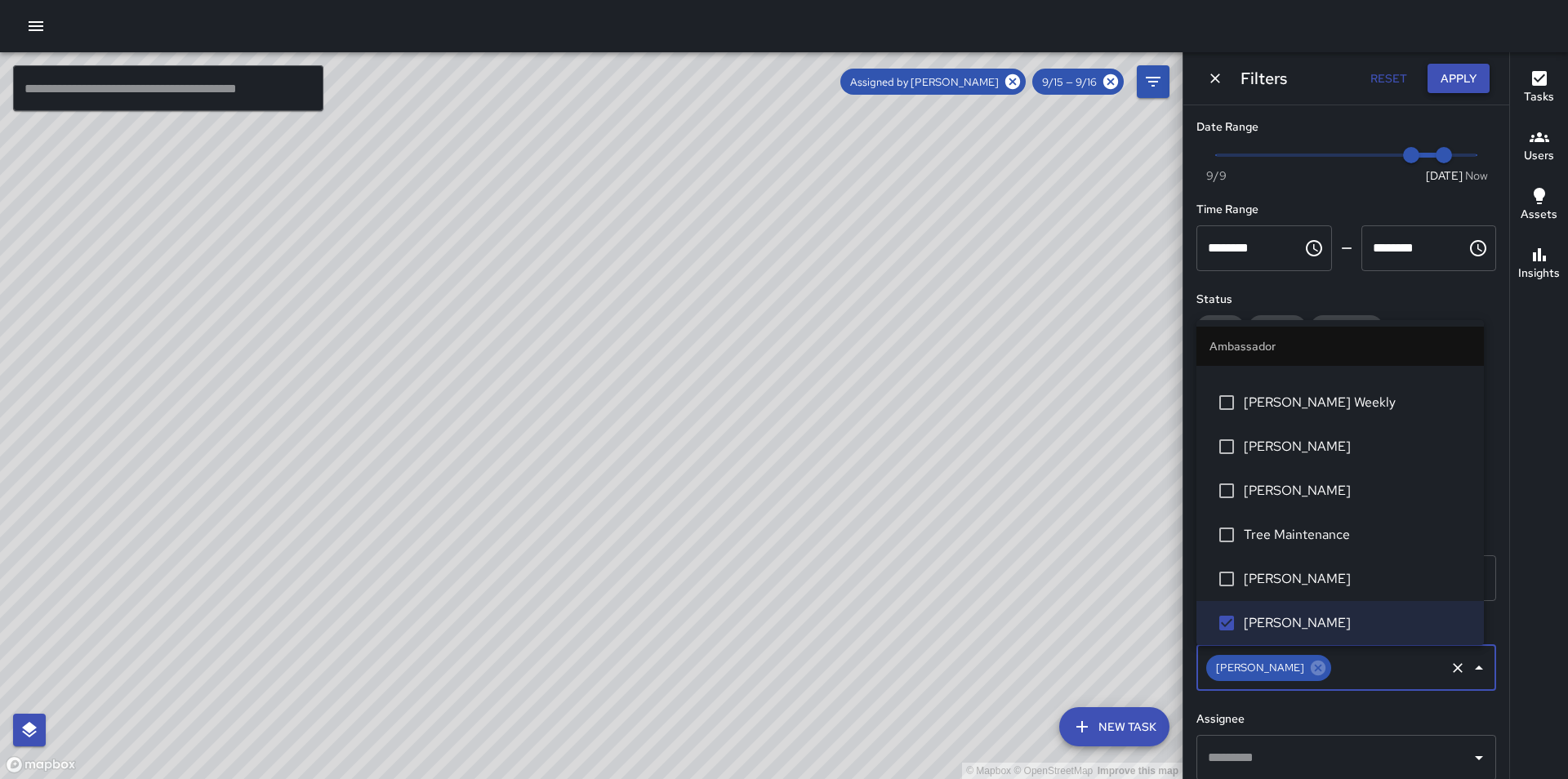
click at [1458, 92] on button "Apply" at bounding box center [1459, 78] width 63 height 30
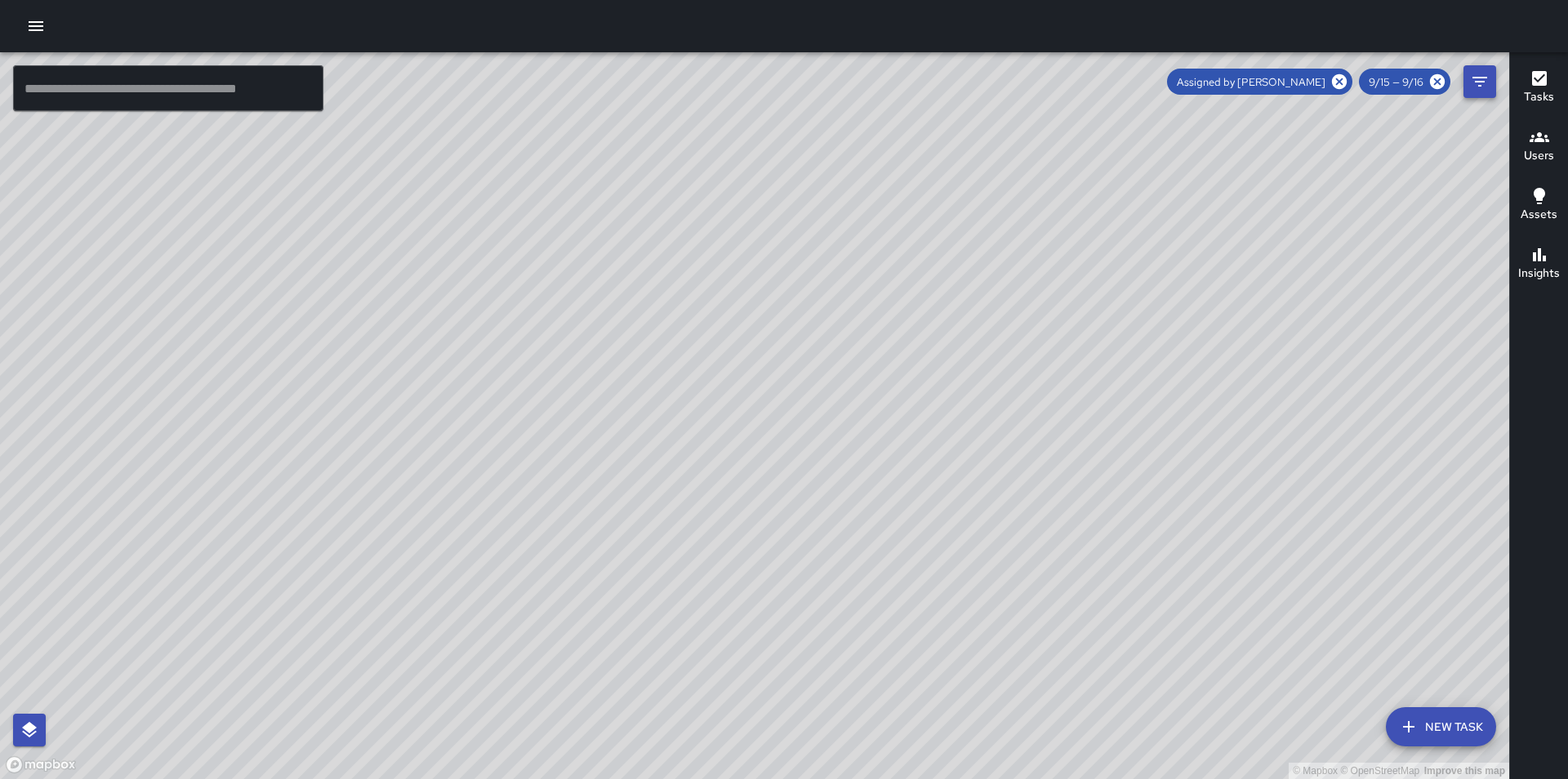
click at [1476, 83] on icon "Filters" at bounding box center [1480, 81] width 15 height 10
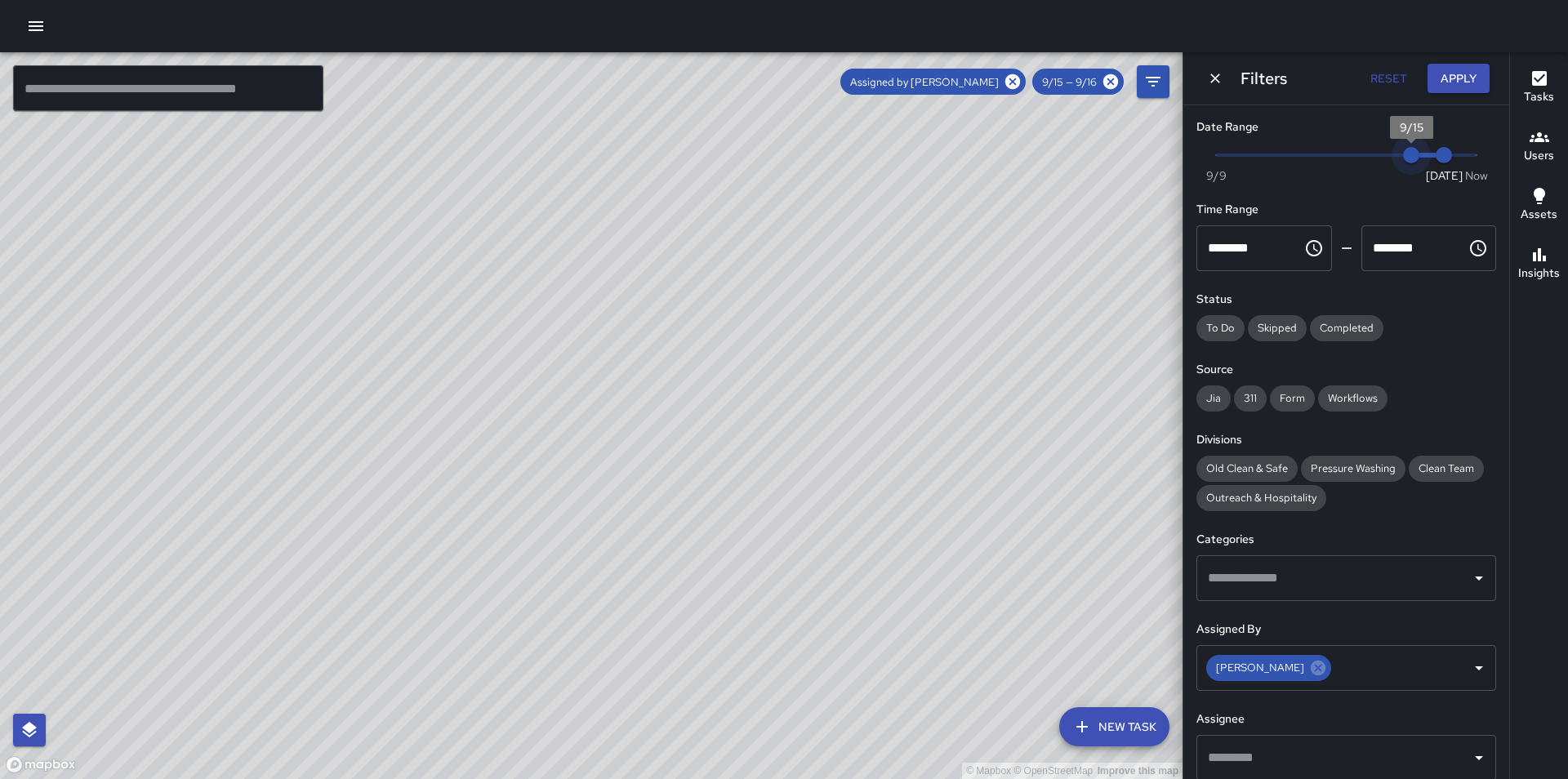
type input "*"
drag, startPoint x: 1393, startPoint y: 157, endPoint x: 1380, endPoint y: 157, distance: 13.0
click at [1380, 157] on span "9/14" at bounding box center [1379, 155] width 17 height 17
type input "*"
drag, startPoint x: 1429, startPoint y: 157, endPoint x: 1416, endPoint y: 158, distance: 13.0
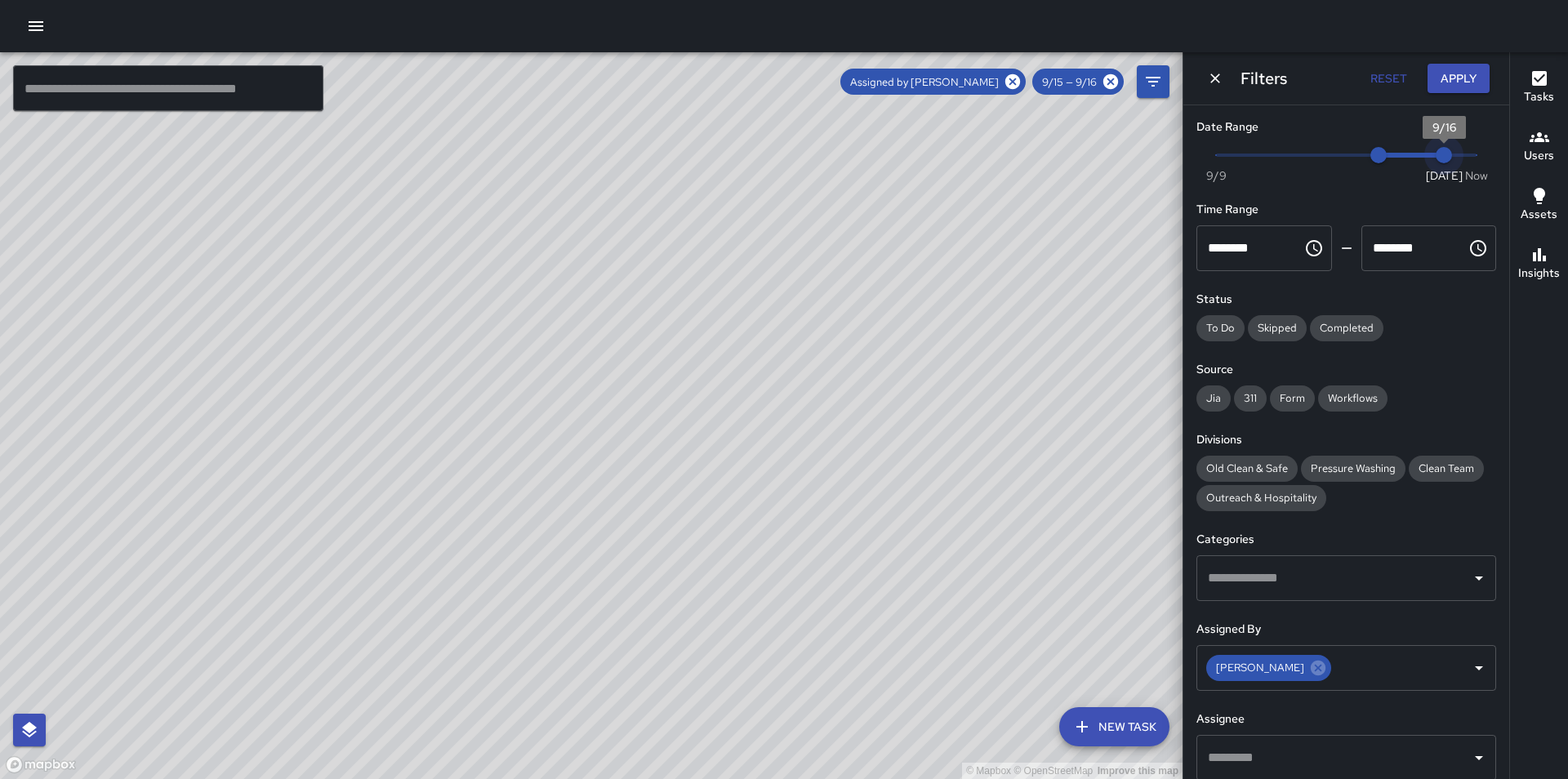
click at [1436, 158] on span "9/16" at bounding box center [1444, 155] width 17 height 17
click at [1452, 82] on button "Apply" at bounding box center [1459, 78] width 63 height 30
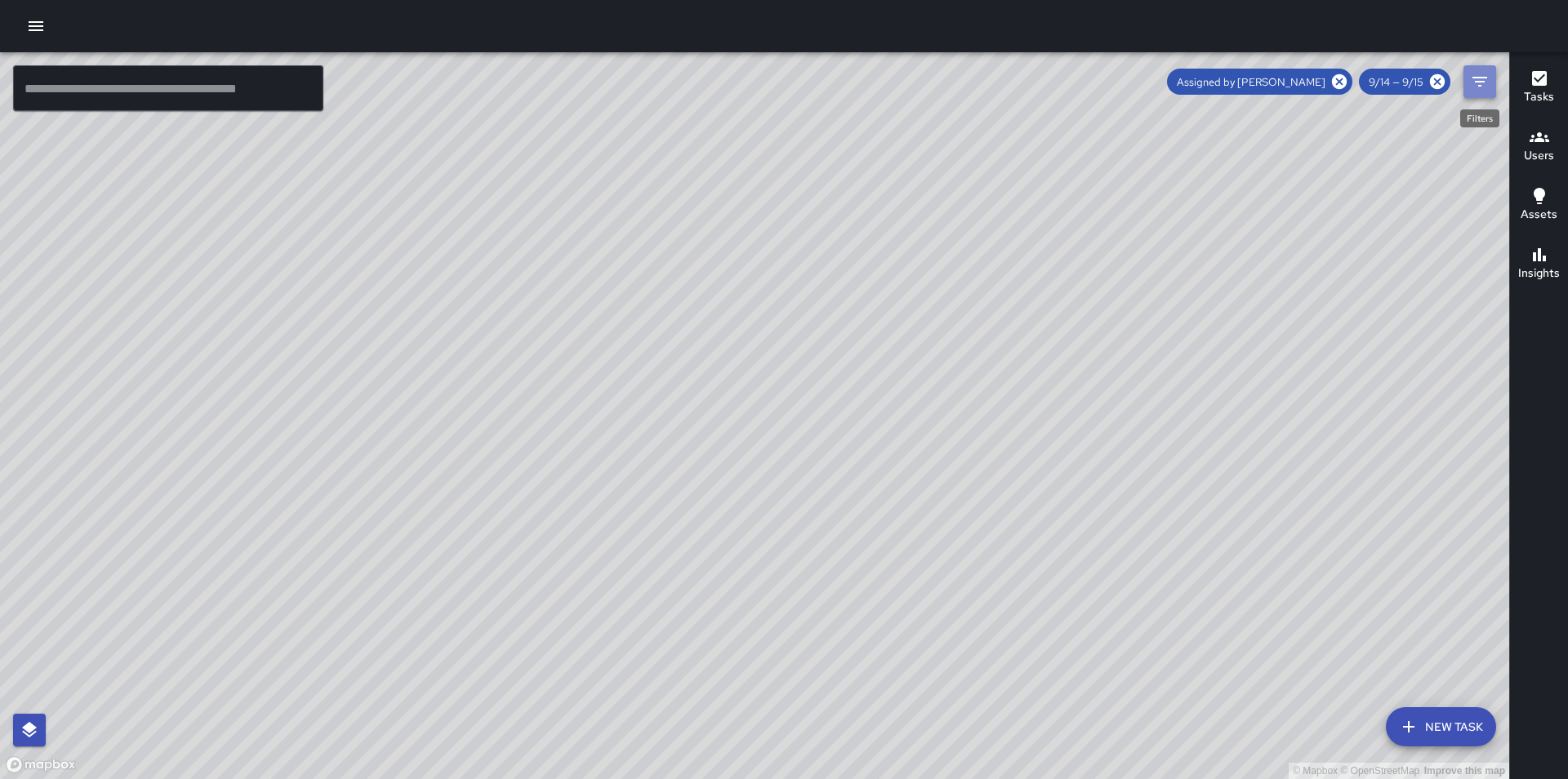
click at [1474, 88] on icon "Filters" at bounding box center [1480, 82] width 19 height 19
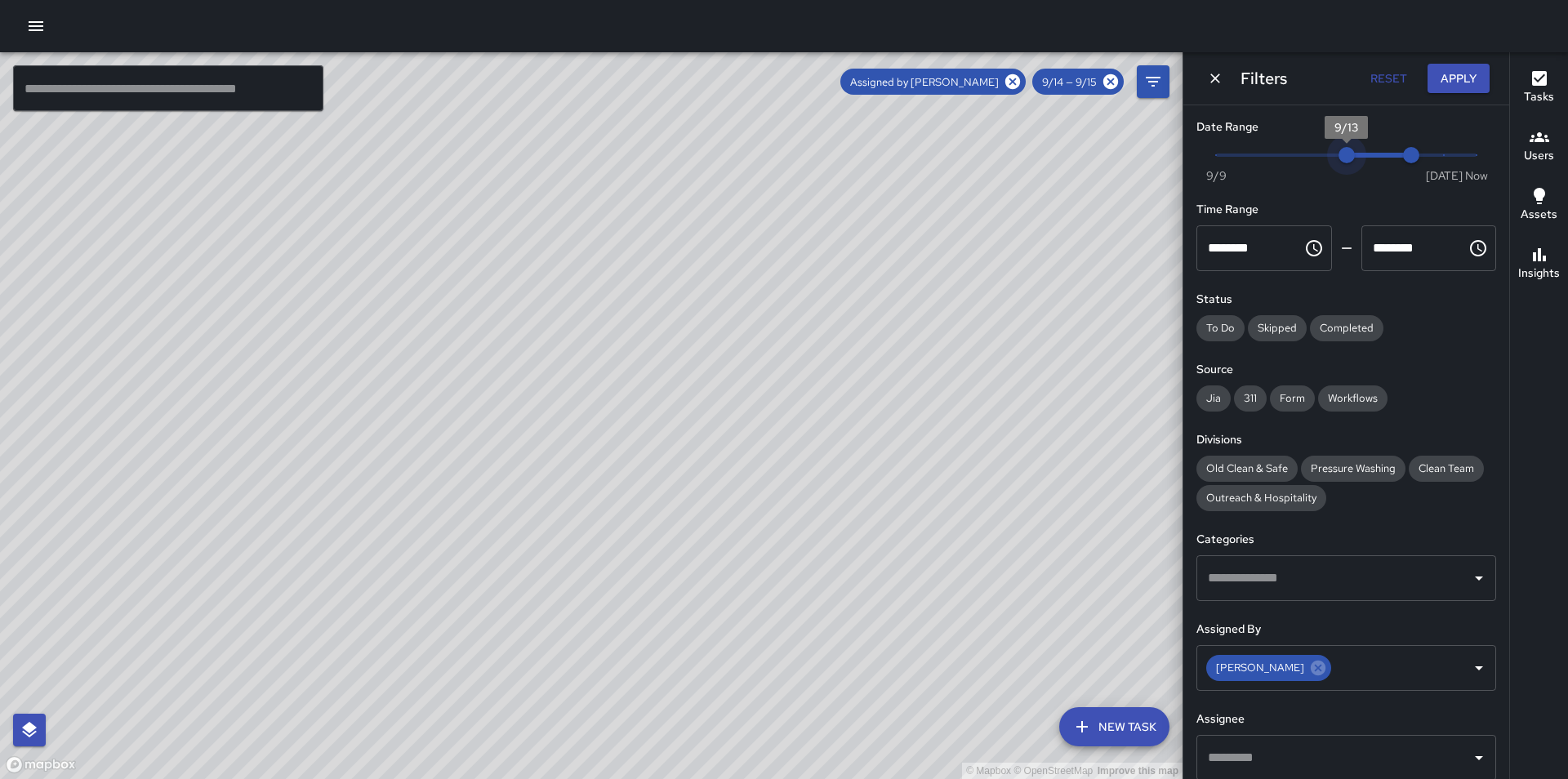
drag, startPoint x: 1372, startPoint y: 158, endPoint x: 1351, endPoint y: 164, distance: 21.8
click at [1351, 164] on span "9/13" at bounding box center [1347, 155] width 17 height 17
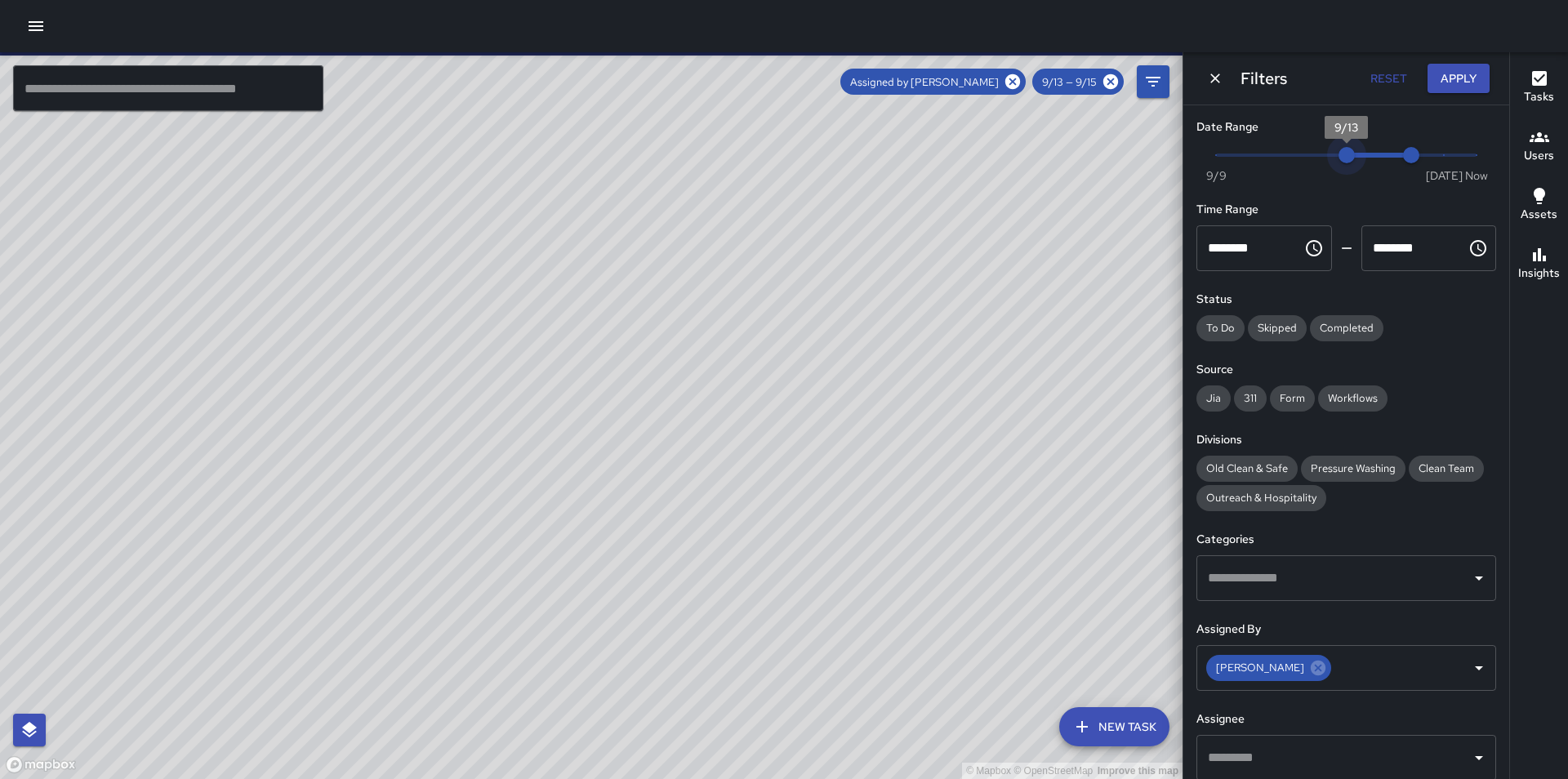
type input "*"
drag, startPoint x: 1348, startPoint y: 157, endPoint x: 1385, endPoint y: 161, distance: 37.2
click at [1385, 161] on span "9/14" at bounding box center [1379, 155] width 17 height 17
type input "*"
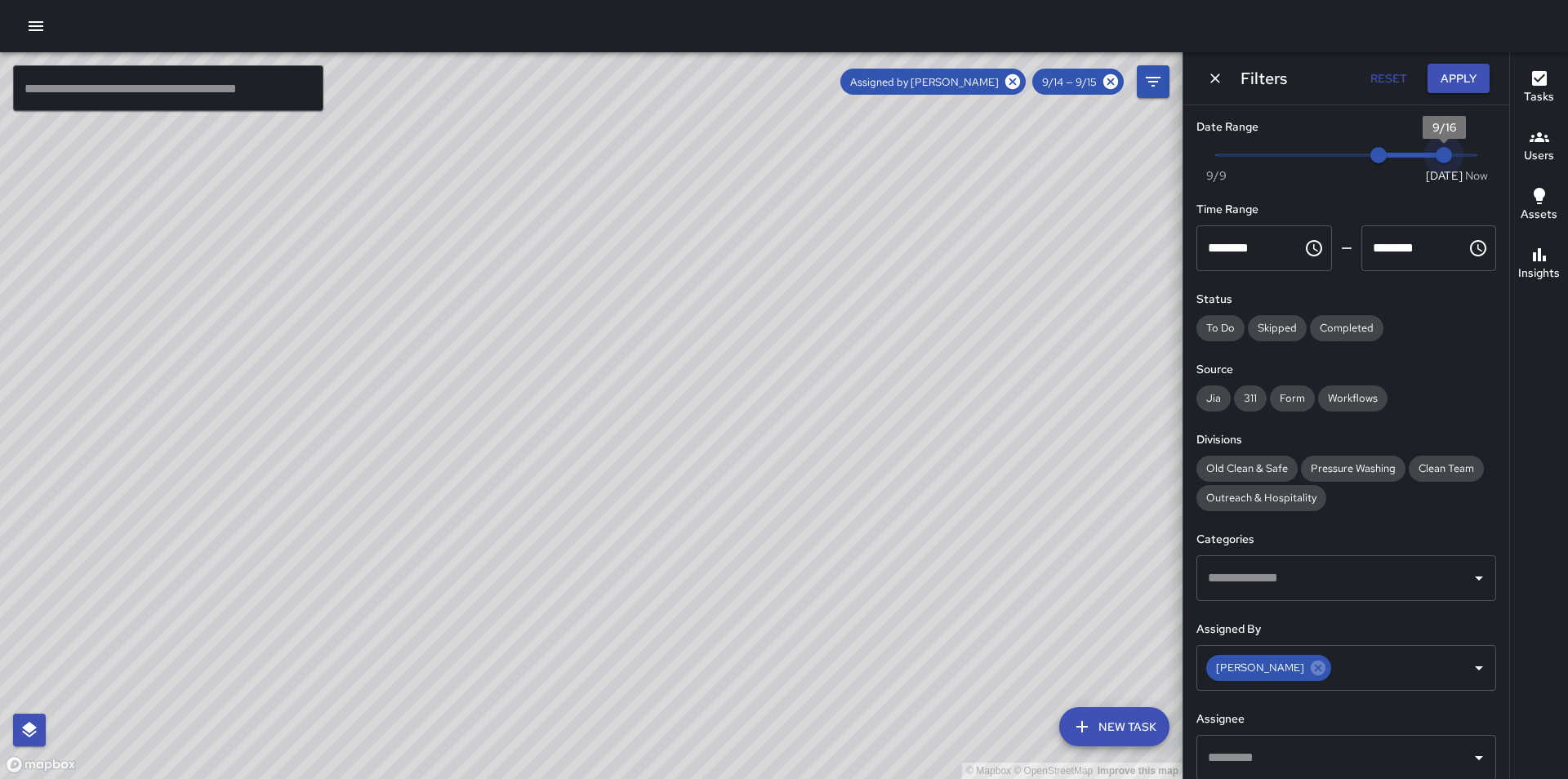
drag, startPoint x: 1407, startPoint y: 158, endPoint x: 1428, endPoint y: 161, distance: 21.2
click at [1436, 161] on span "9/16" at bounding box center [1444, 155] width 17 height 17
type input "*"
drag, startPoint x: 1378, startPoint y: 159, endPoint x: 1408, endPoint y: 162, distance: 30.1
click at [1408, 162] on span "9/15" at bounding box center [1411, 155] width 17 height 17
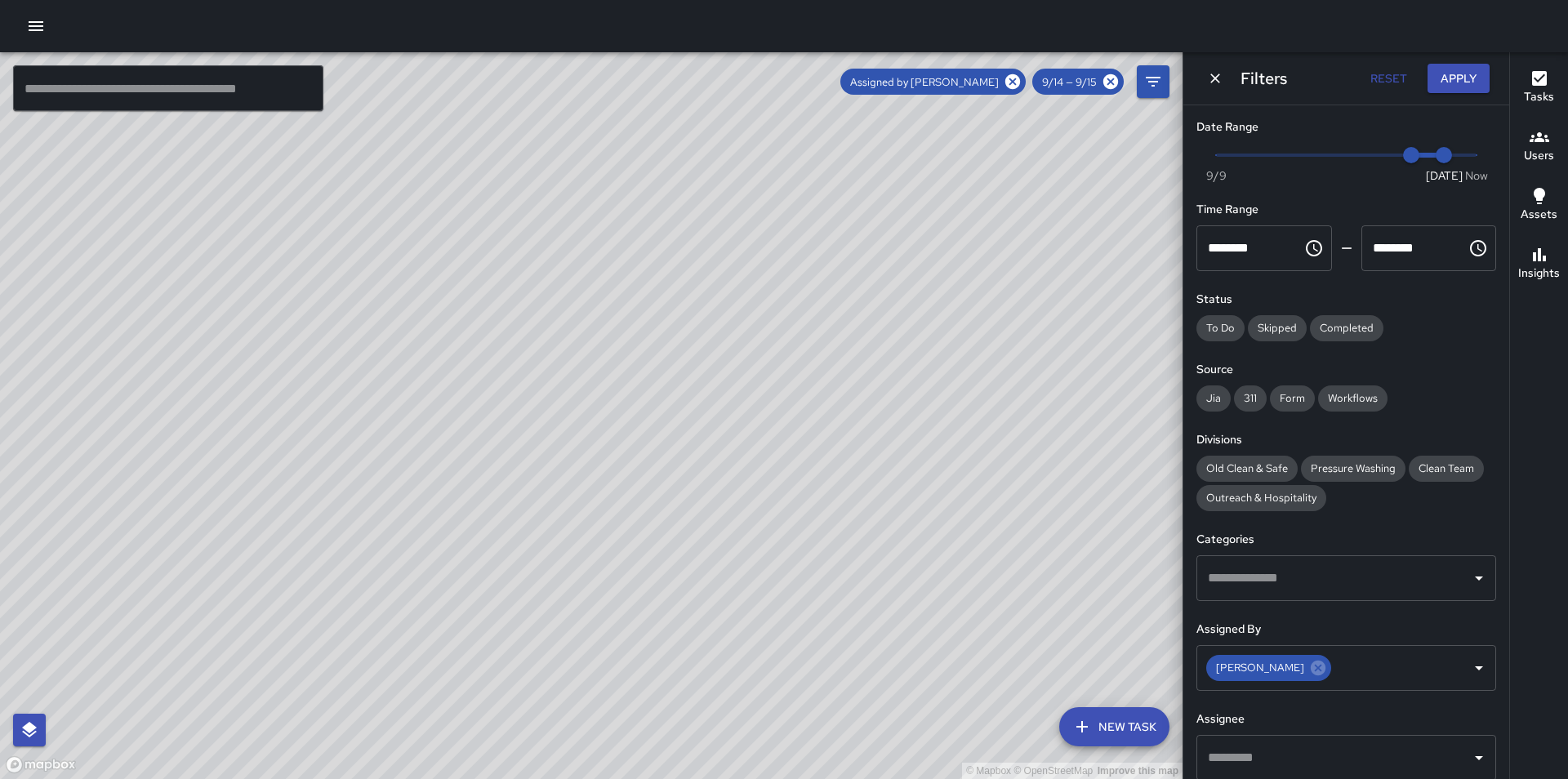
click at [1528, 88] on h6 "Tasks" at bounding box center [1539, 97] width 30 height 18
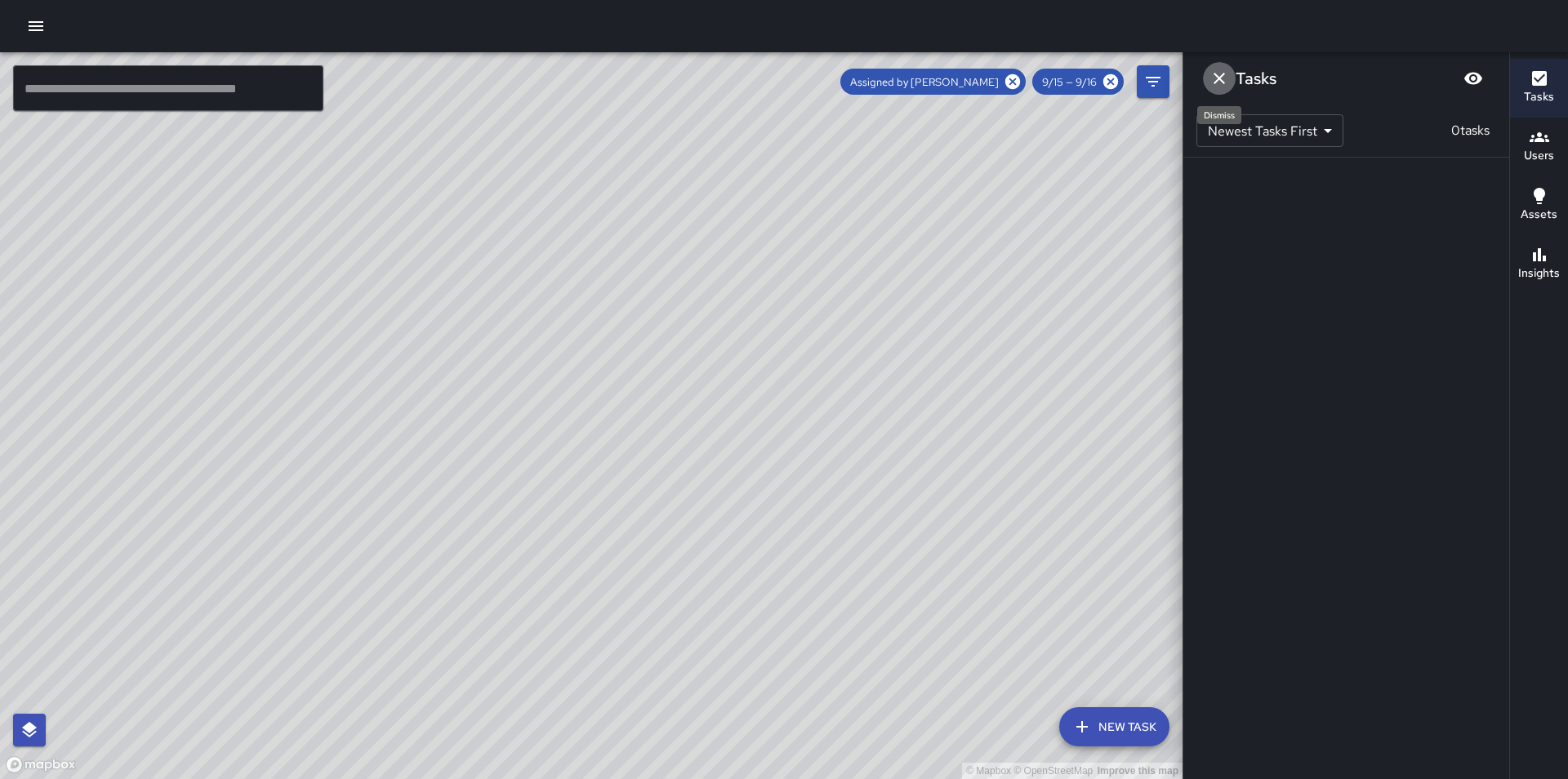
click at [1226, 73] on icon "Dismiss" at bounding box center [1219, 78] width 19 height 19
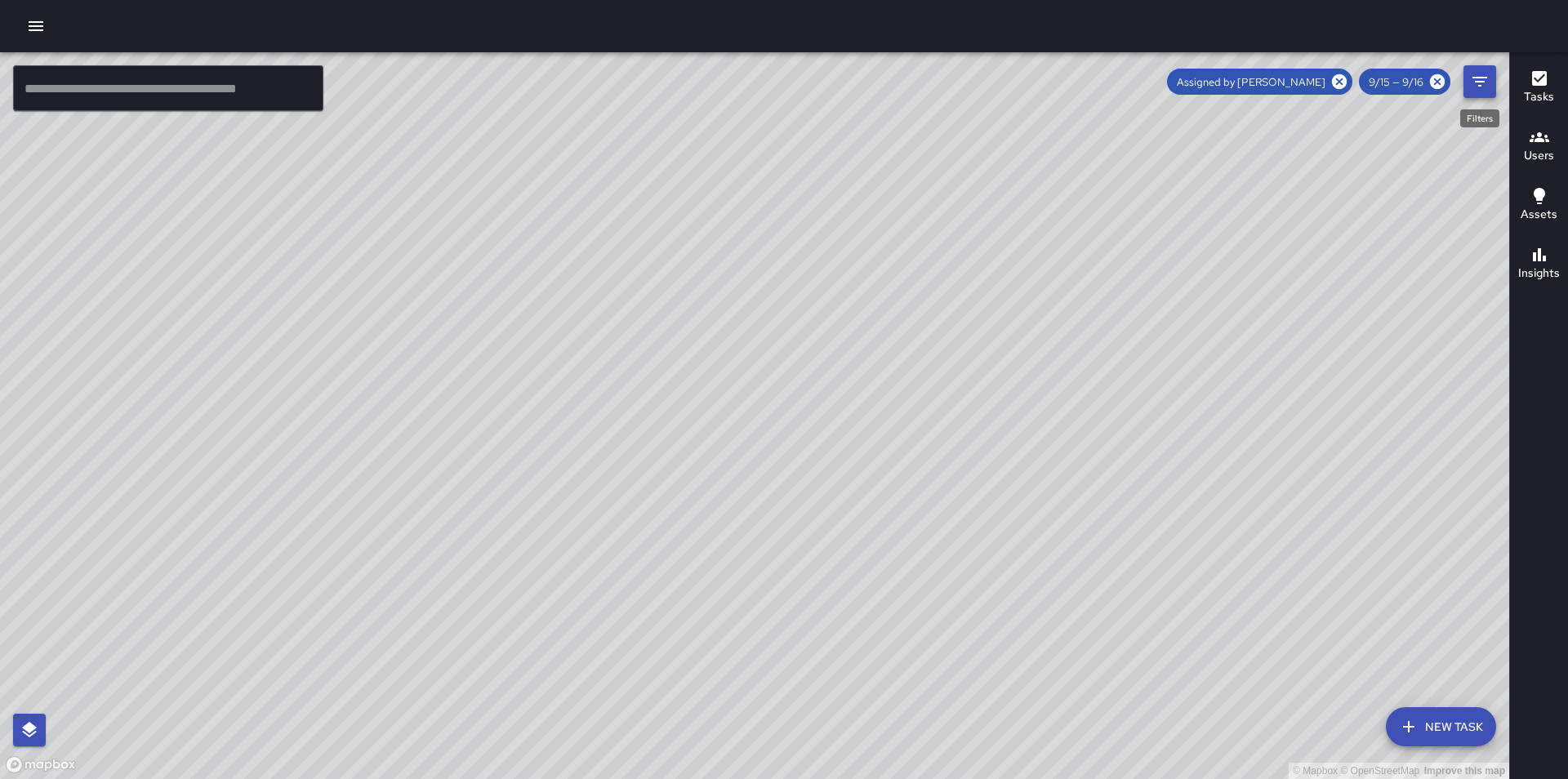
click at [1468, 79] on button "Filters" at bounding box center [1479, 81] width 33 height 33
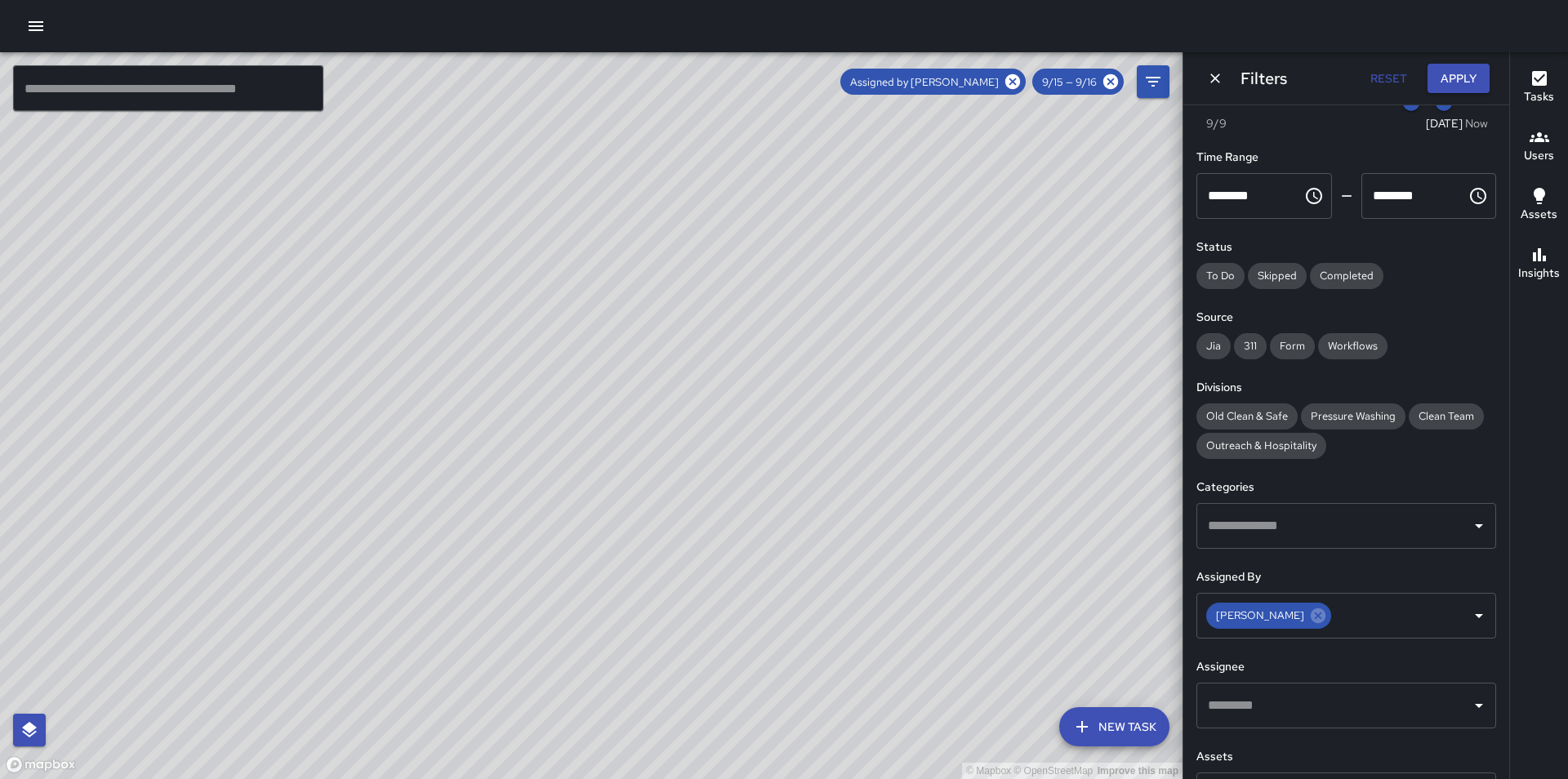
scroll to position [105, 0]
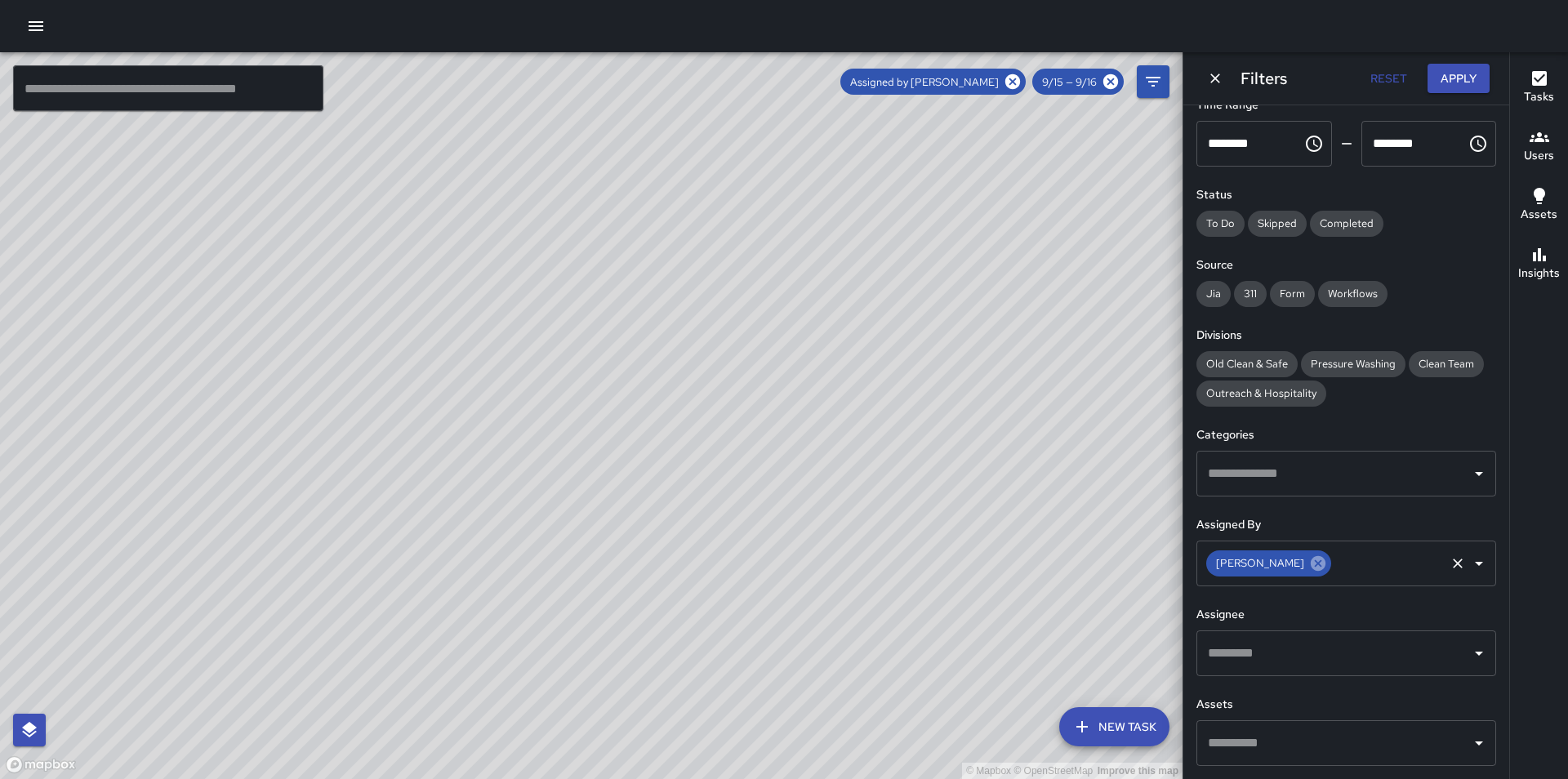
click at [1311, 567] on icon at bounding box center [1318, 563] width 15 height 15
click at [198, 92] on input "text" at bounding box center [168, 88] width 311 height 46
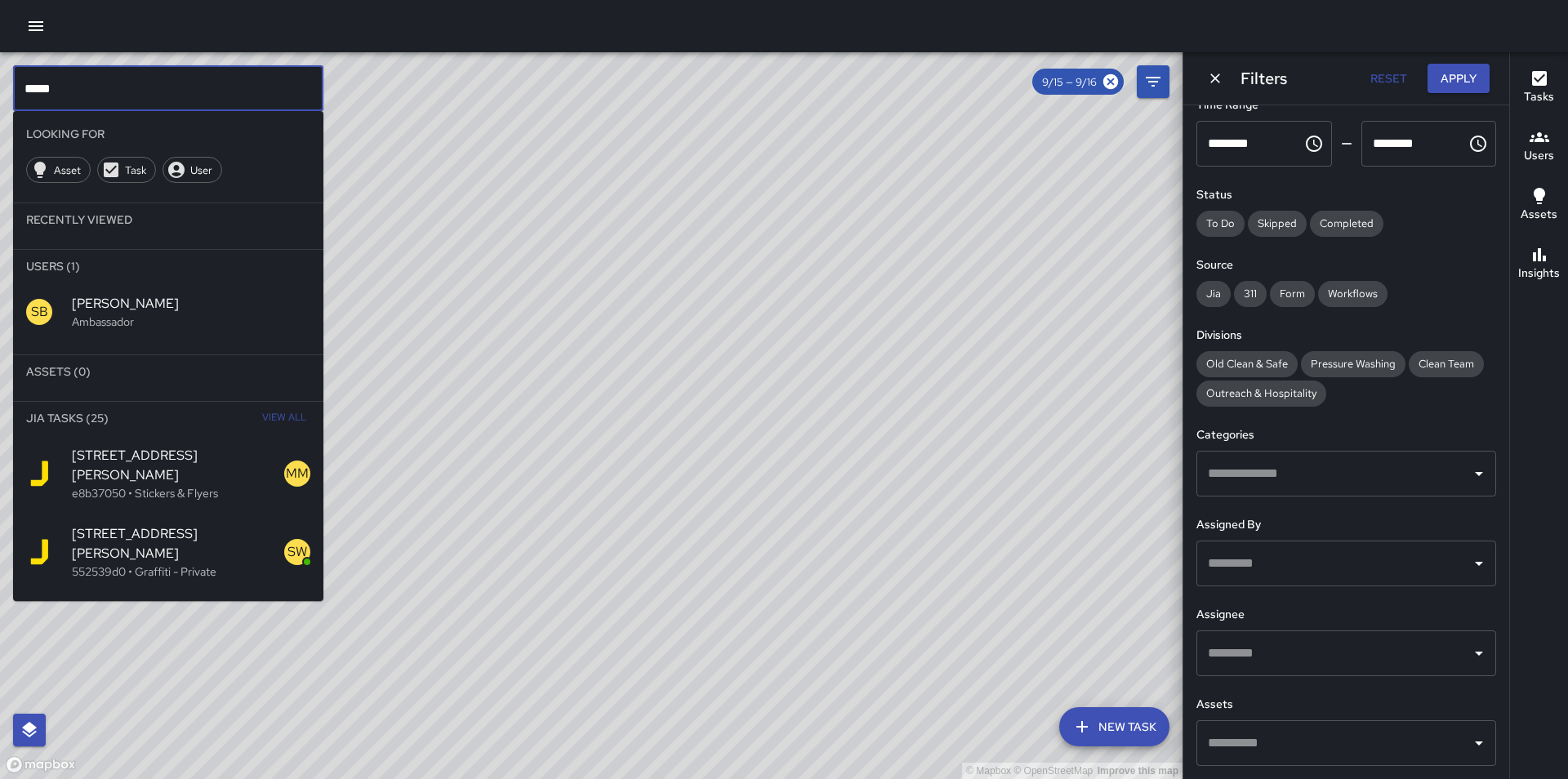
type input "*****"
click at [221, 314] on p "Ambassador" at bounding box center [191, 321] width 239 height 17
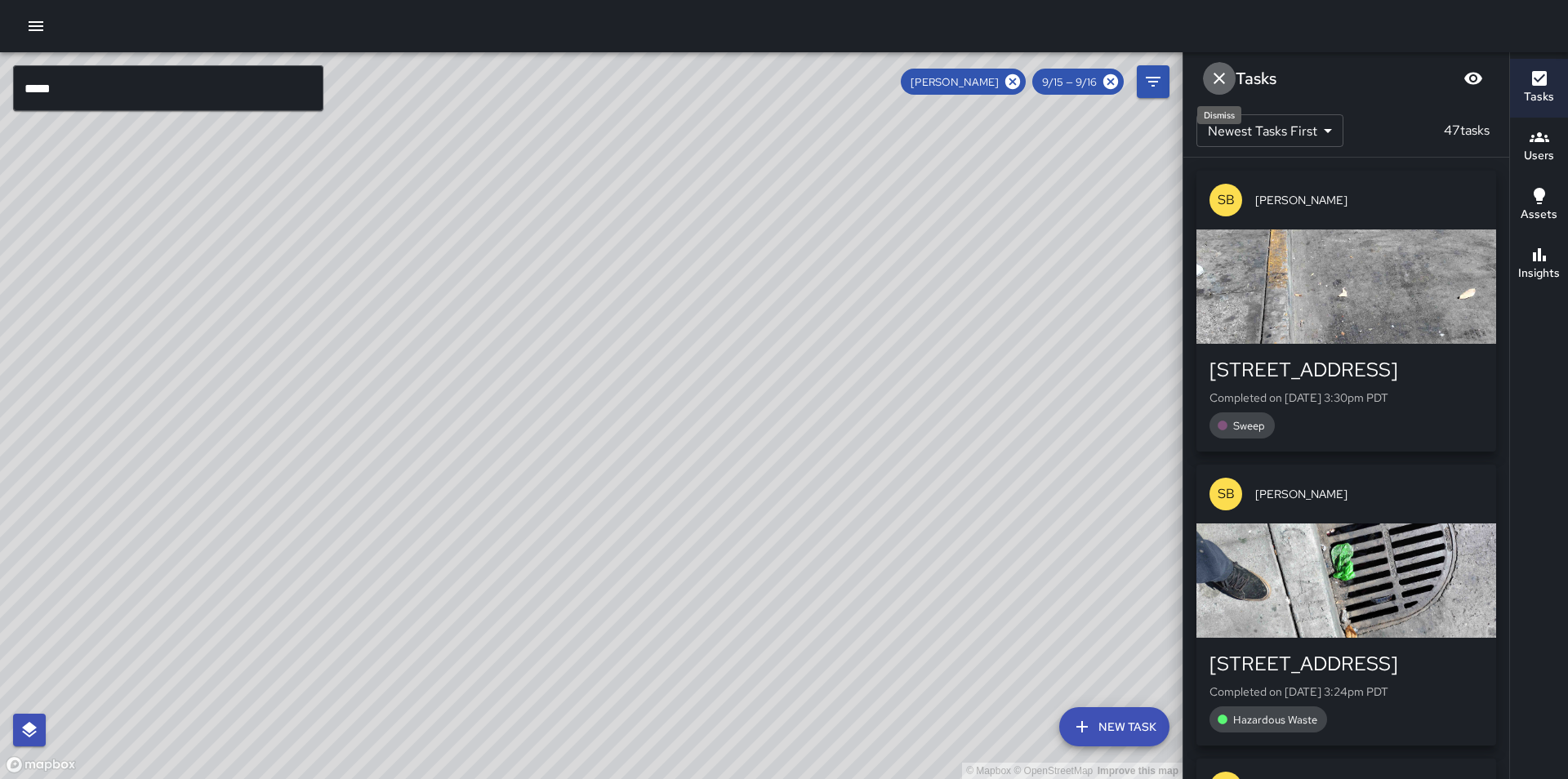
click at [1218, 79] on icon "Dismiss" at bounding box center [1219, 78] width 11 height 11
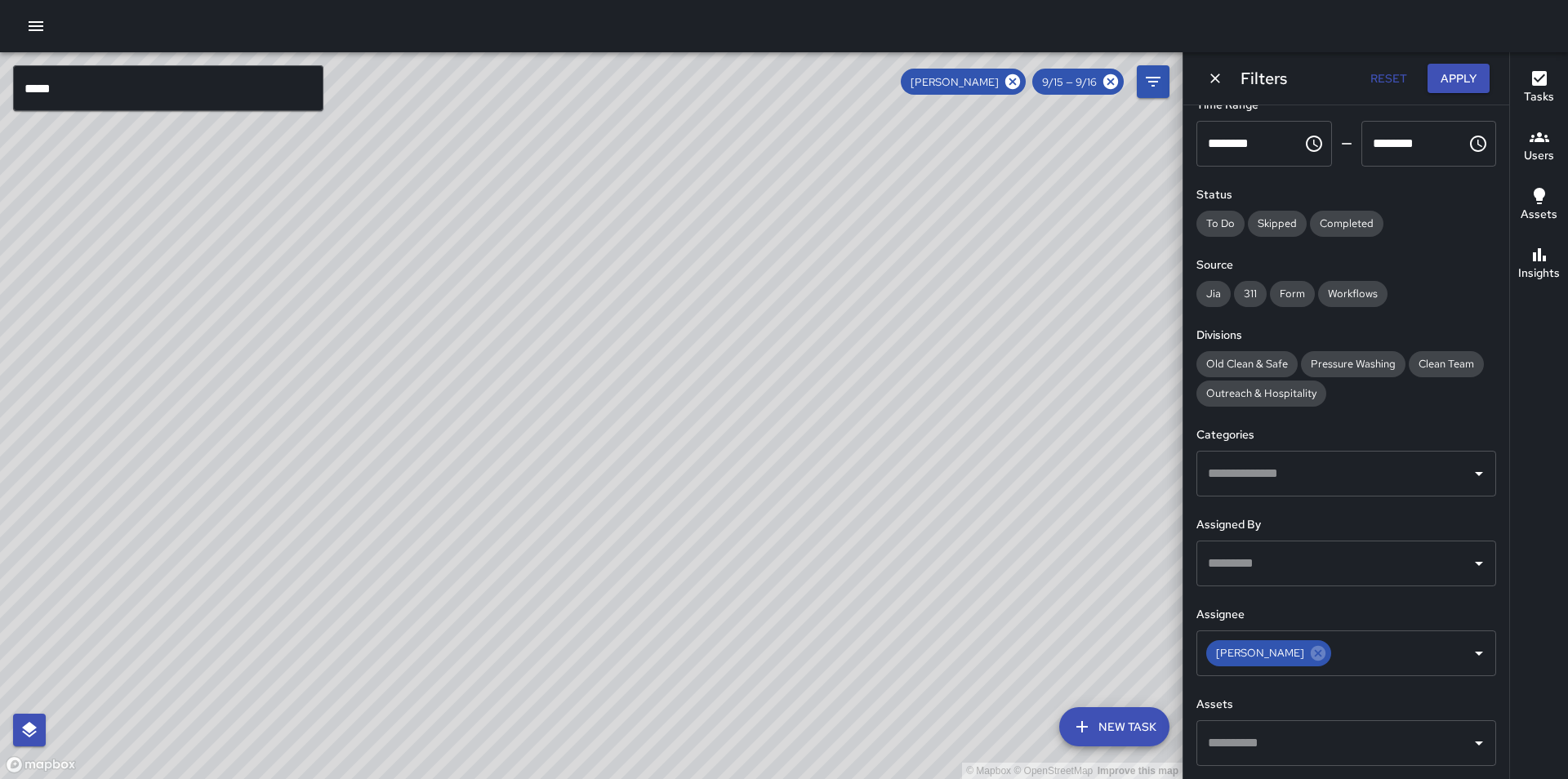
click at [1305, 562] on input "text" at bounding box center [1334, 563] width 261 height 31
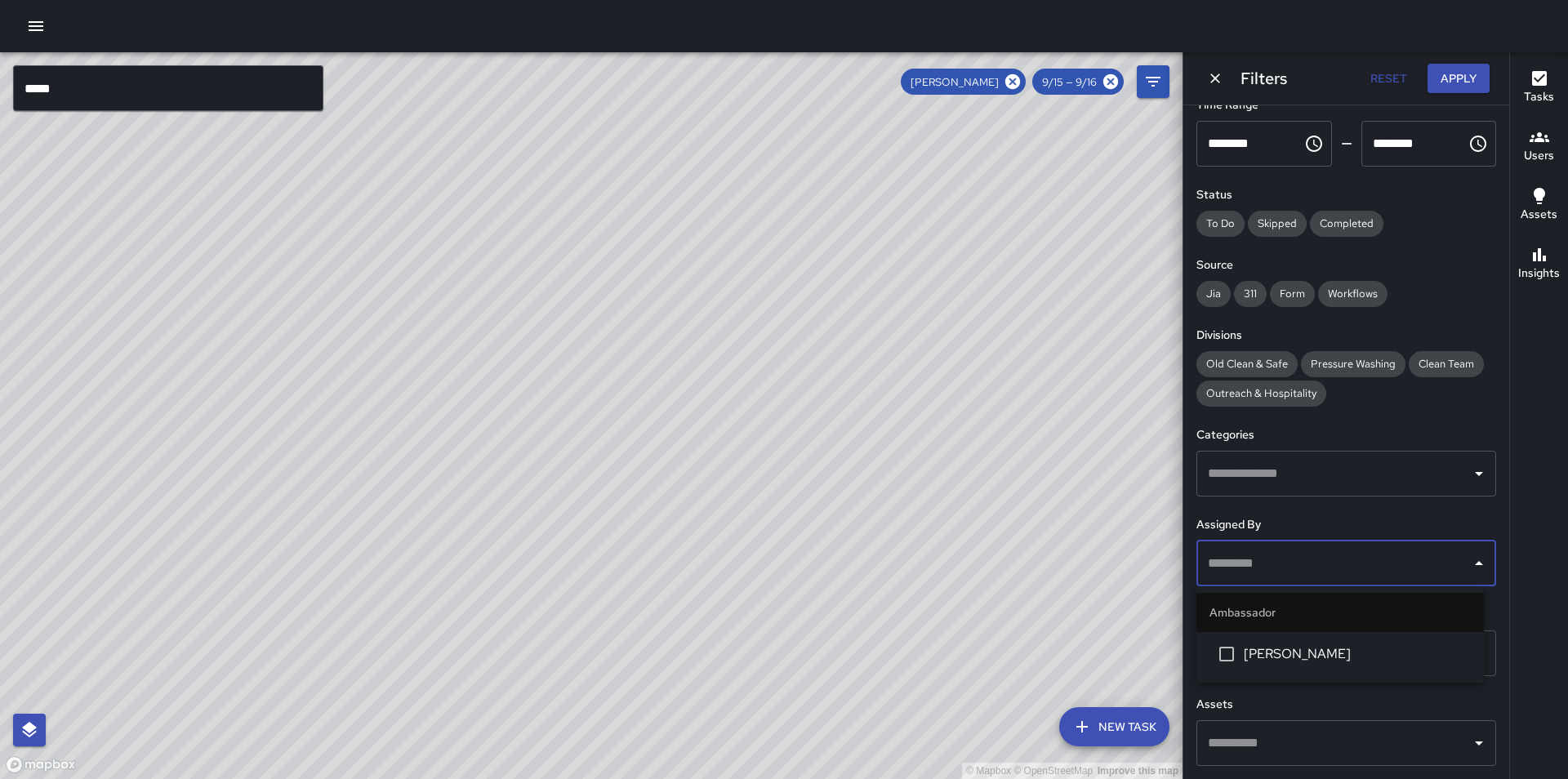
click at [1305, 562] on input "text" at bounding box center [1334, 563] width 261 height 31
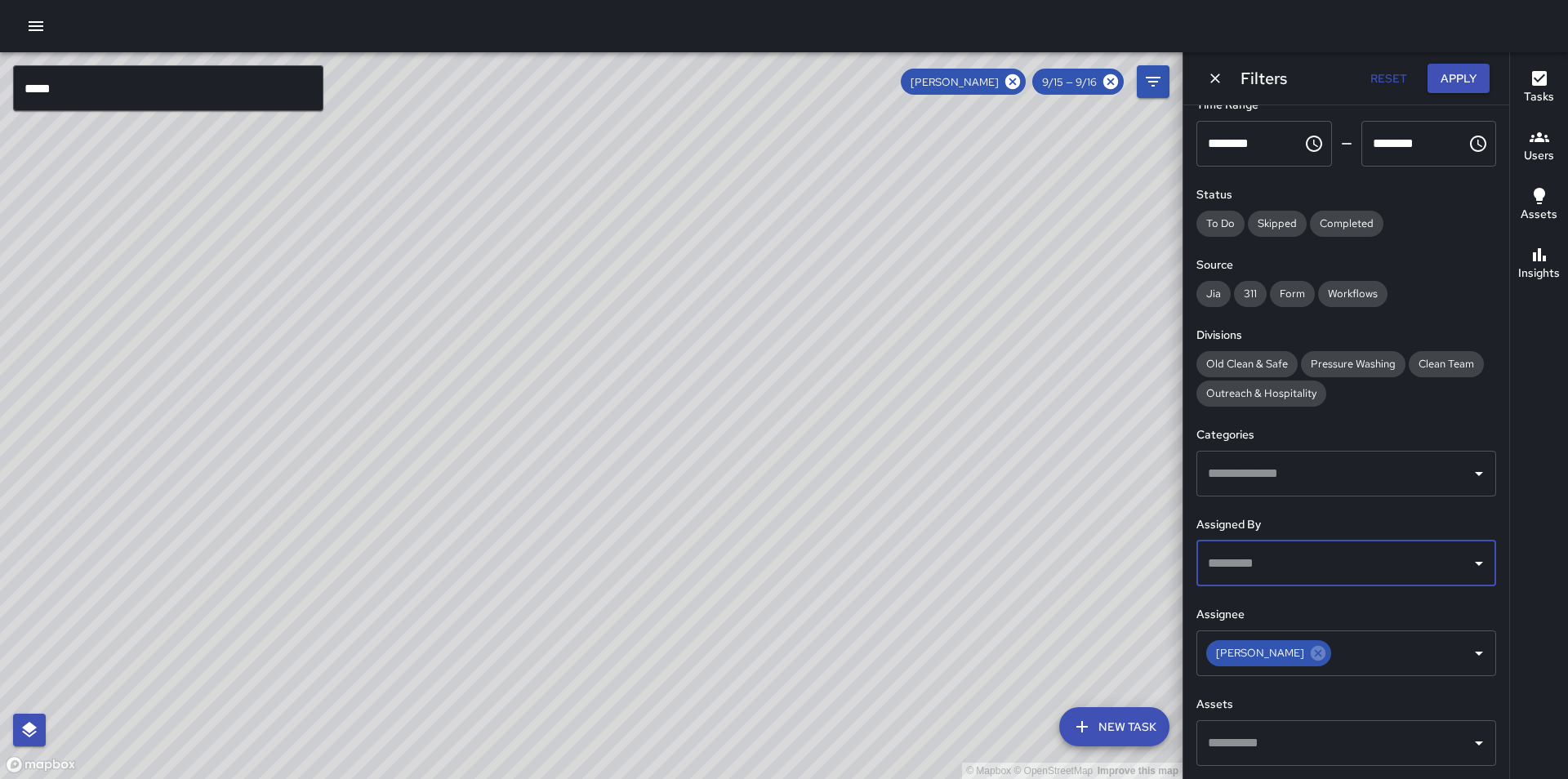
click at [1550, 73] on div "Tasks" at bounding box center [1539, 87] width 30 height 38
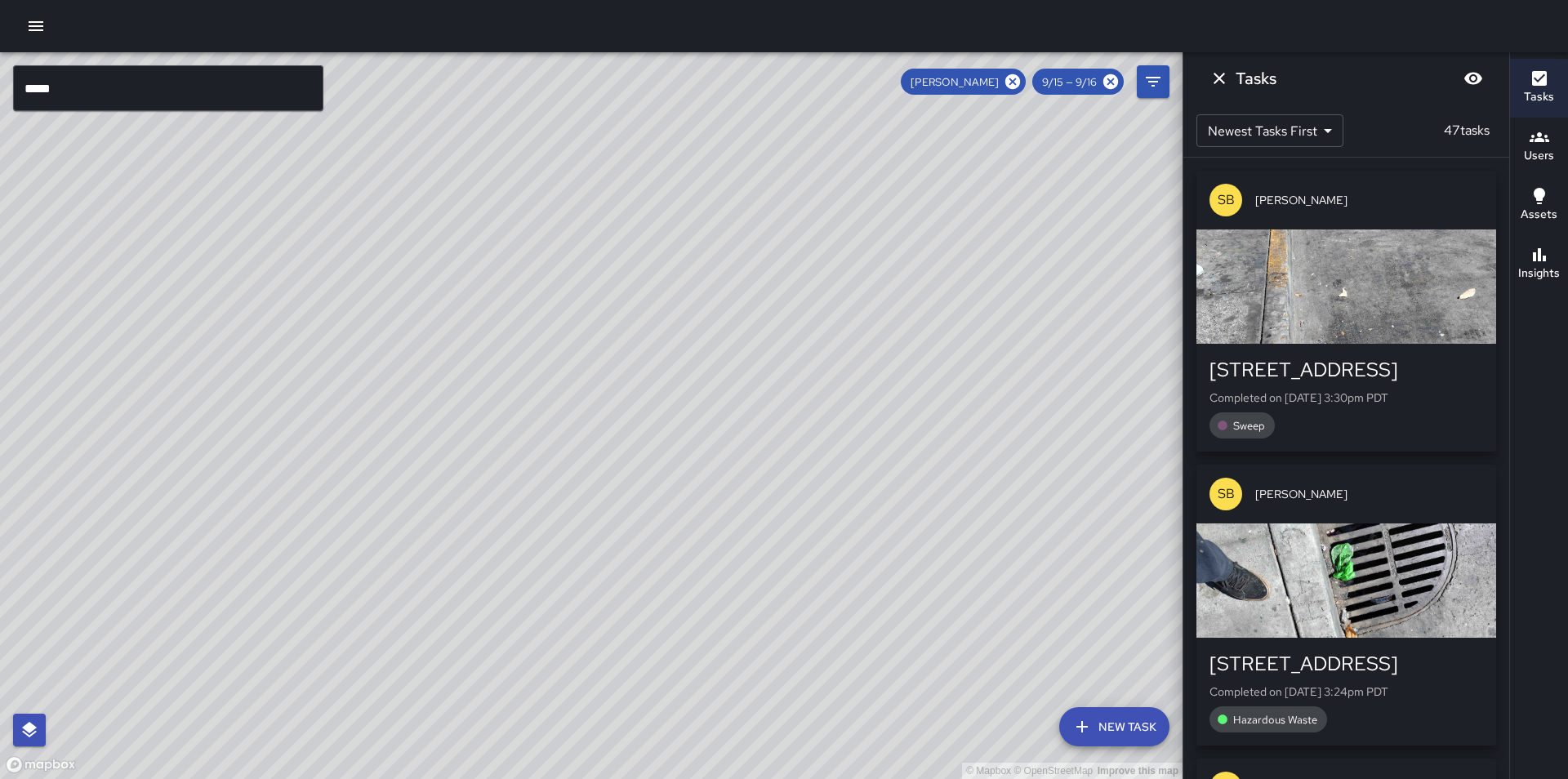
drag, startPoint x: 545, startPoint y: 550, endPoint x: 648, endPoint y: 416, distance: 169.0
click at [648, 415] on div "© Mapbox © OpenStreetMap Improve this map" at bounding box center [591, 415] width 1182 height 727
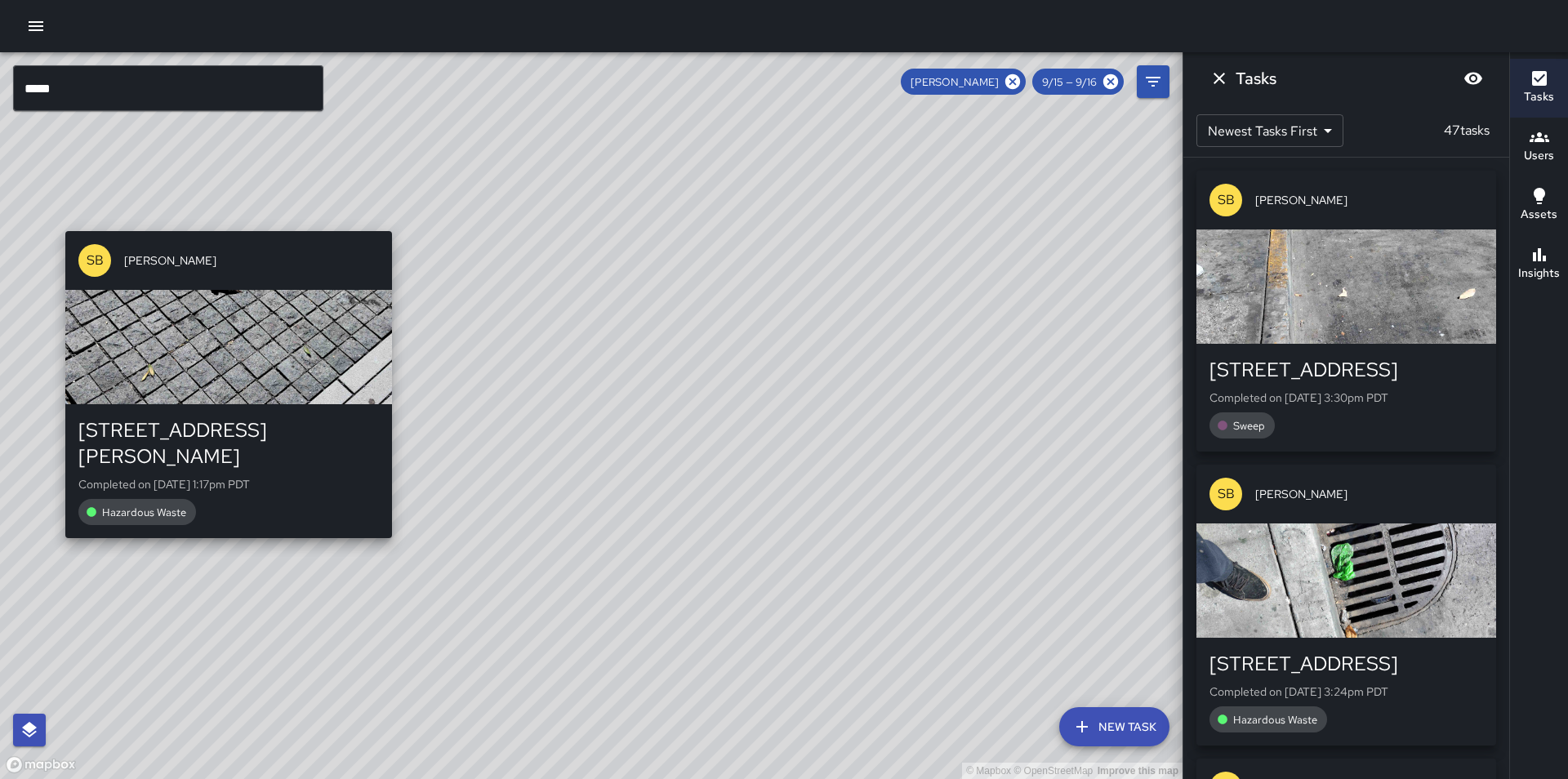
click at [273, 366] on div "button" at bounding box center [228, 347] width 327 height 114
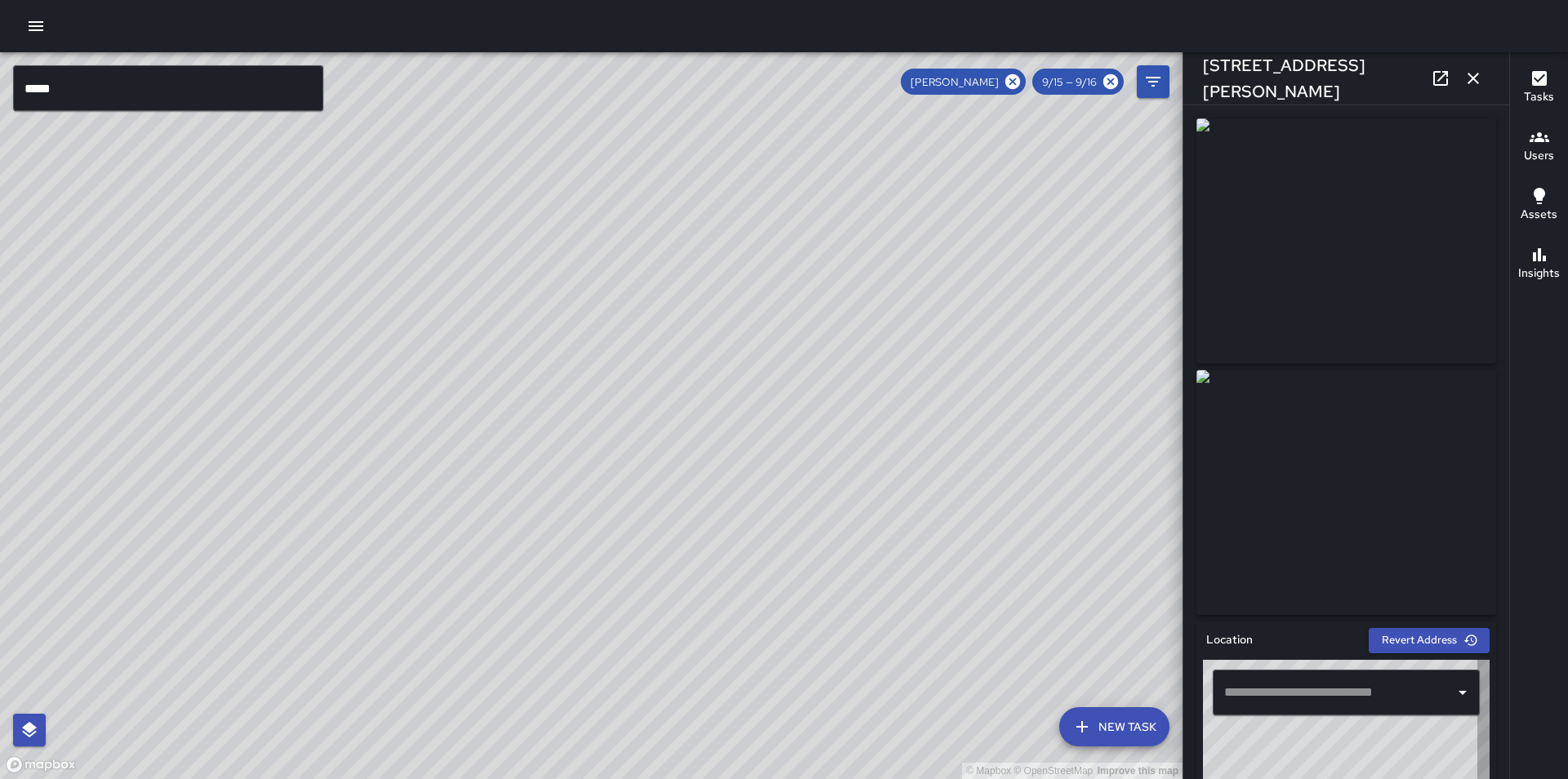
type input "**********"
click at [1467, 76] on icon "button" at bounding box center [1473, 78] width 19 height 19
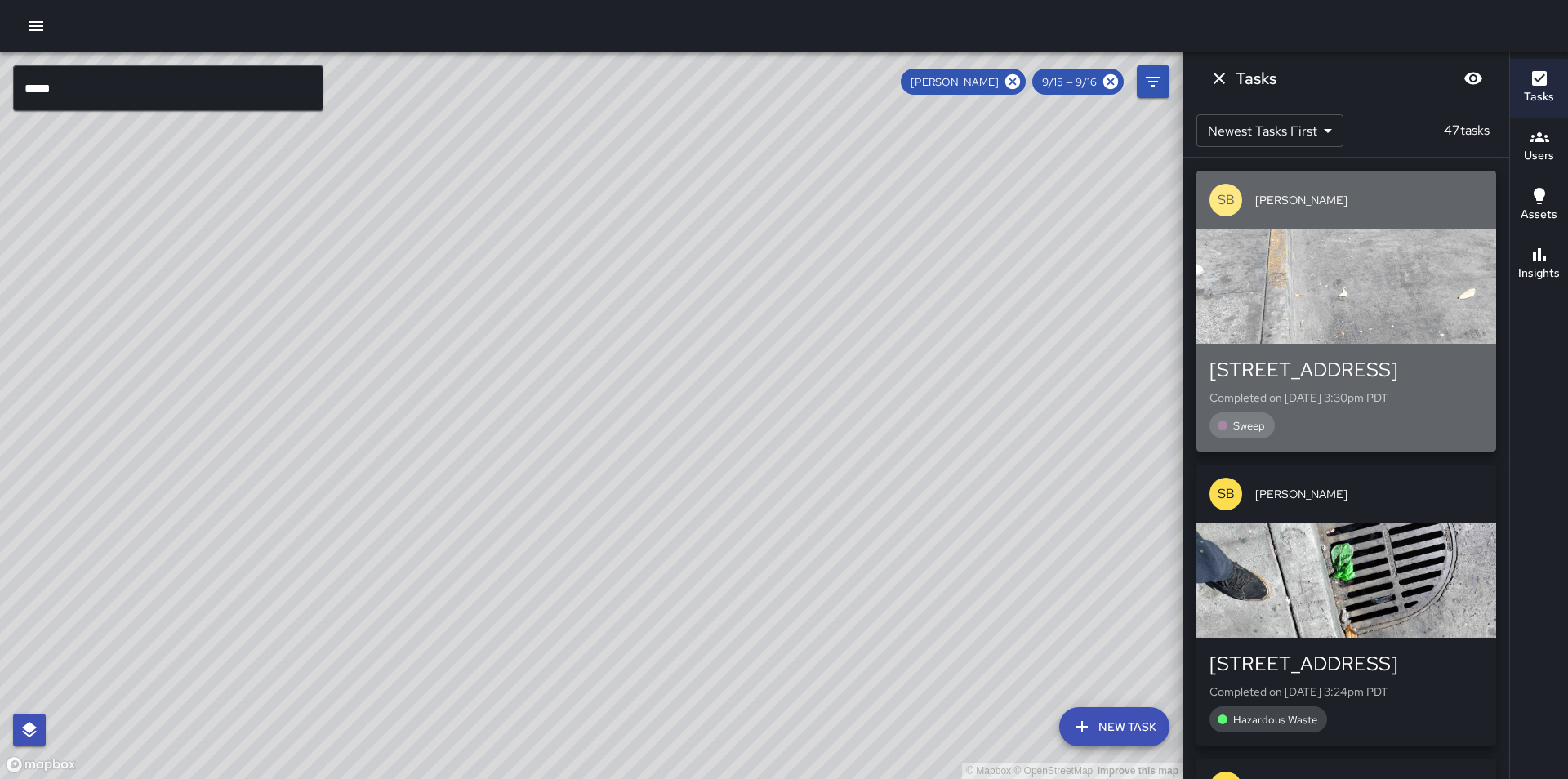
click at [1372, 302] on div "button" at bounding box center [1346, 287] width 299 height 114
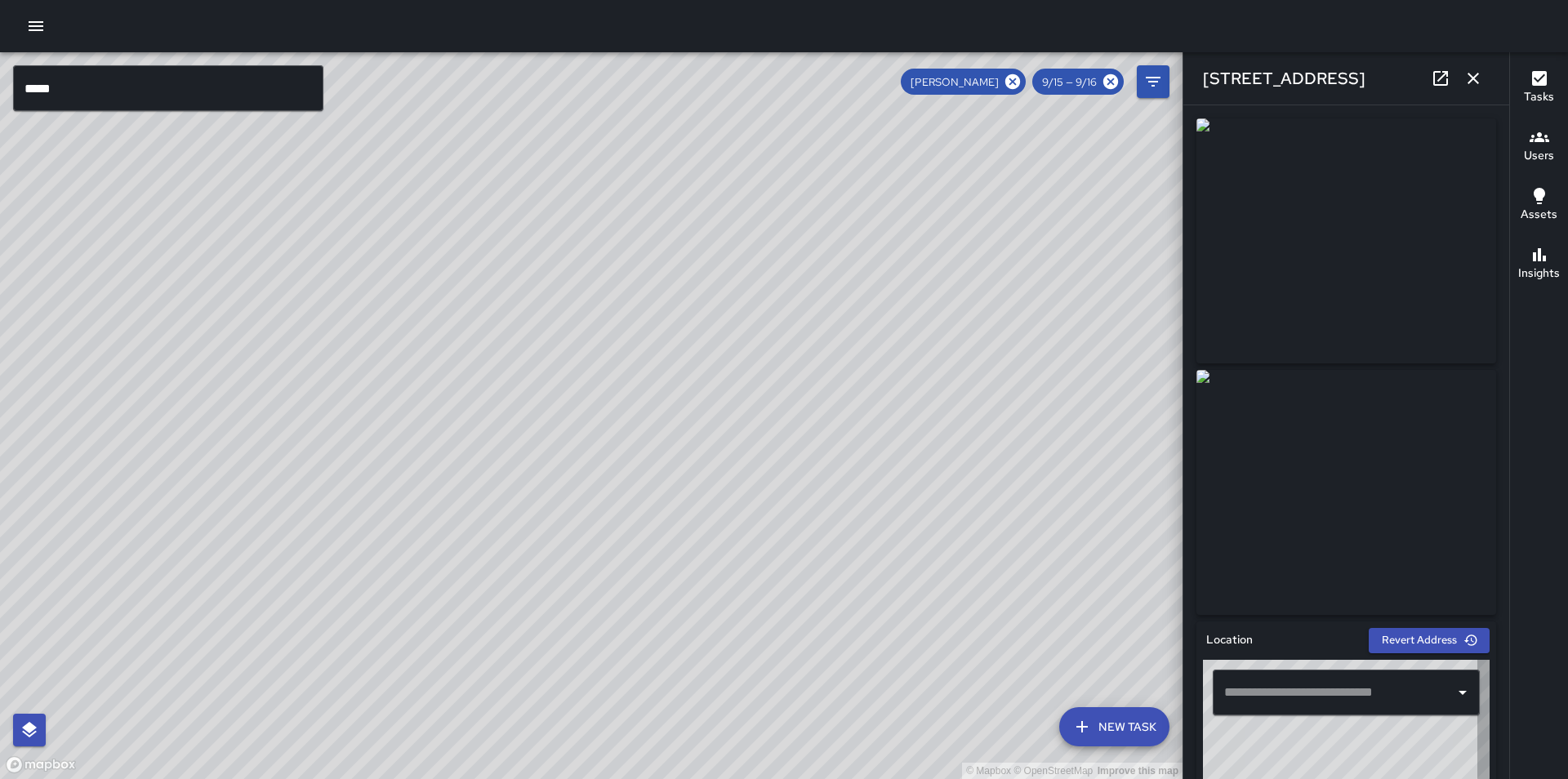
type input "**********"
click at [1476, 79] on icon "button" at bounding box center [1473, 78] width 19 height 19
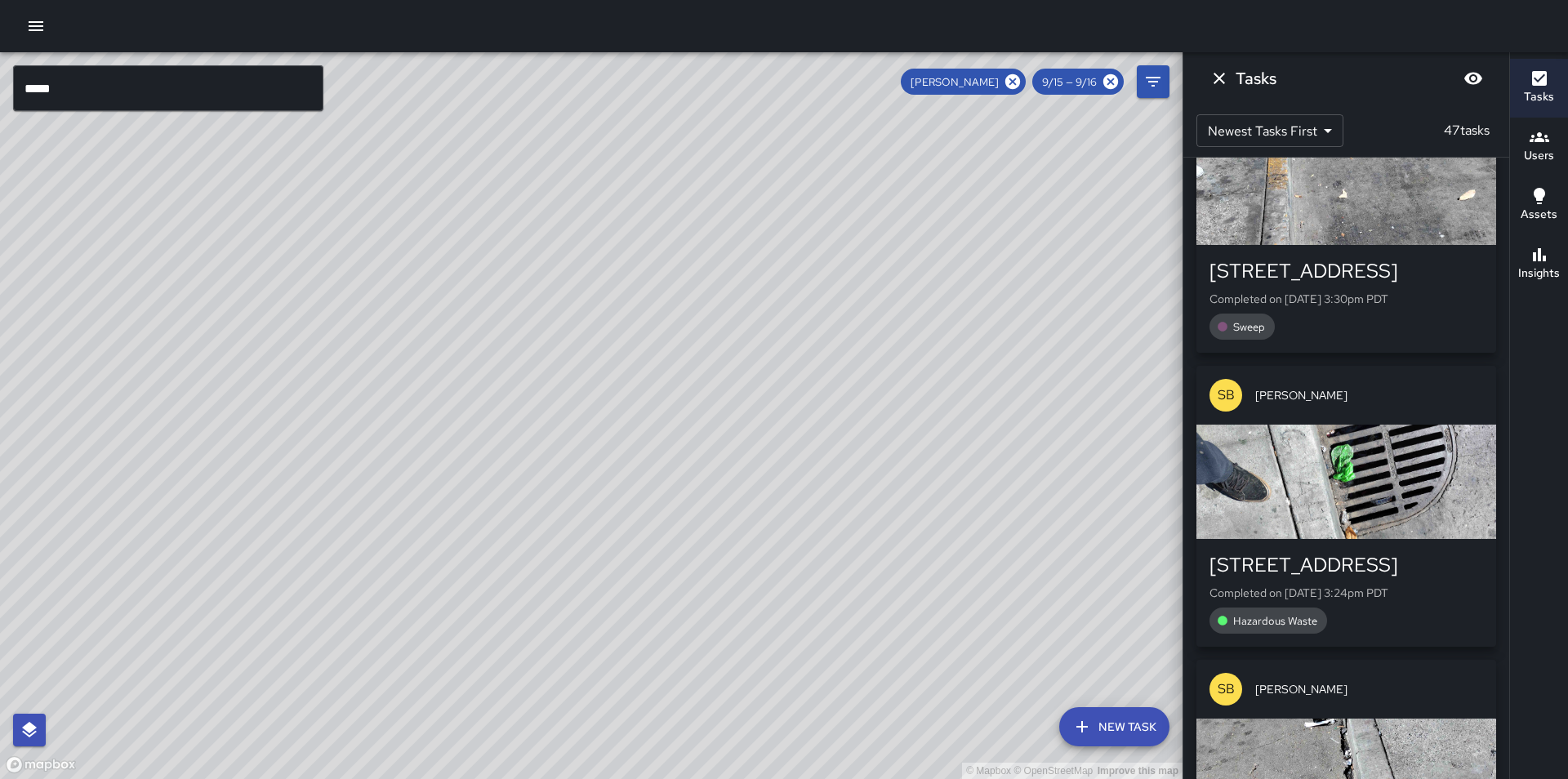
scroll to position [327, 0]
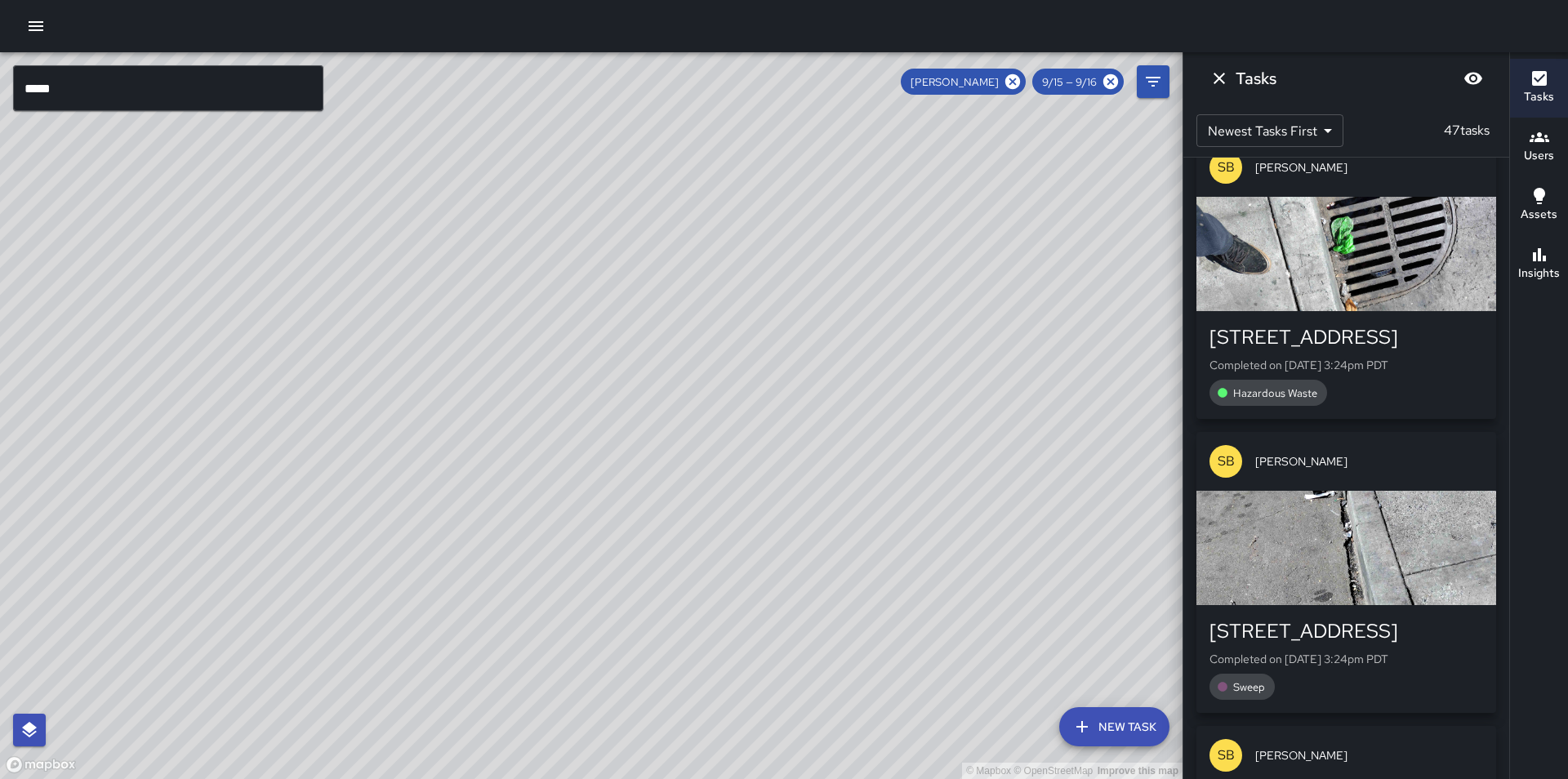
click at [1308, 194] on div "SB Steven Bruder" at bounding box center [1346, 167] width 299 height 59
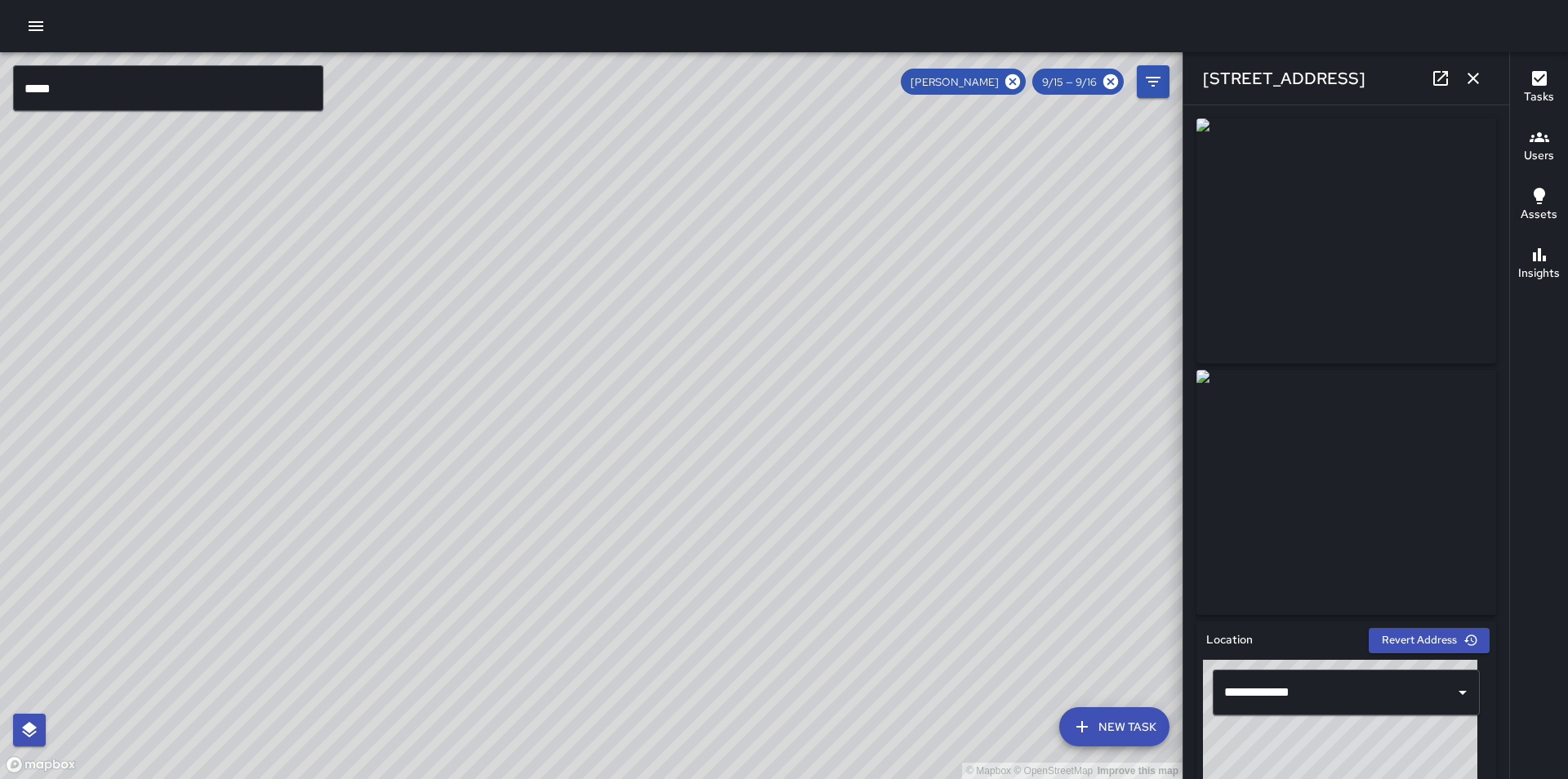
click at [1477, 70] on icon "button" at bounding box center [1473, 78] width 19 height 19
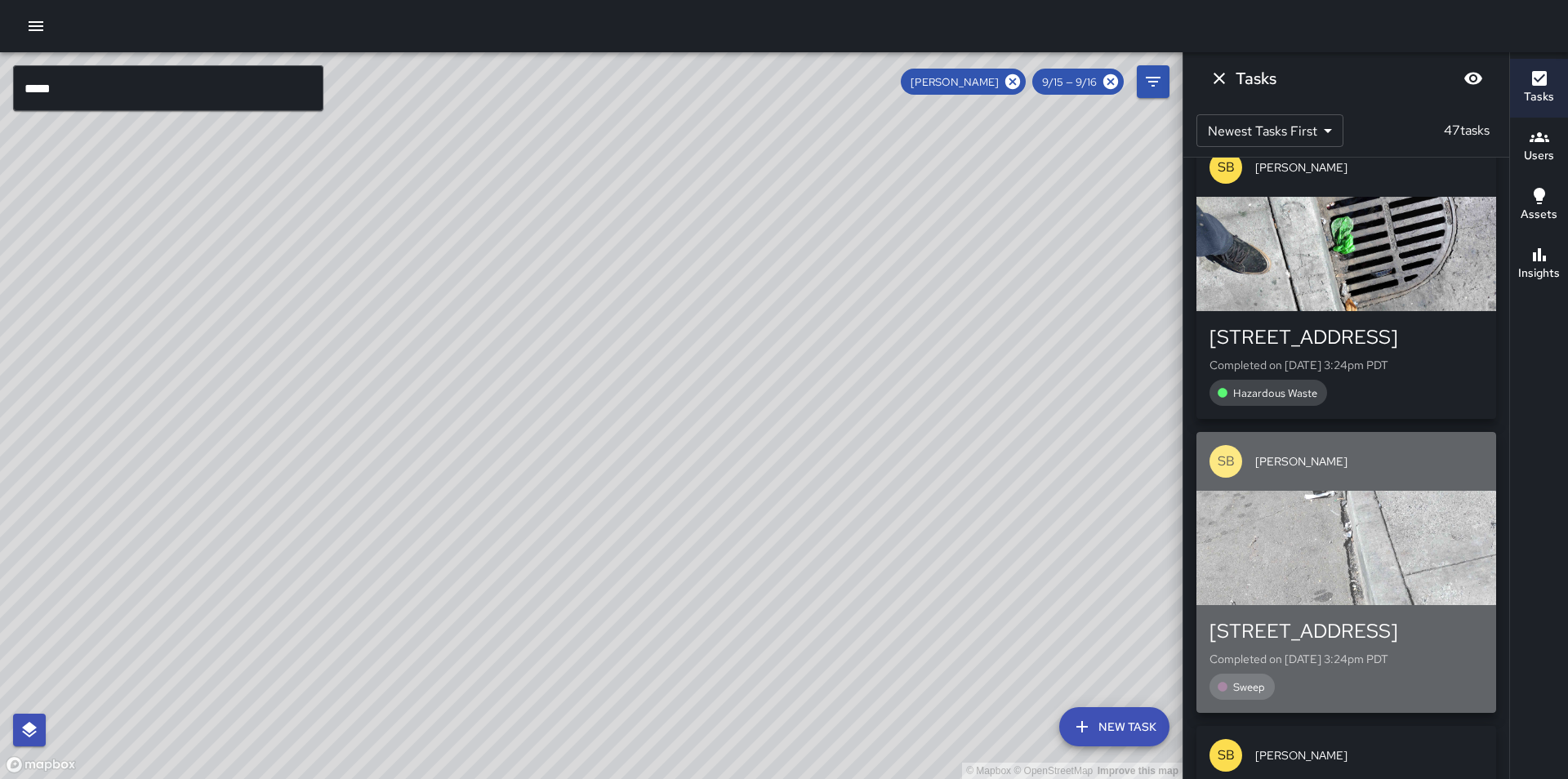
click at [1345, 544] on div "button" at bounding box center [1346, 548] width 299 height 114
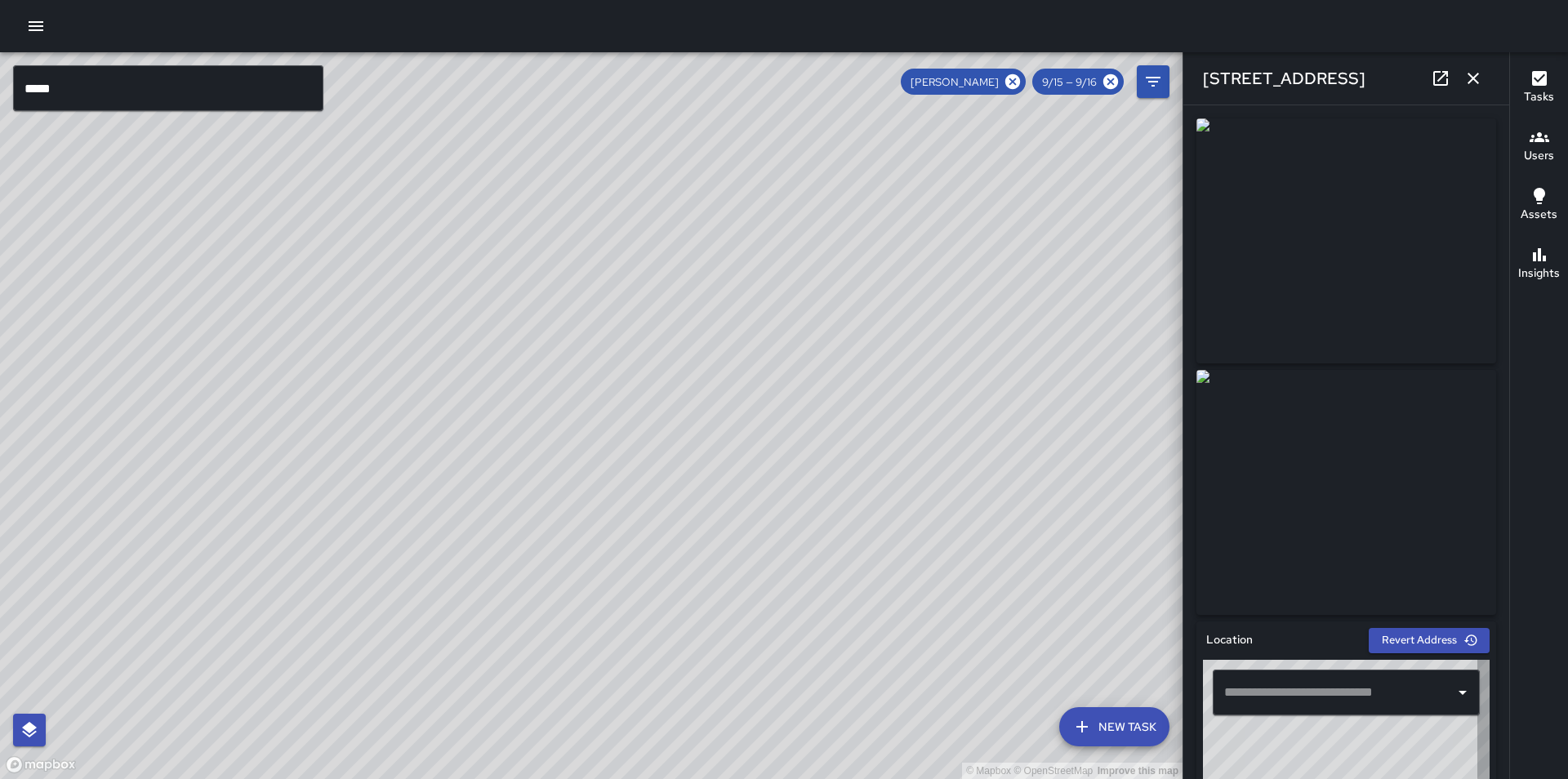
type input "**********"
click at [1477, 69] on icon "button" at bounding box center [1473, 78] width 19 height 19
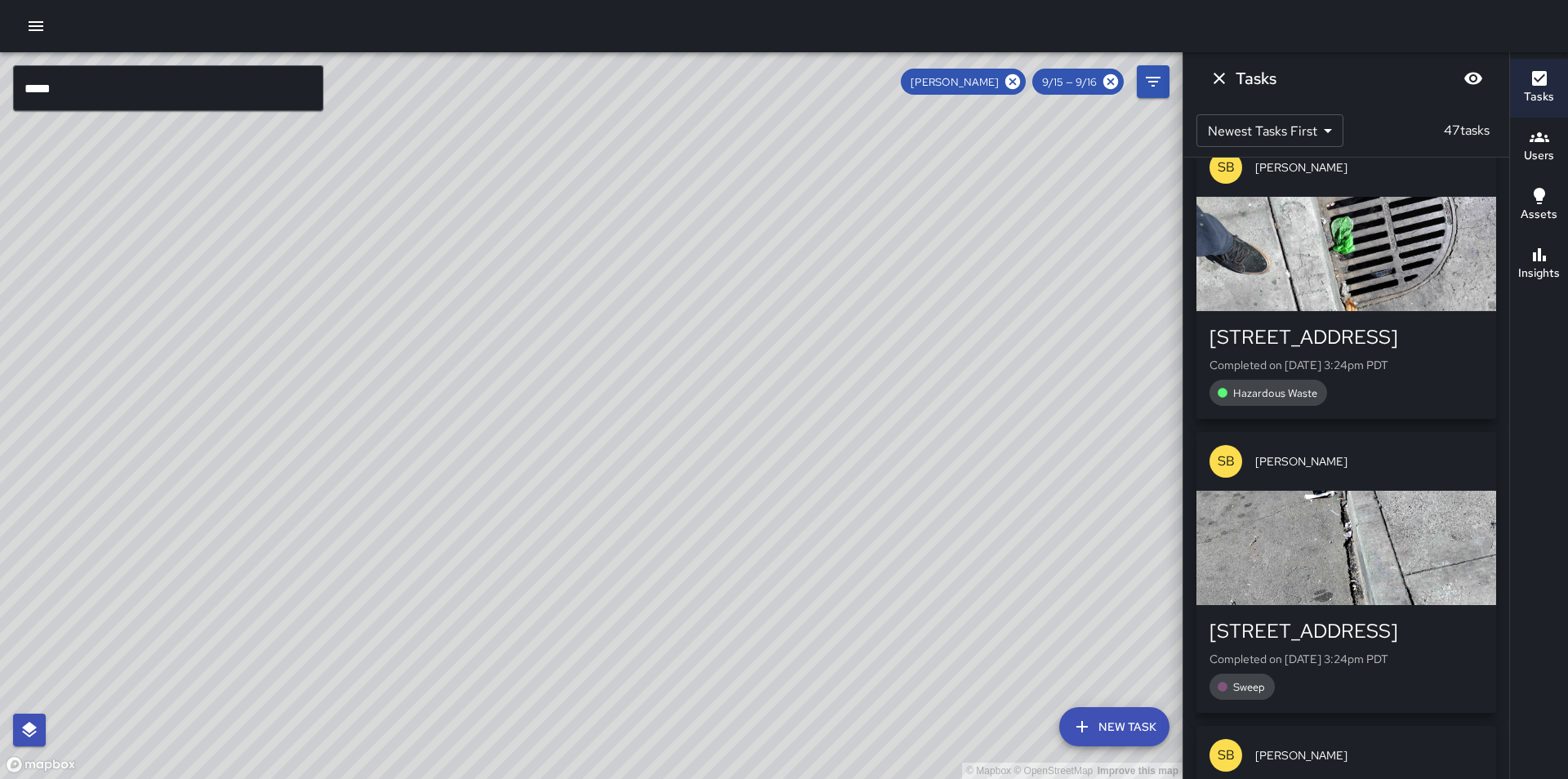
scroll to position [571, 0]
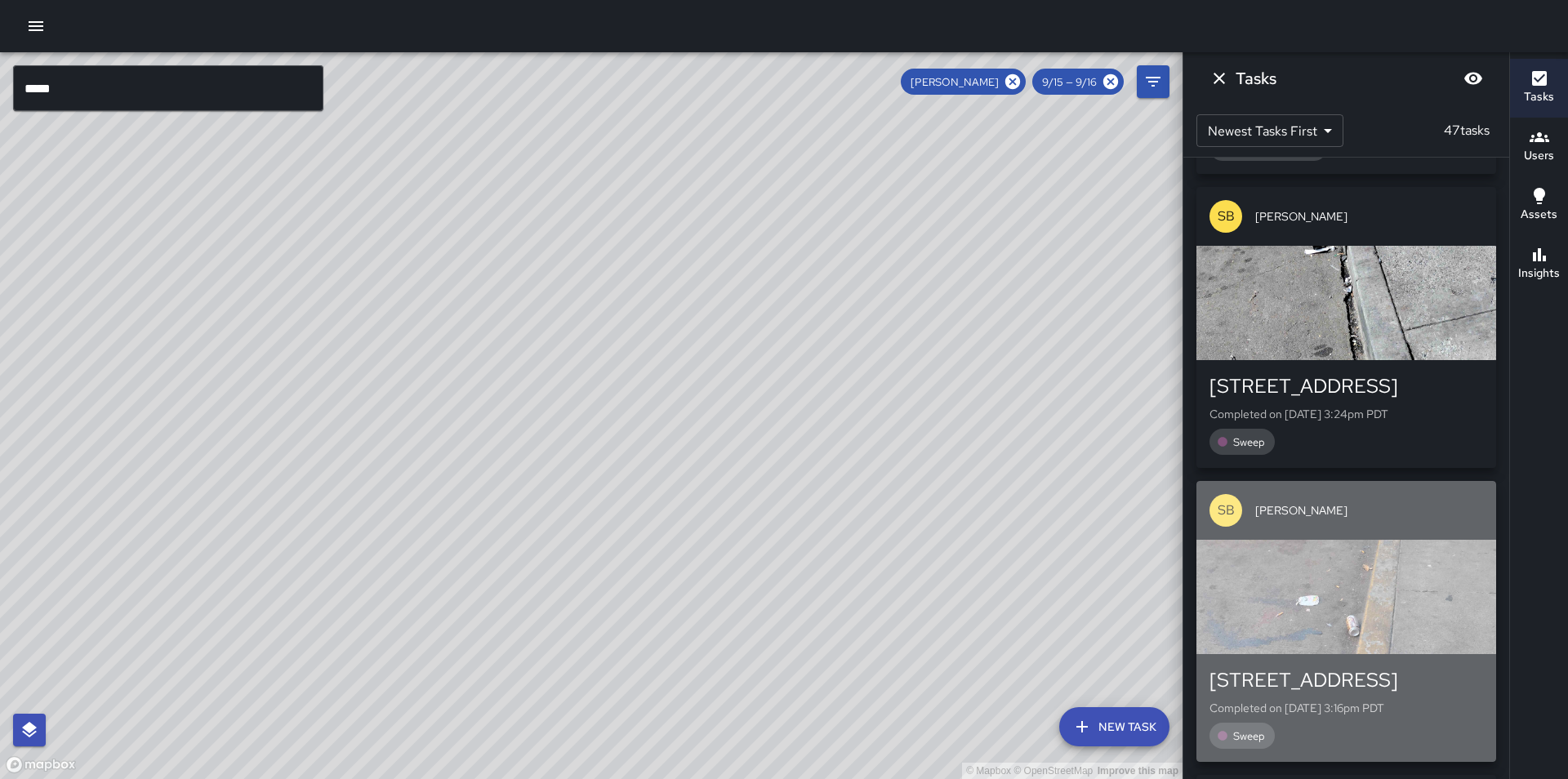
click at [1360, 561] on div "button" at bounding box center [1346, 597] width 299 height 114
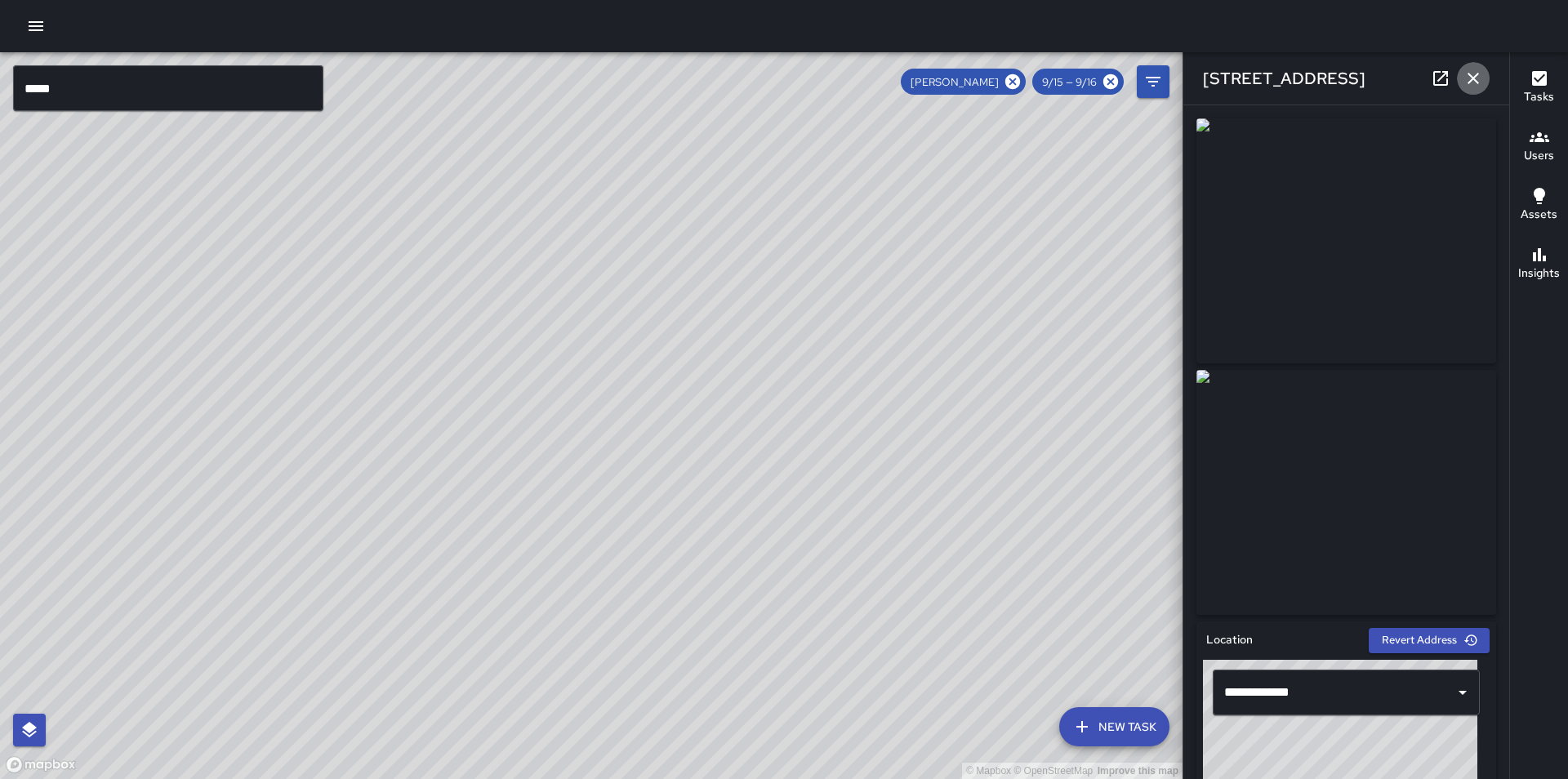
click at [1465, 85] on icon "button" at bounding box center [1473, 78] width 19 height 19
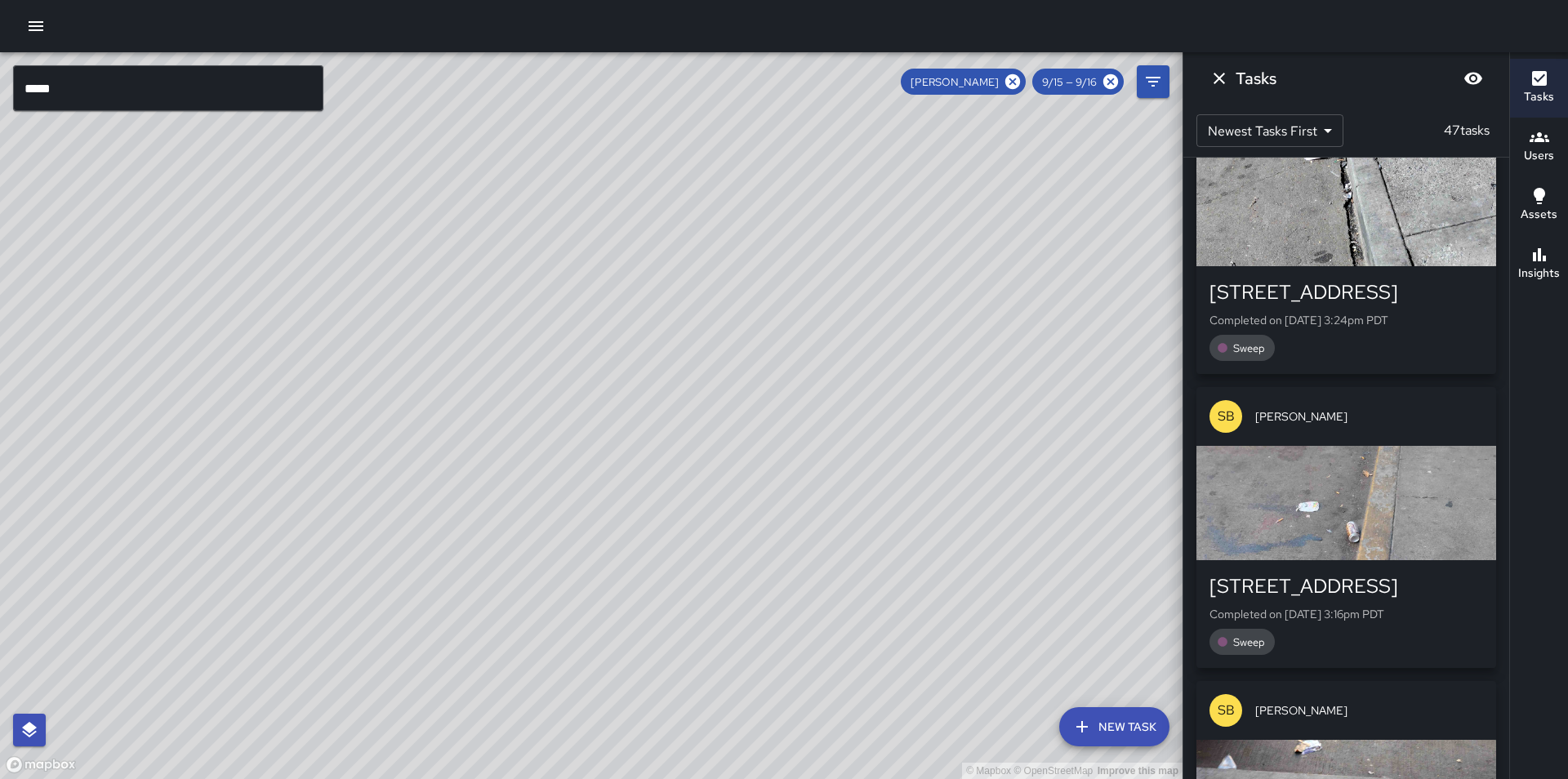
scroll to position [862, 0]
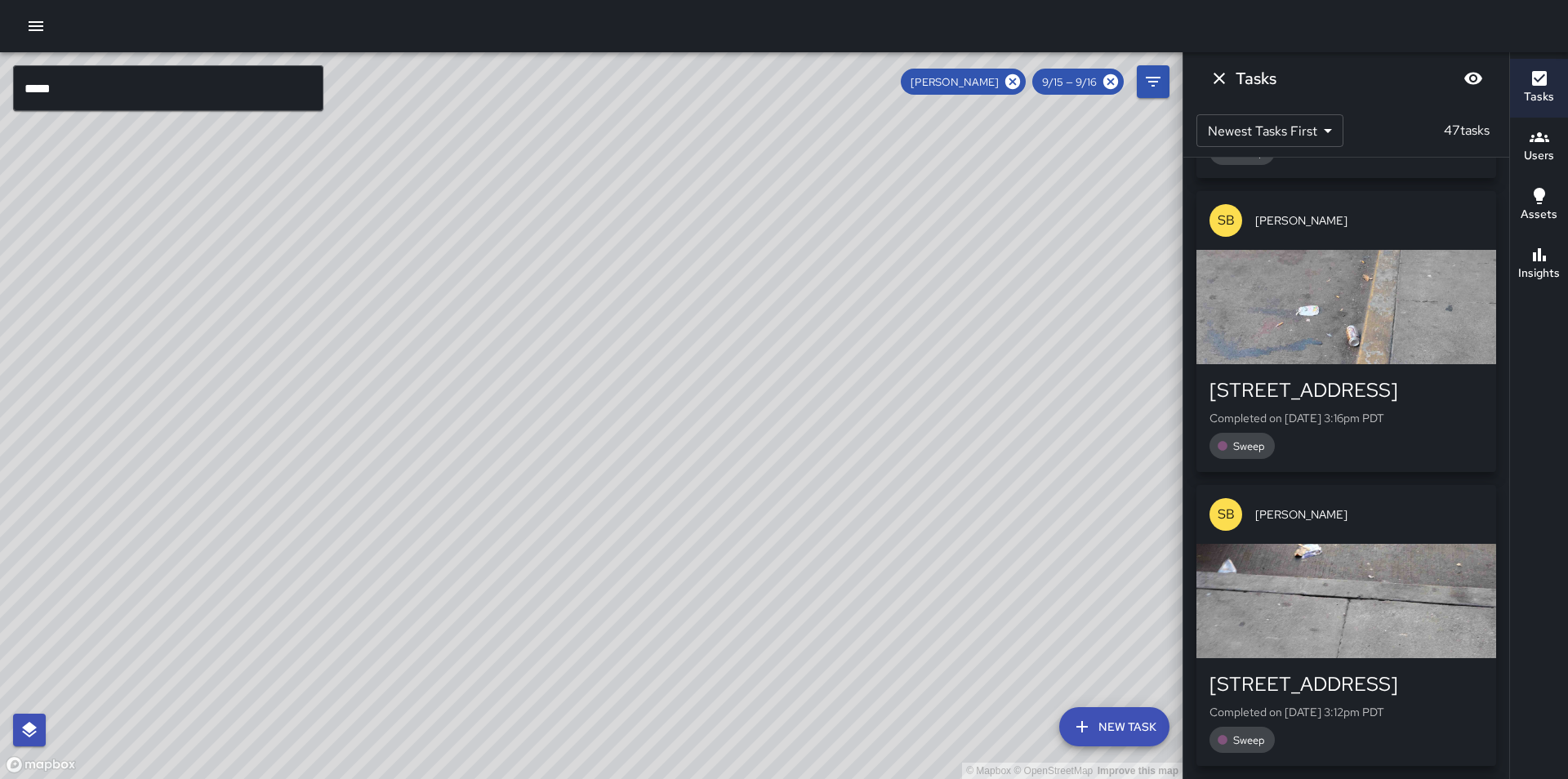
click at [1347, 602] on div "button" at bounding box center [1346, 601] width 299 height 114
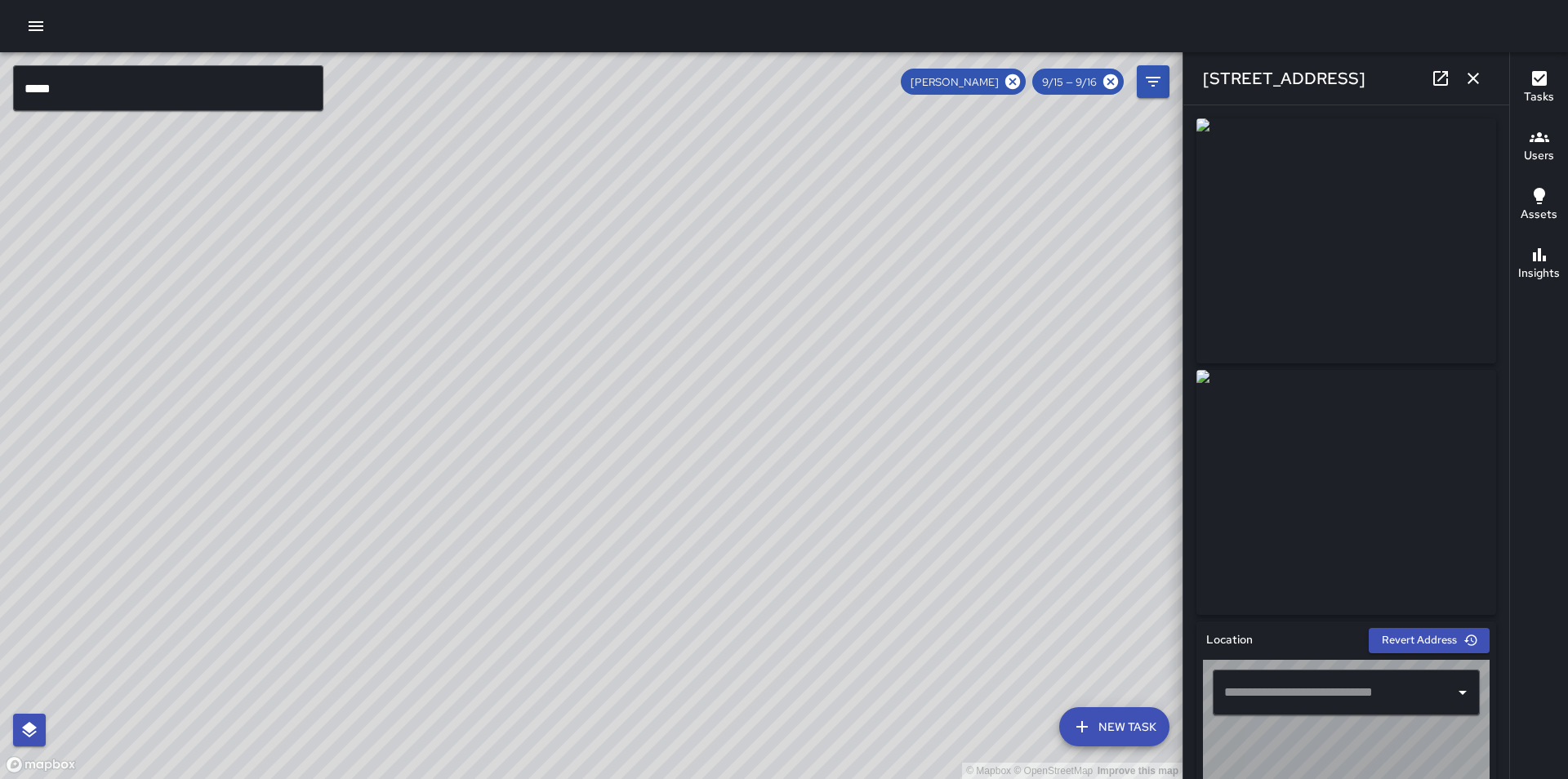
type input "**********"
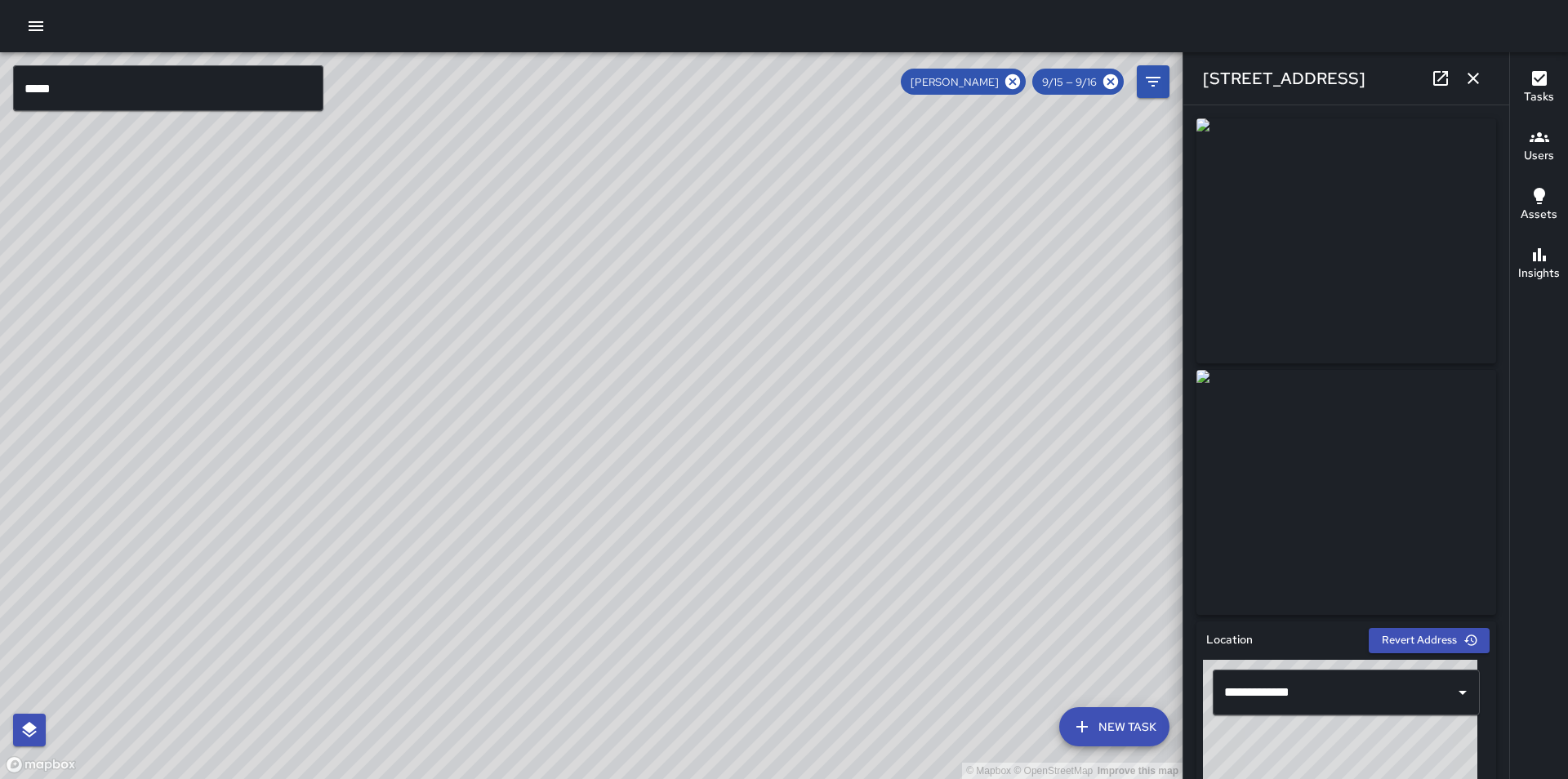
click at [1478, 69] on icon "button" at bounding box center [1473, 78] width 19 height 19
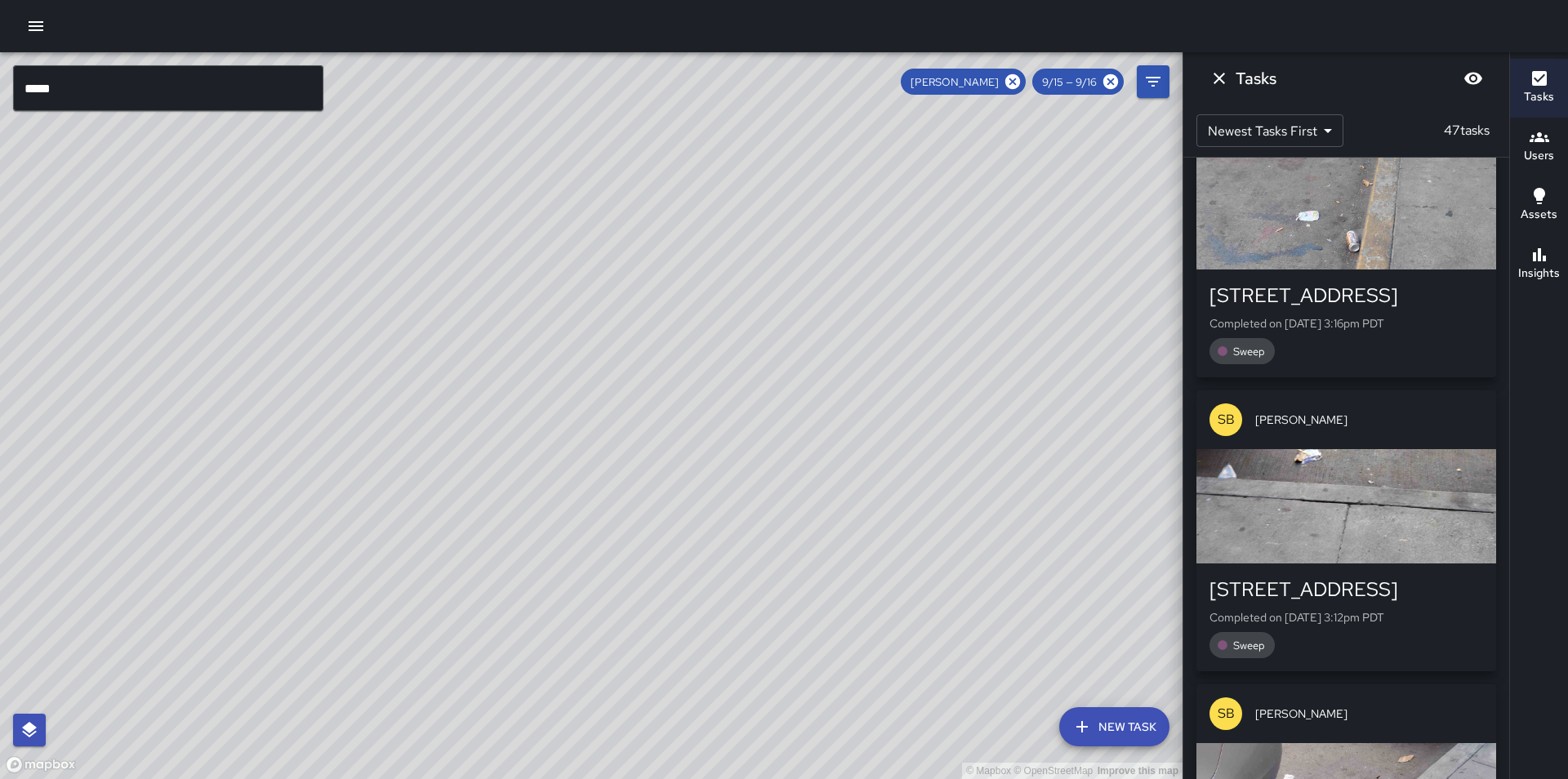
scroll to position [1188, 0]
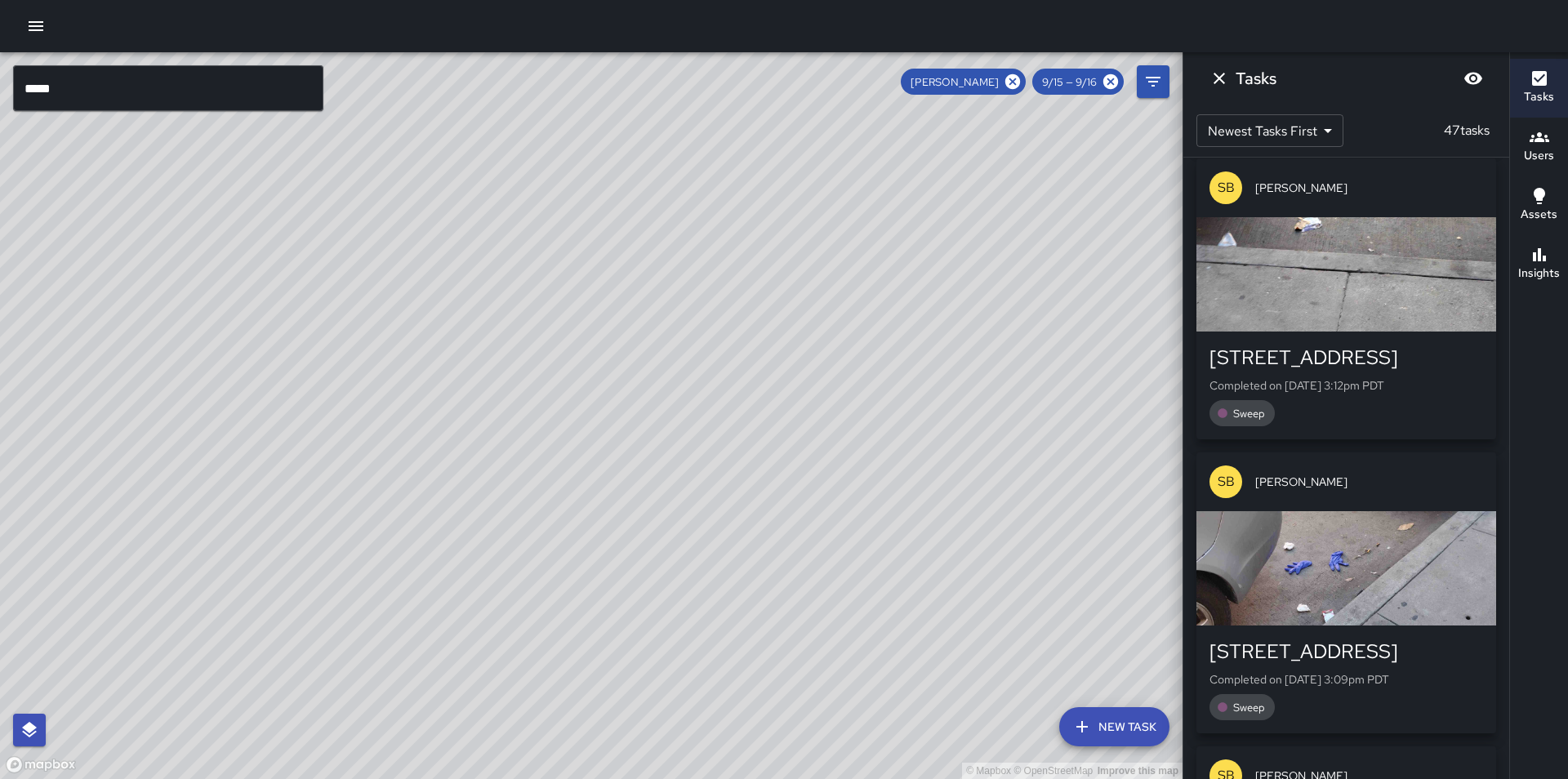
click at [1337, 567] on div "button" at bounding box center [1346, 569] width 299 height 114
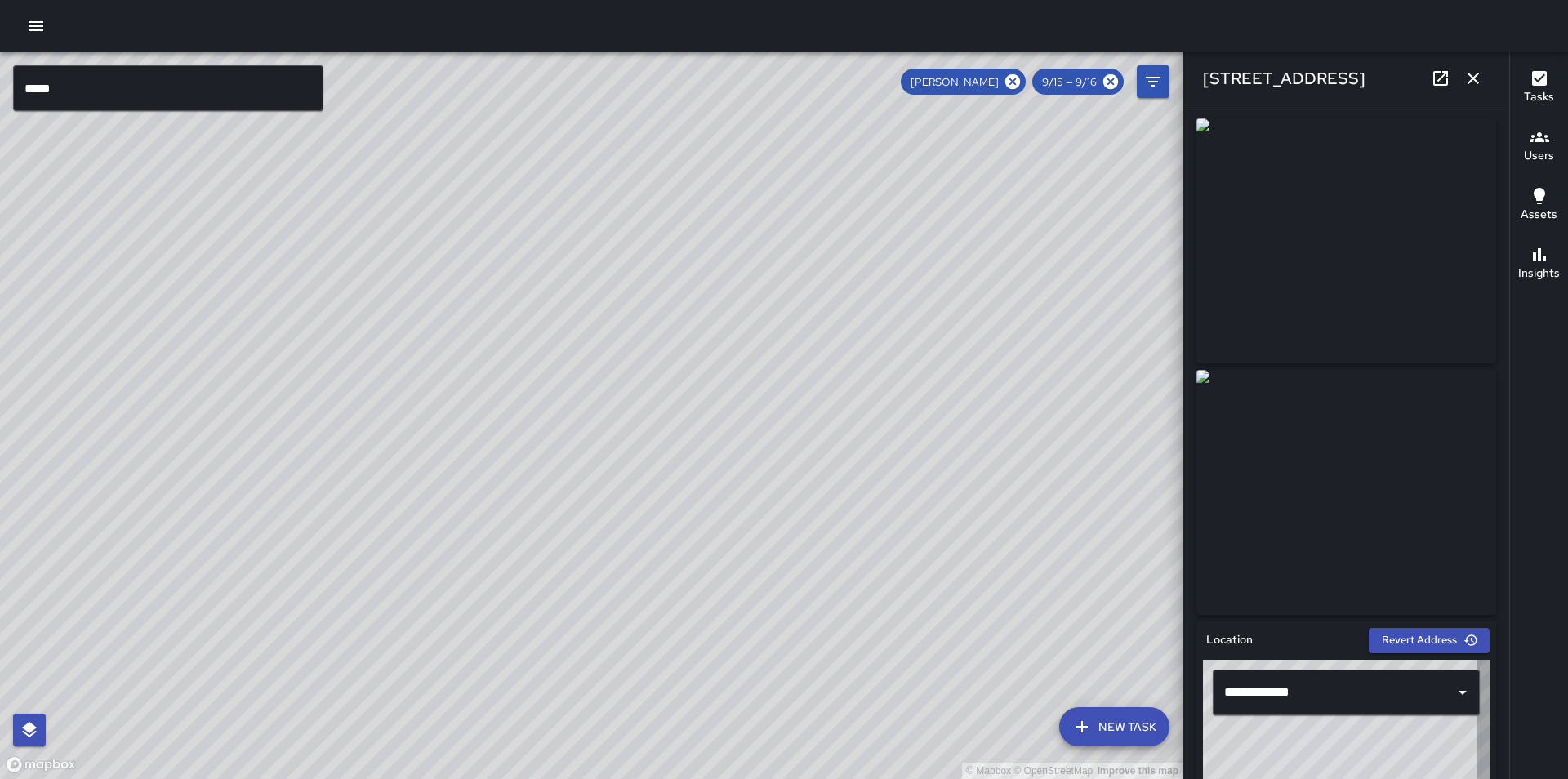
type input "**********"
click at [1476, 72] on icon "button" at bounding box center [1473, 78] width 19 height 19
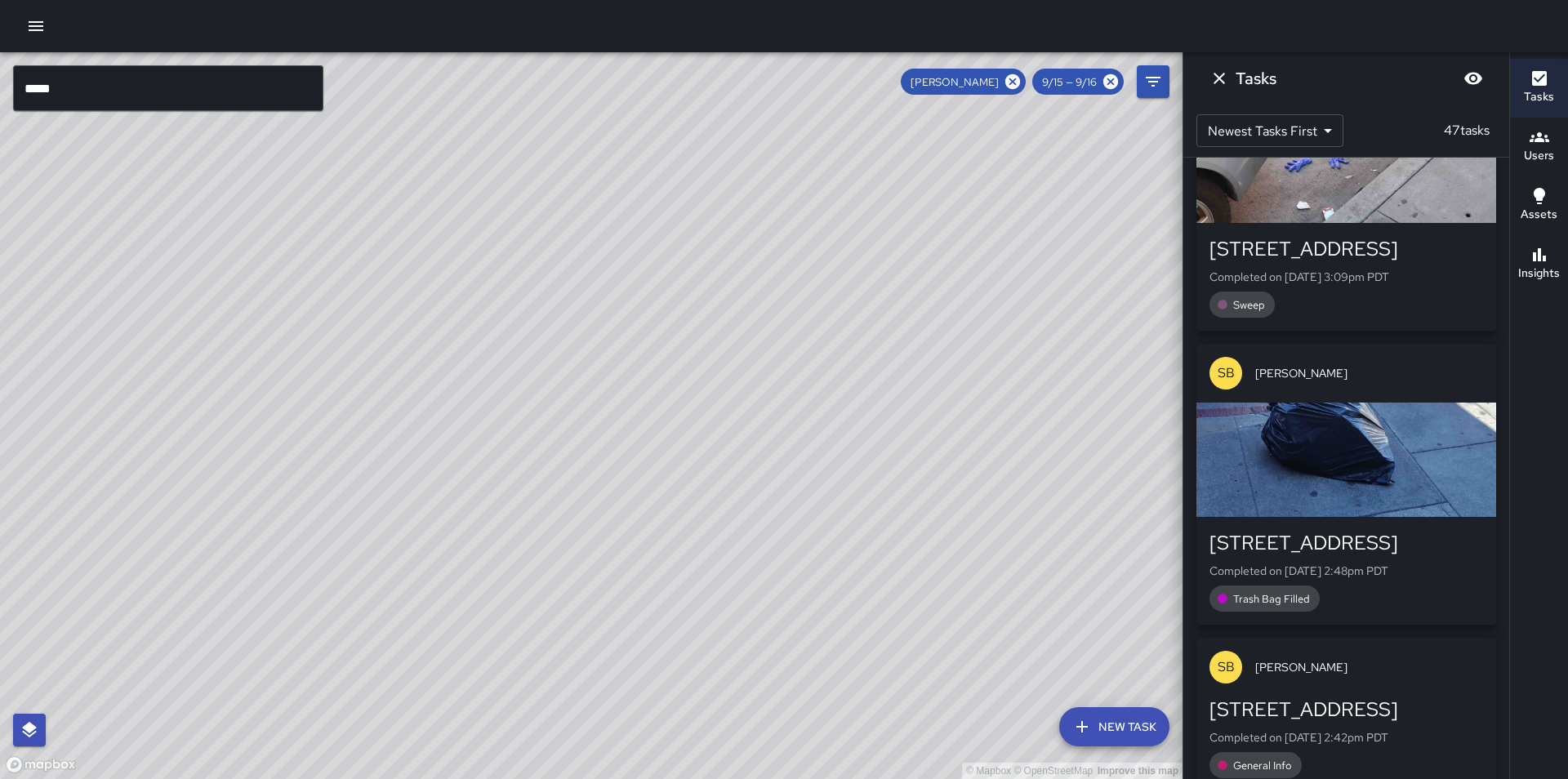
scroll to position [1597, 0]
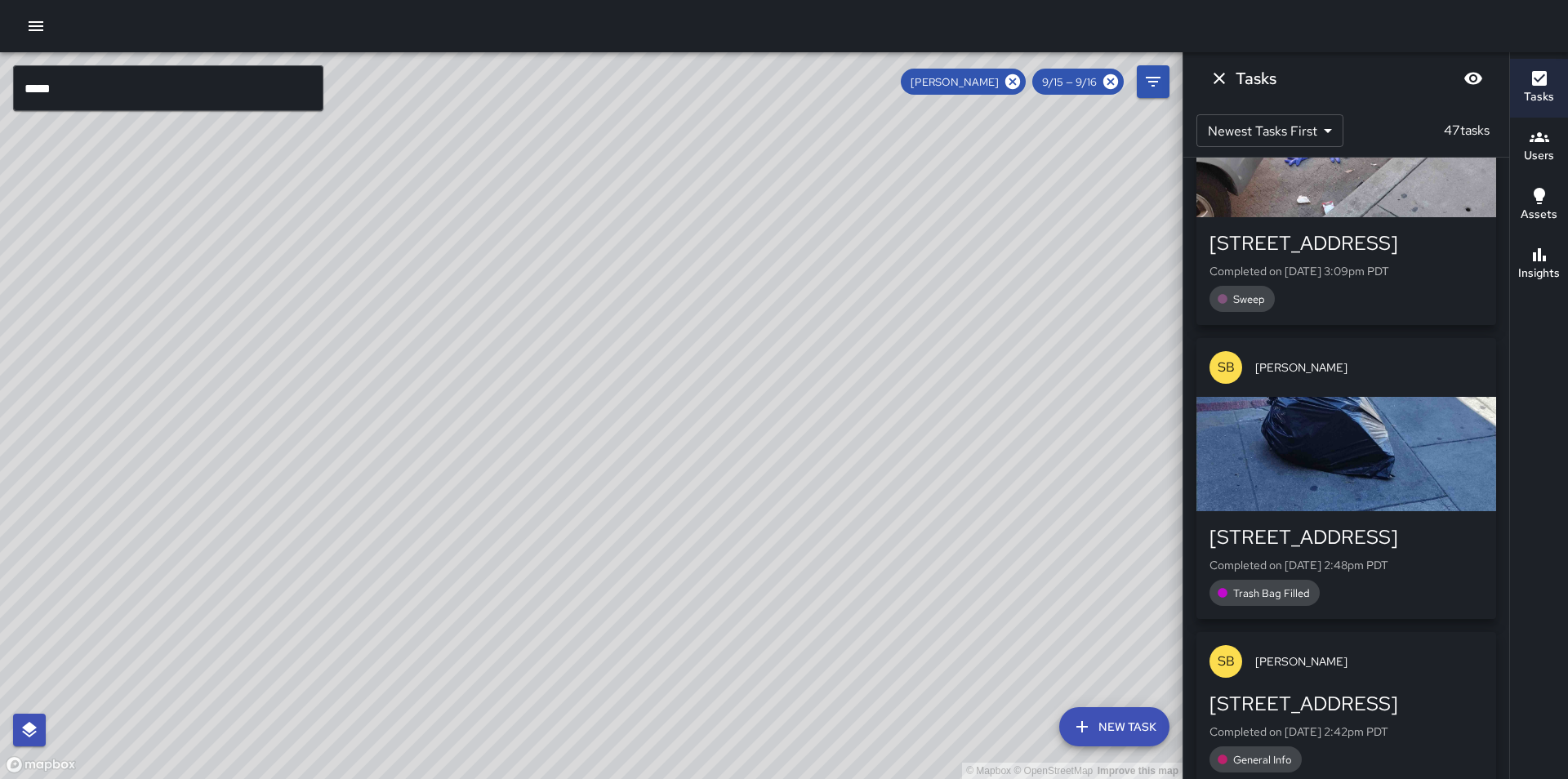
drag, startPoint x: 1372, startPoint y: 459, endPoint x: 1379, endPoint y: 454, distance: 8.6
click at [1373, 459] on div "button" at bounding box center [1346, 454] width 299 height 114
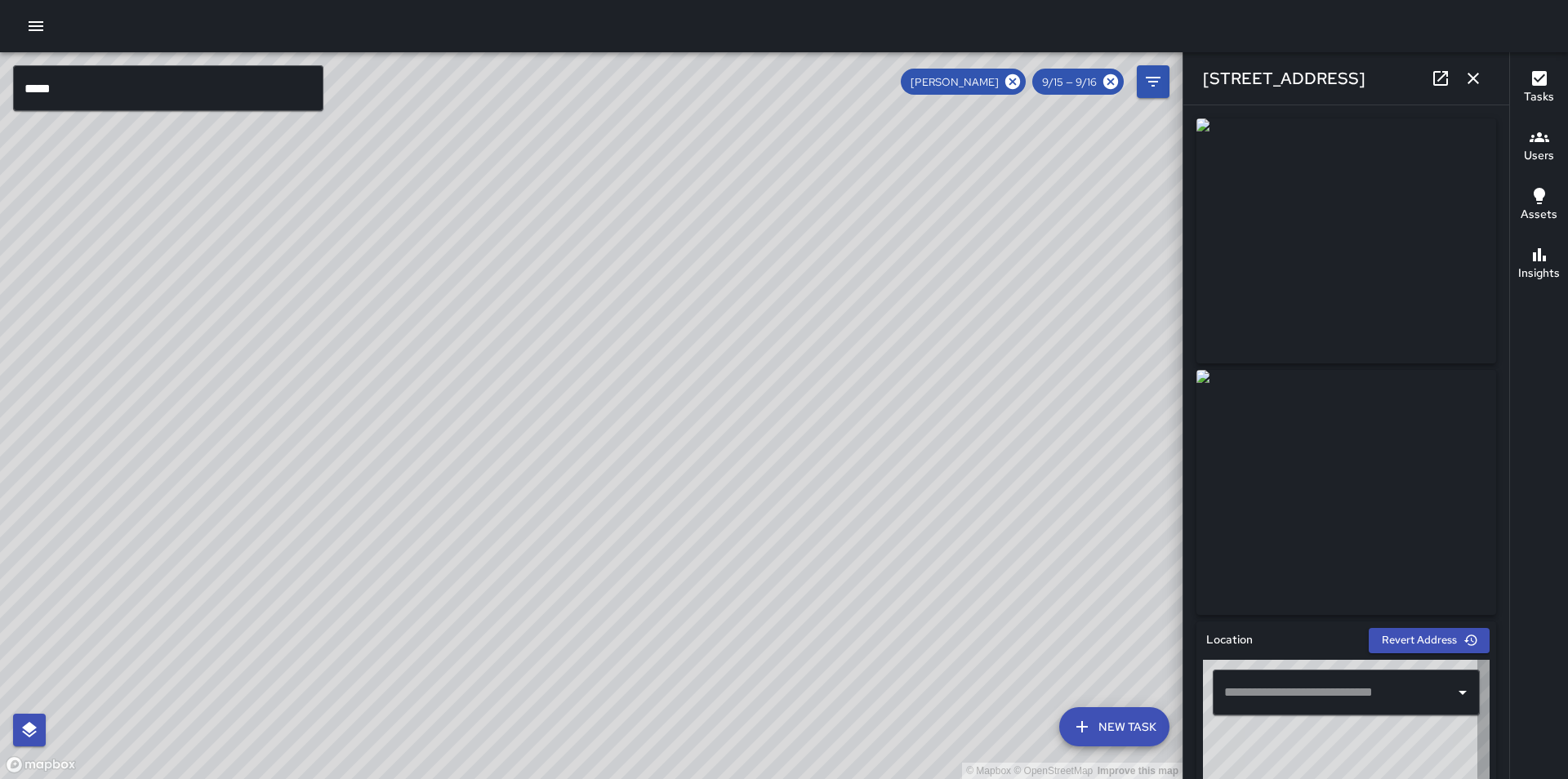
type input "**********"
click at [1463, 83] on icon "button" at bounding box center [1473, 78] width 19 height 19
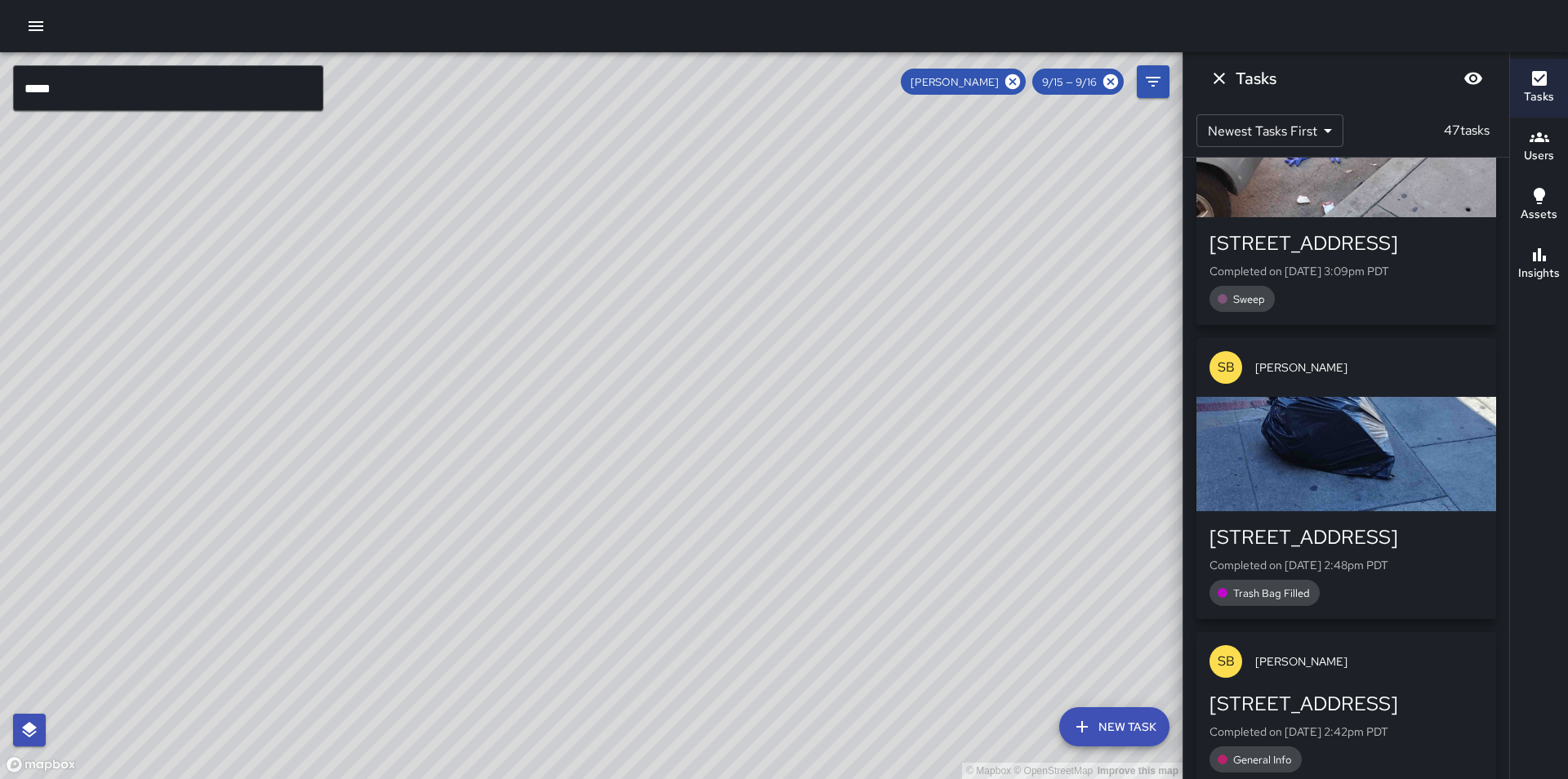
scroll to position [1841, 0]
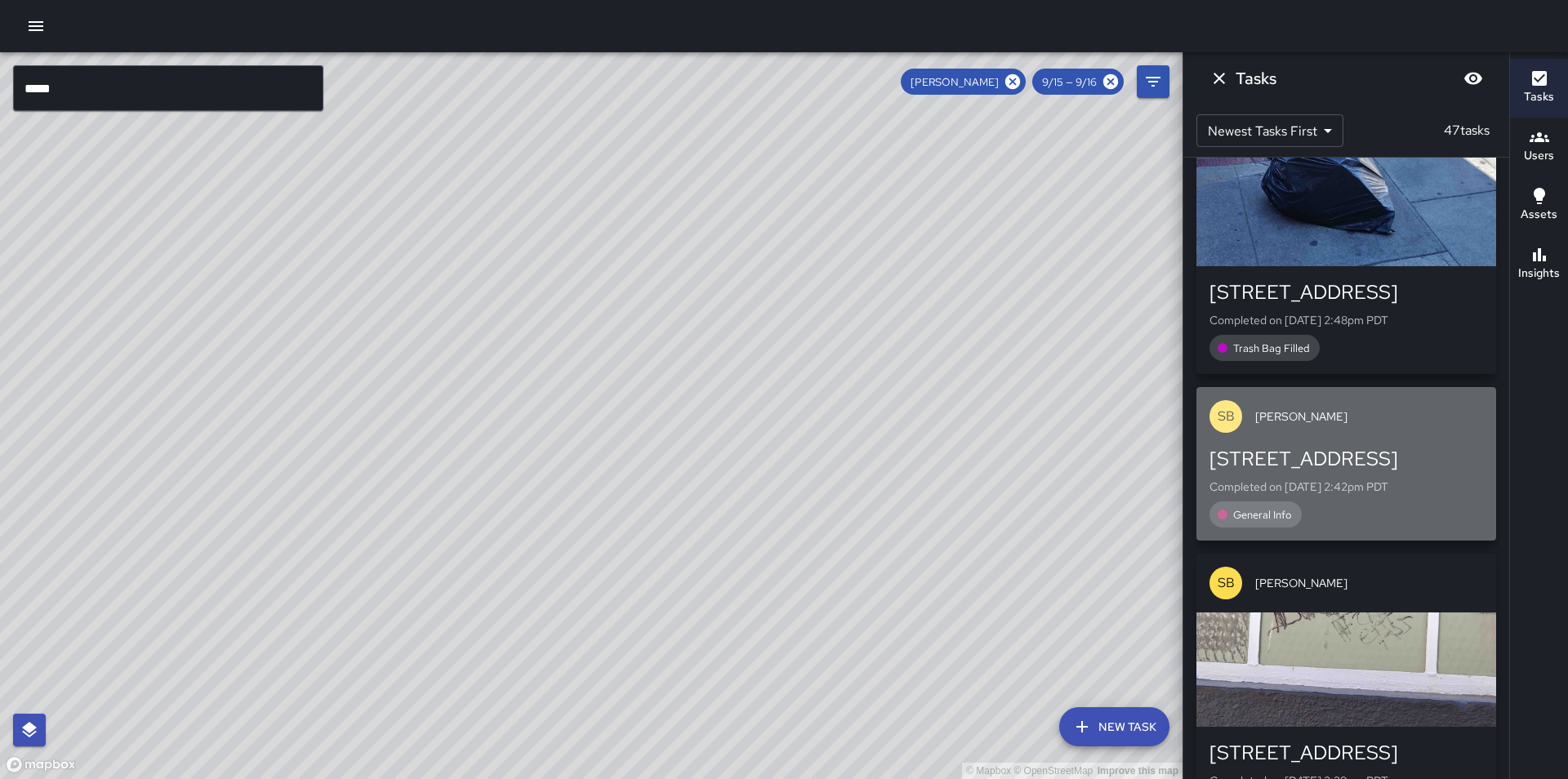
click at [1359, 473] on div "120 10th Street Completed on 9/15/2025, 2:42pm PDT General Info" at bounding box center [1346, 487] width 274 height 82
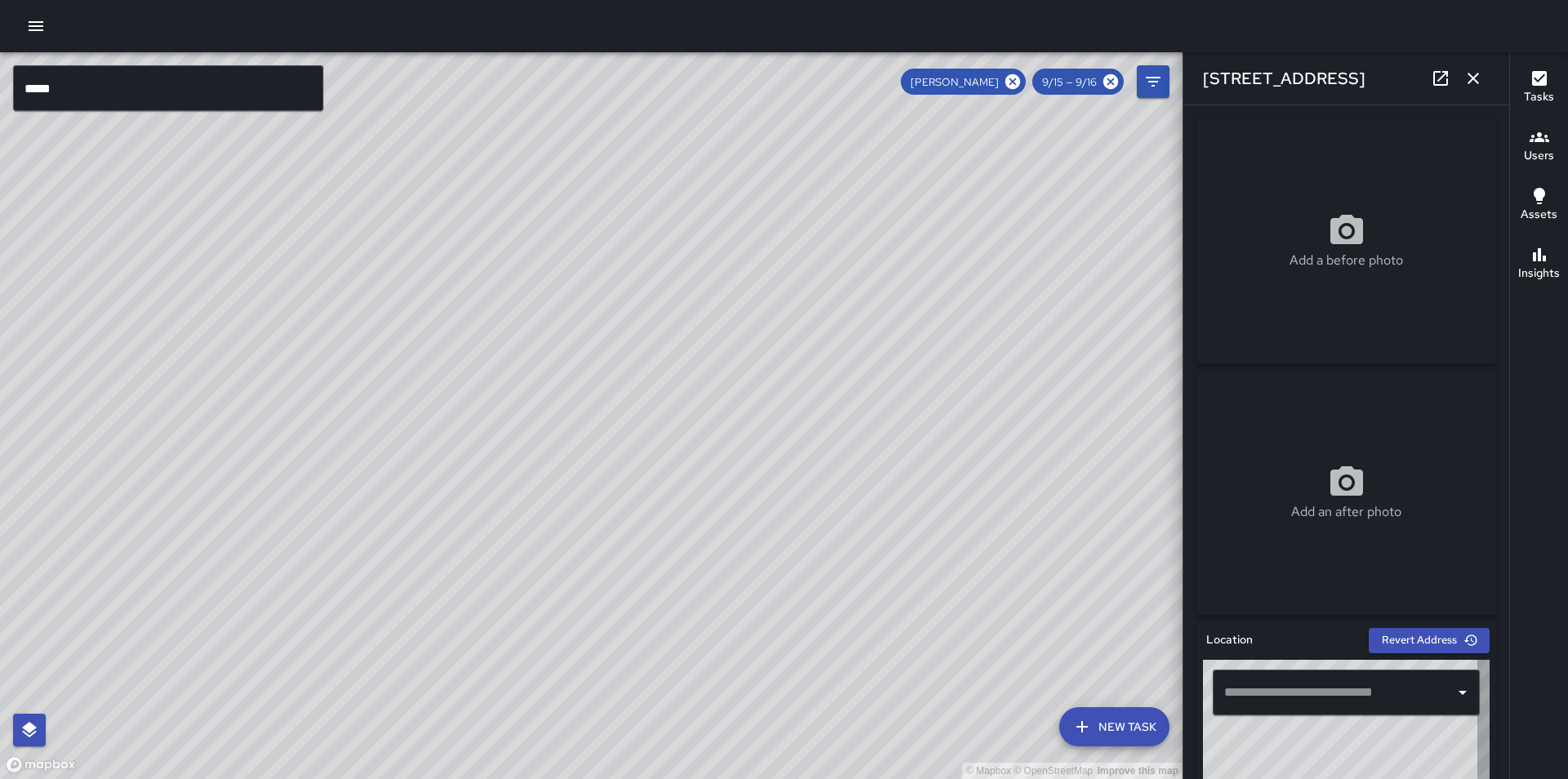
type input "**********"
click at [1479, 74] on icon "button" at bounding box center [1473, 78] width 19 height 19
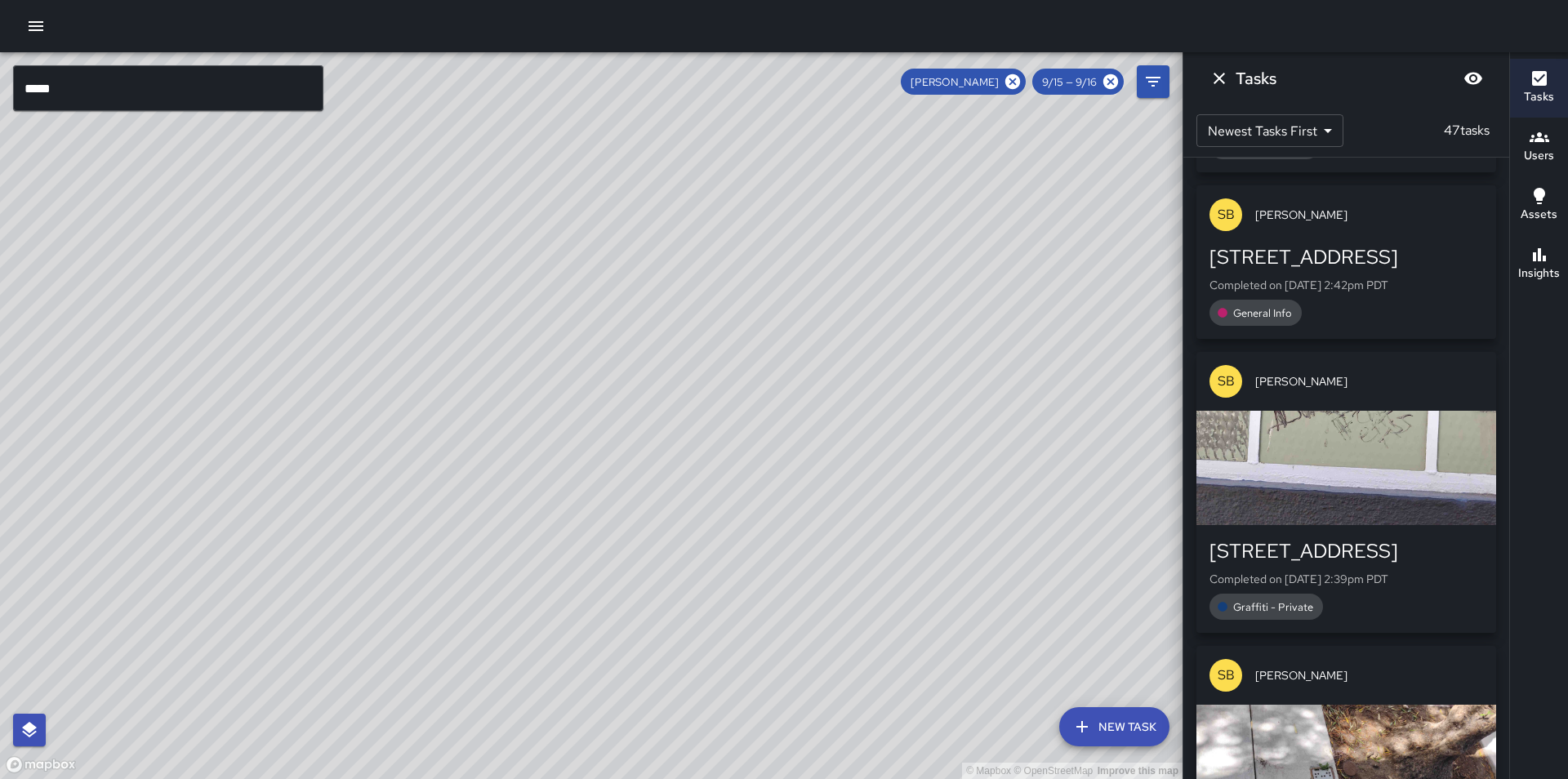
scroll to position [2086, 0]
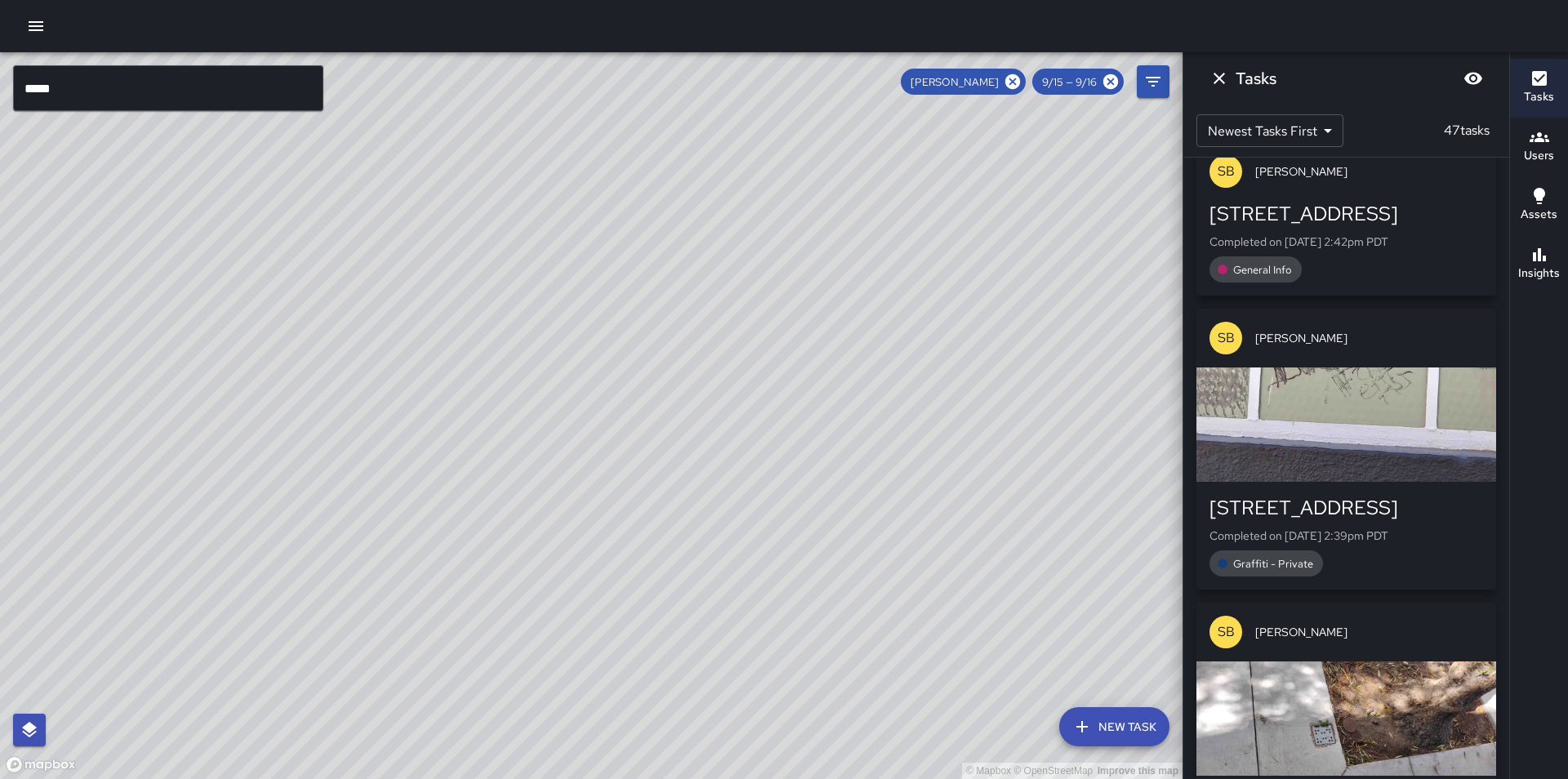
click at [1369, 175] on span "[PERSON_NAME]" at bounding box center [1369, 172] width 228 height 17
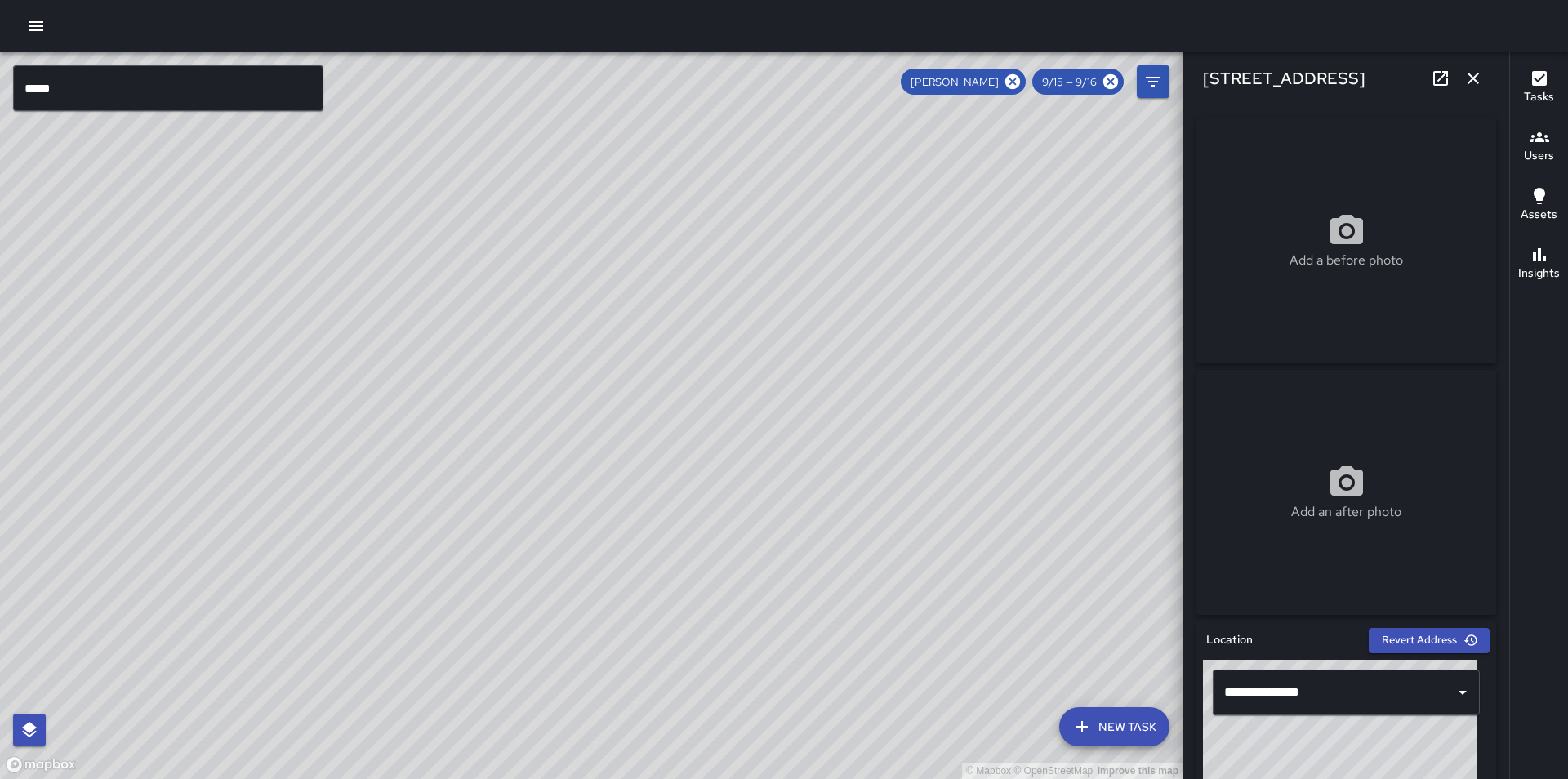
click at [1479, 69] on icon "button" at bounding box center [1473, 78] width 19 height 19
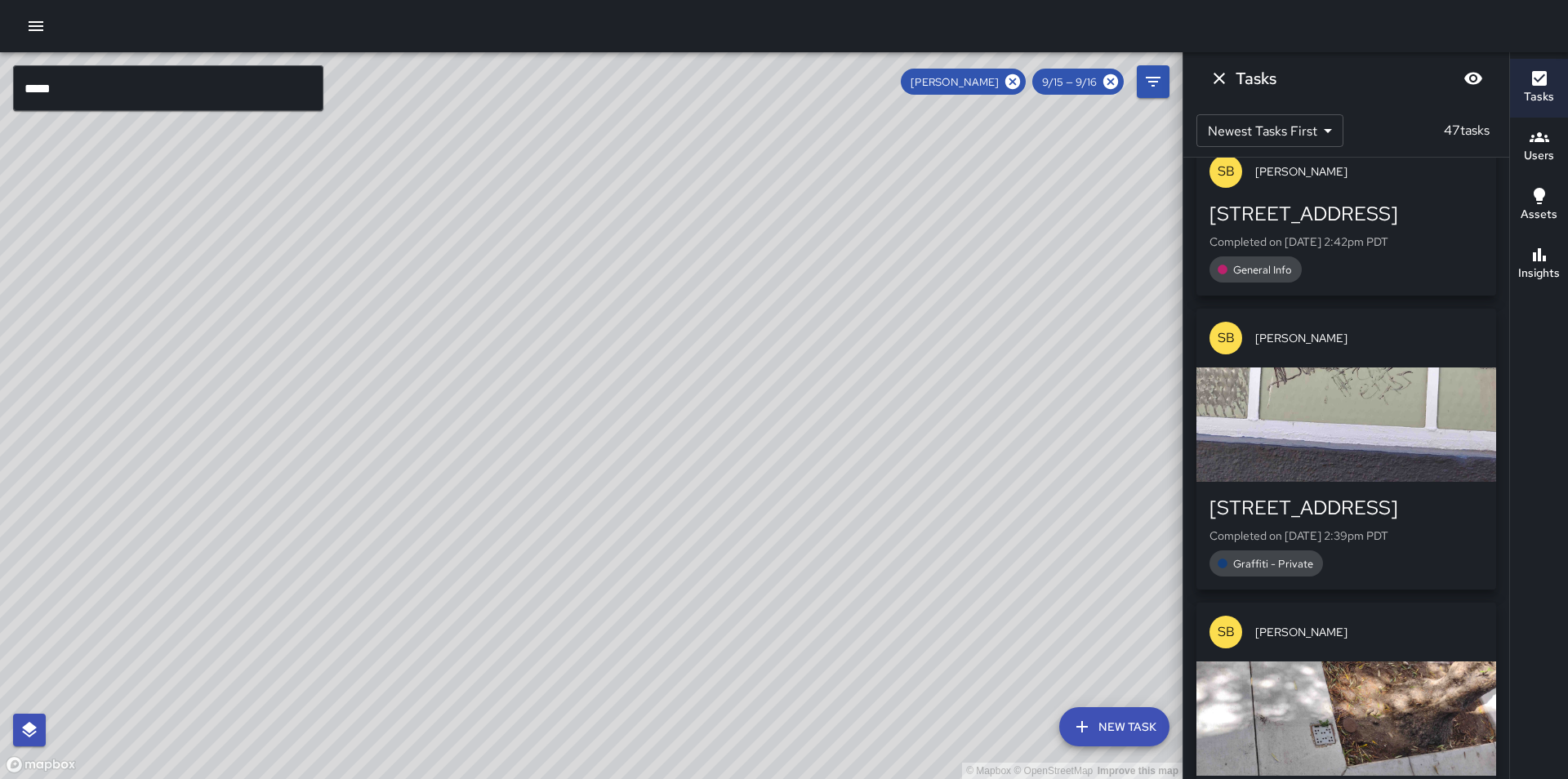
click at [1348, 315] on div "SB Steven Bruder" at bounding box center [1346, 338] width 299 height 59
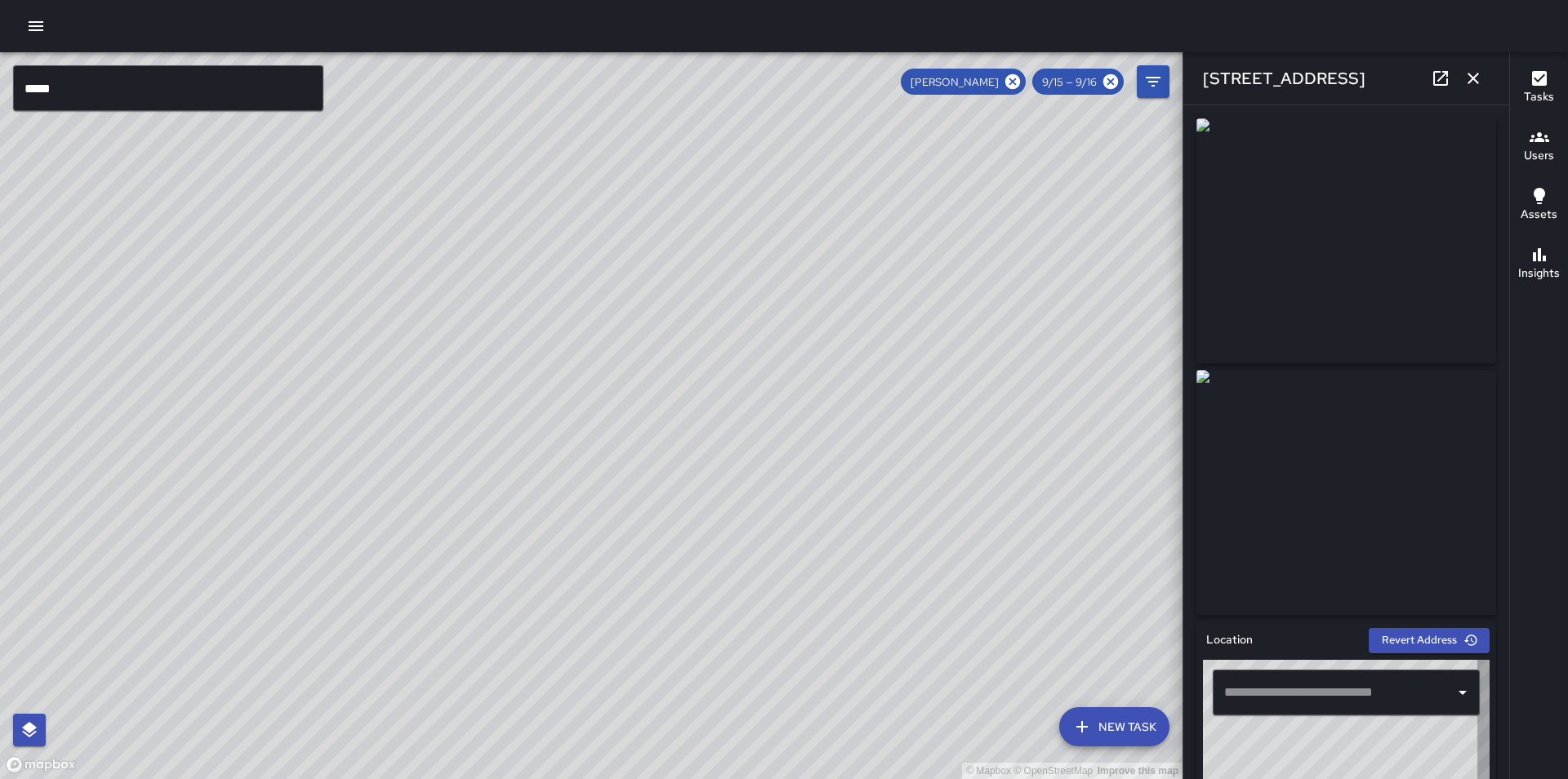
type input "**********"
click at [1476, 85] on icon "button" at bounding box center [1473, 78] width 19 height 19
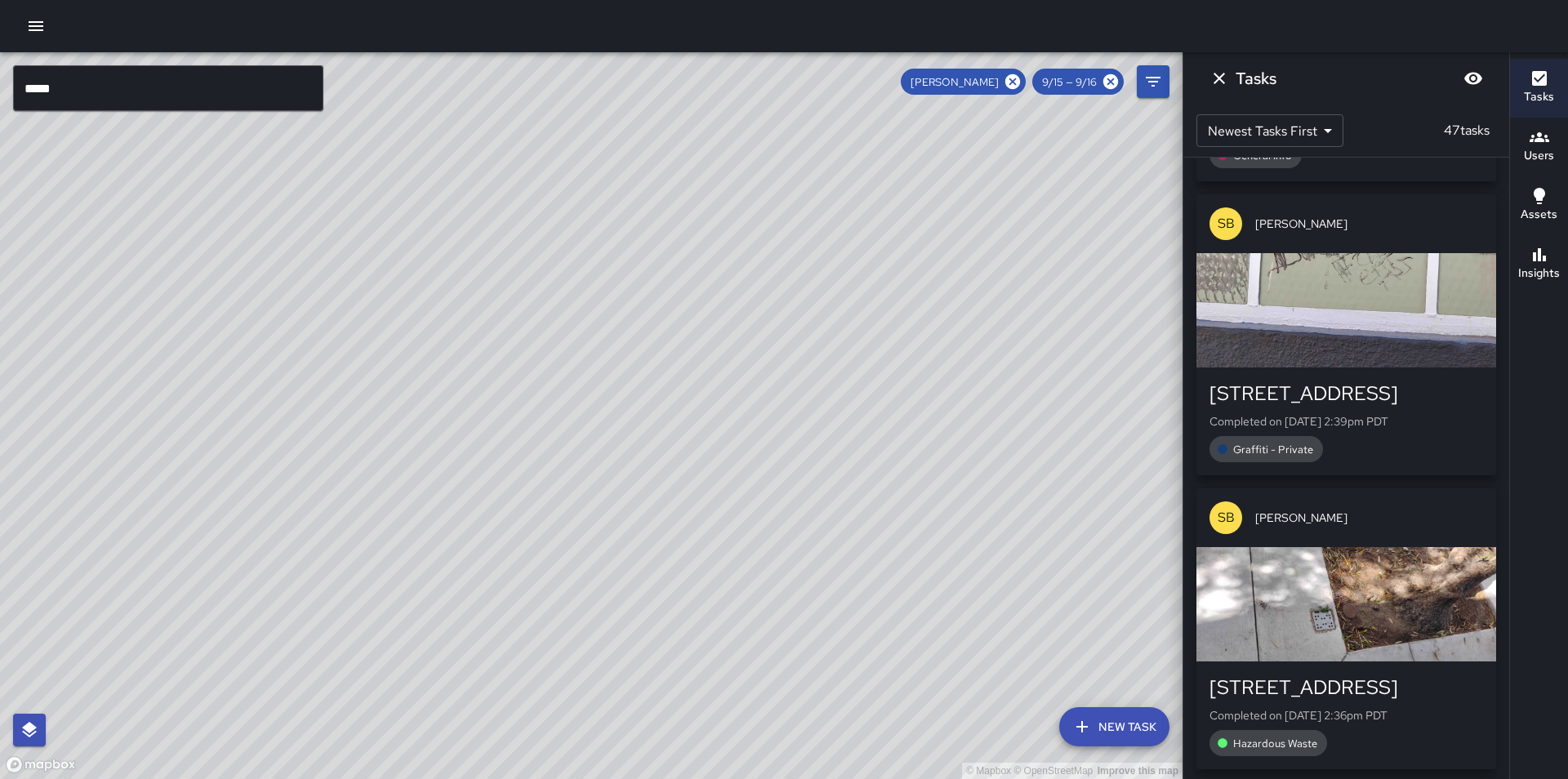
scroll to position [2204, 0]
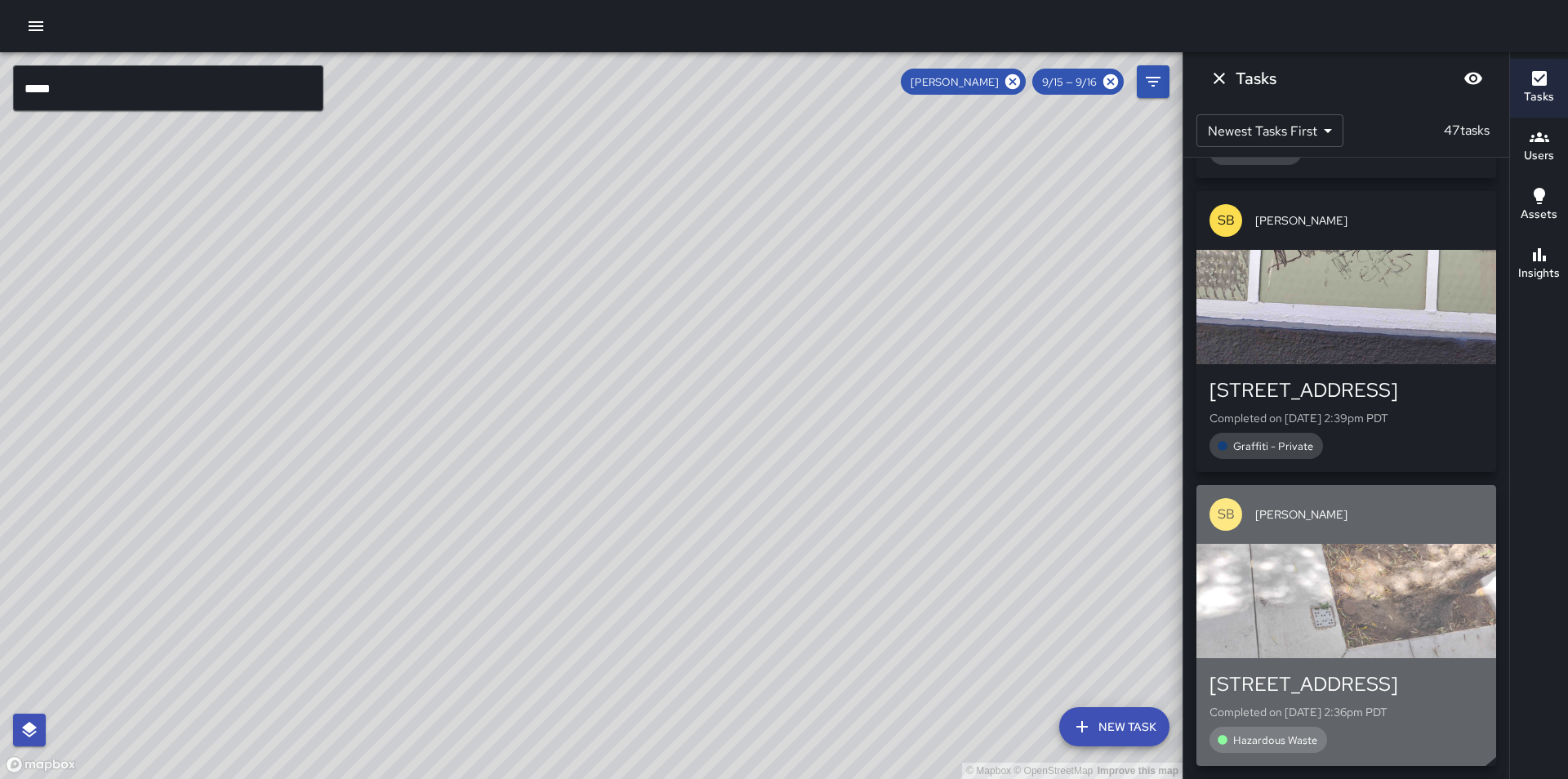
click at [1339, 584] on div "button" at bounding box center [1346, 601] width 299 height 114
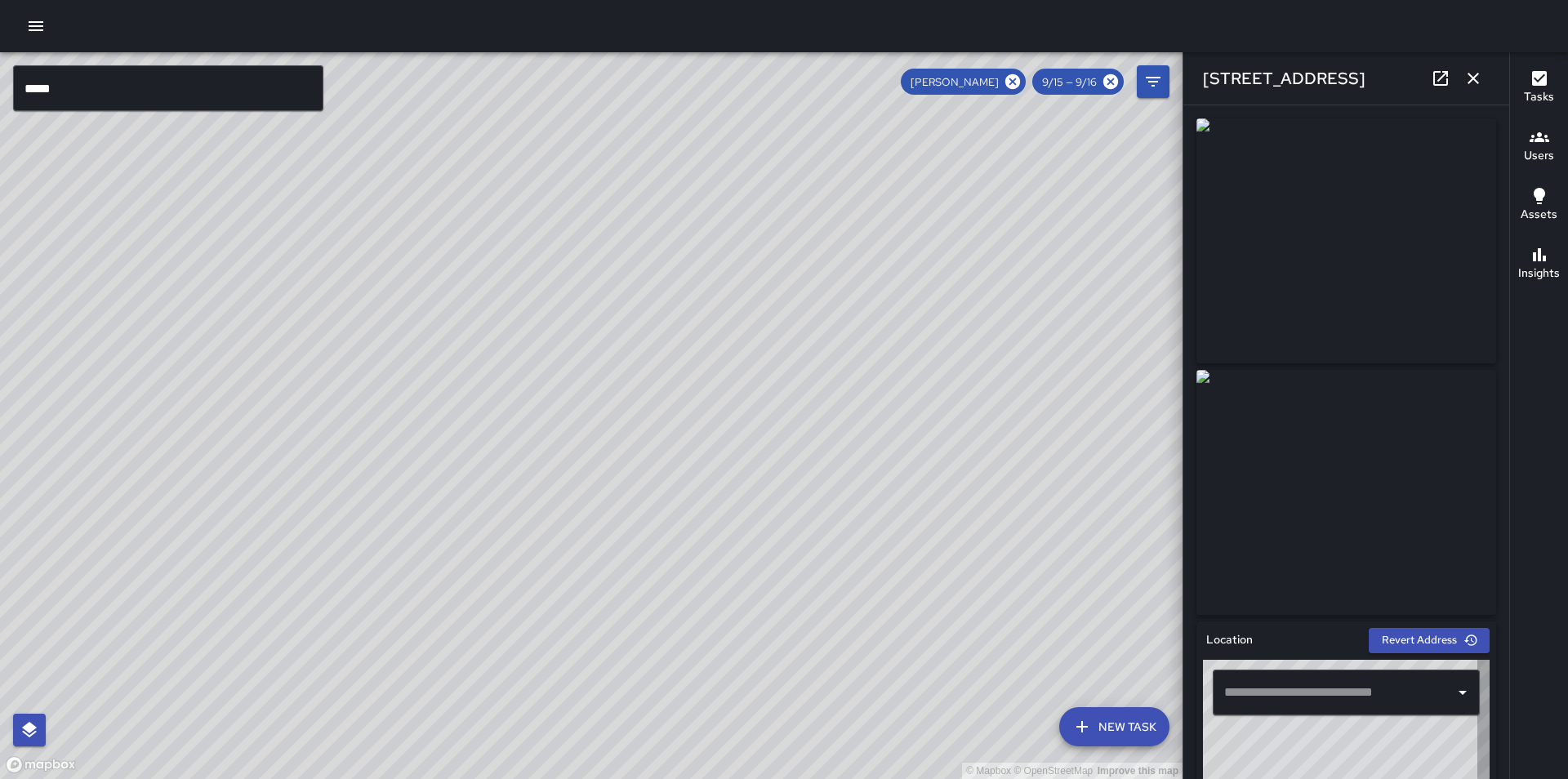
type input "**********"
click at [1480, 77] on icon "button" at bounding box center [1473, 78] width 19 height 19
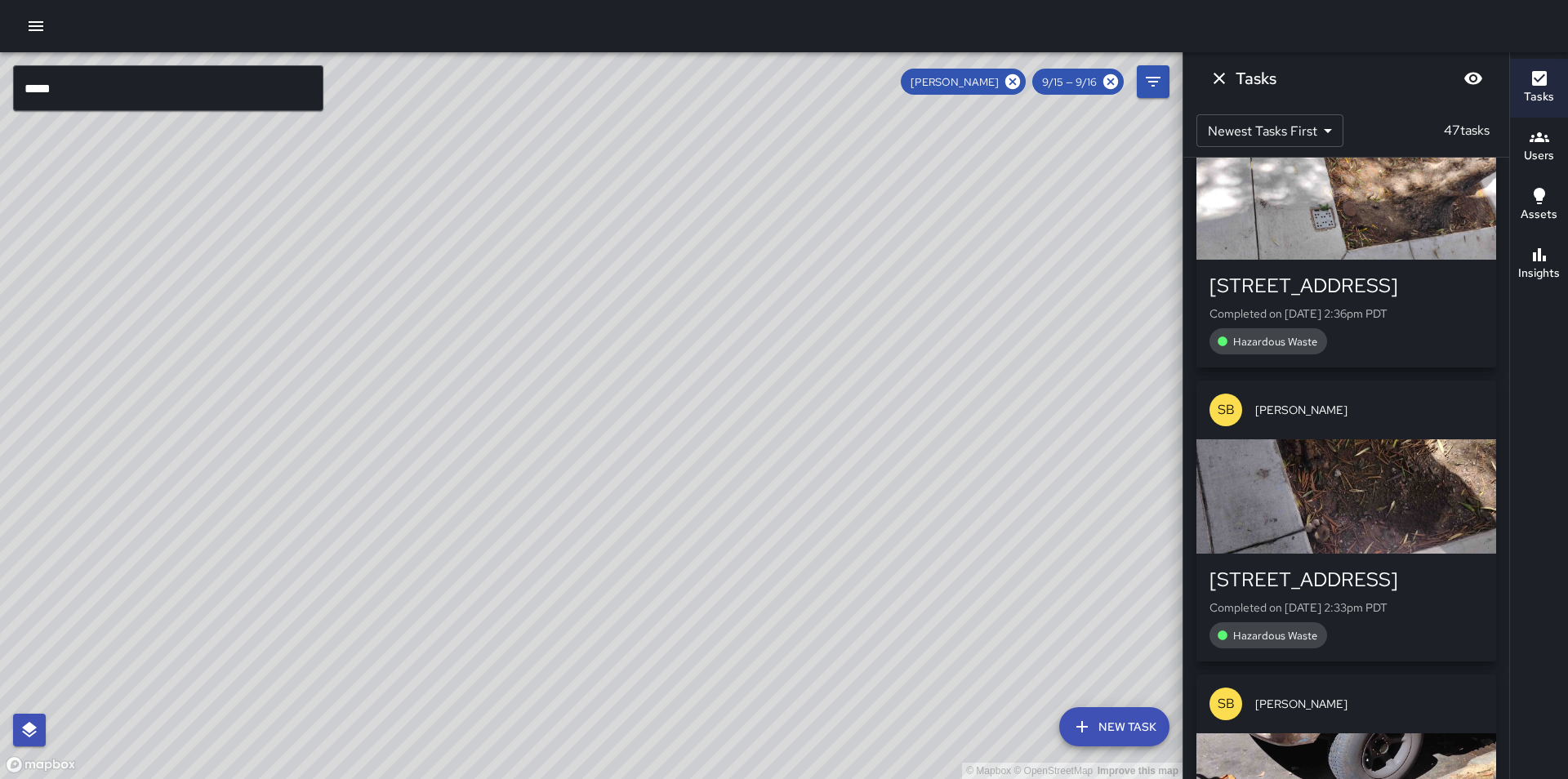
scroll to position [2613, 0]
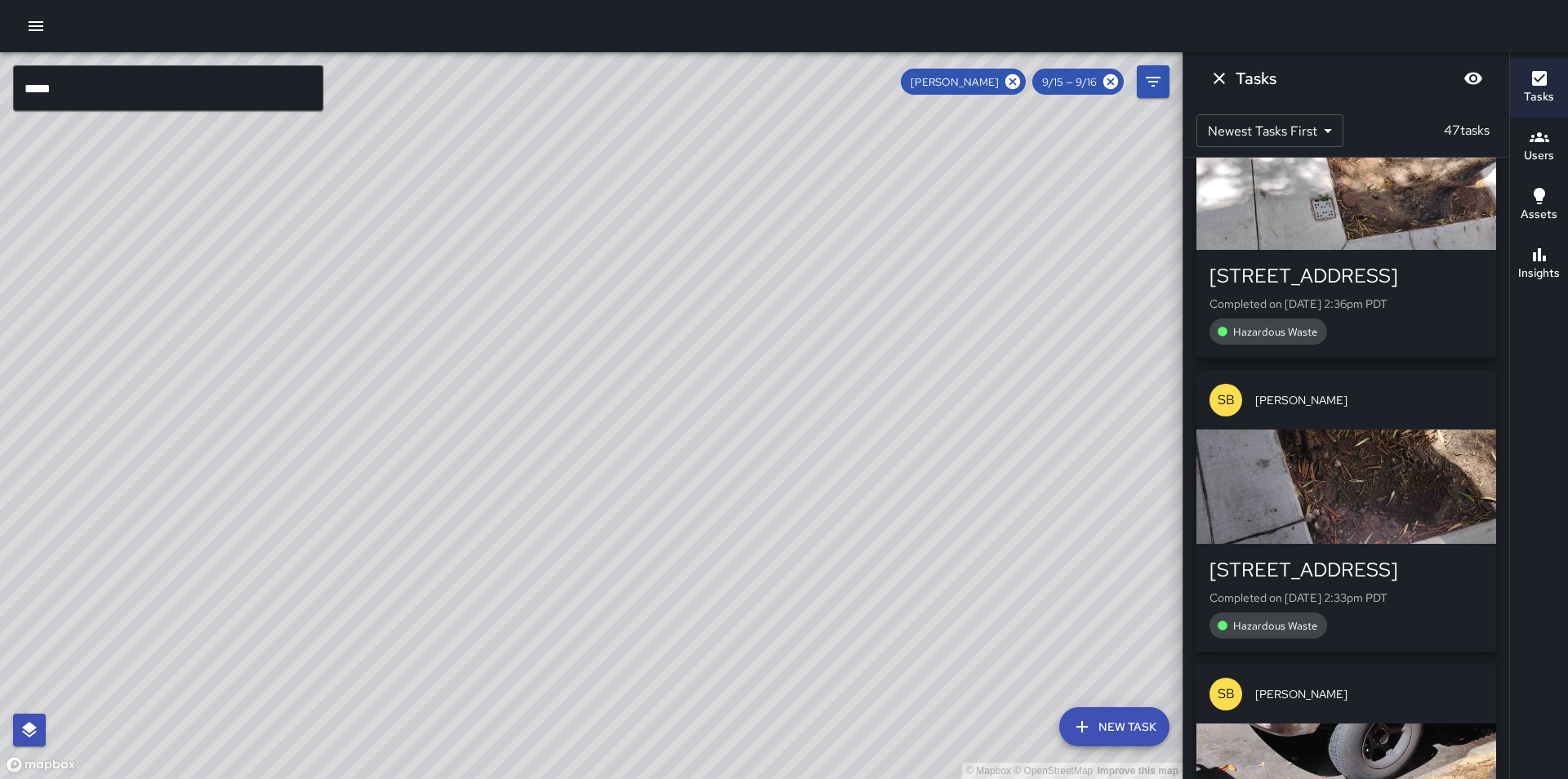
click at [1370, 604] on p "Completed on 9/15/2025, 2:33pm PDT" at bounding box center [1346, 598] width 274 height 17
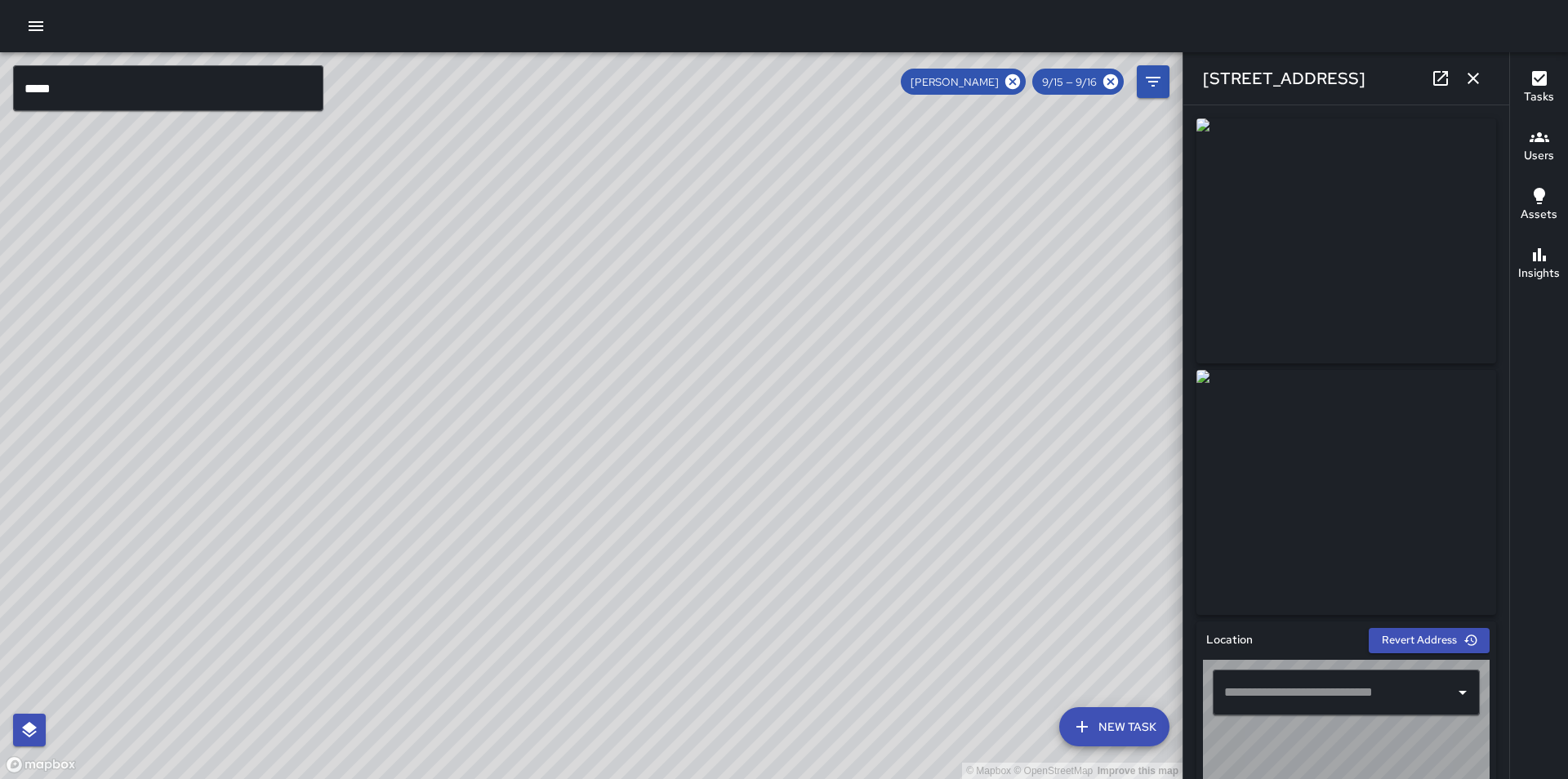
type input "**********"
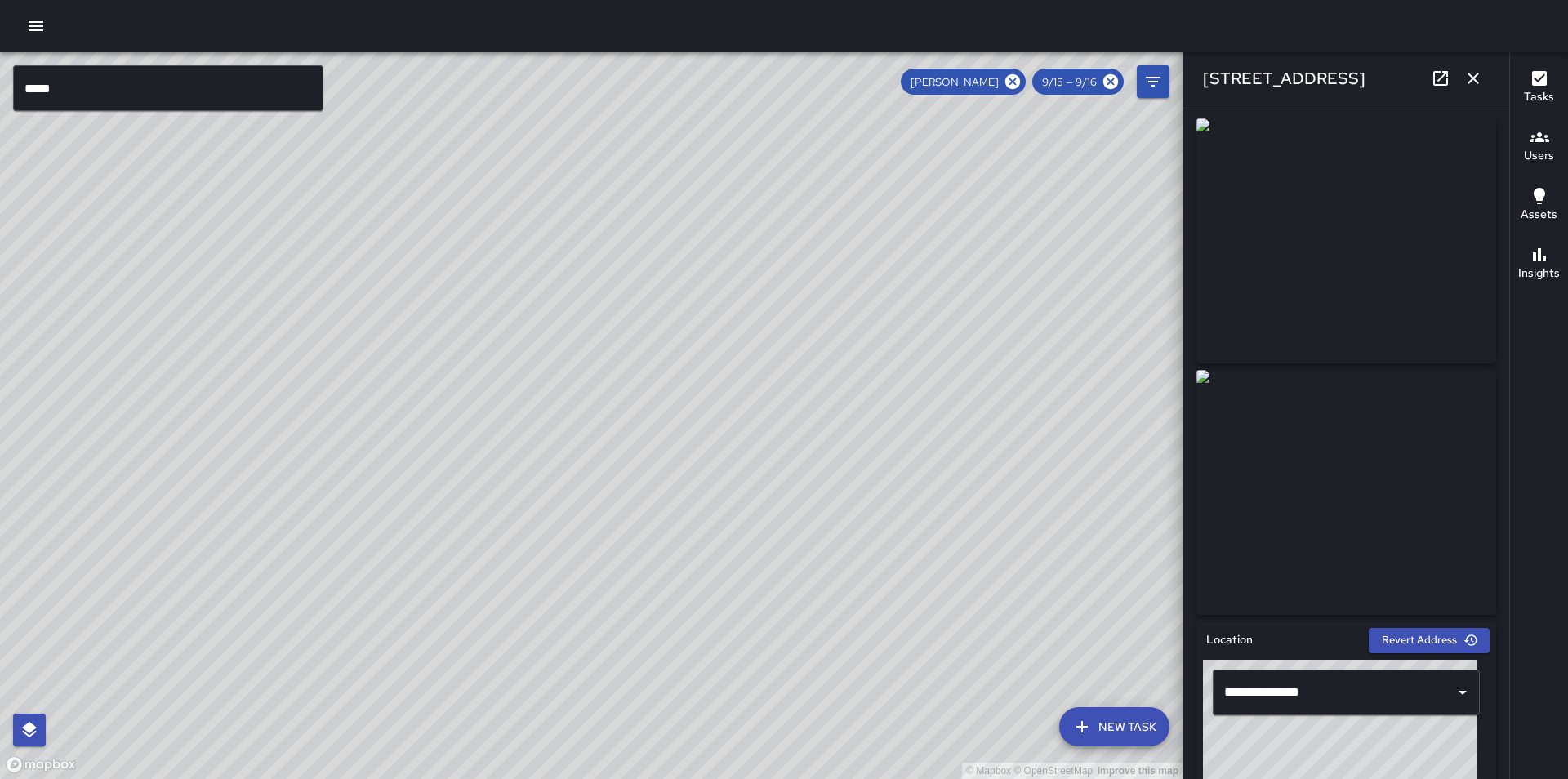
click at [1479, 79] on icon "button" at bounding box center [1473, 78] width 19 height 19
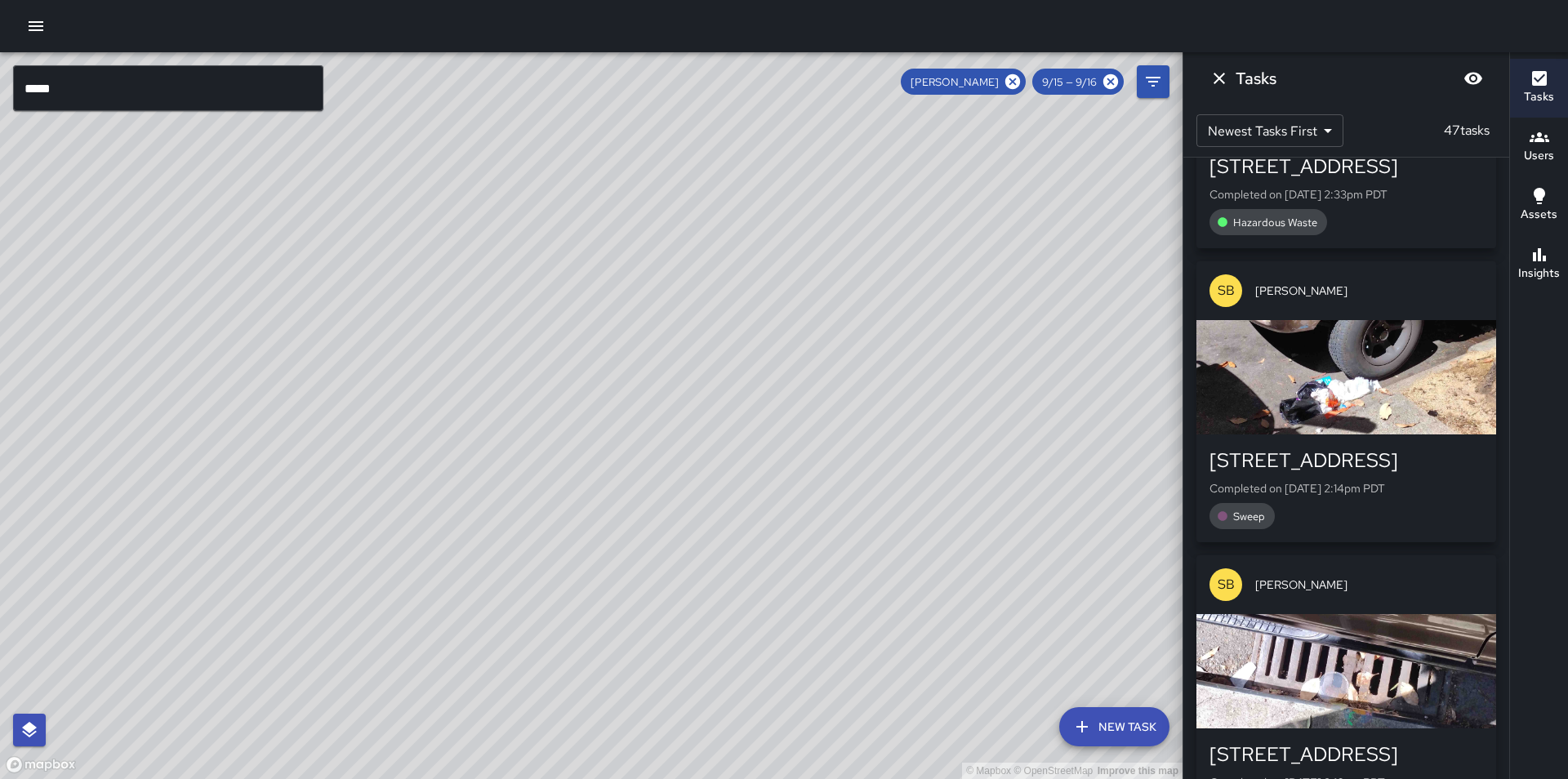
scroll to position [3021, 0]
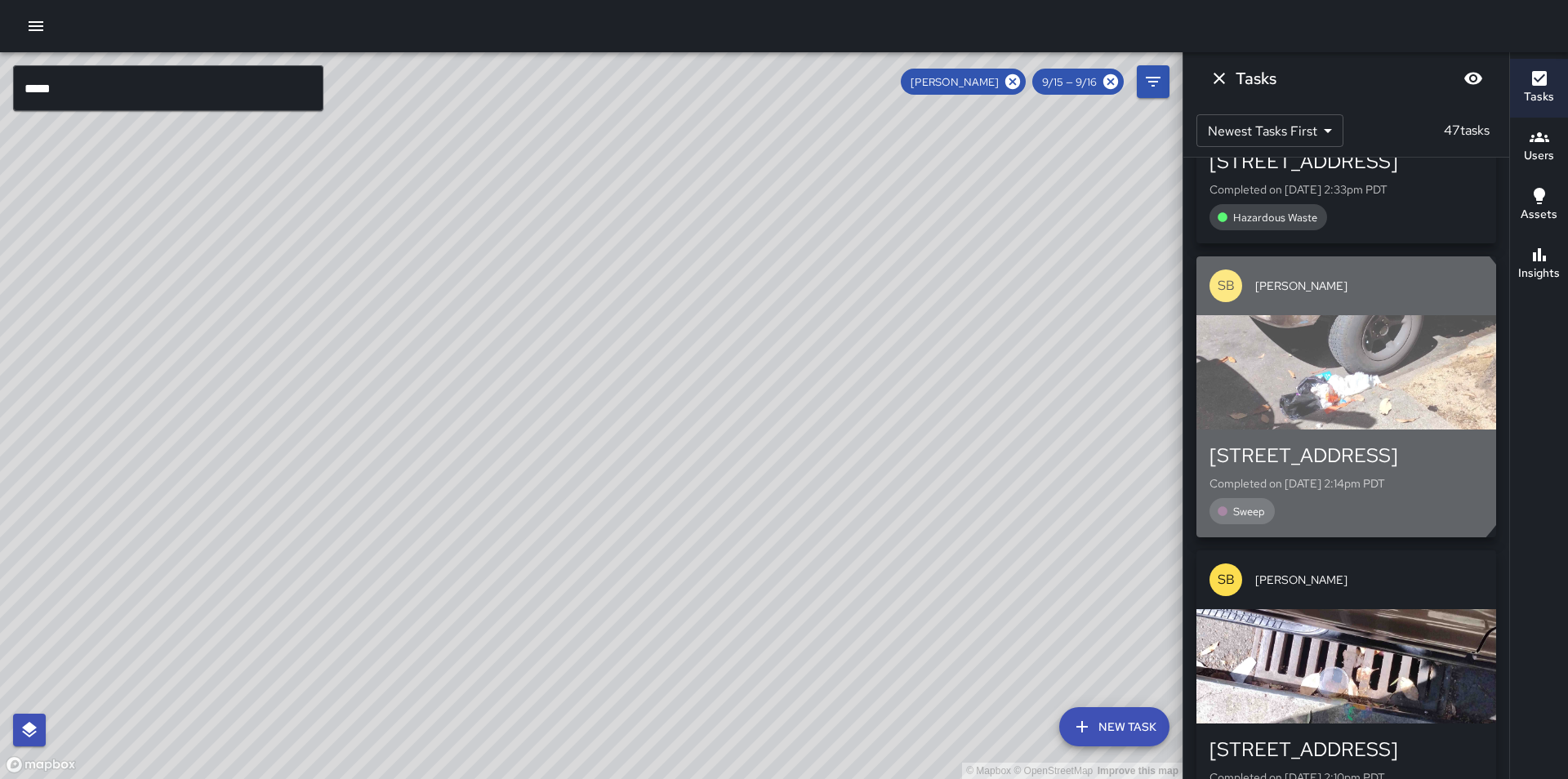
click at [1328, 394] on div "button" at bounding box center [1346, 372] width 299 height 114
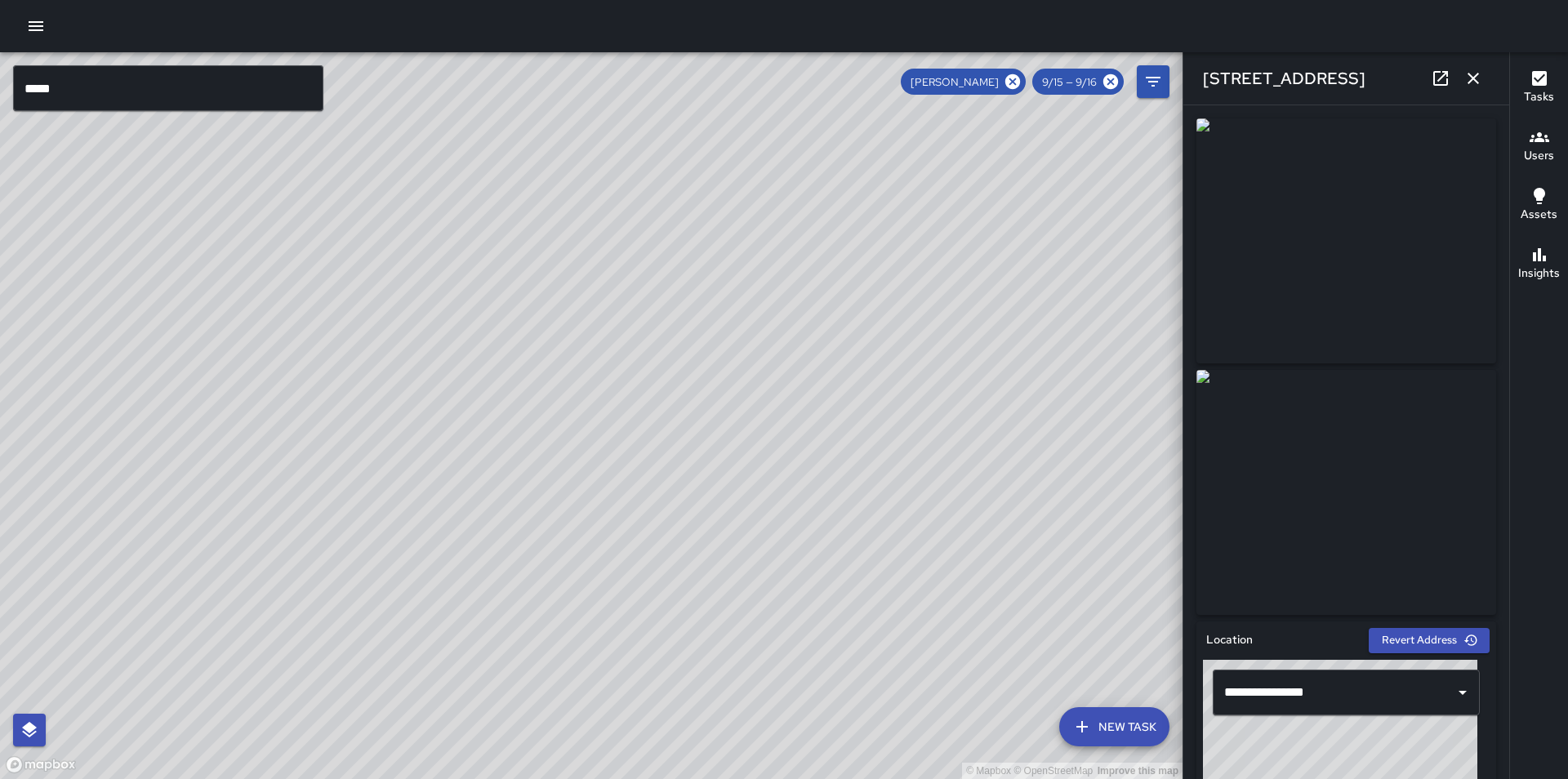
click at [1482, 78] on icon "button" at bounding box center [1473, 78] width 19 height 19
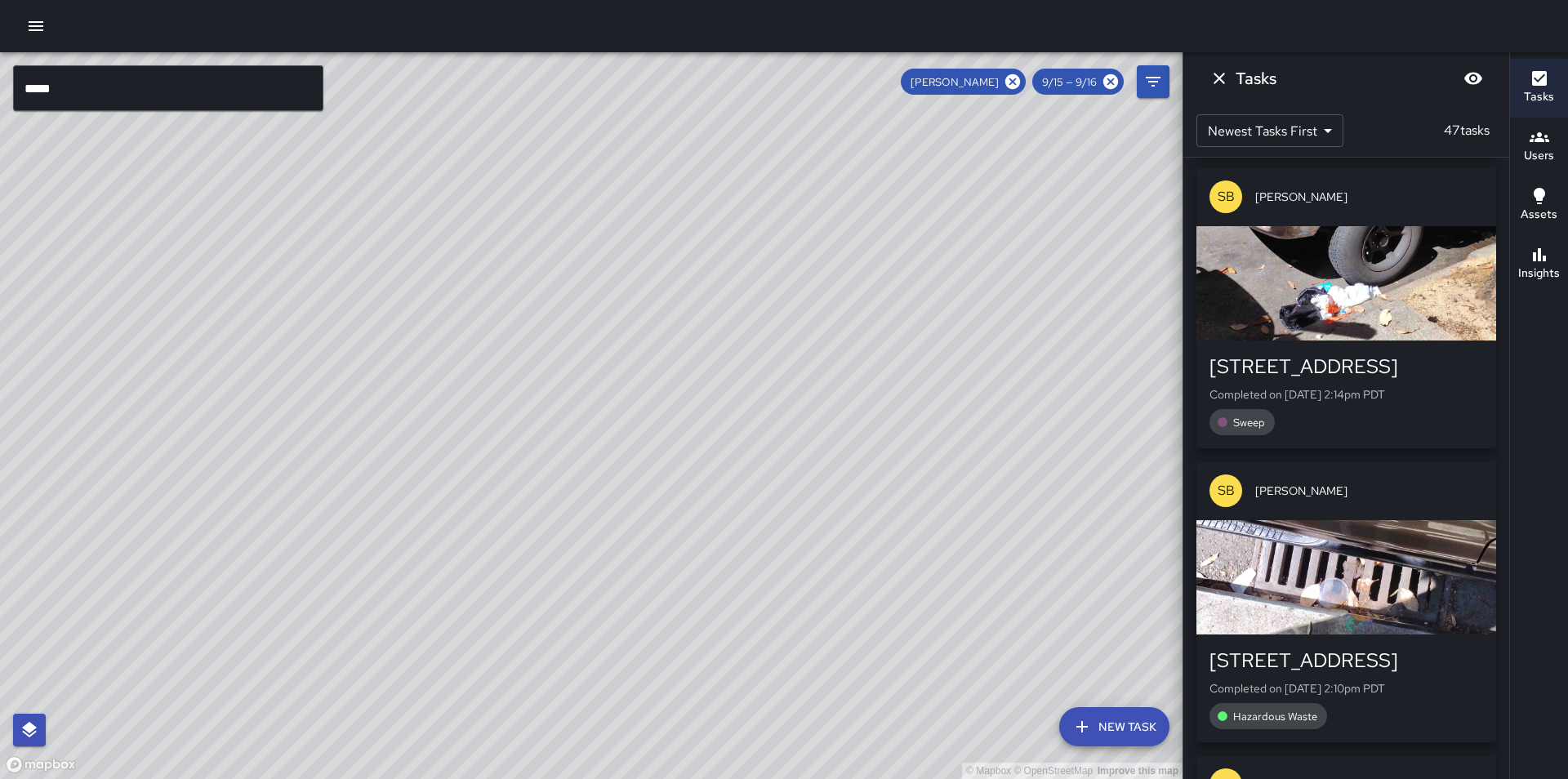
scroll to position [3184, 0]
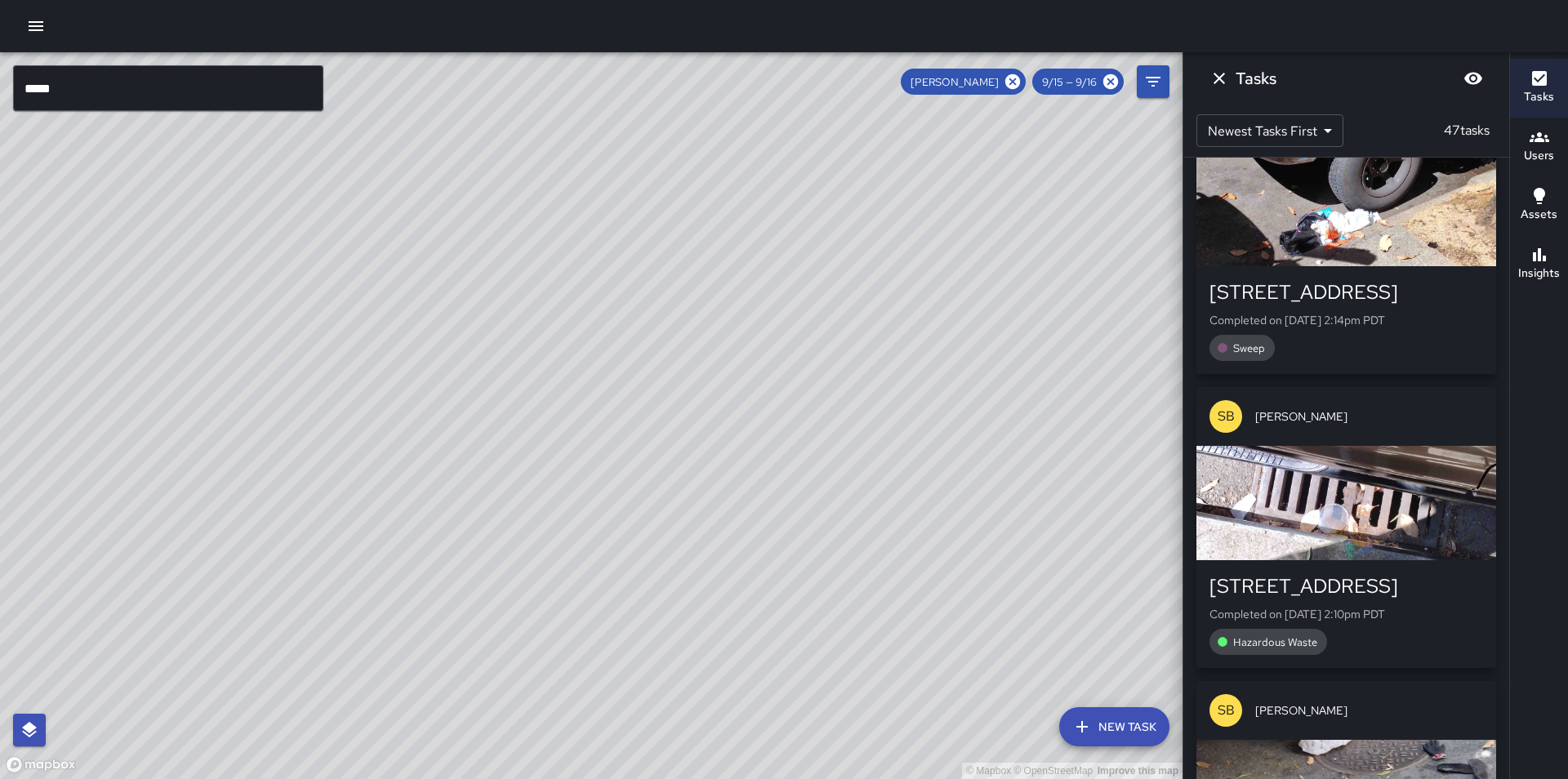
click at [1317, 503] on div "button" at bounding box center [1346, 503] width 299 height 114
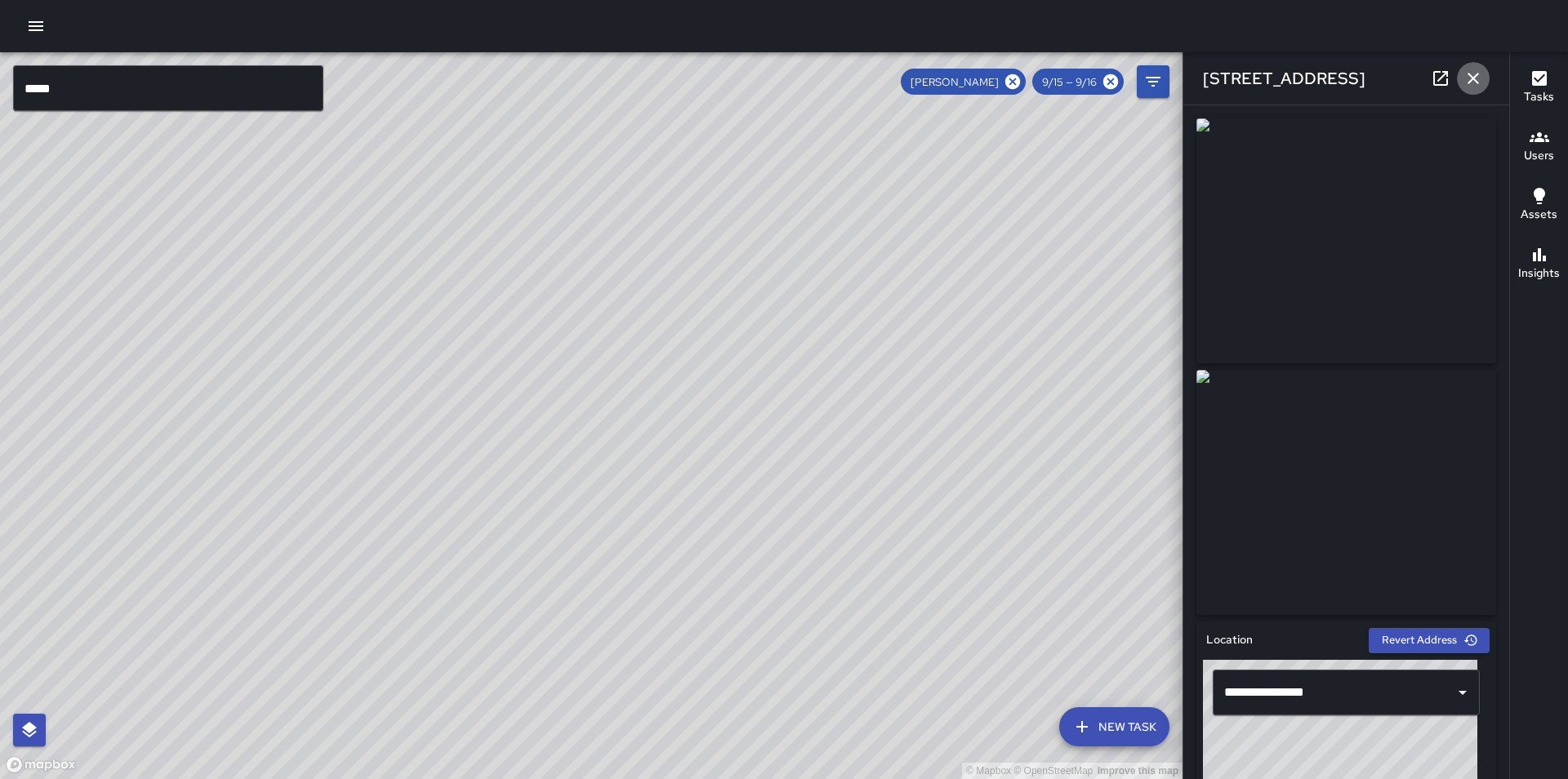
click at [1468, 81] on icon "button" at bounding box center [1473, 78] width 19 height 19
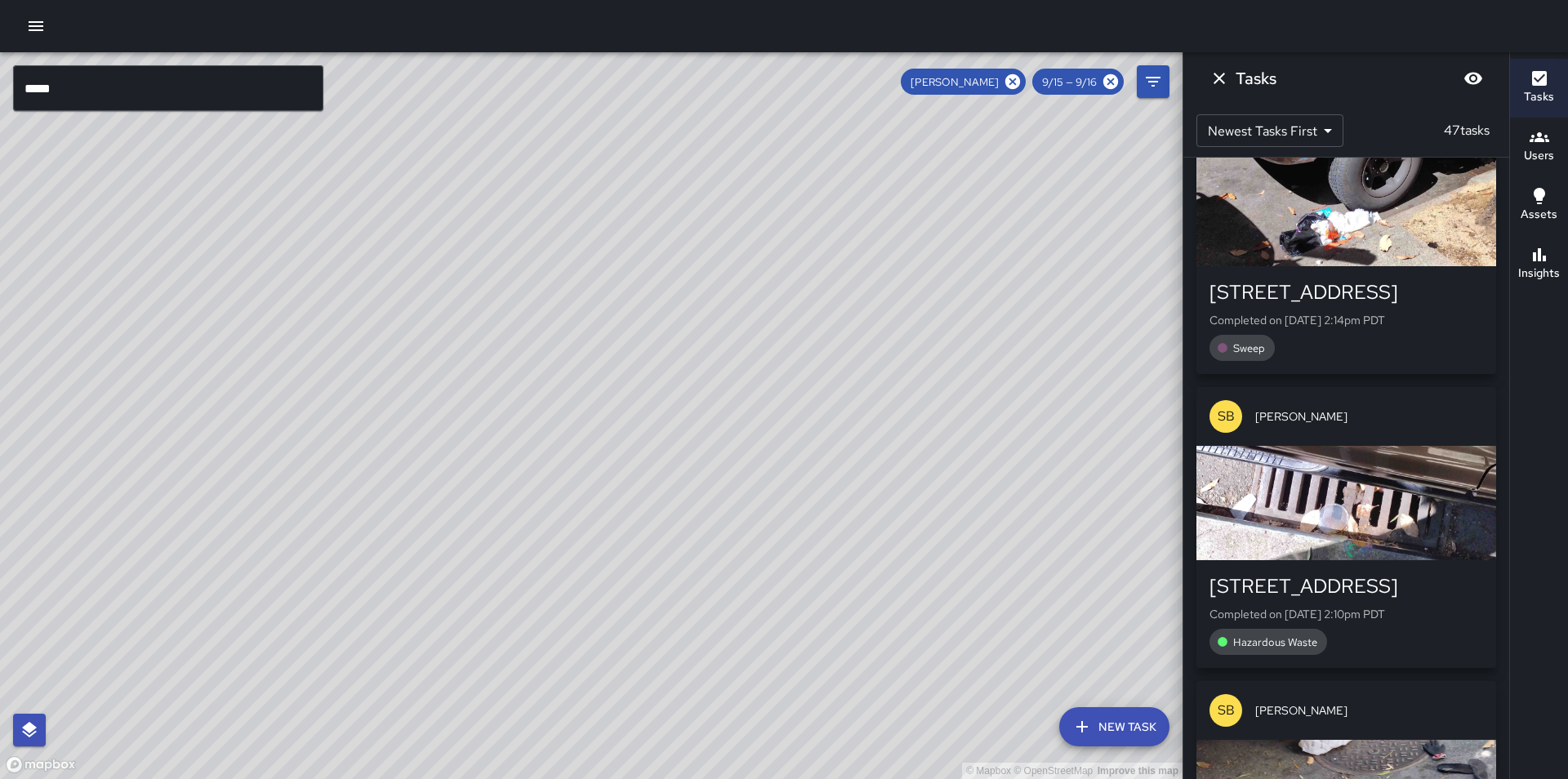
scroll to position [3510, 0]
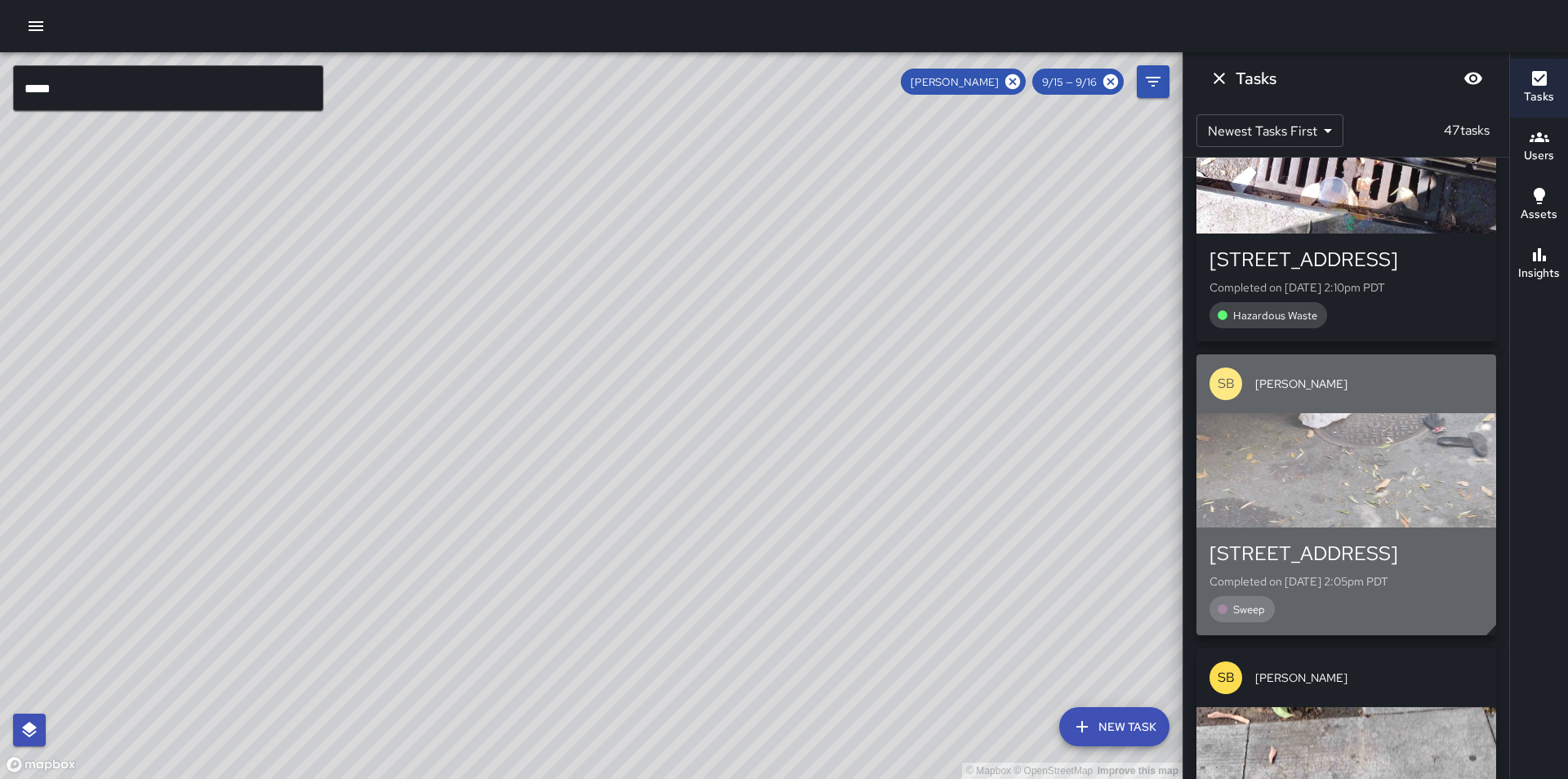
click at [1301, 451] on div "button" at bounding box center [1346, 470] width 299 height 114
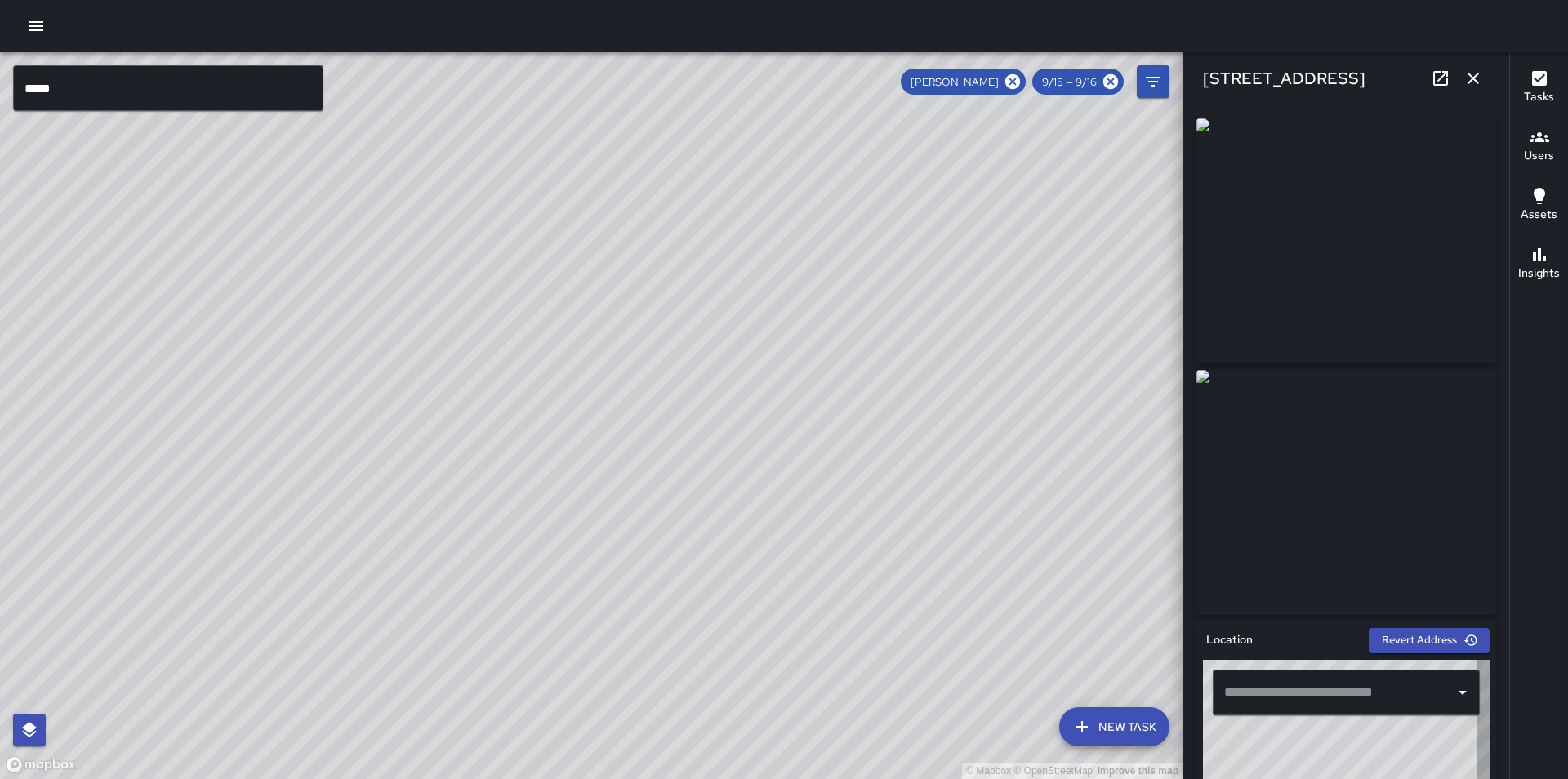
type input "**********"
click at [1470, 69] on icon "button" at bounding box center [1473, 78] width 19 height 19
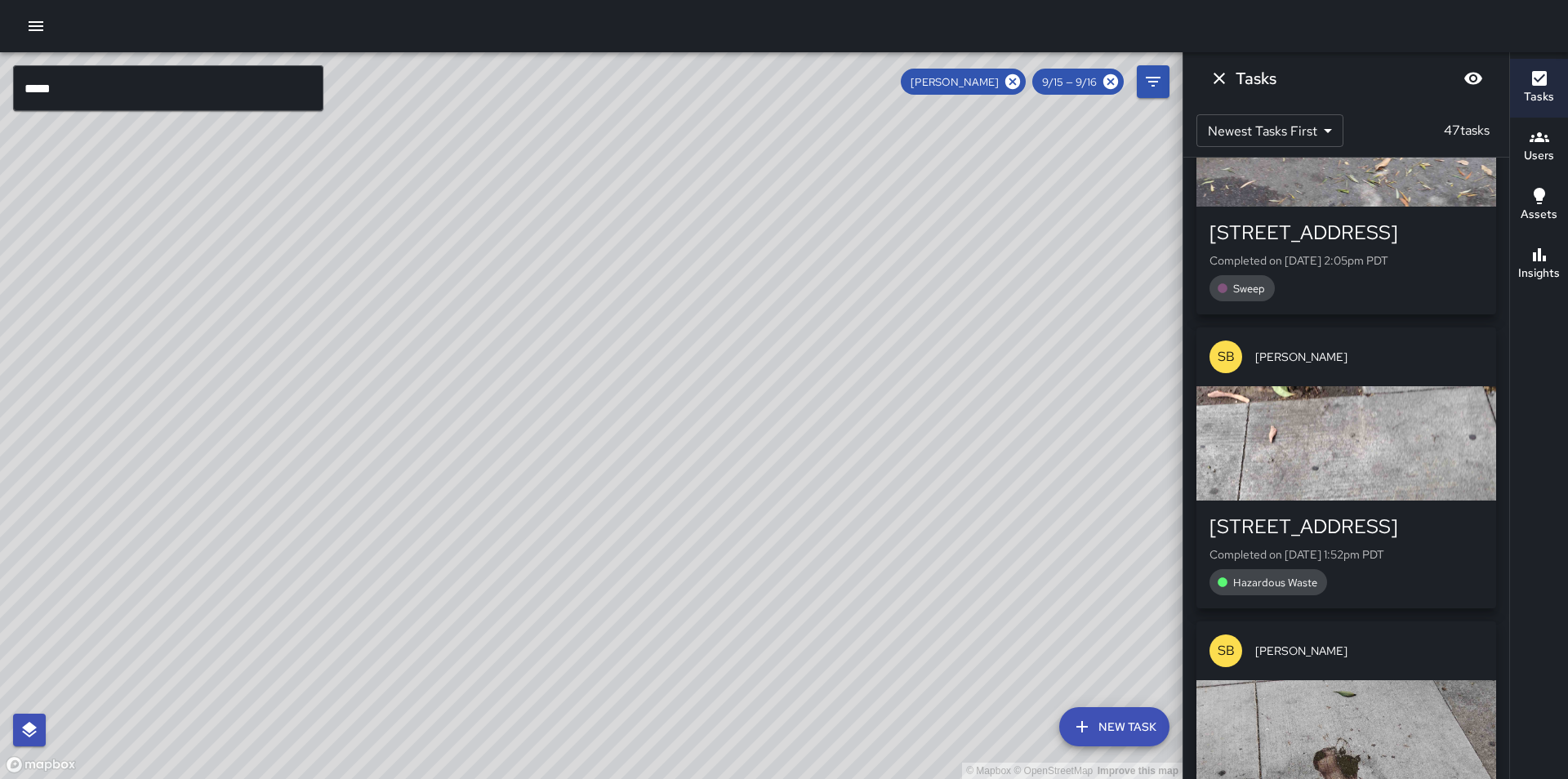
scroll to position [3837, 0]
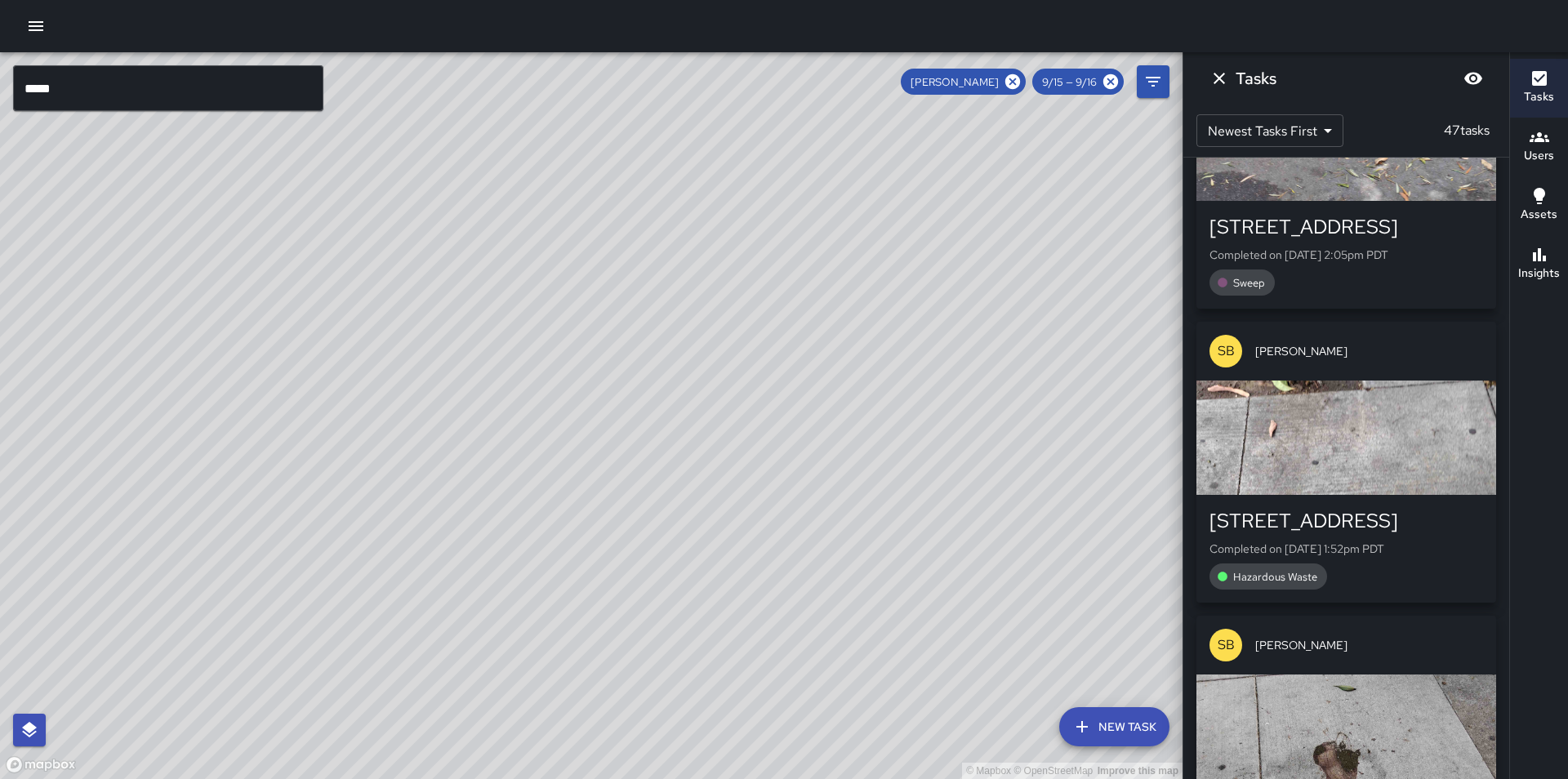
click at [1338, 454] on div "button" at bounding box center [1346, 437] width 299 height 114
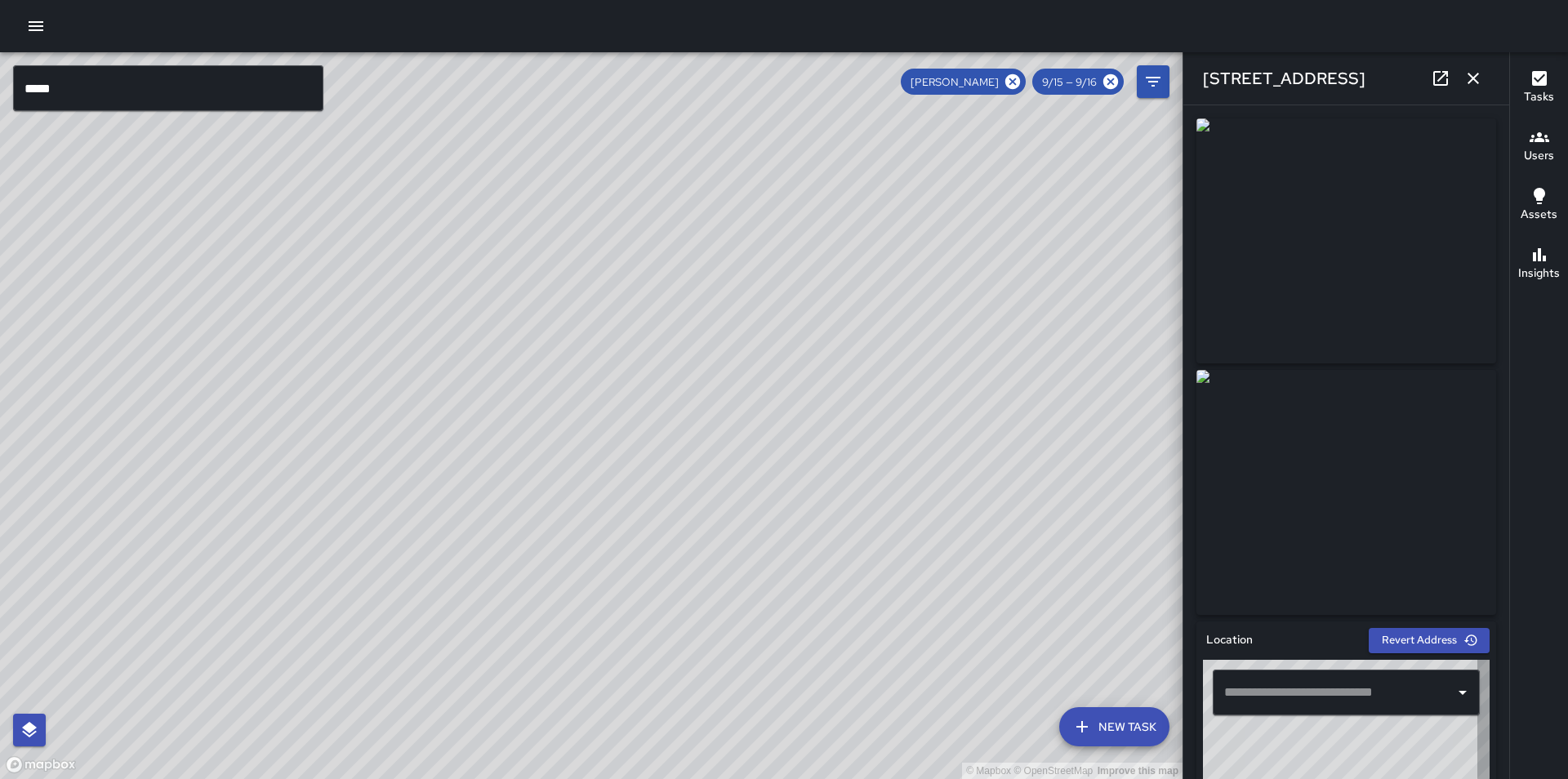
type input "**********"
click at [1470, 85] on icon "button" at bounding box center [1473, 78] width 19 height 19
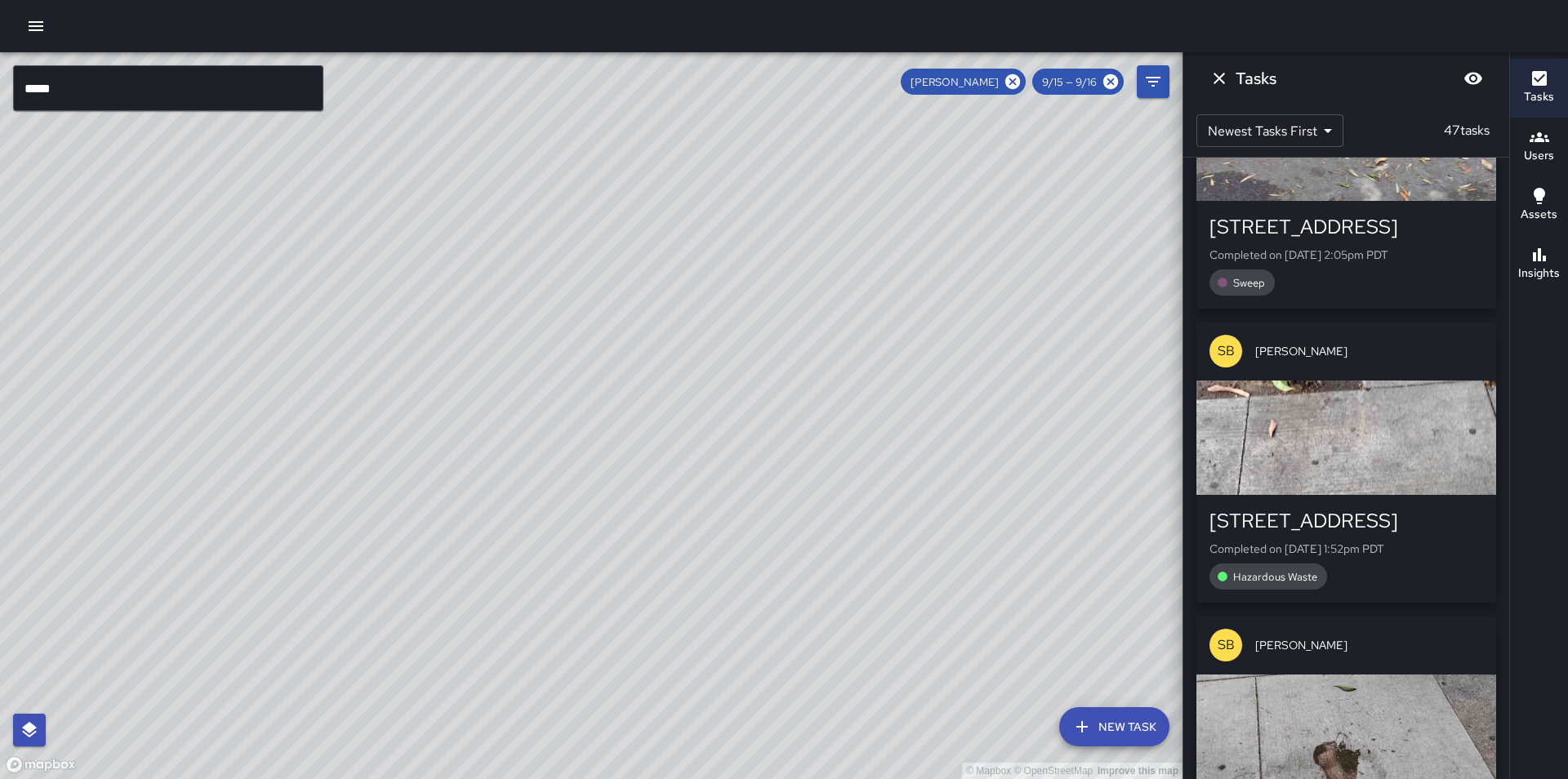
scroll to position [4082, 0]
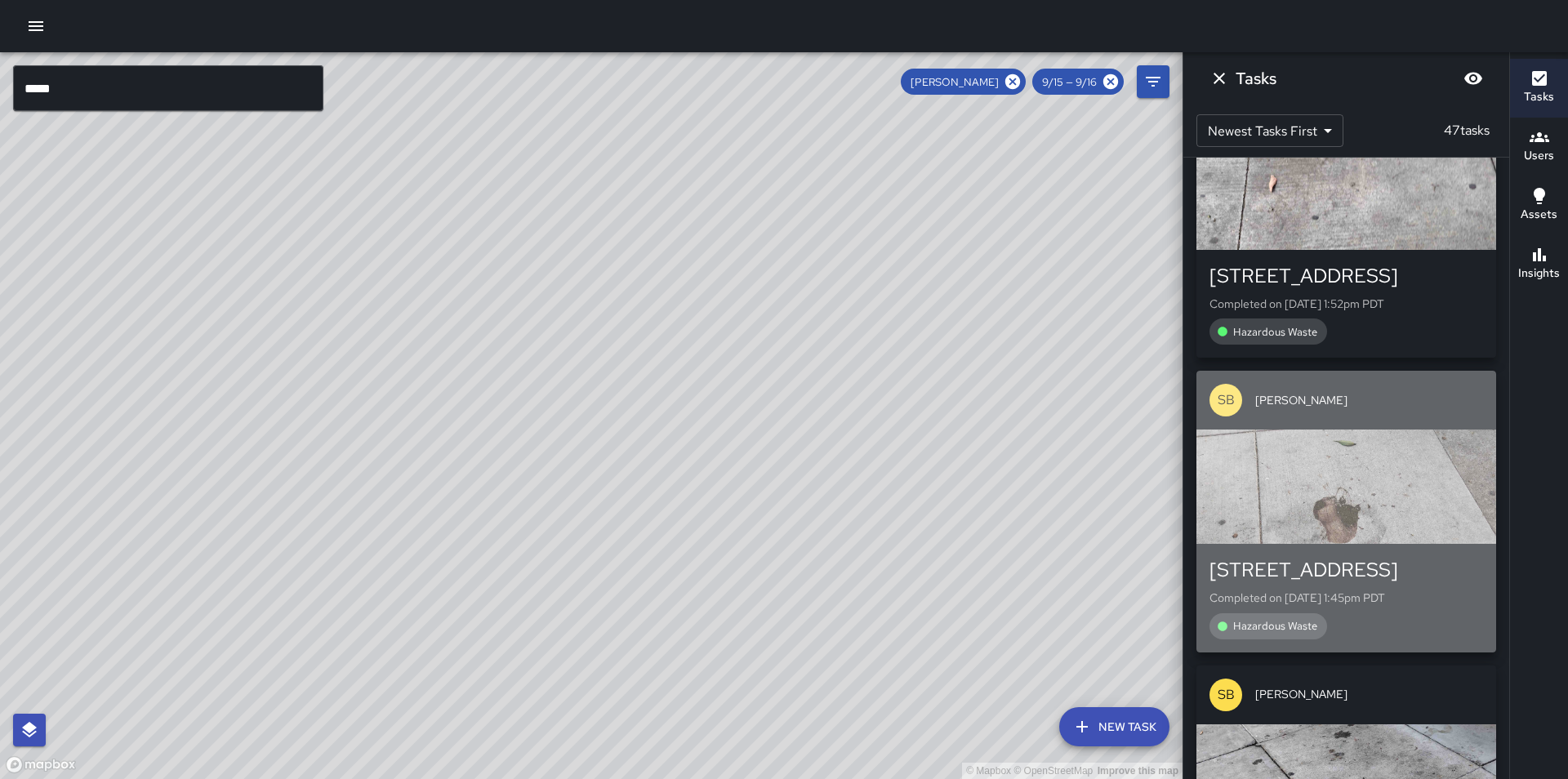
click at [1356, 470] on div "button" at bounding box center [1346, 487] width 299 height 114
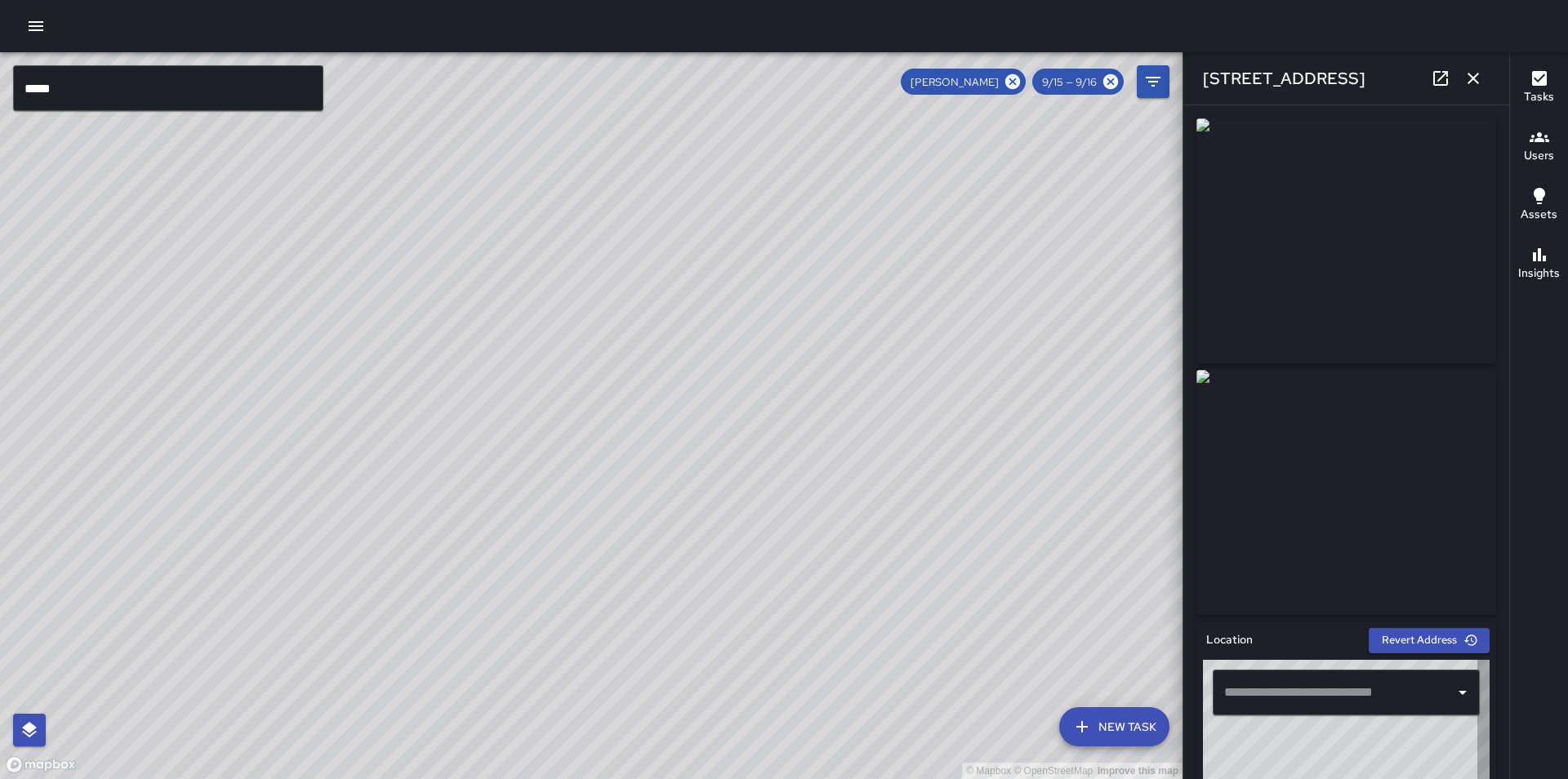
type input "**********"
drag, startPoint x: 1359, startPoint y: 467, endPoint x: 1340, endPoint y: 474, distance: 20.2
click at [1340, 474] on img at bounding box center [1346, 492] width 299 height 245
click at [1479, 80] on icon "button" at bounding box center [1473, 78] width 19 height 19
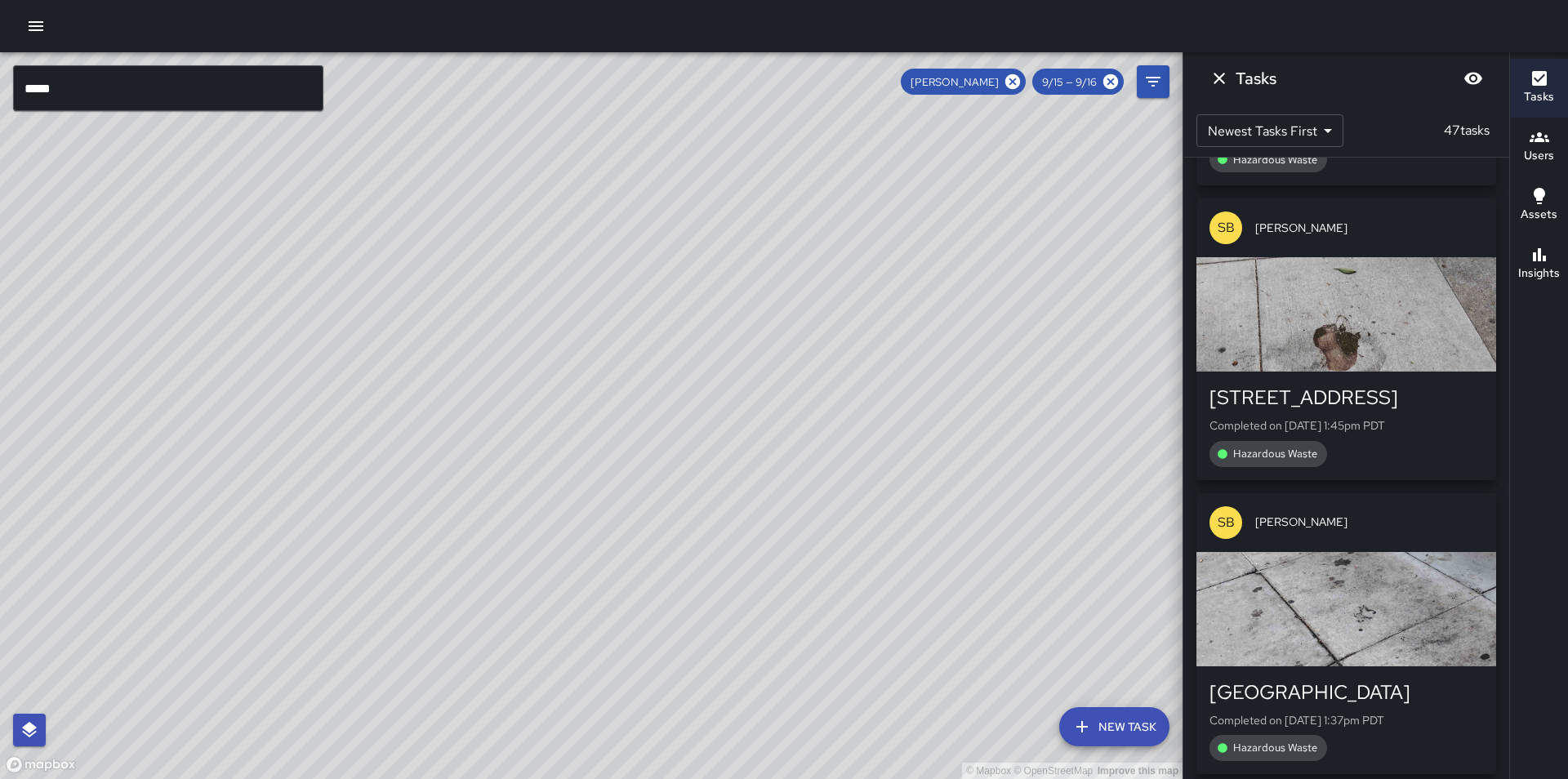
scroll to position [4409, 0]
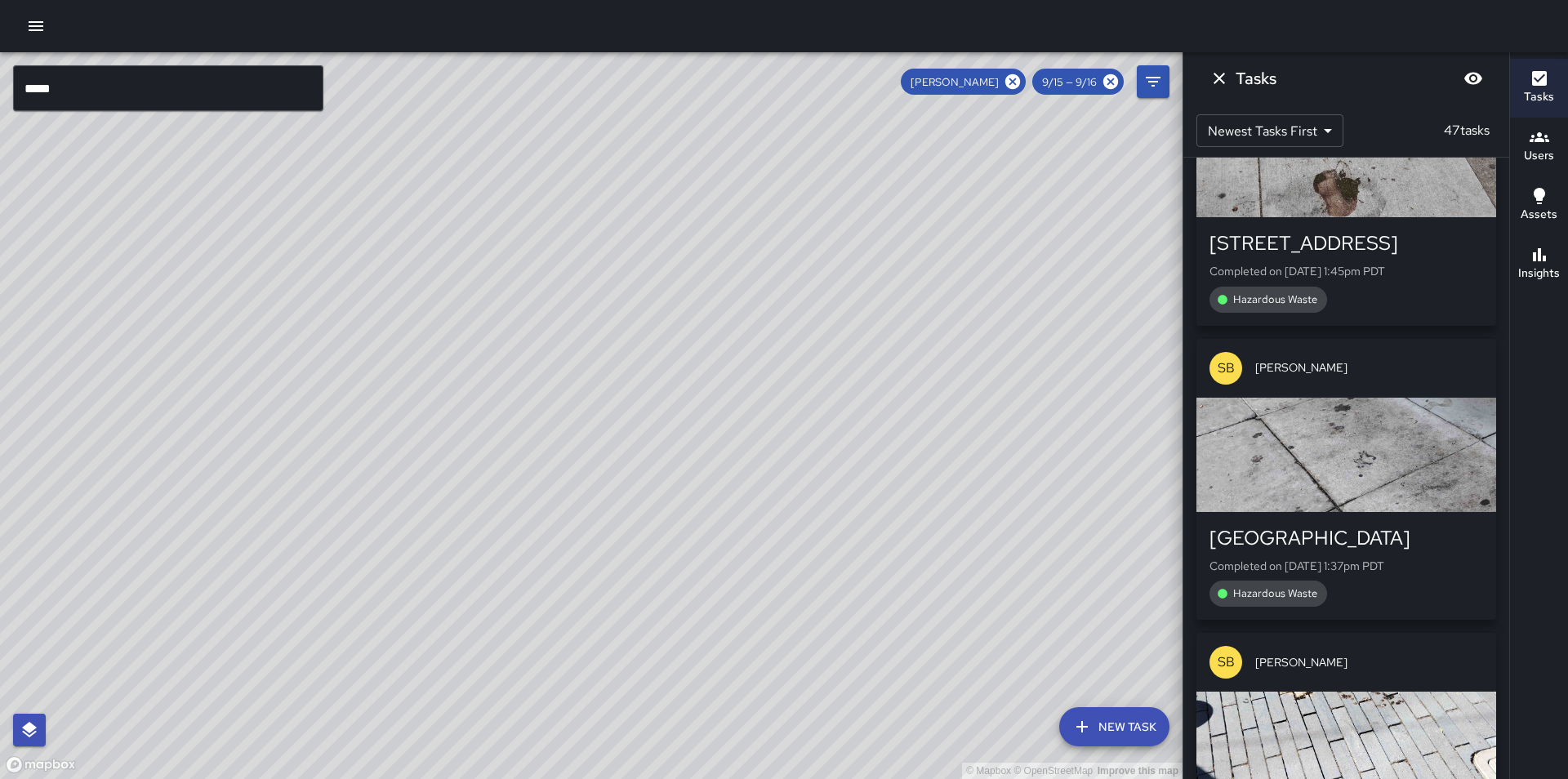
drag, startPoint x: 1372, startPoint y: 420, endPoint x: 1285, endPoint y: 492, distance: 112.9
click at [1285, 492] on div "button" at bounding box center [1346, 455] width 299 height 114
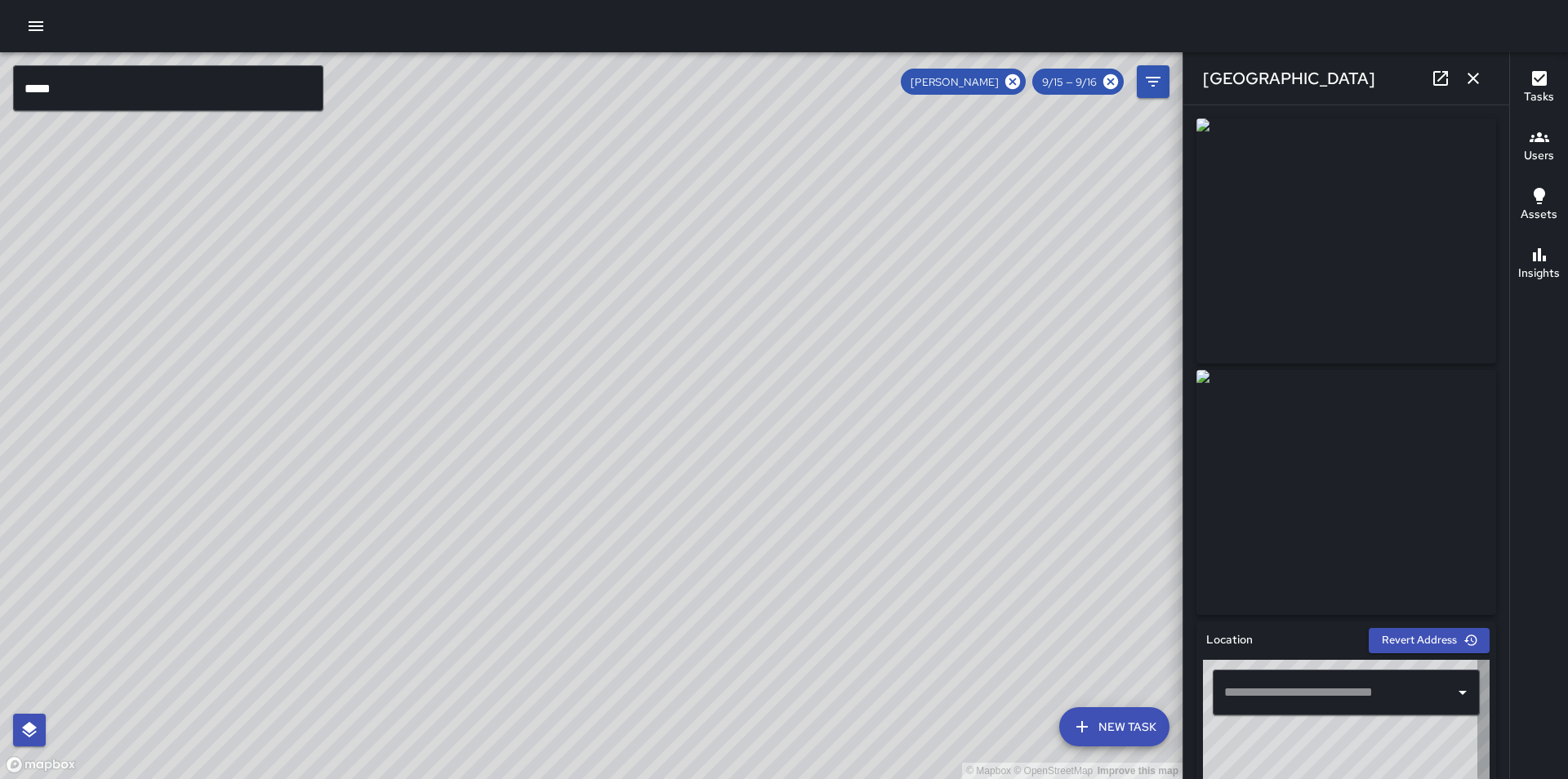
type input "**********"
click at [1482, 82] on icon "button" at bounding box center [1473, 78] width 19 height 19
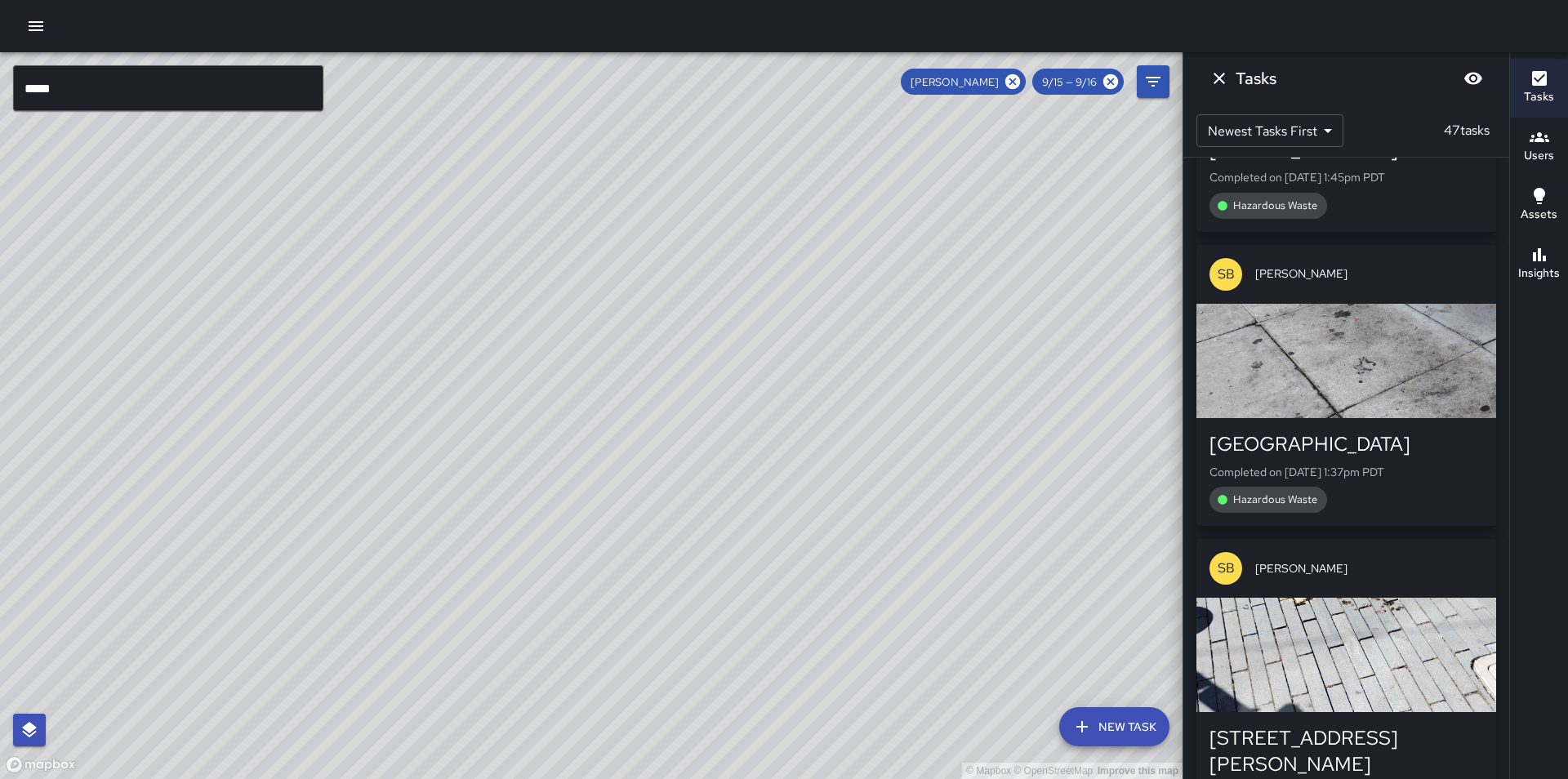
scroll to position [4654, 0]
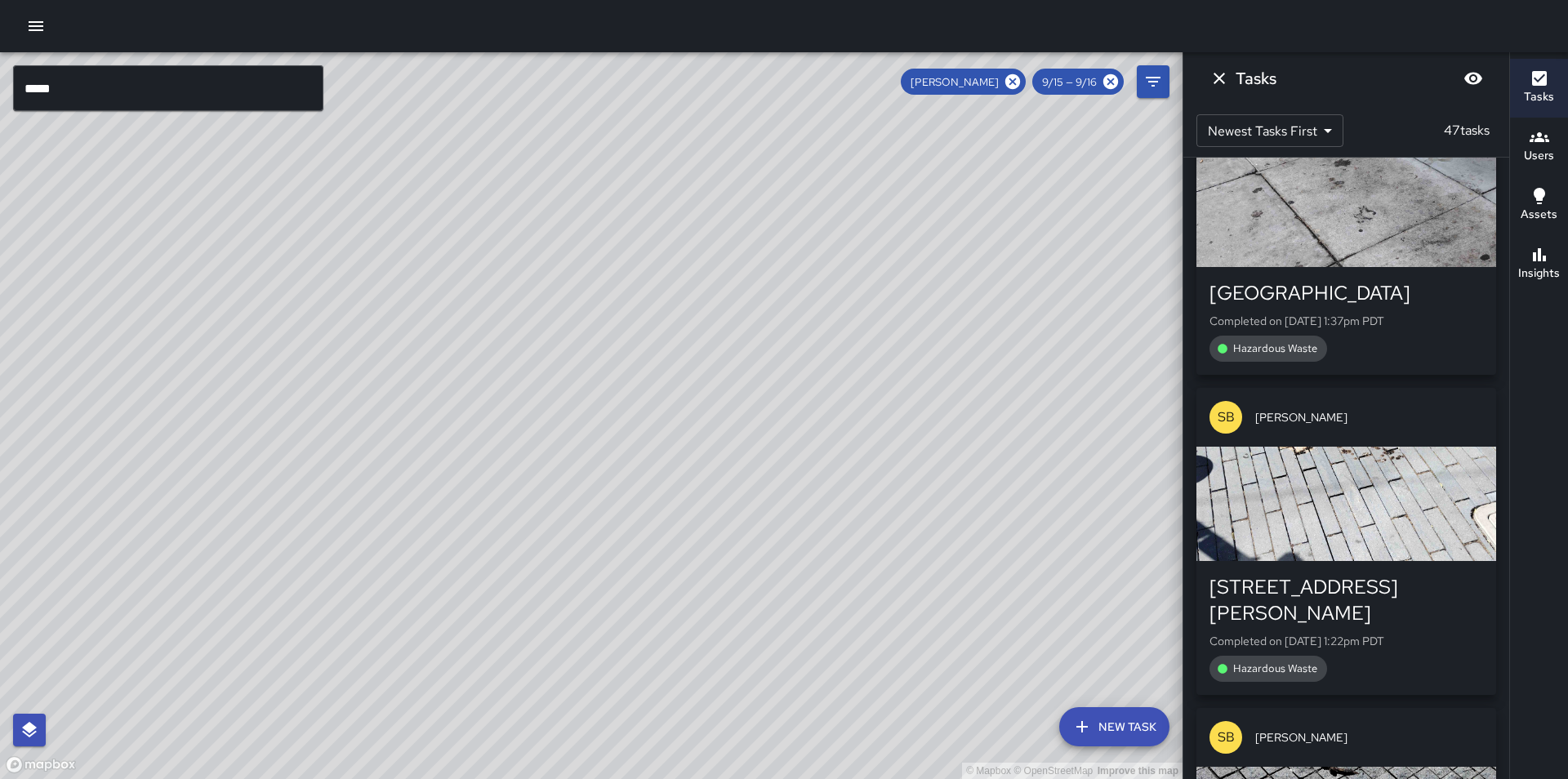
click at [1351, 499] on div "button" at bounding box center [1346, 503] width 299 height 114
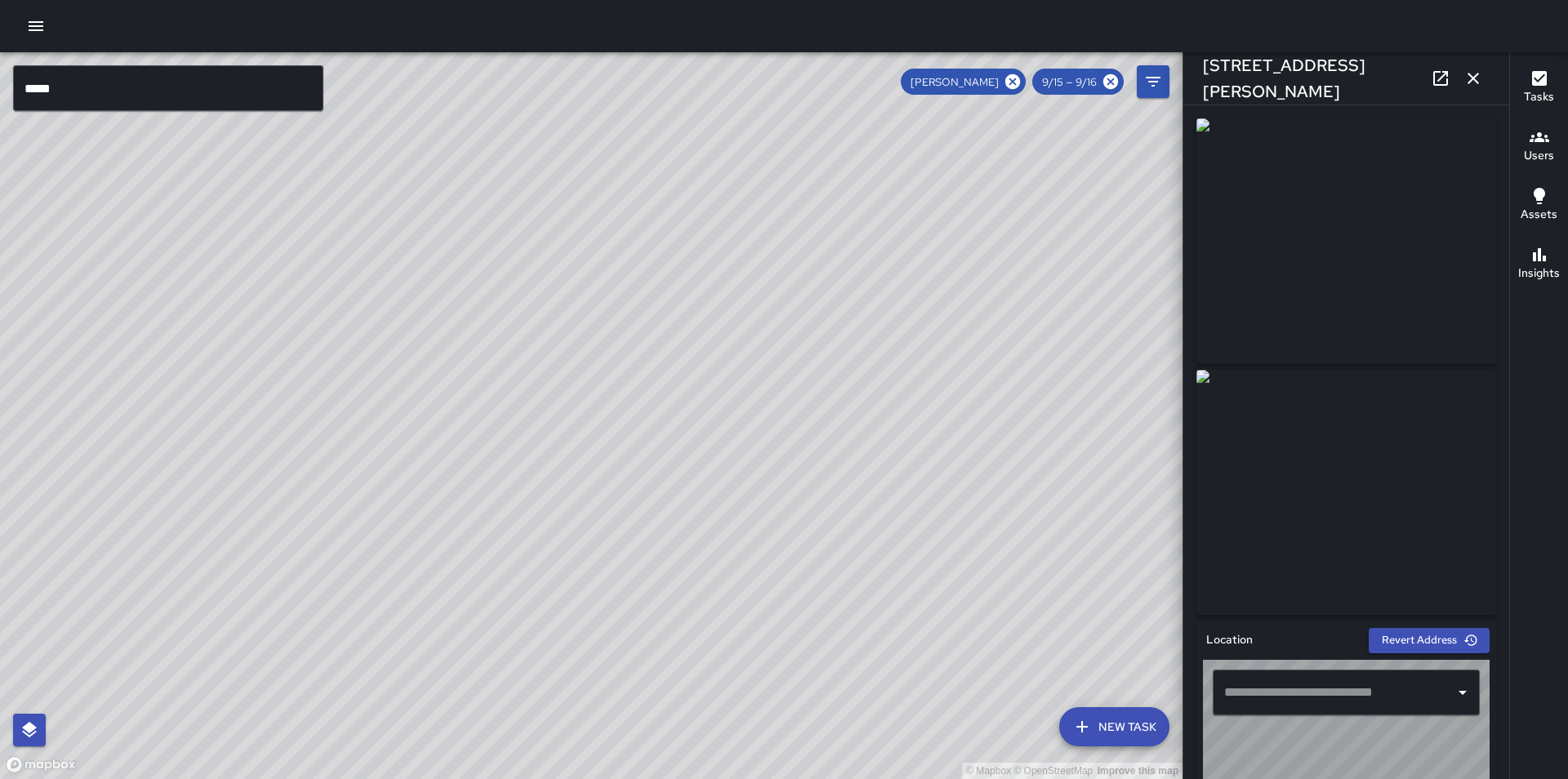
type input "**********"
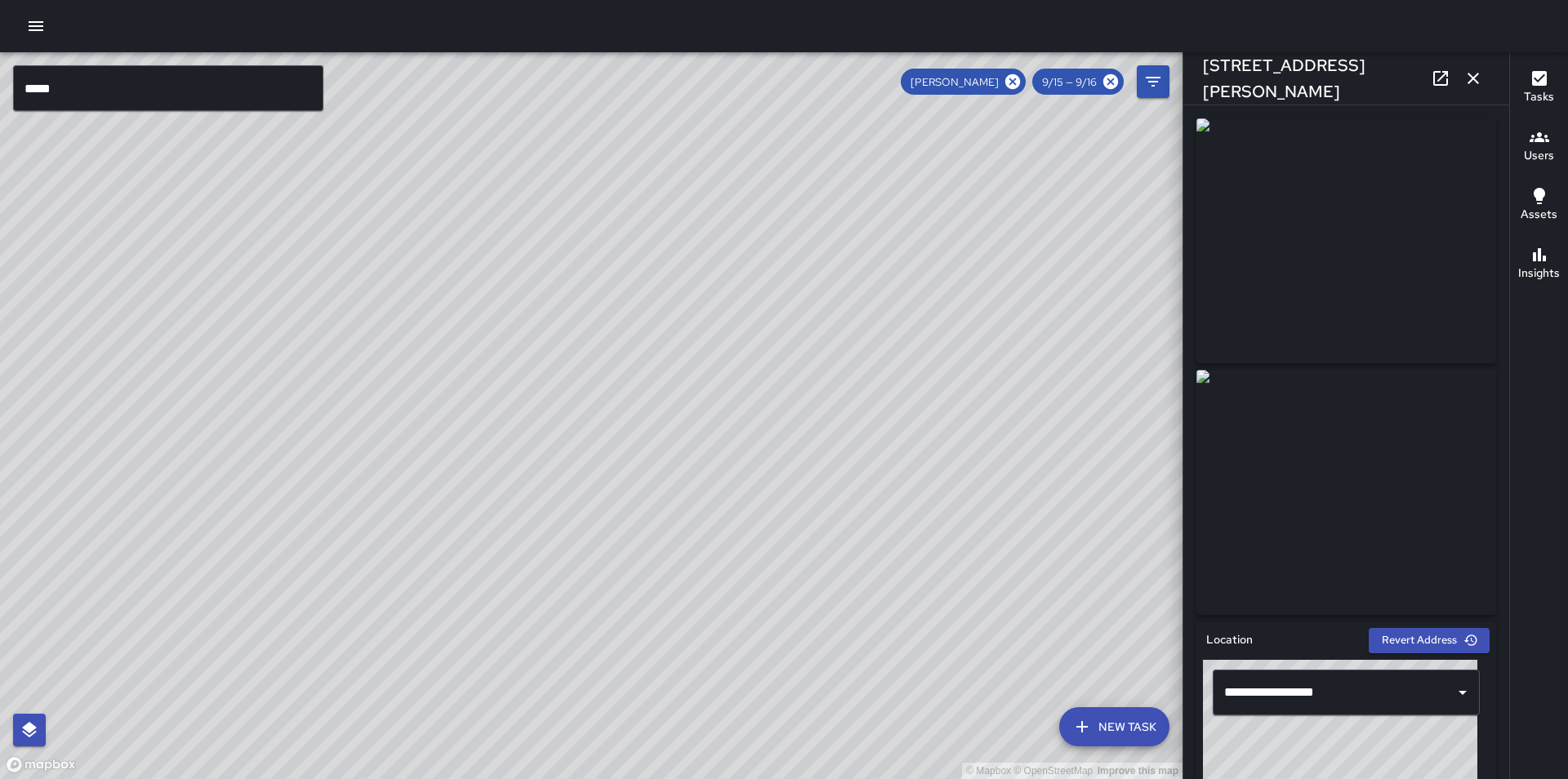
click at [1475, 78] on icon "button" at bounding box center [1473, 78] width 11 height 11
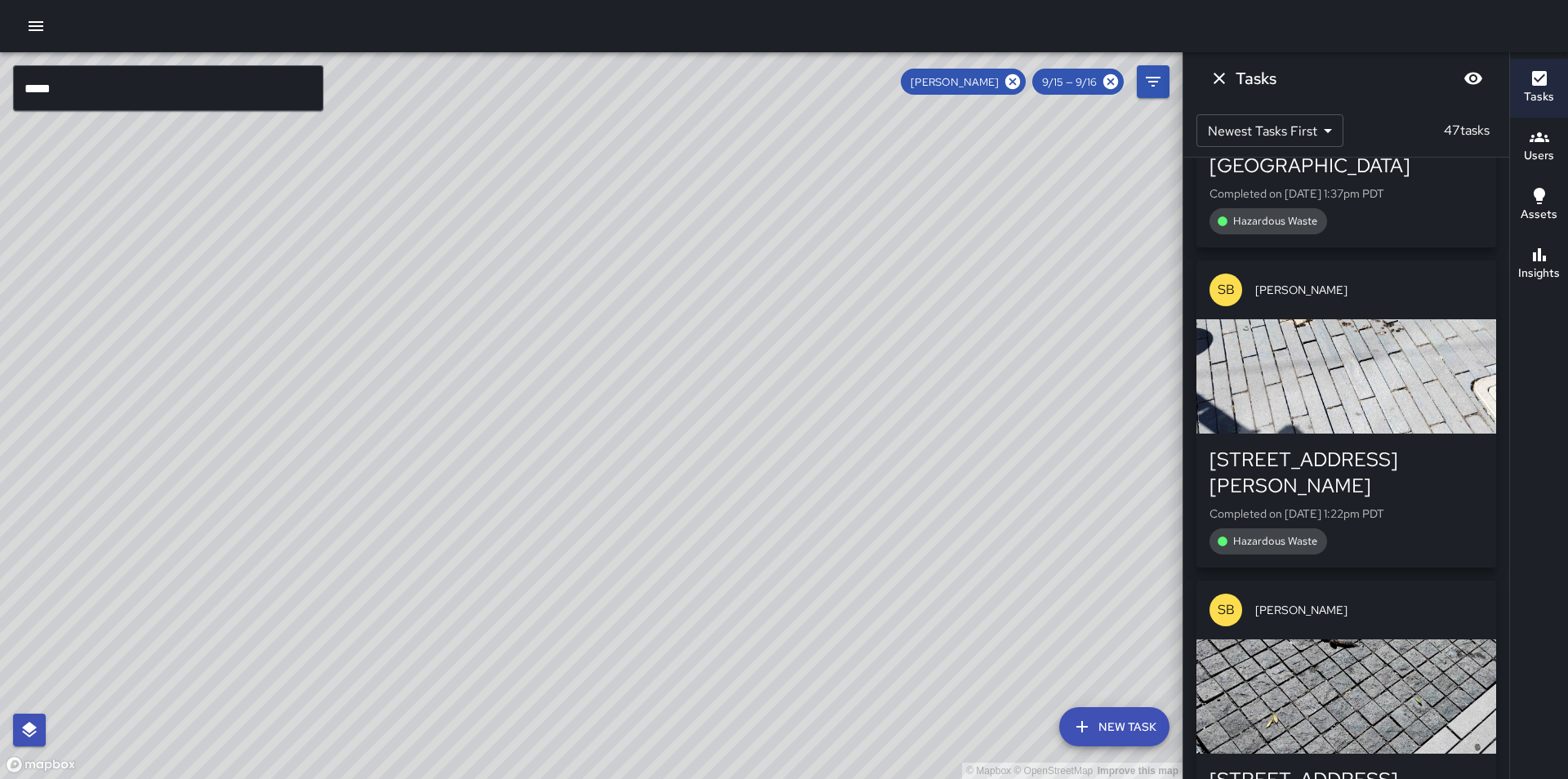
scroll to position [4980, 0]
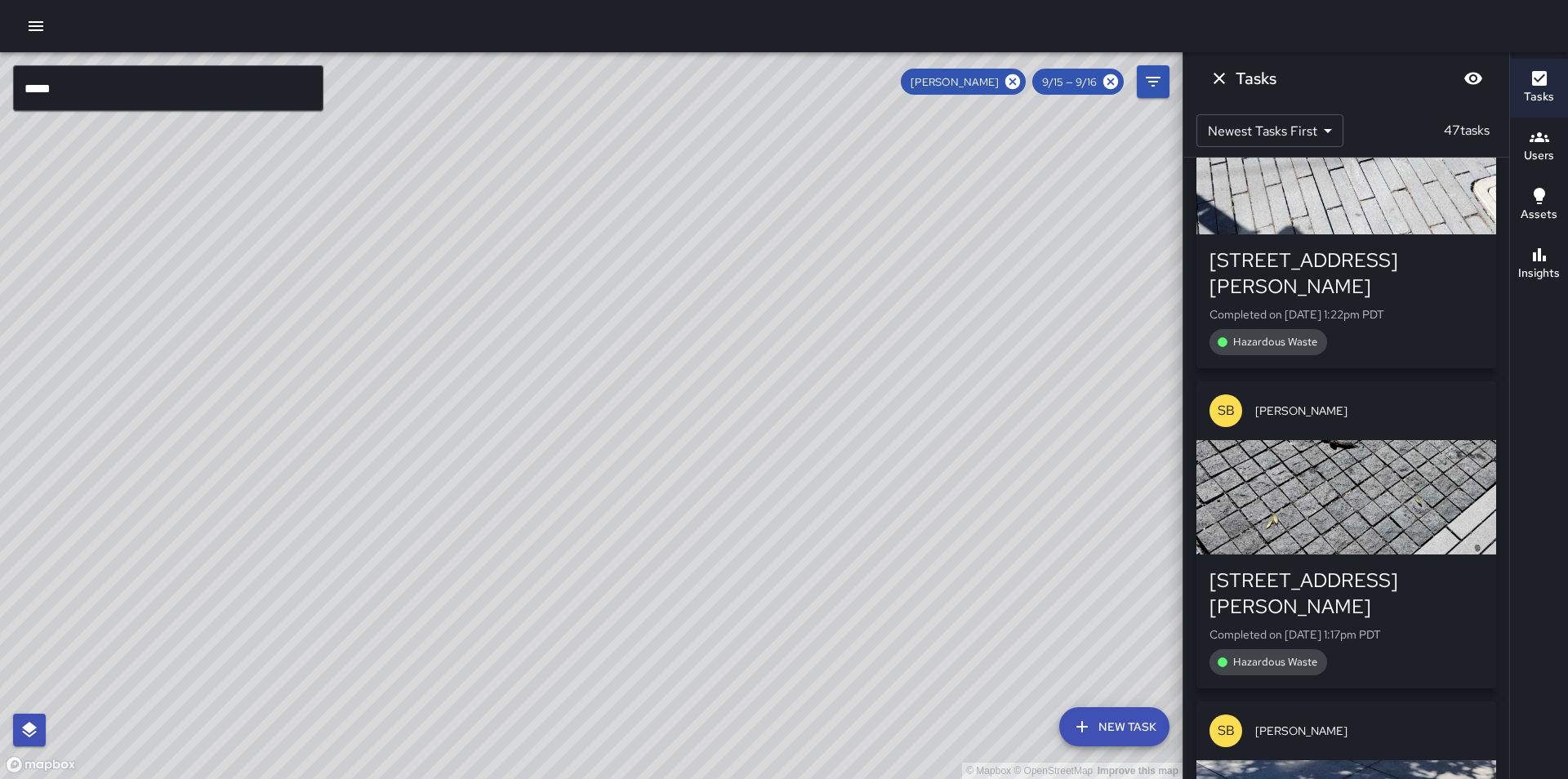
click at [1334, 490] on div "button" at bounding box center [1346, 497] width 299 height 114
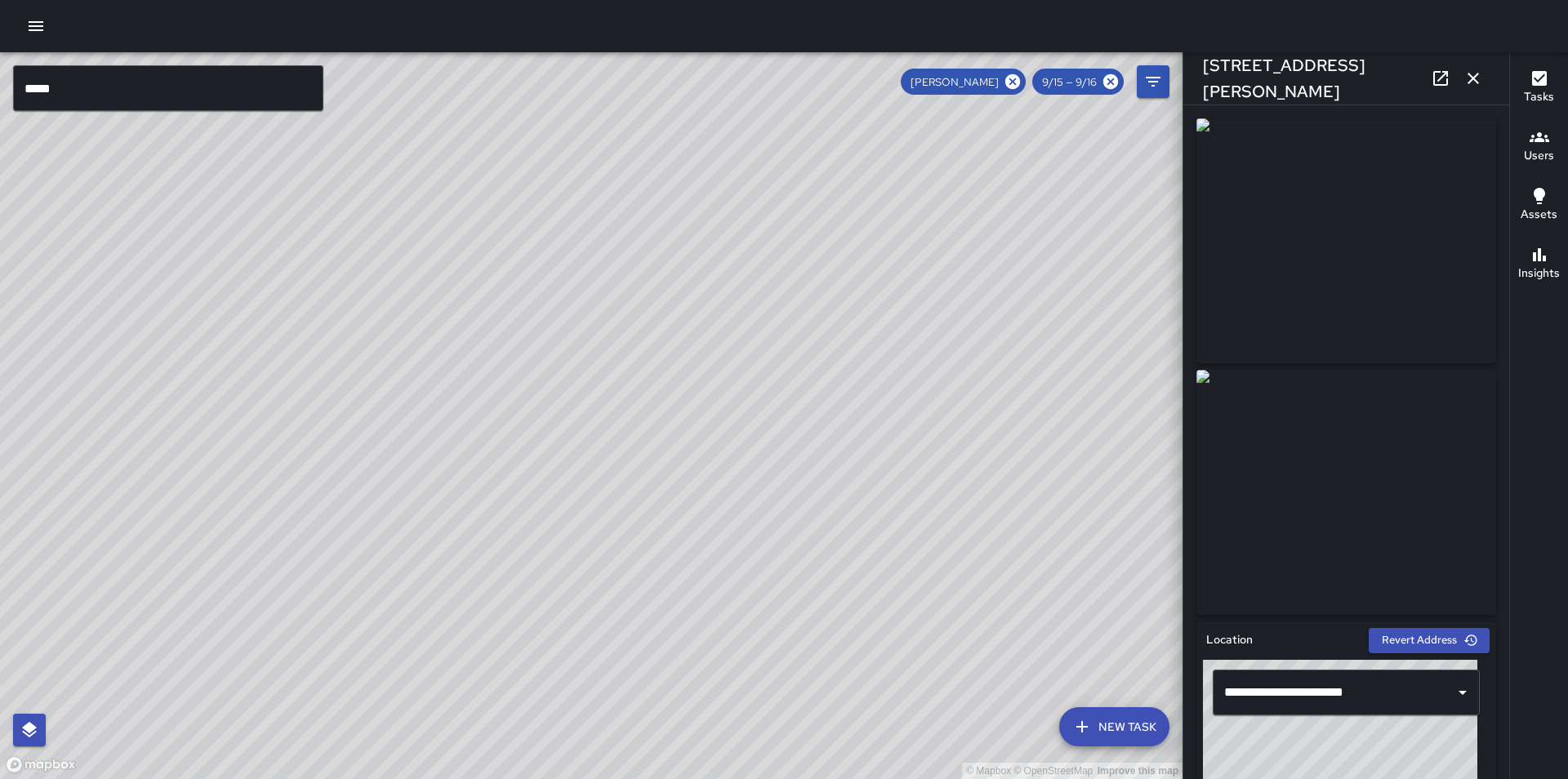
drag, startPoint x: 1464, startPoint y: 79, endPoint x: 1360, endPoint y: 343, distance: 283.7
click at [1464, 83] on icon "button" at bounding box center [1473, 78] width 19 height 19
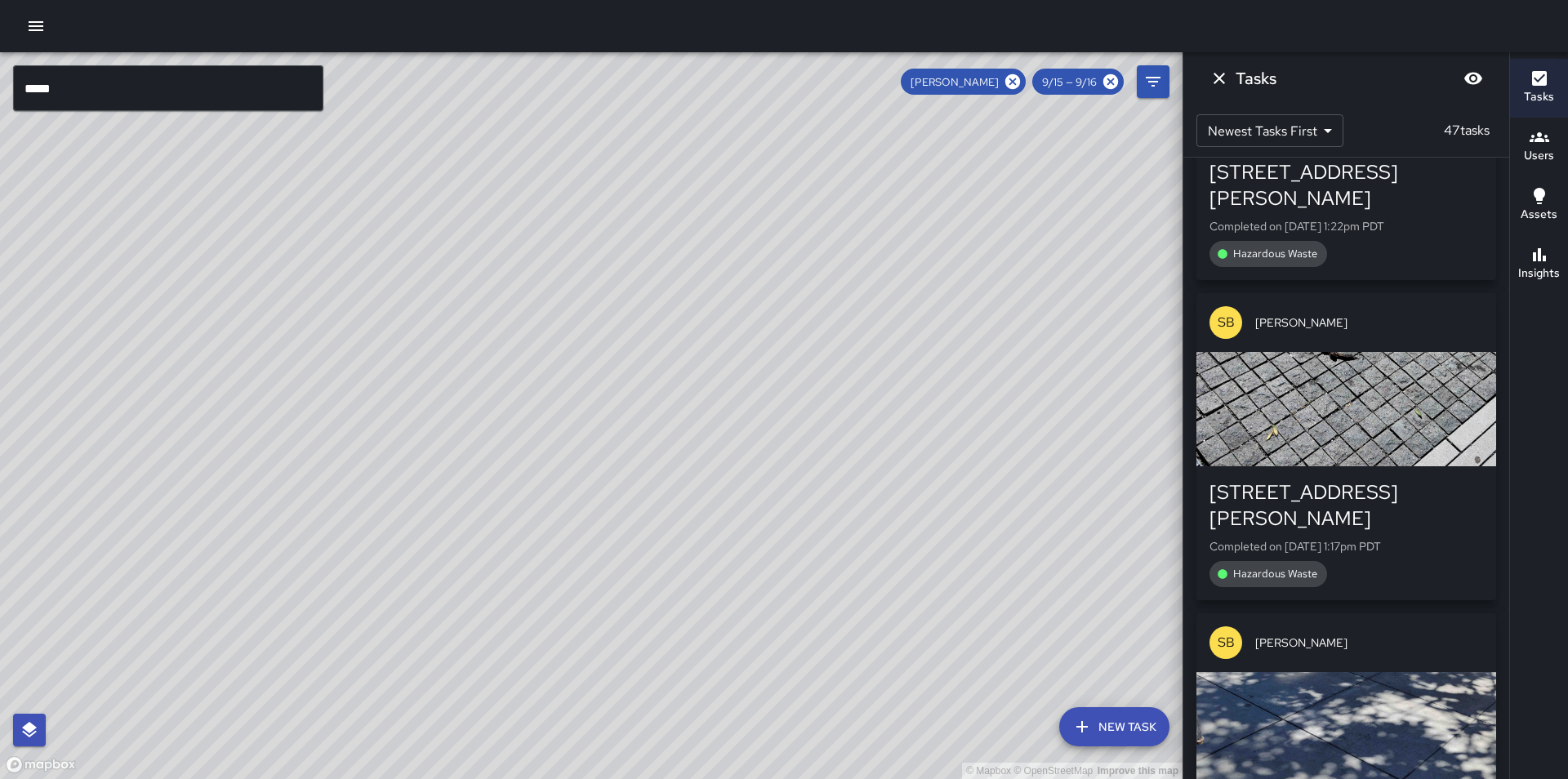
scroll to position [5144, 0]
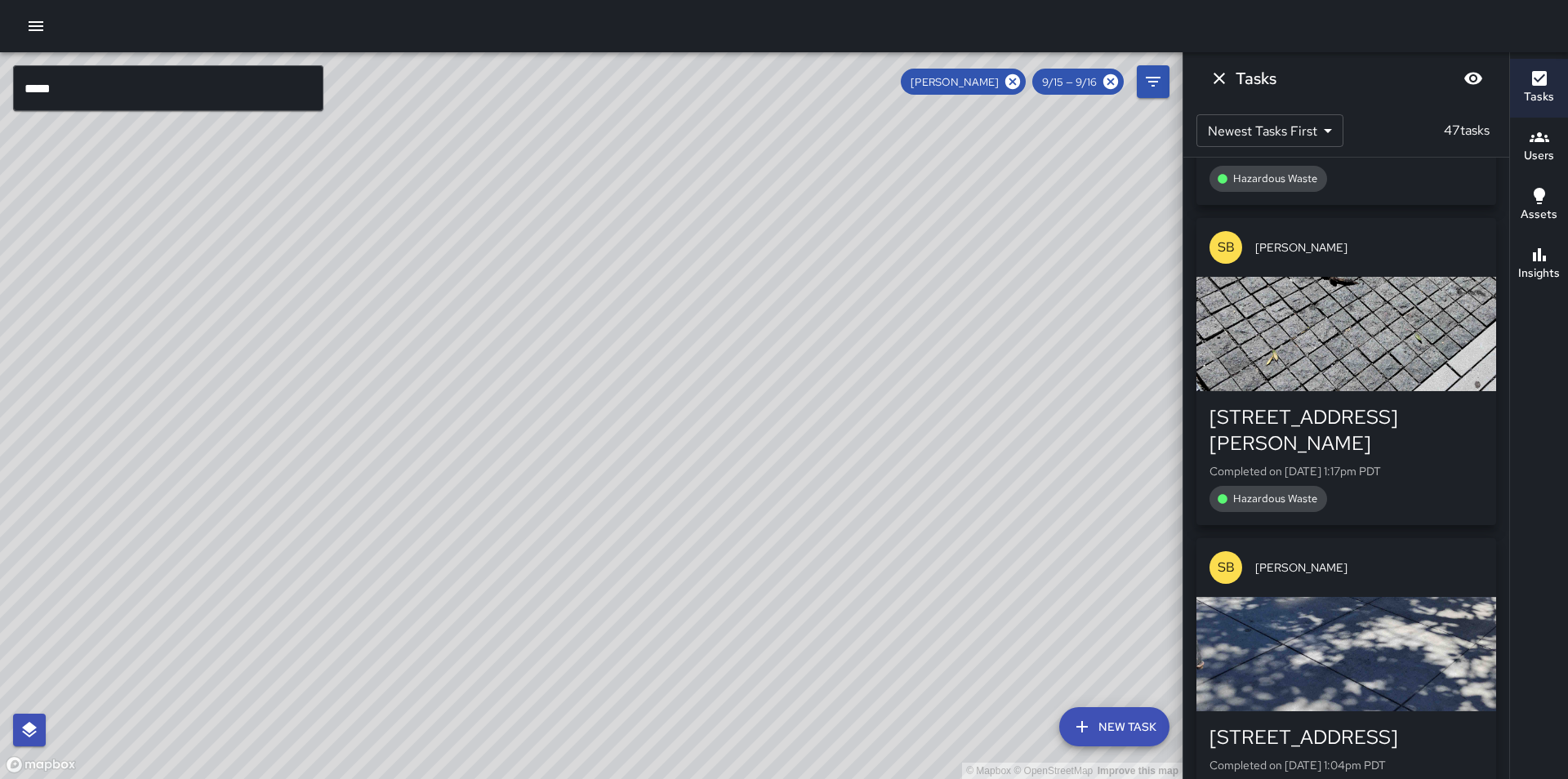
click at [1289, 597] on div "button" at bounding box center [1346, 654] width 299 height 114
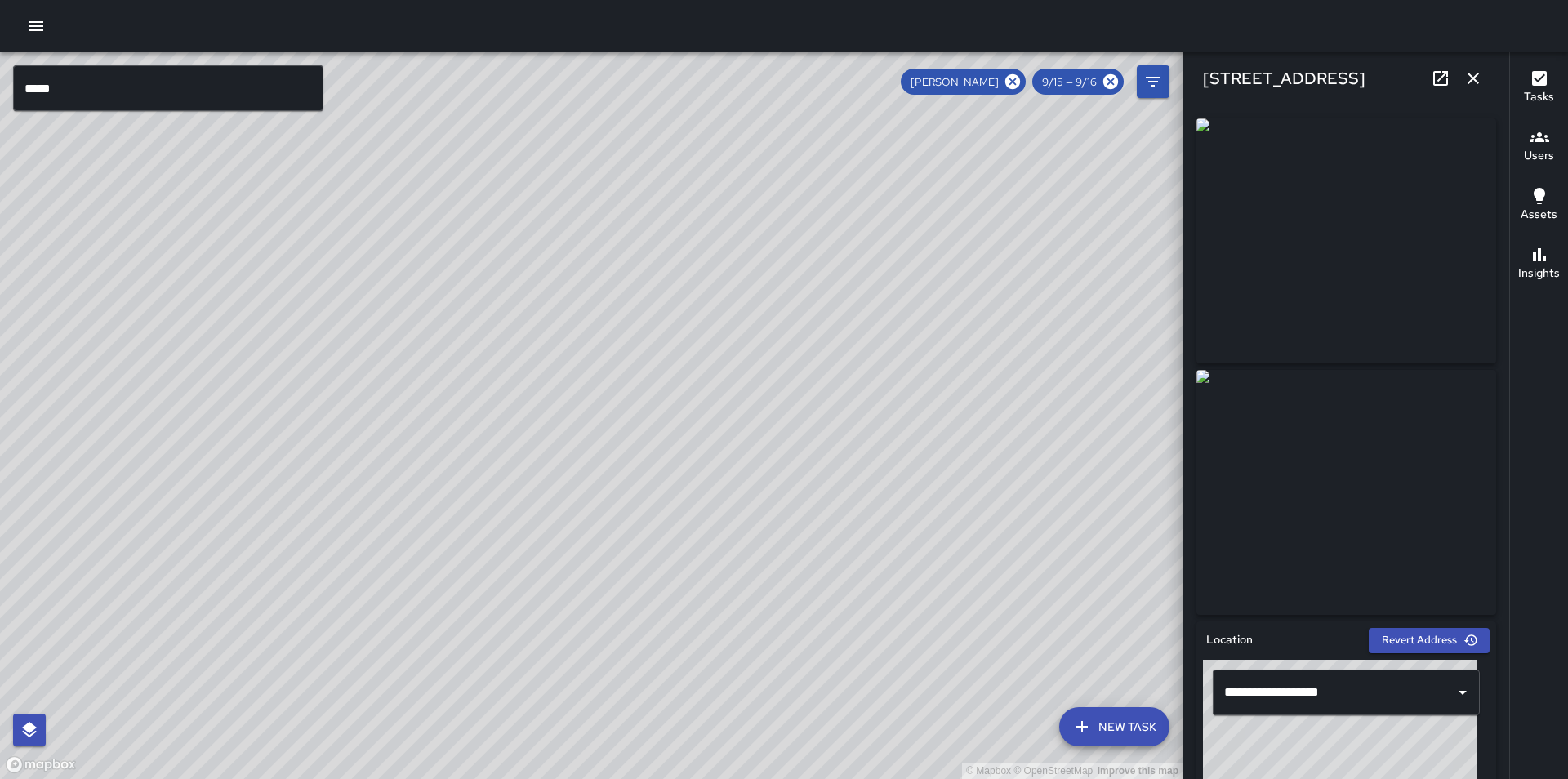
click at [1472, 72] on icon "button" at bounding box center [1473, 78] width 19 height 19
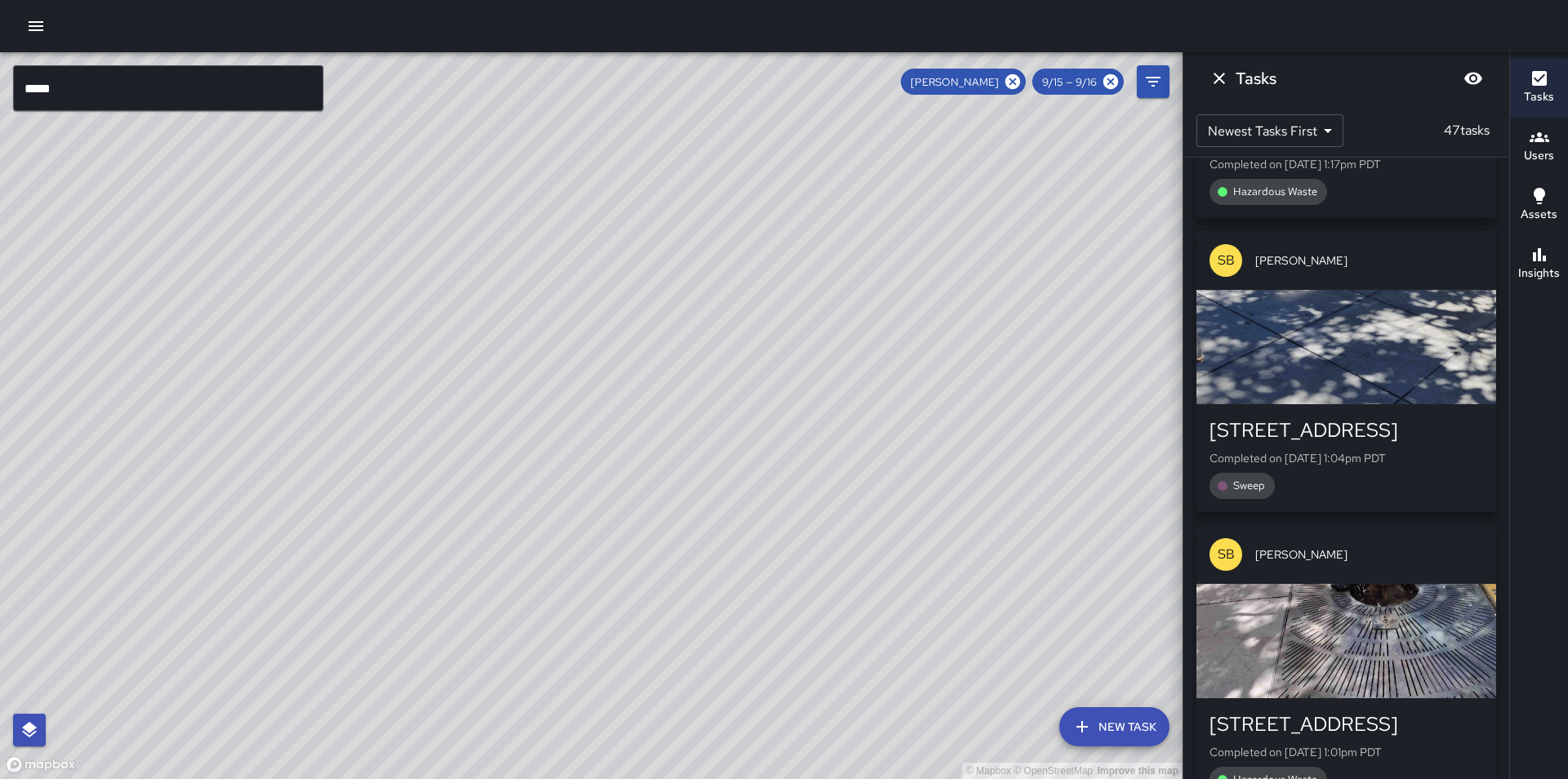
scroll to position [5471, 0]
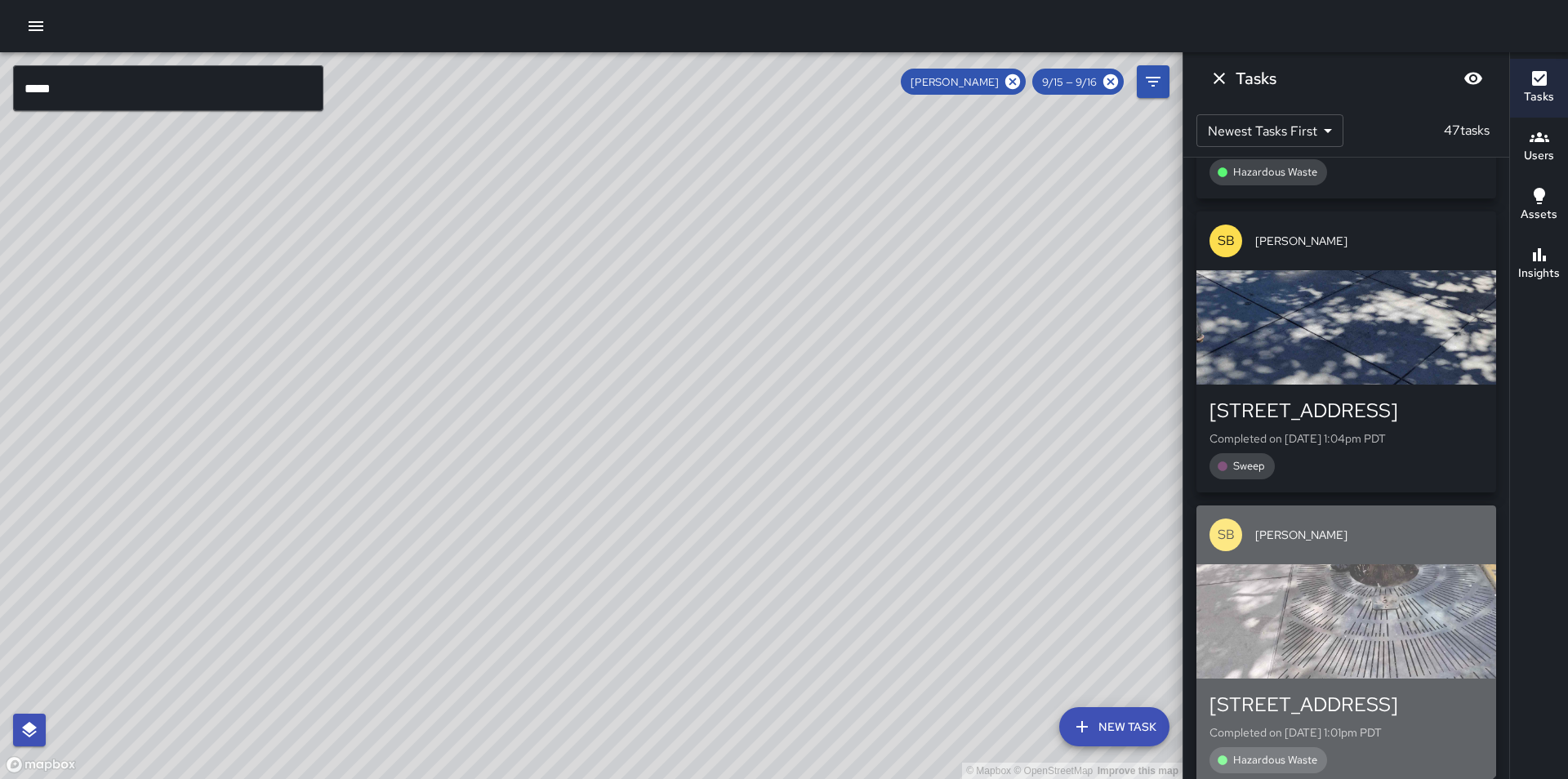
click at [1338, 572] on div "button" at bounding box center [1346, 621] width 299 height 114
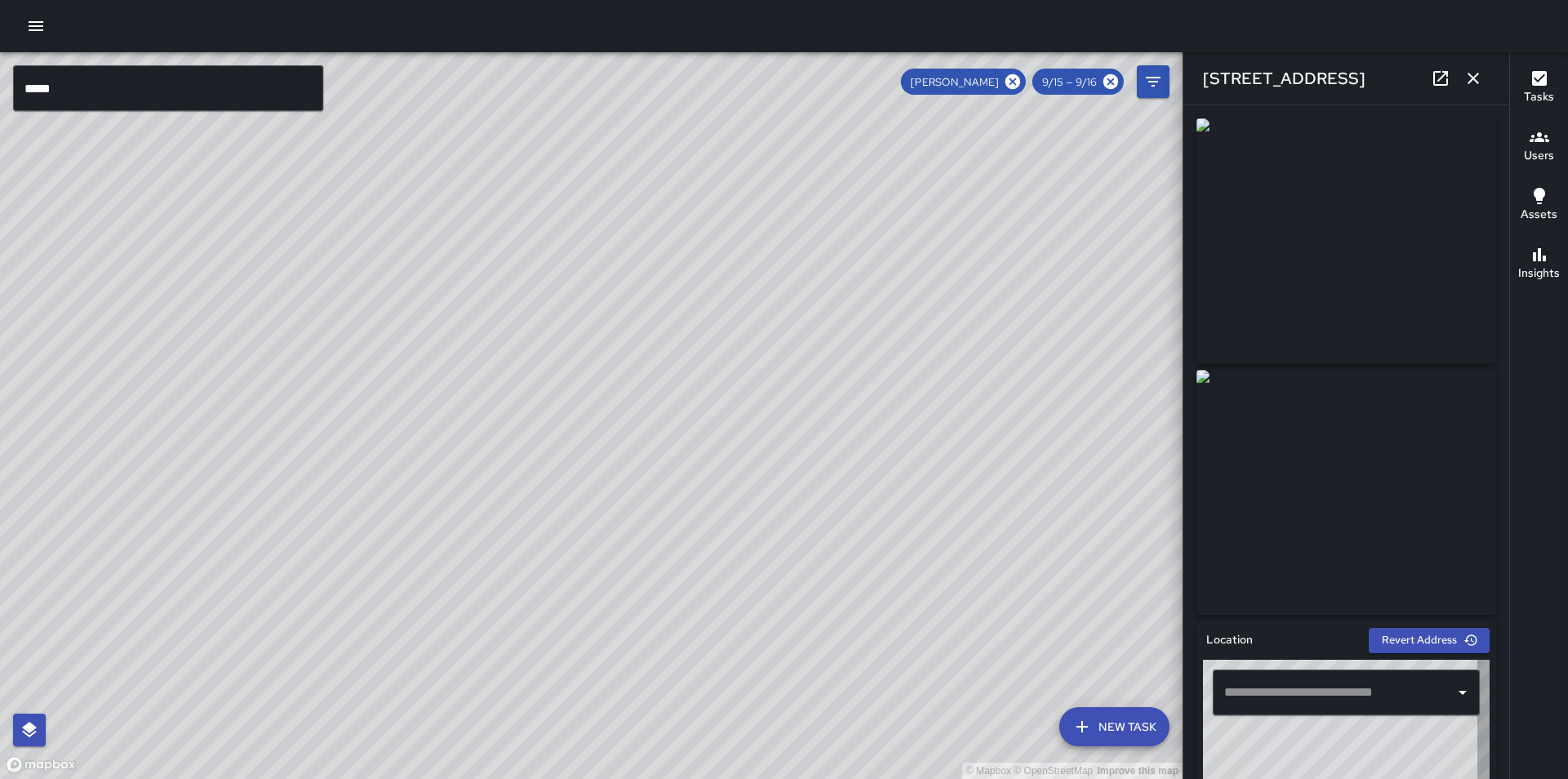
type input "**********"
click at [1475, 83] on icon "button" at bounding box center [1473, 78] width 19 height 19
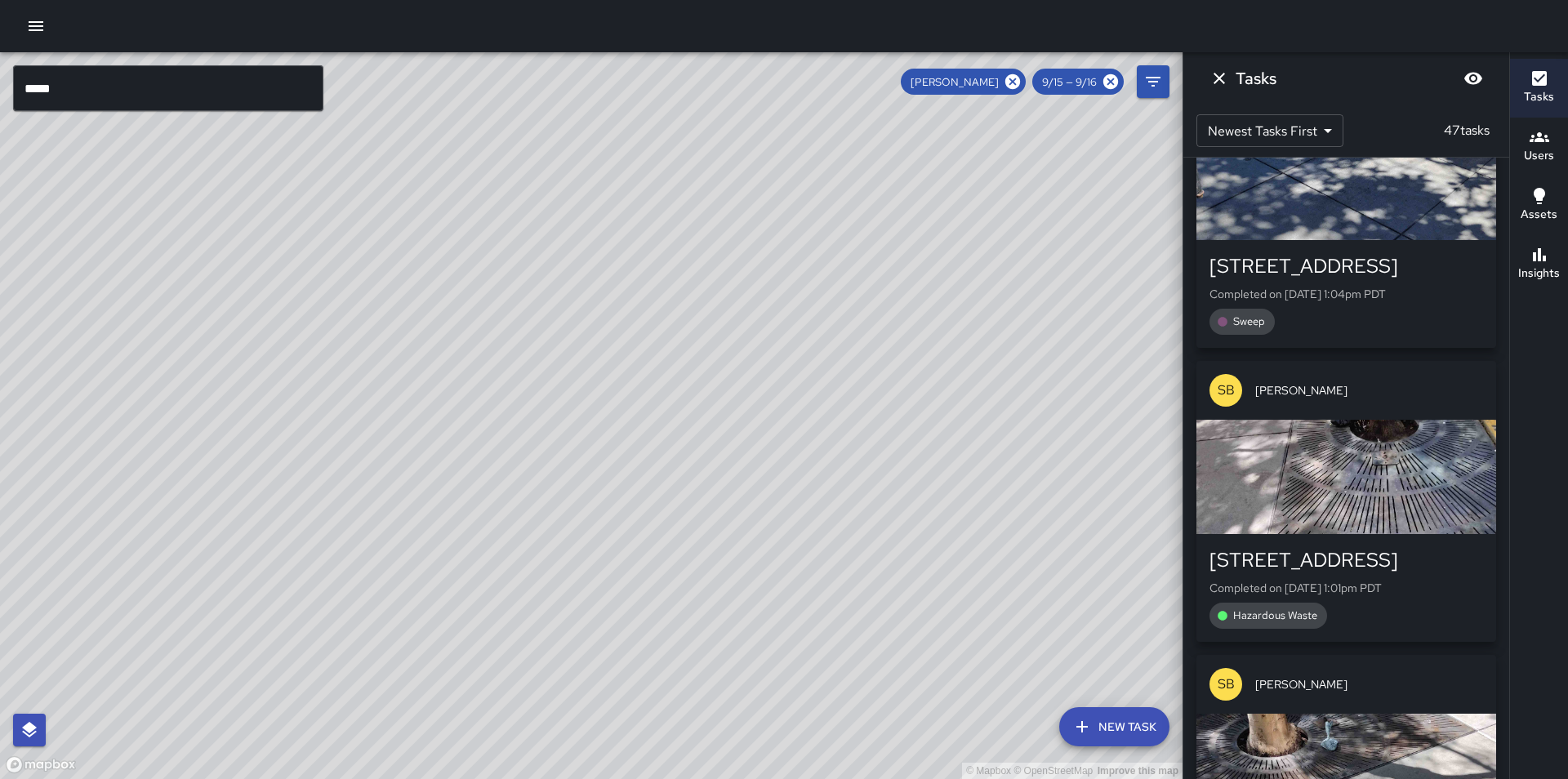
scroll to position [5879, 0]
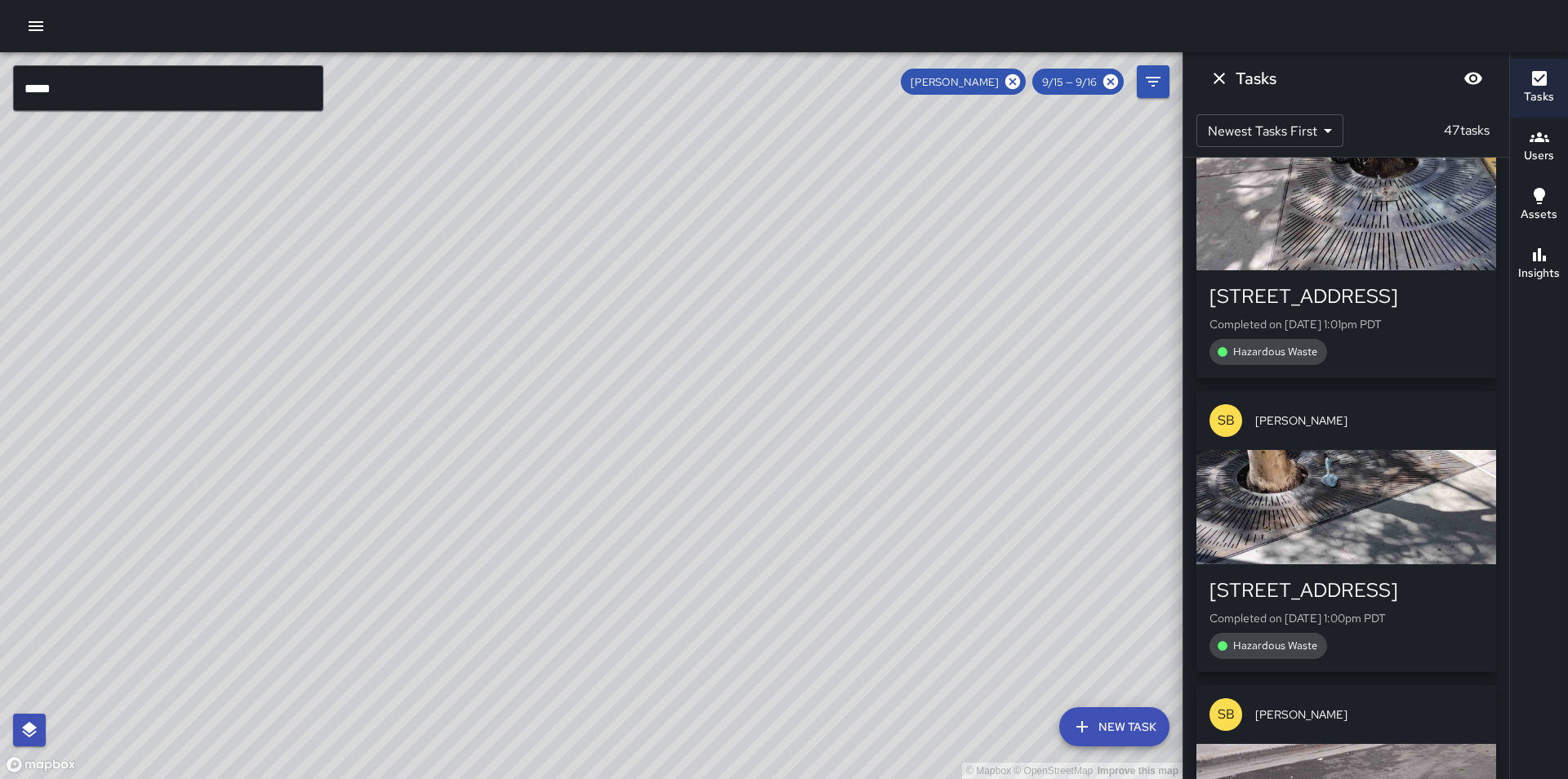
click at [1313, 460] on div "button" at bounding box center [1346, 507] width 299 height 114
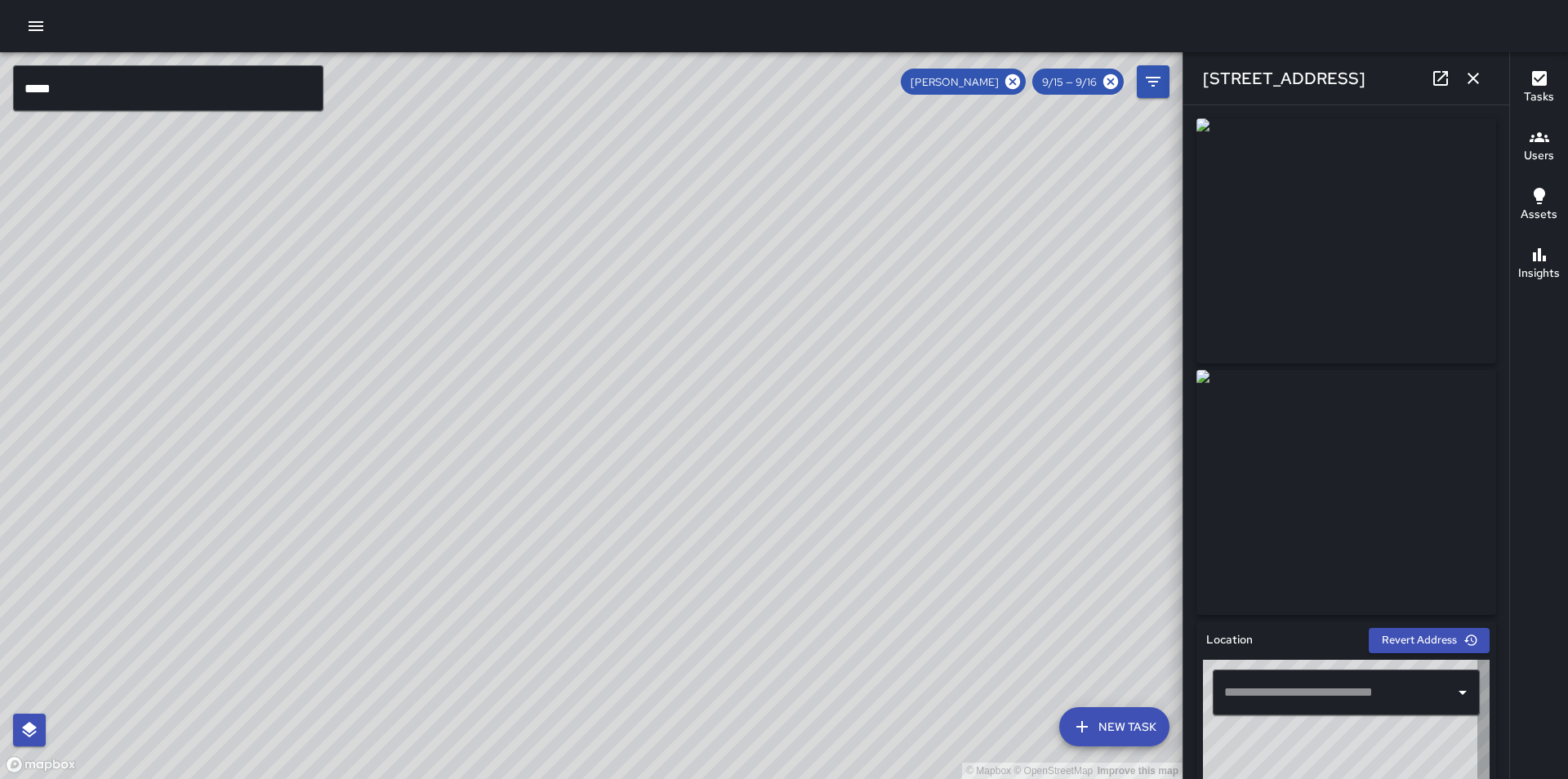
type input "**********"
click at [1470, 79] on icon "button" at bounding box center [1473, 78] width 19 height 19
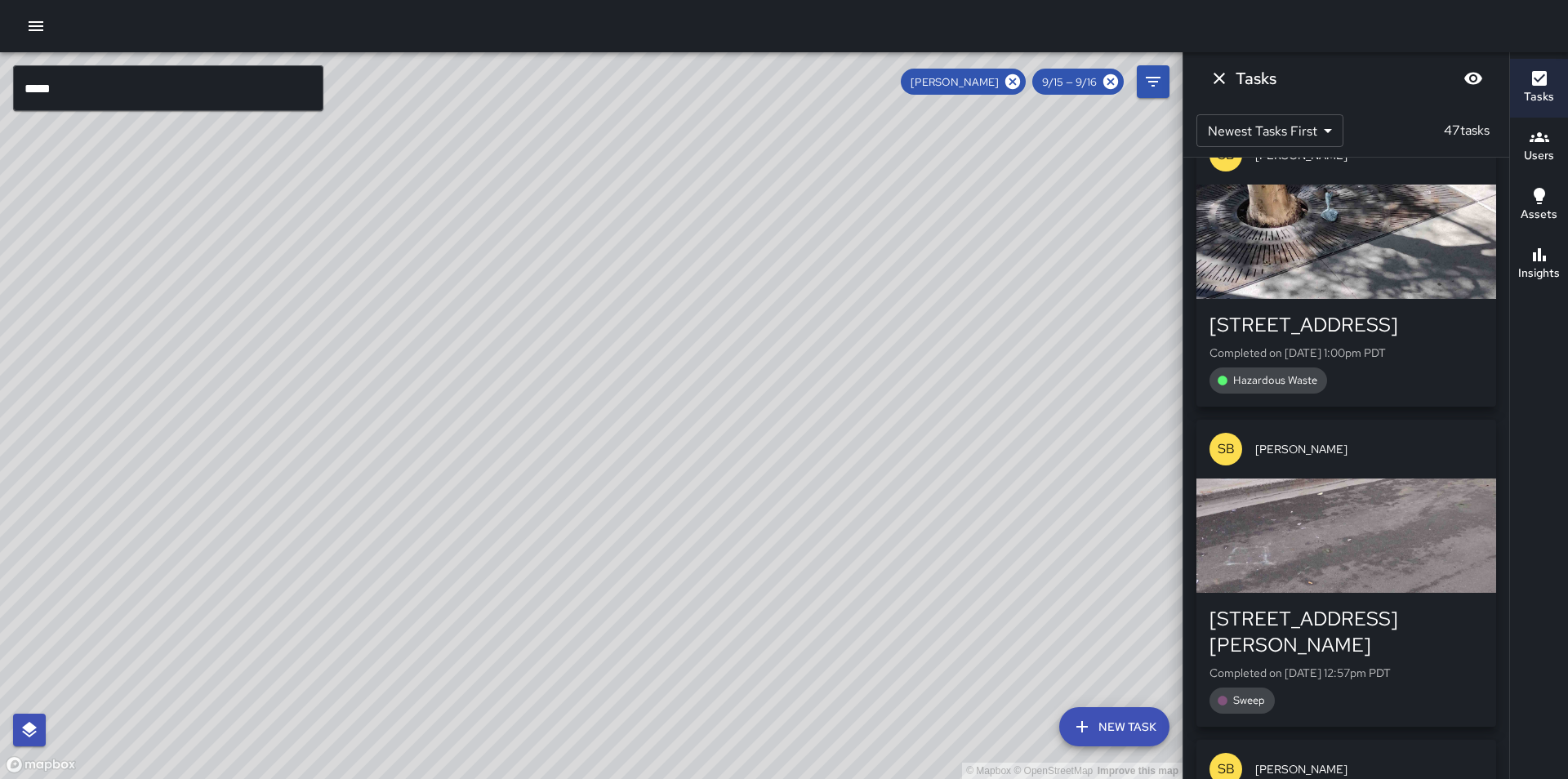
scroll to position [6206, 0]
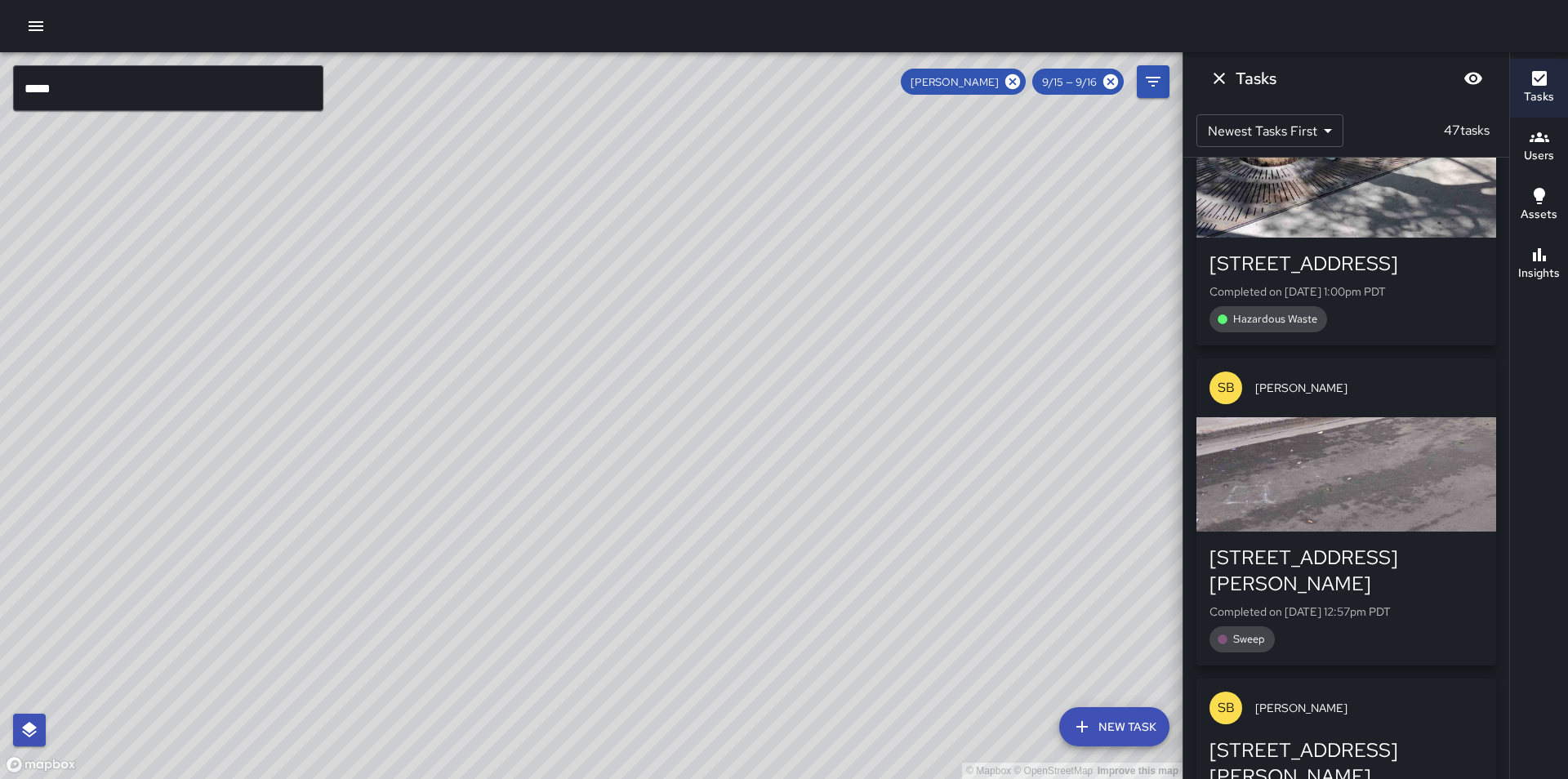
click at [1384, 434] on div "button" at bounding box center [1346, 474] width 299 height 114
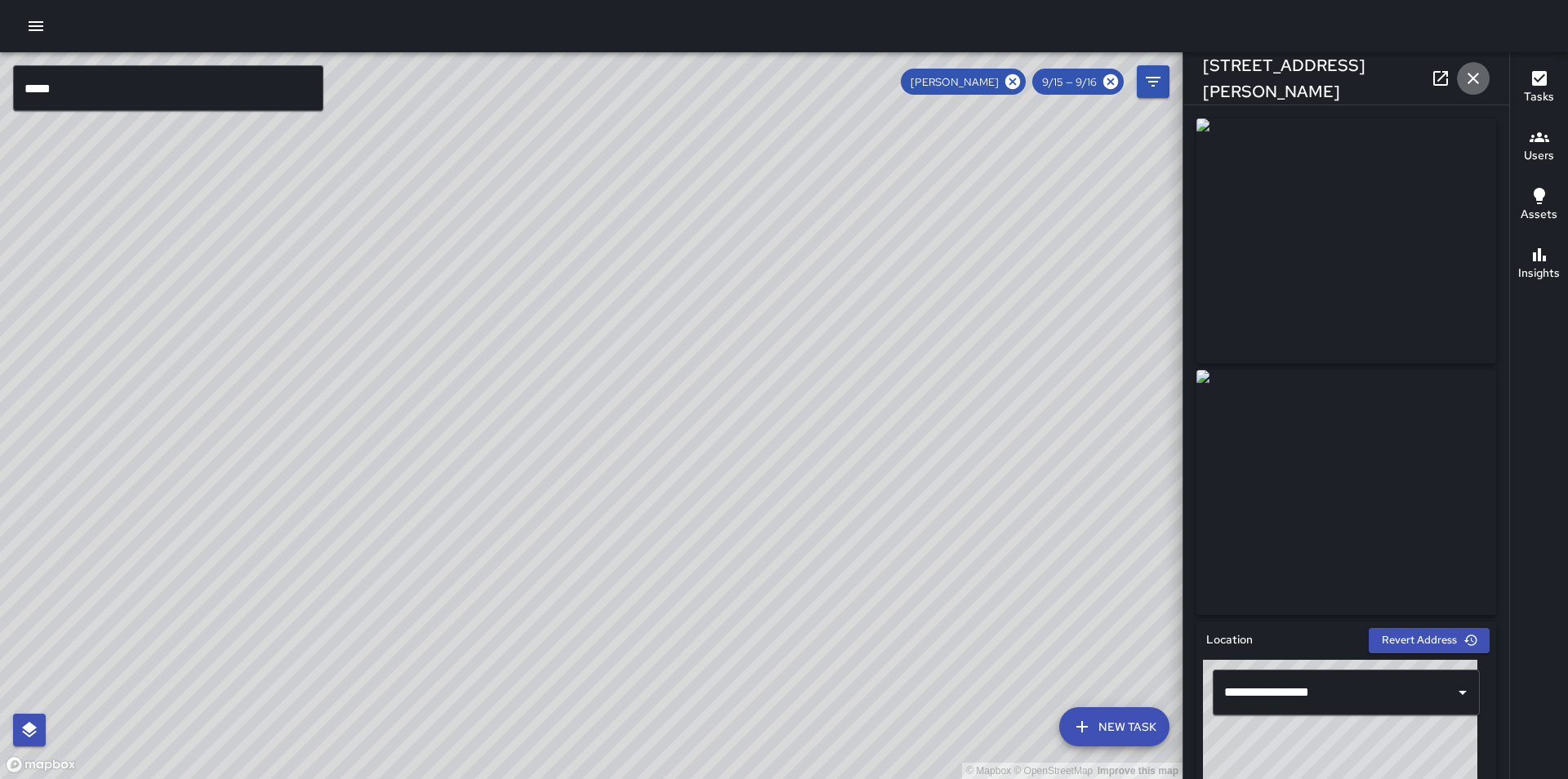
click at [1476, 71] on icon "button" at bounding box center [1473, 78] width 19 height 19
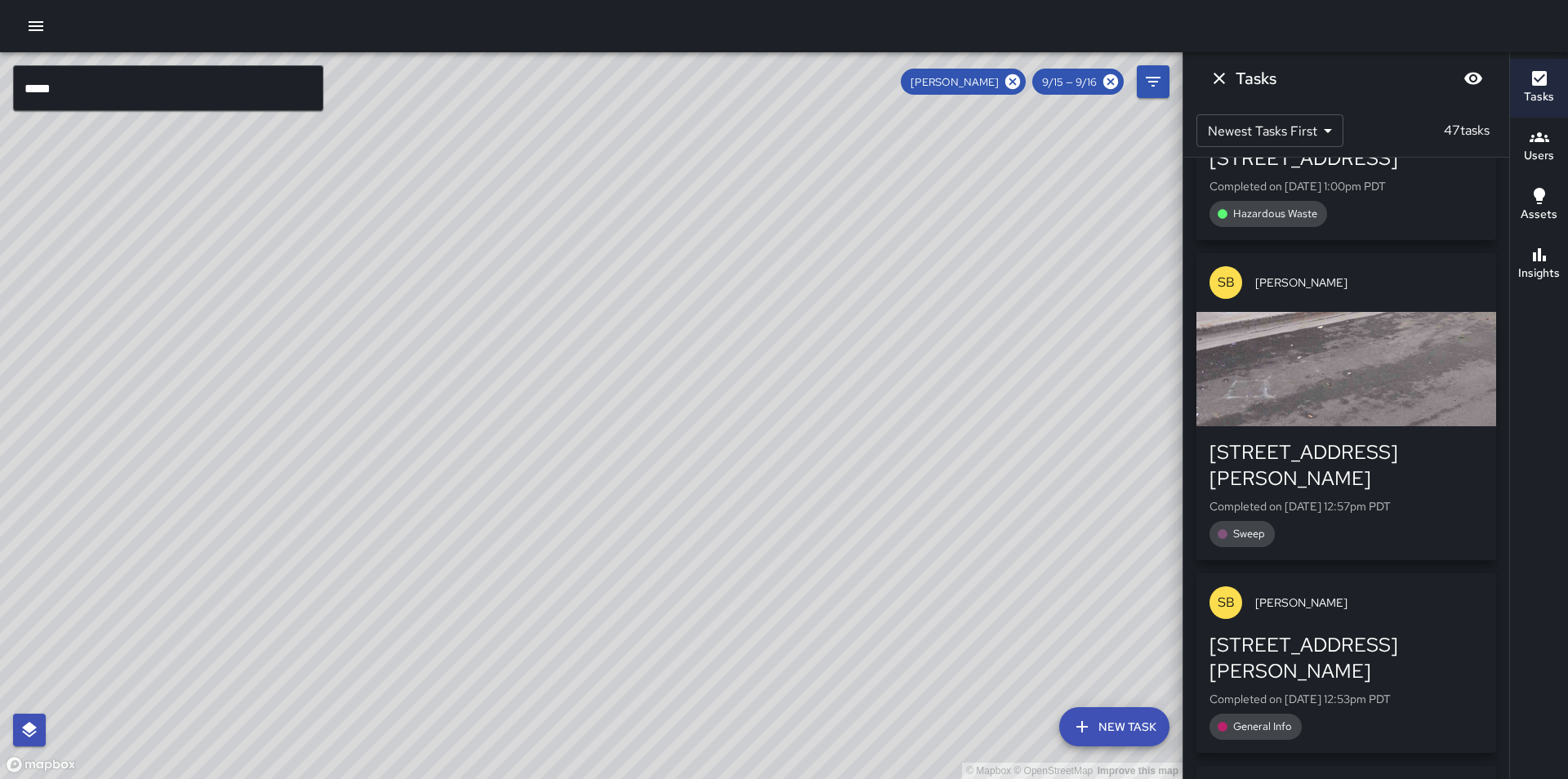
scroll to position [6450, 0]
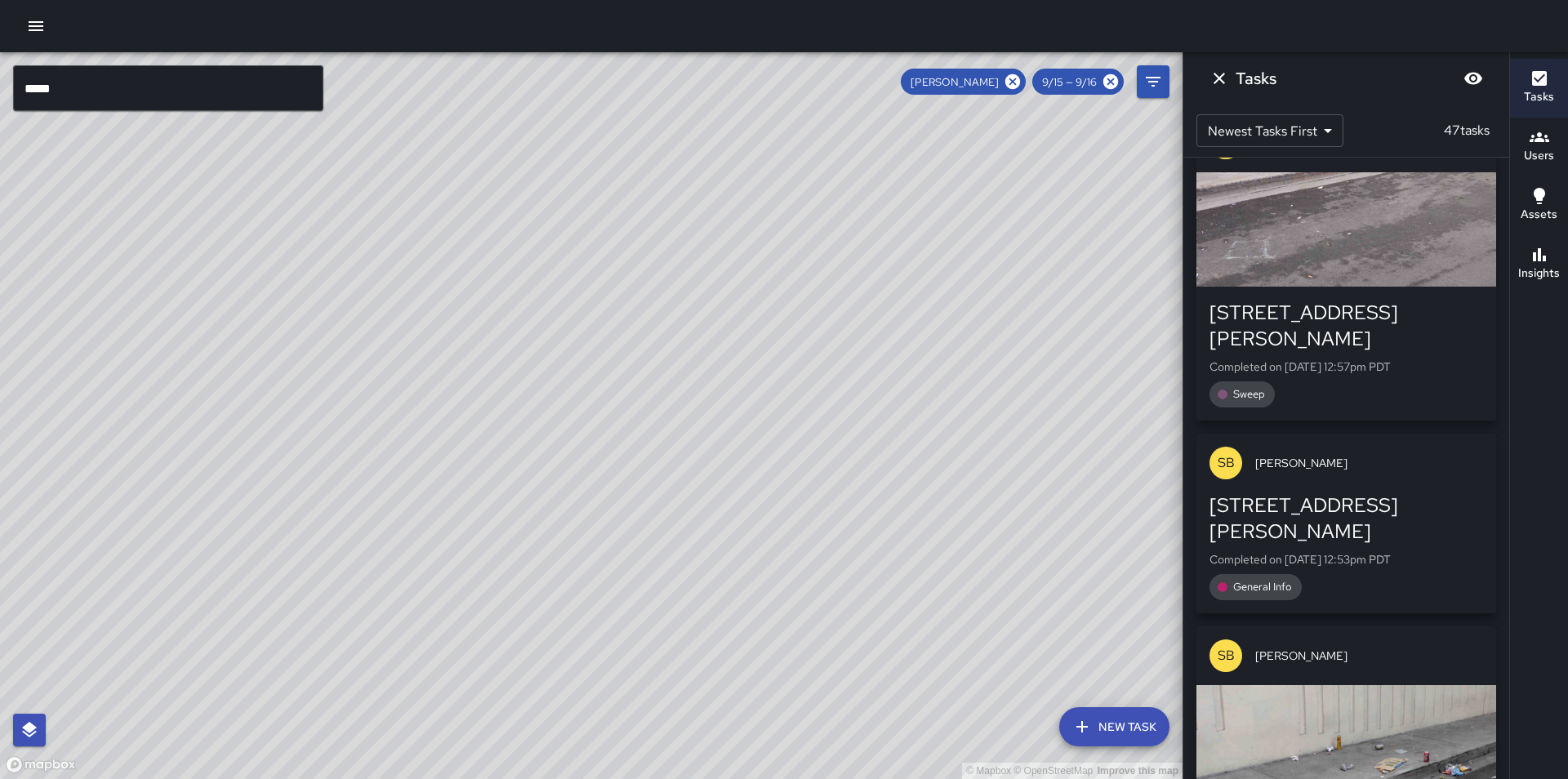
click at [1343, 551] on p "Completed on 9/15/2025, 12:53pm PDT" at bounding box center [1346, 559] width 274 height 17
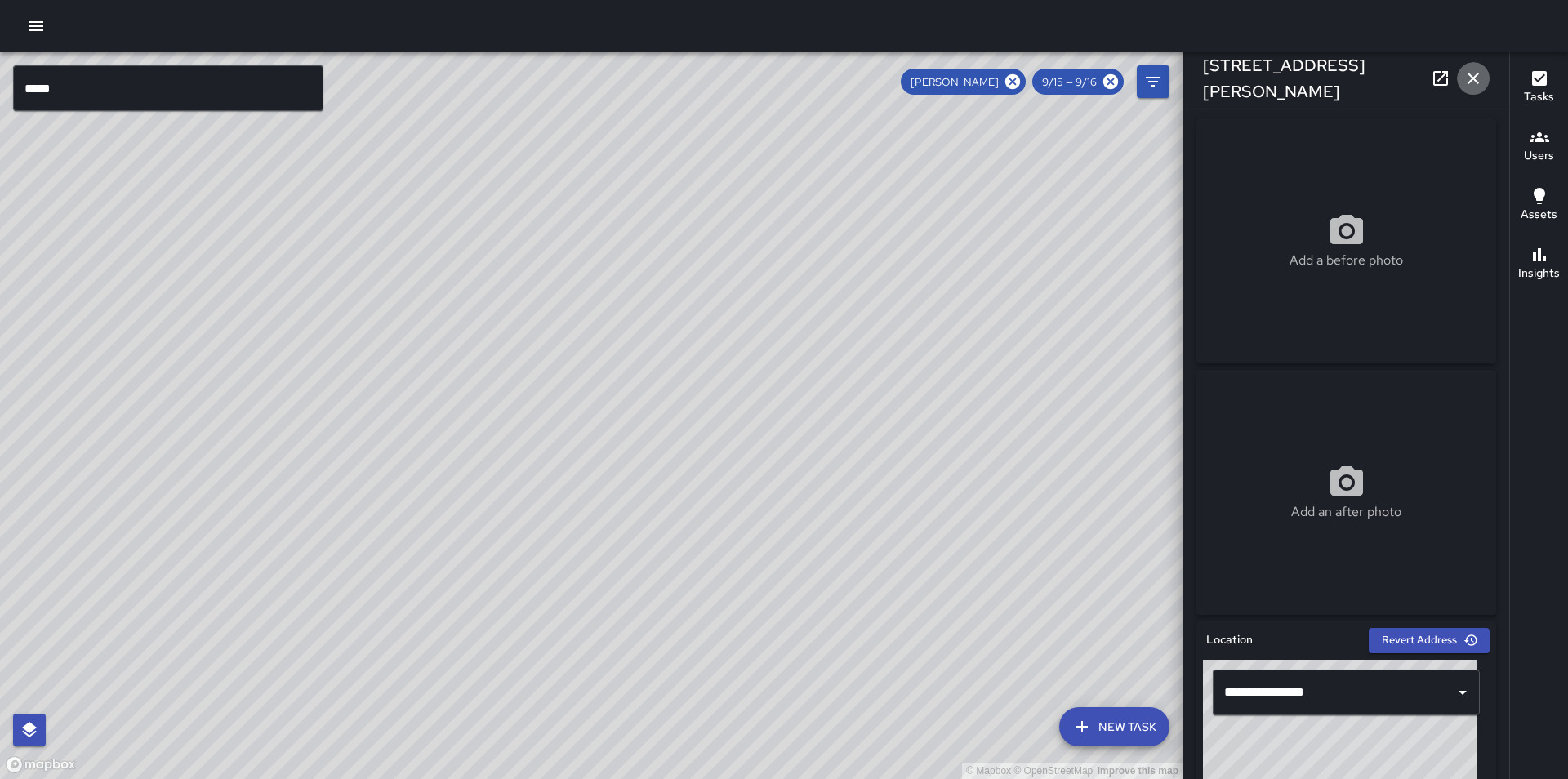
click at [1470, 72] on icon "button" at bounding box center [1473, 78] width 19 height 19
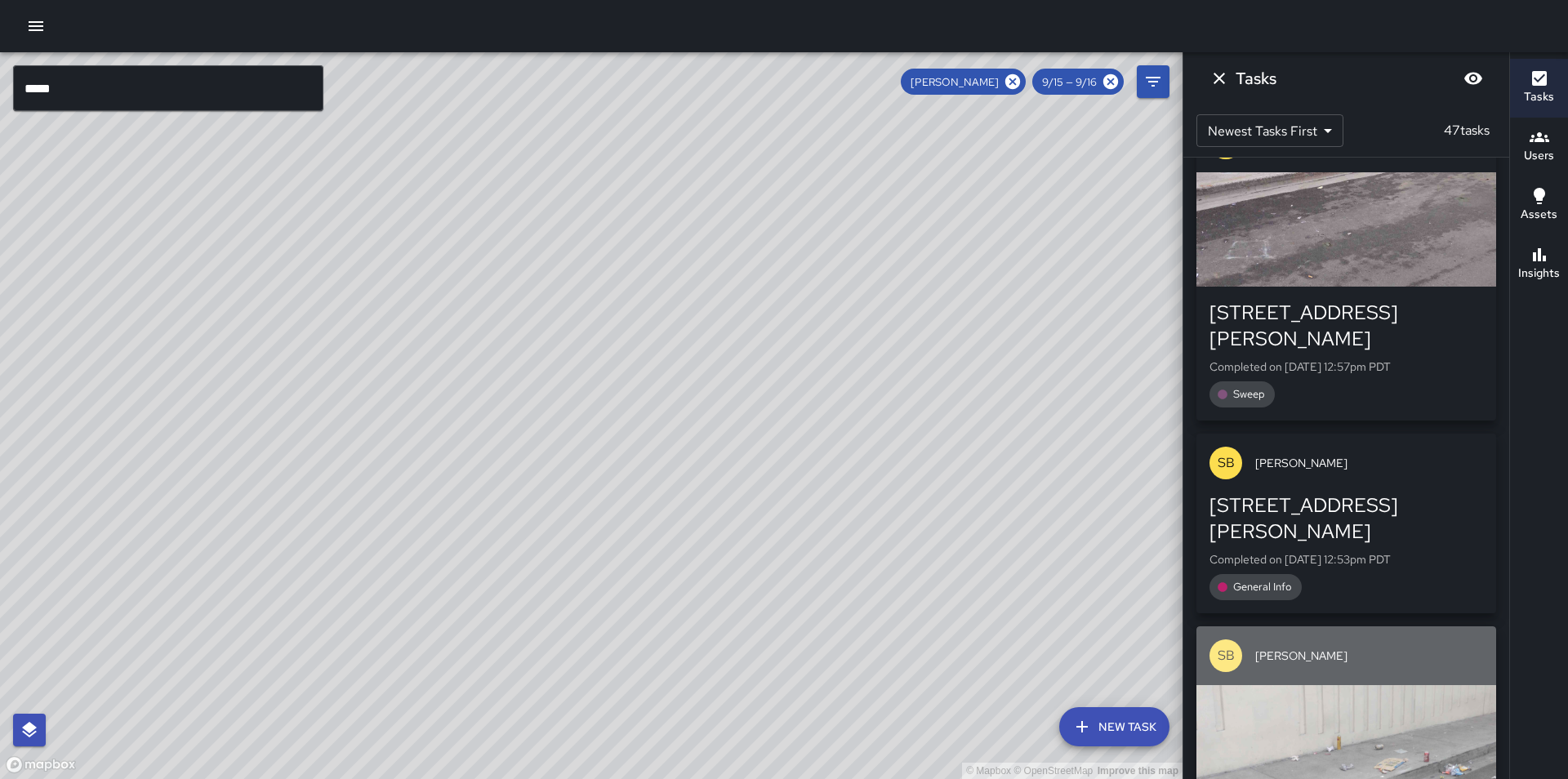
click at [1297, 685] on div "button" at bounding box center [1346, 742] width 299 height 114
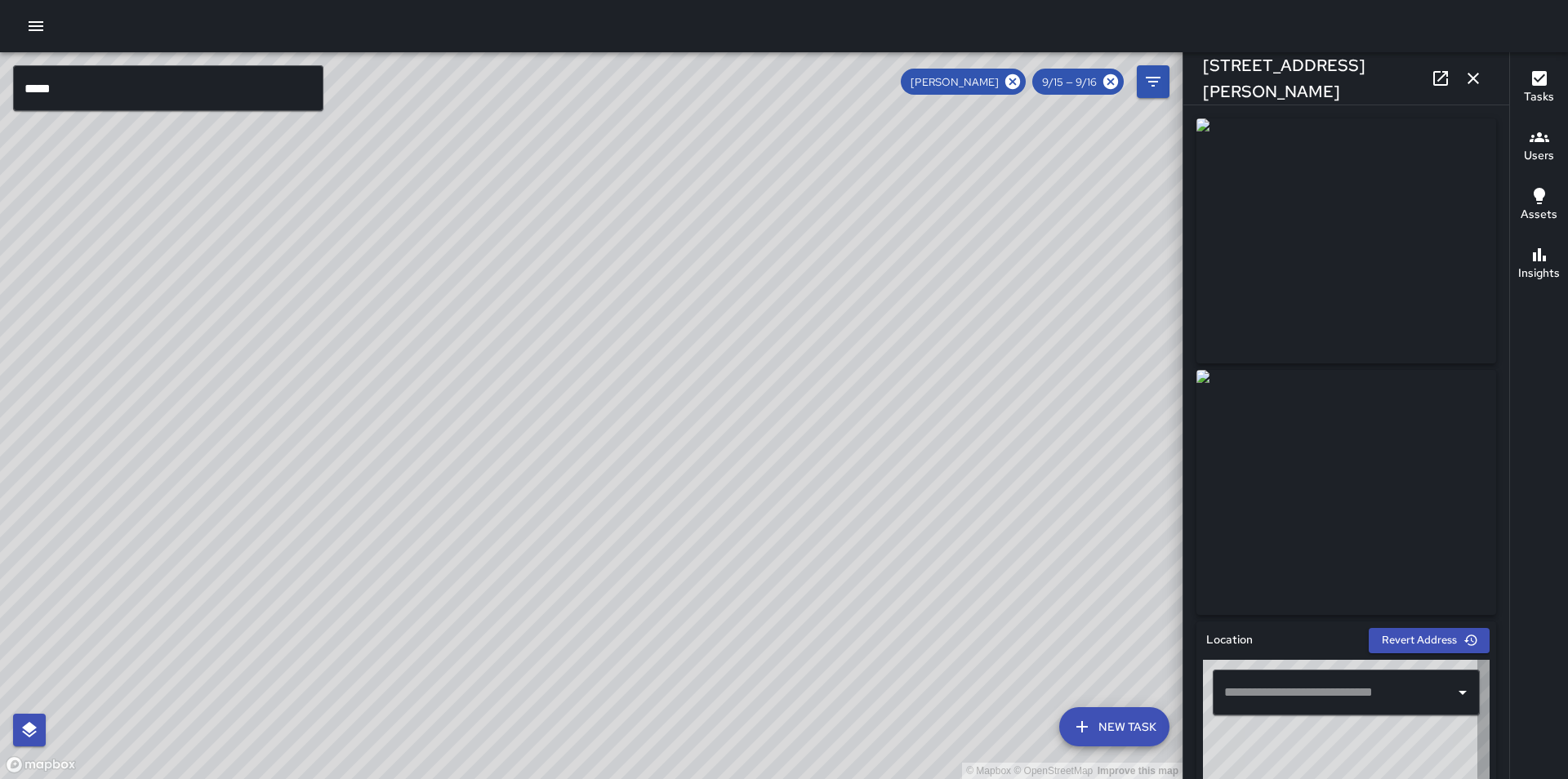
type input "**********"
click at [1474, 80] on icon "button" at bounding box center [1473, 78] width 19 height 19
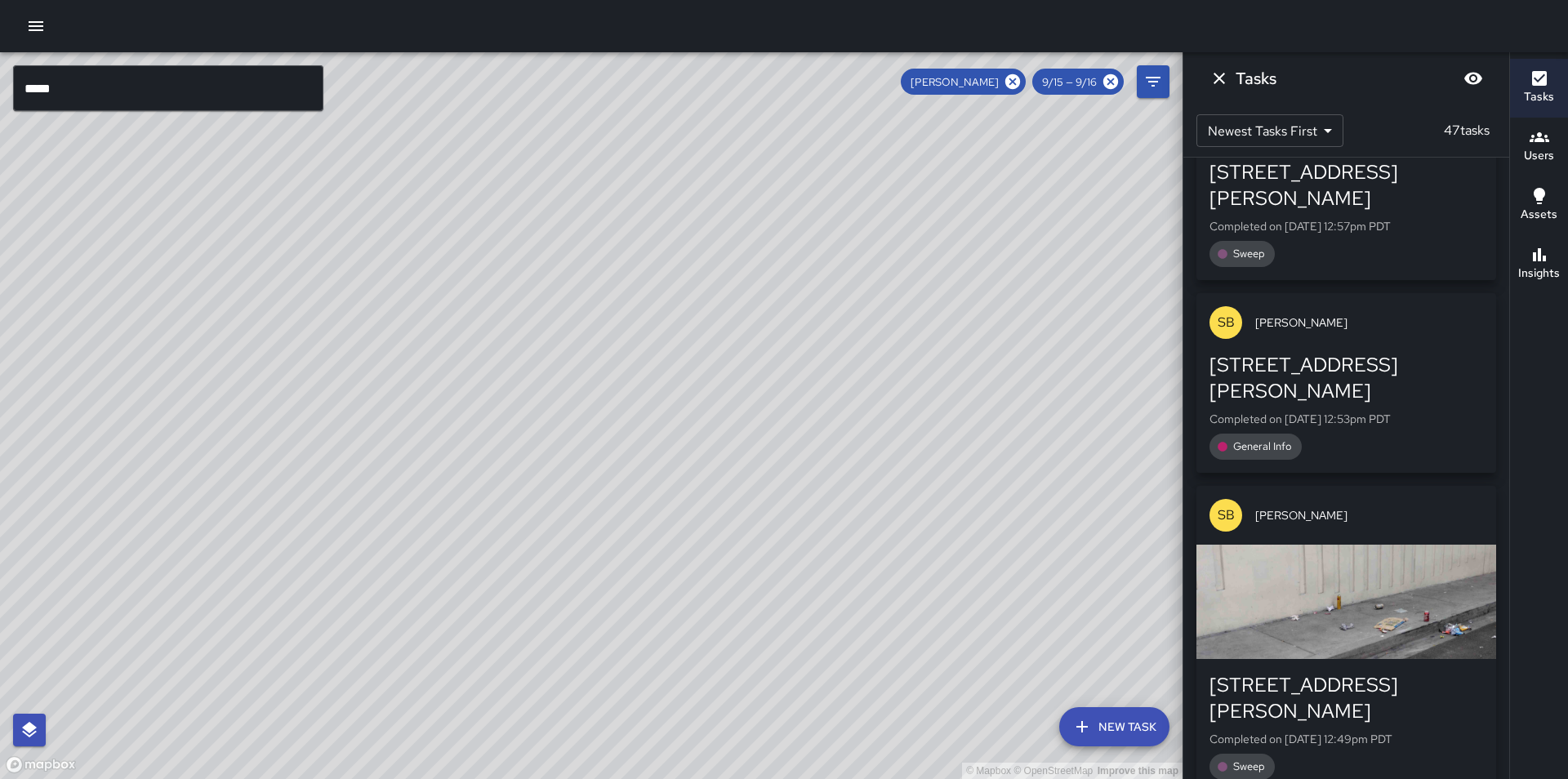
scroll to position [6777, 0]
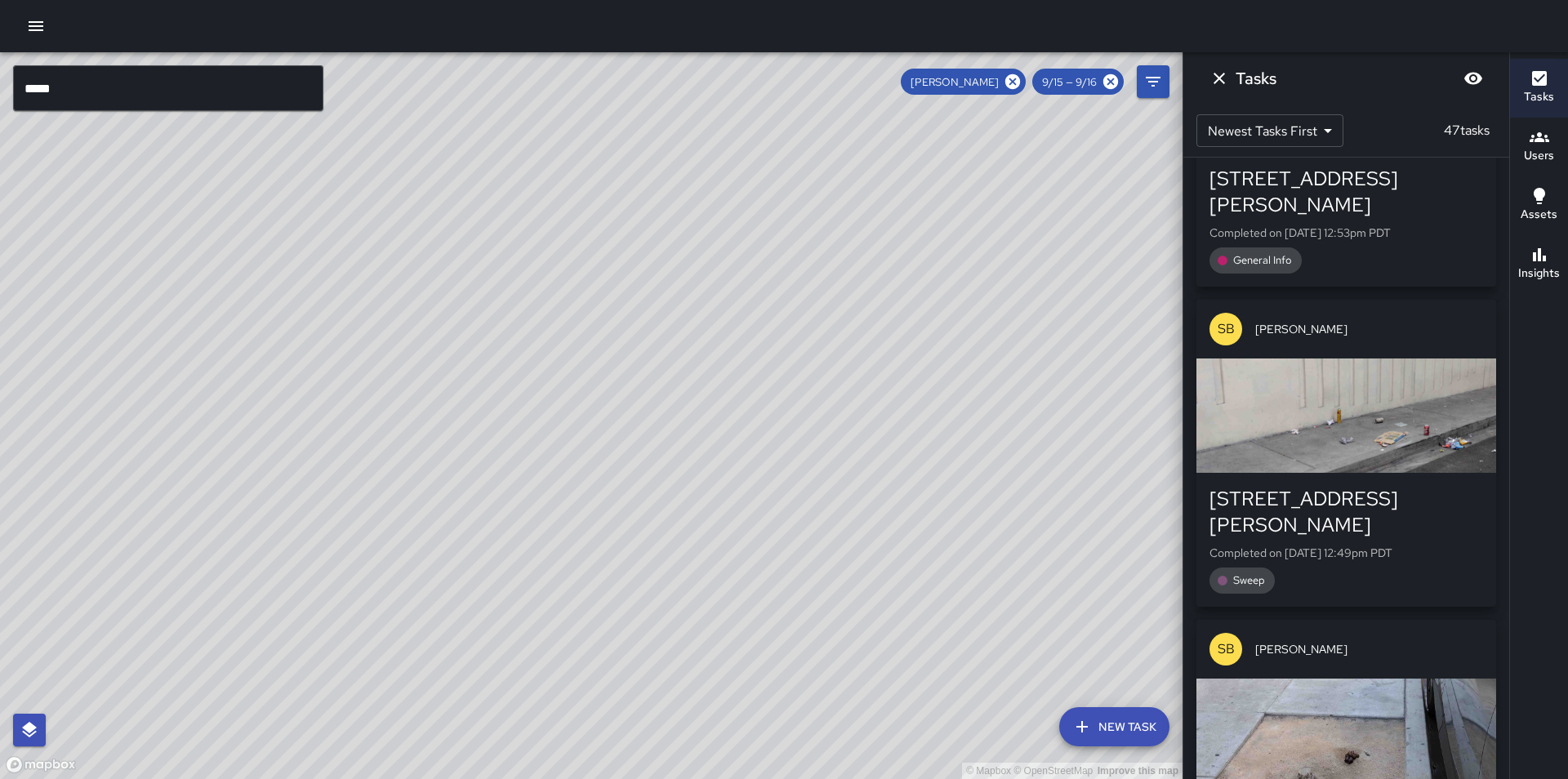
click at [1351, 679] on div "button" at bounding box center [1346, 736] width 299 height 114
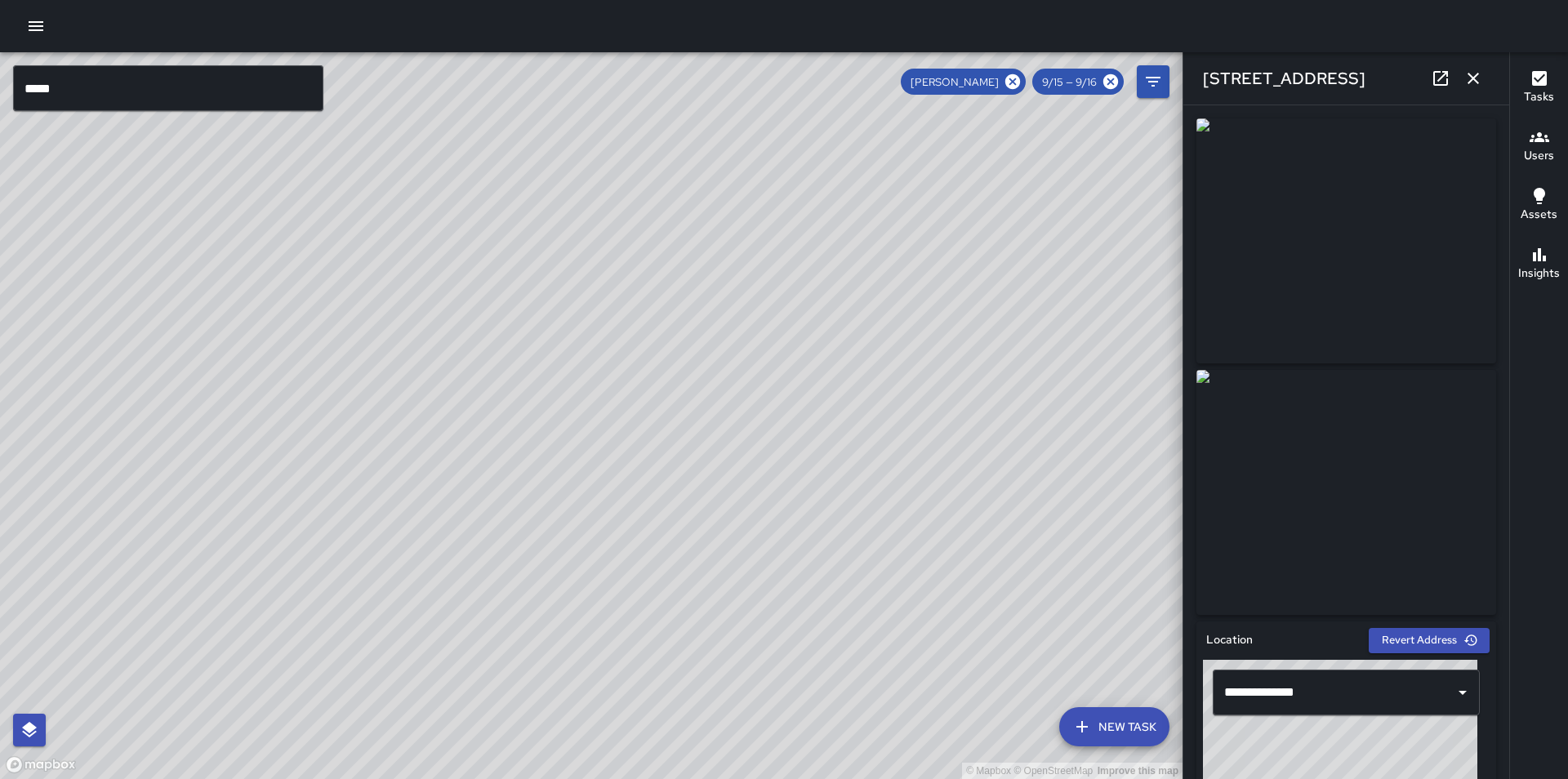
click at [1473, 73] on icon "button" at bounding box center [1473, 78] width 19 height 19
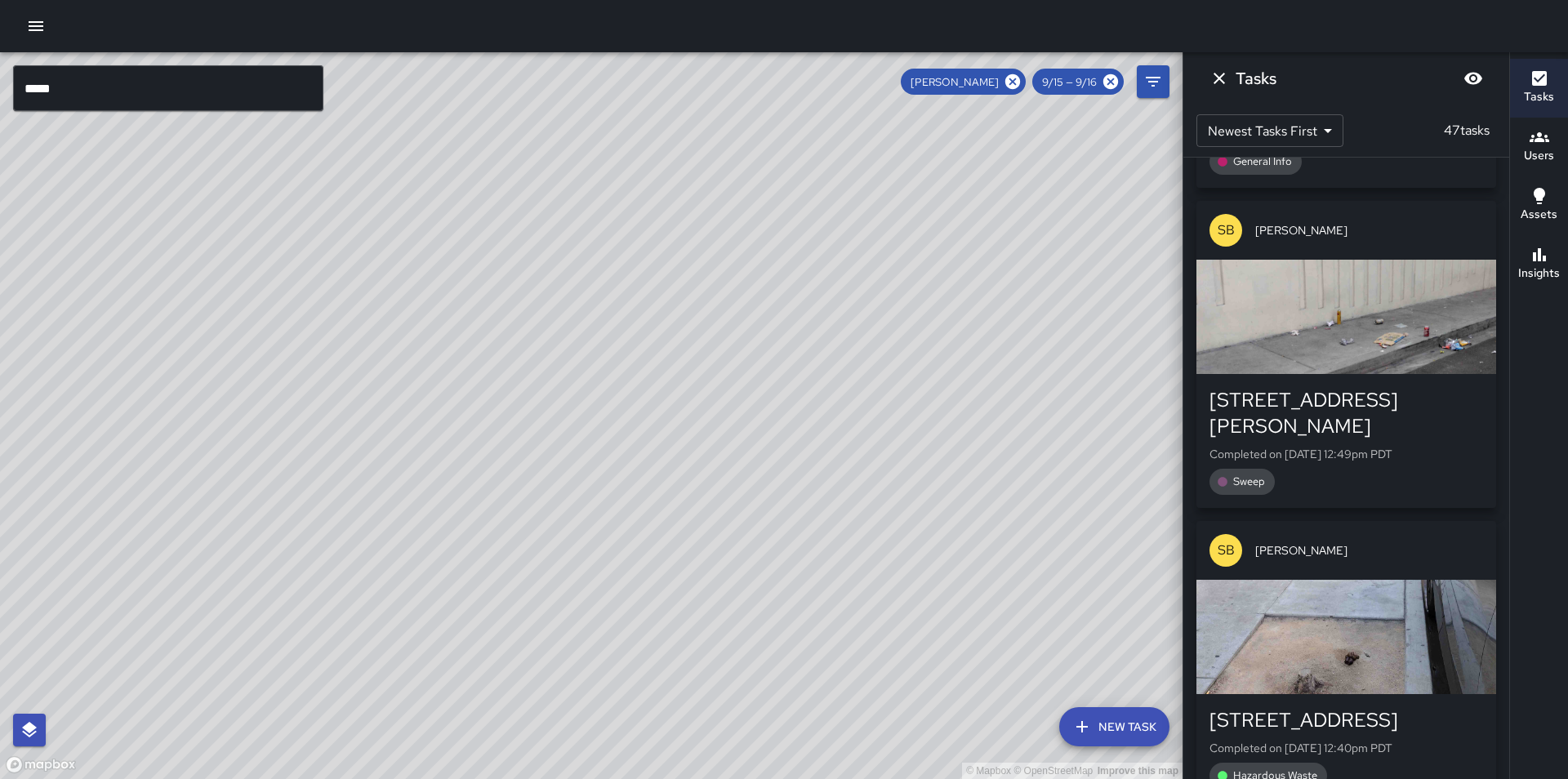
scroll to position [7022, 0]
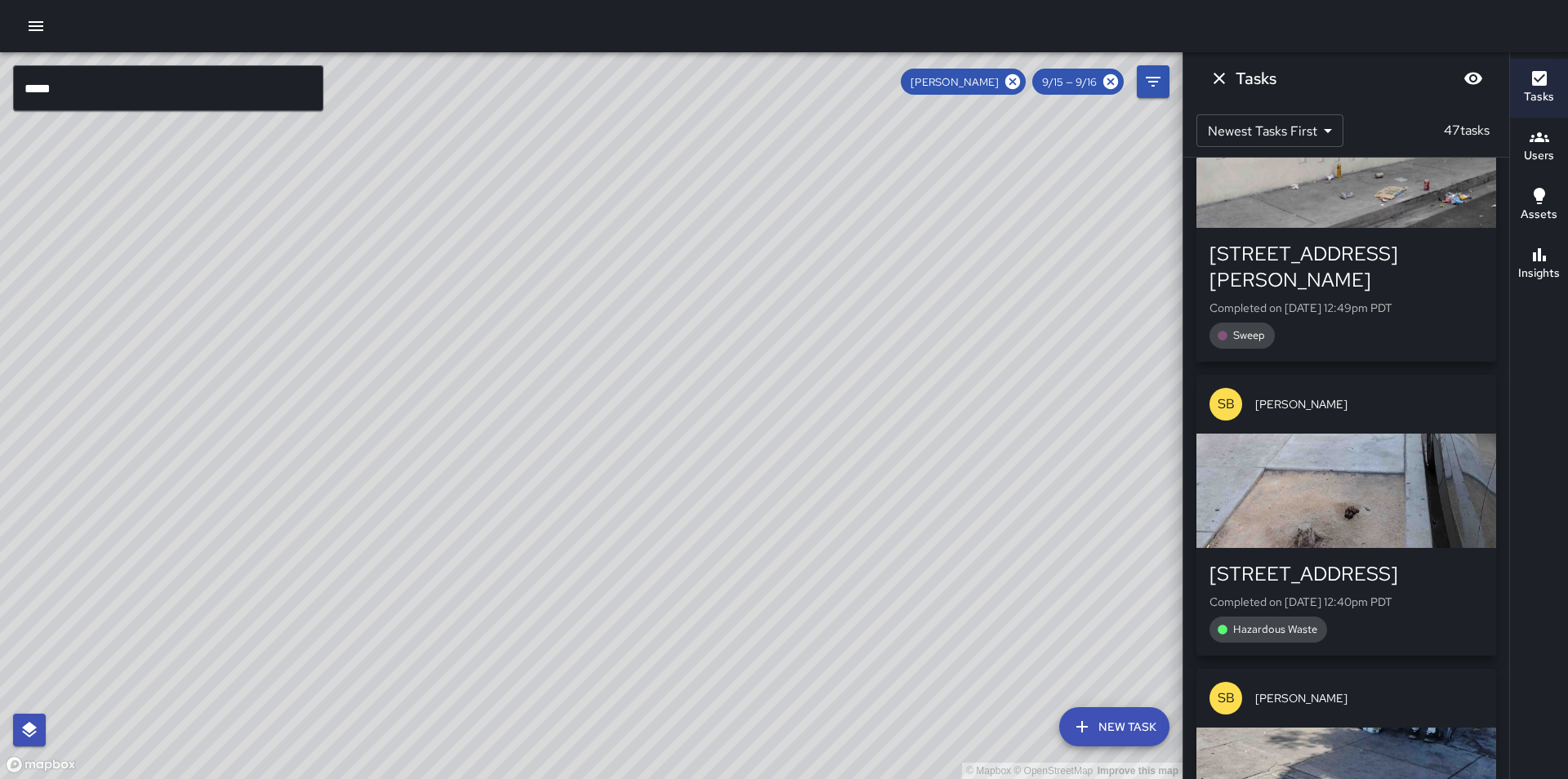
click at [1284, 728] on div "button" at bounding box center [1346, 785] width 299 height 114
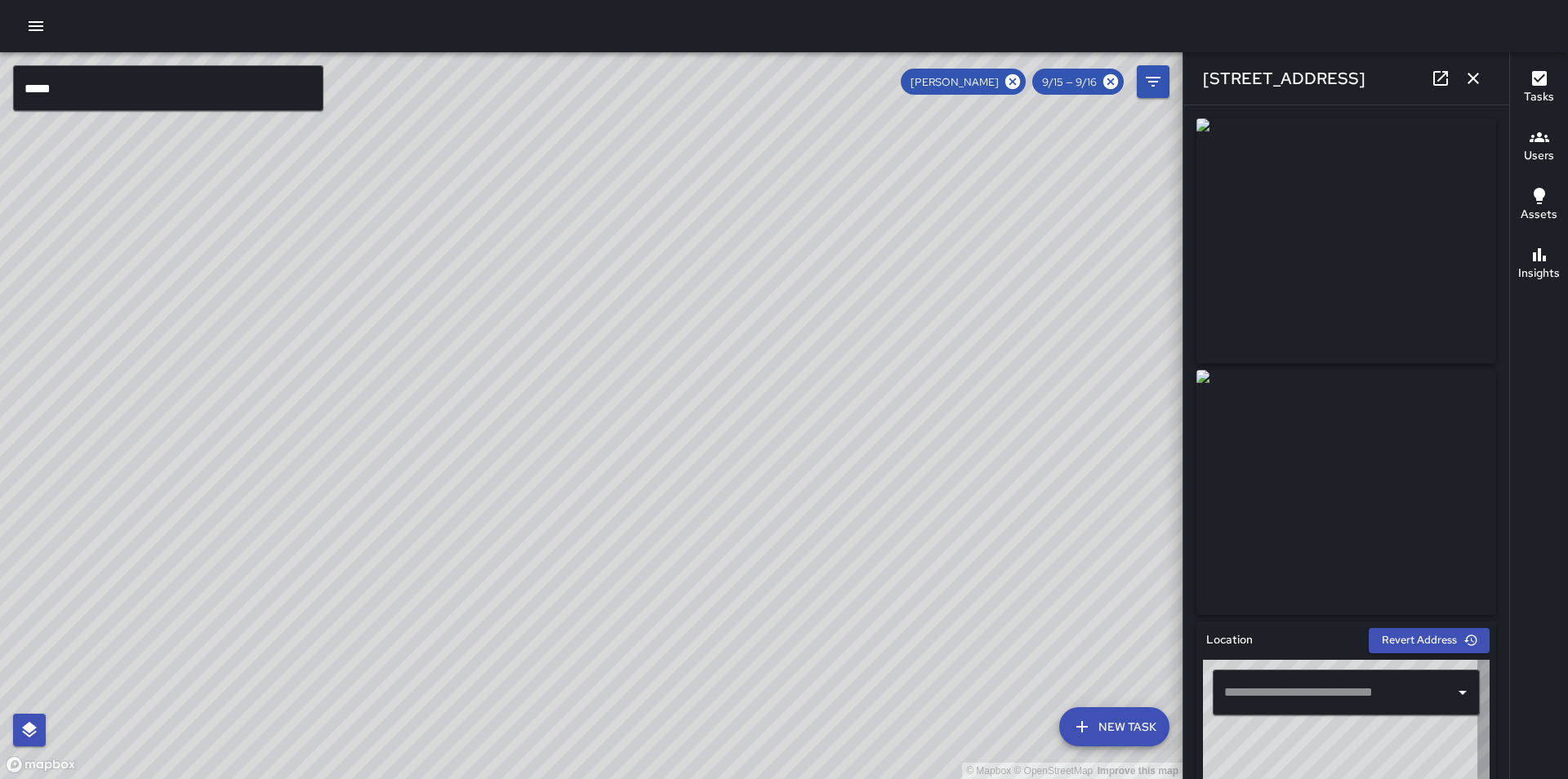
type input "**********"
drag, startPoint x: 1344, startPoint y: 280, endPoint x: 1375, endPoint y: 288, distance: 32.0
click at [1375, 286] on img at bounding box center [1346, 241] width 299 height 245
click at [1469, 71] on icon "button" at bounding box center [1473, 78] width 19 height 19
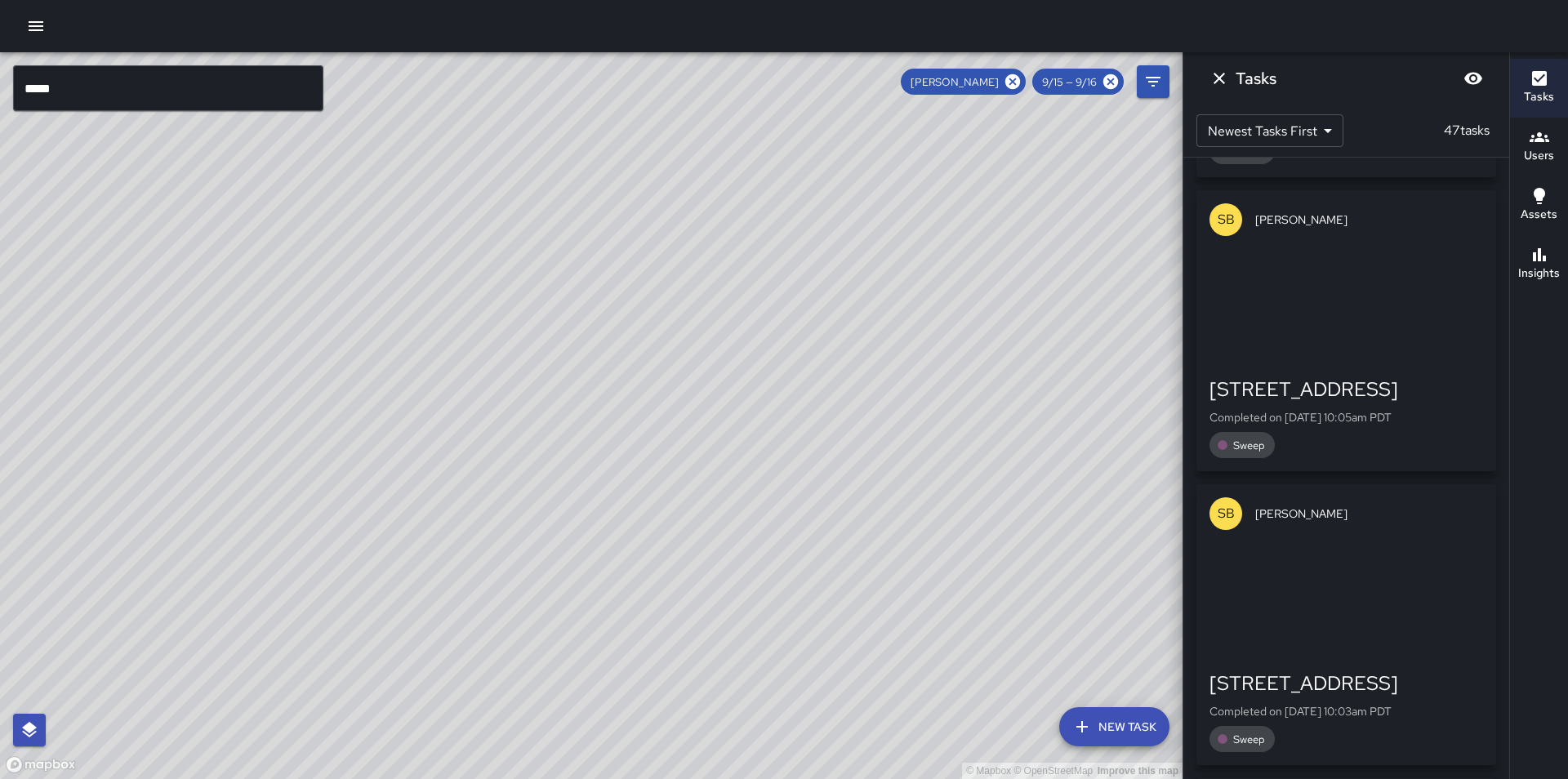
scroll to position [9308, 0]
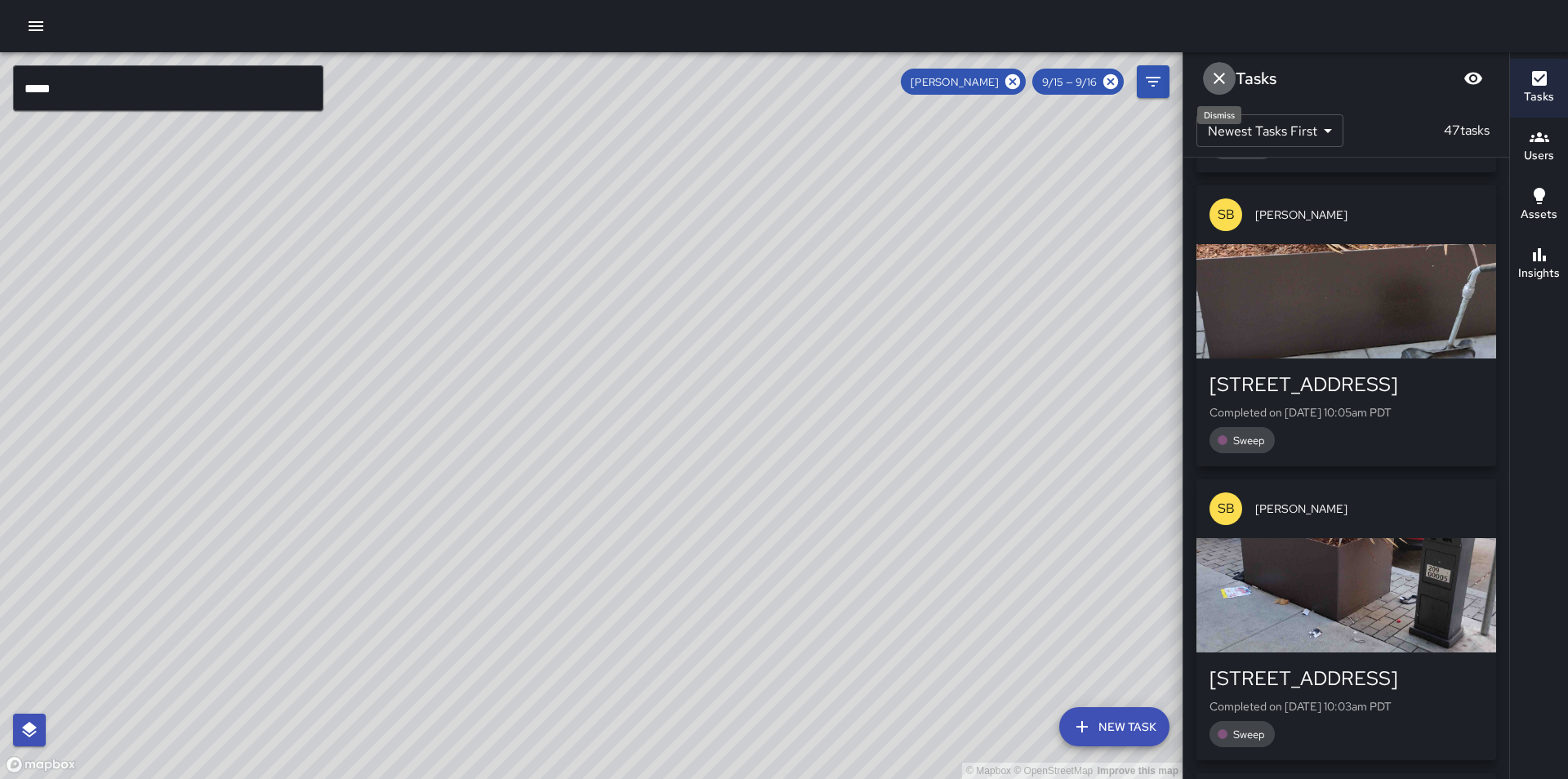
click at [1223, 81] on icon "Dismiss" at bounding box center [1219, 78] width 11 height 11
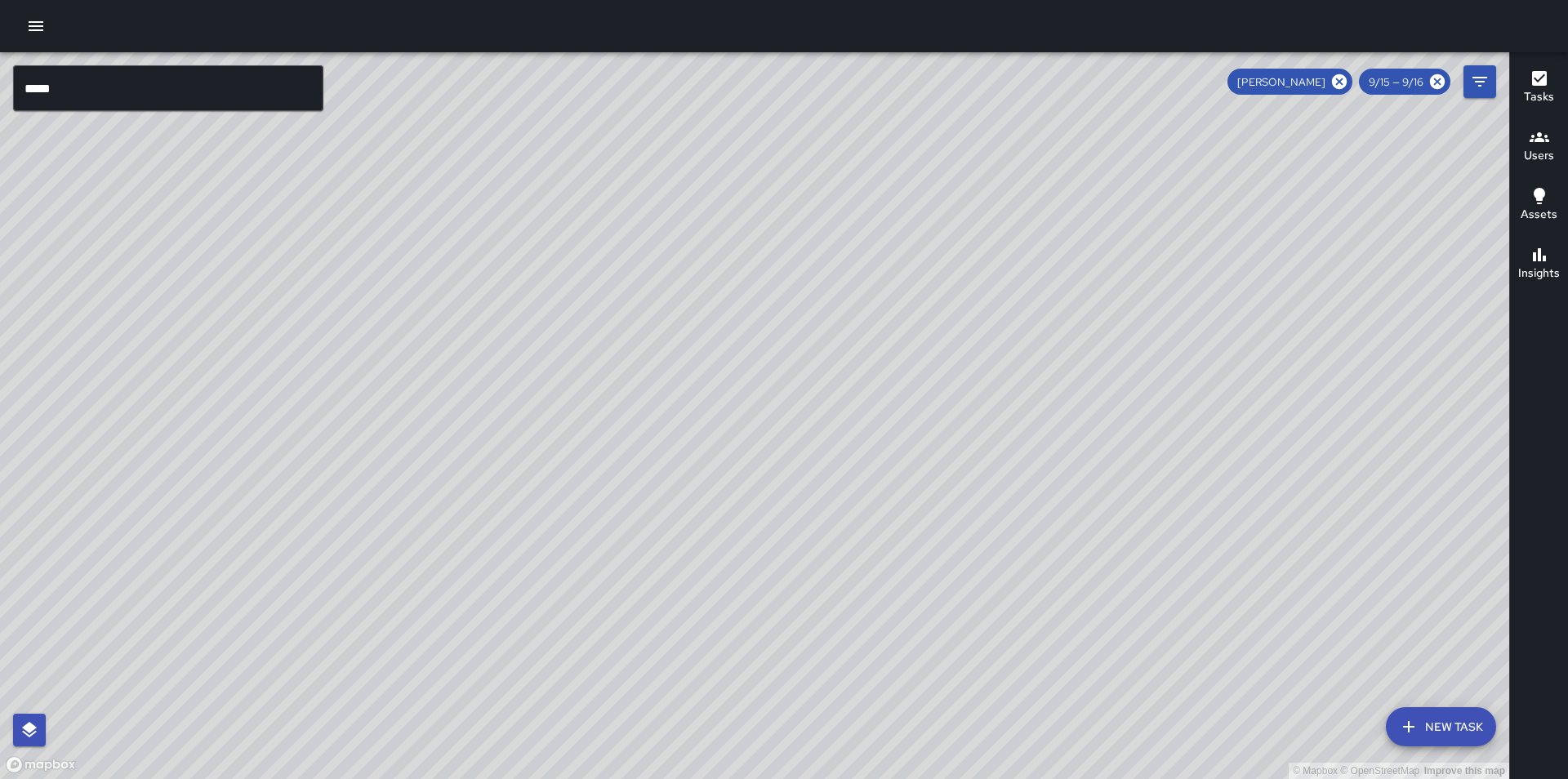
click at [1343, 214] on div "© Mapbox © OpenStreetMap Improve this map" at bounding box center [755, 415] width 1509 height 727
